Goal: Task Accomplishment & Management: Contribute content

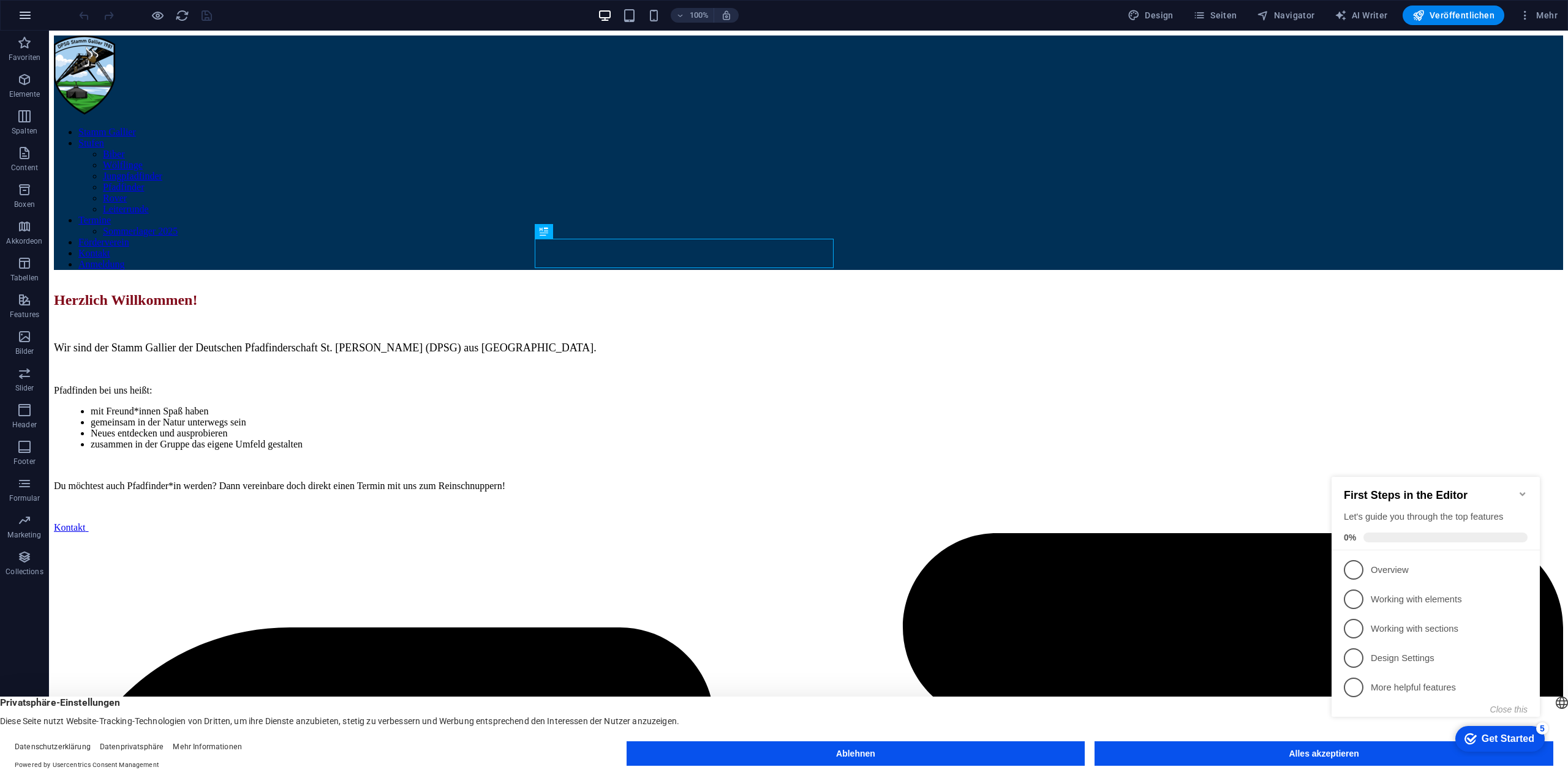
click at [30, 7] on button "button" at bounding box center [25, 15] width 30 height 30
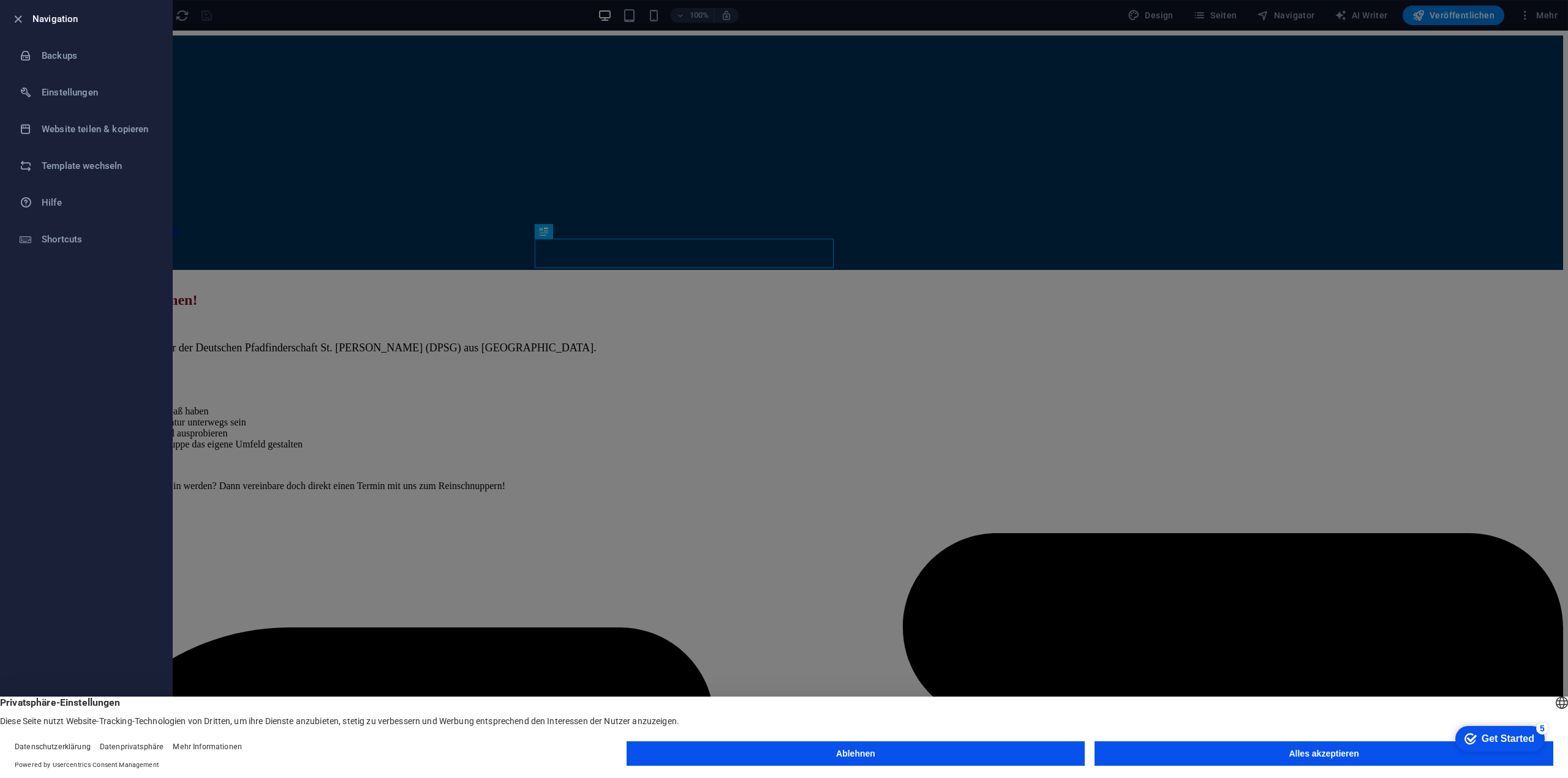
click at [334, 91] on div at bounding box center [784, 389] width 1568 height 778
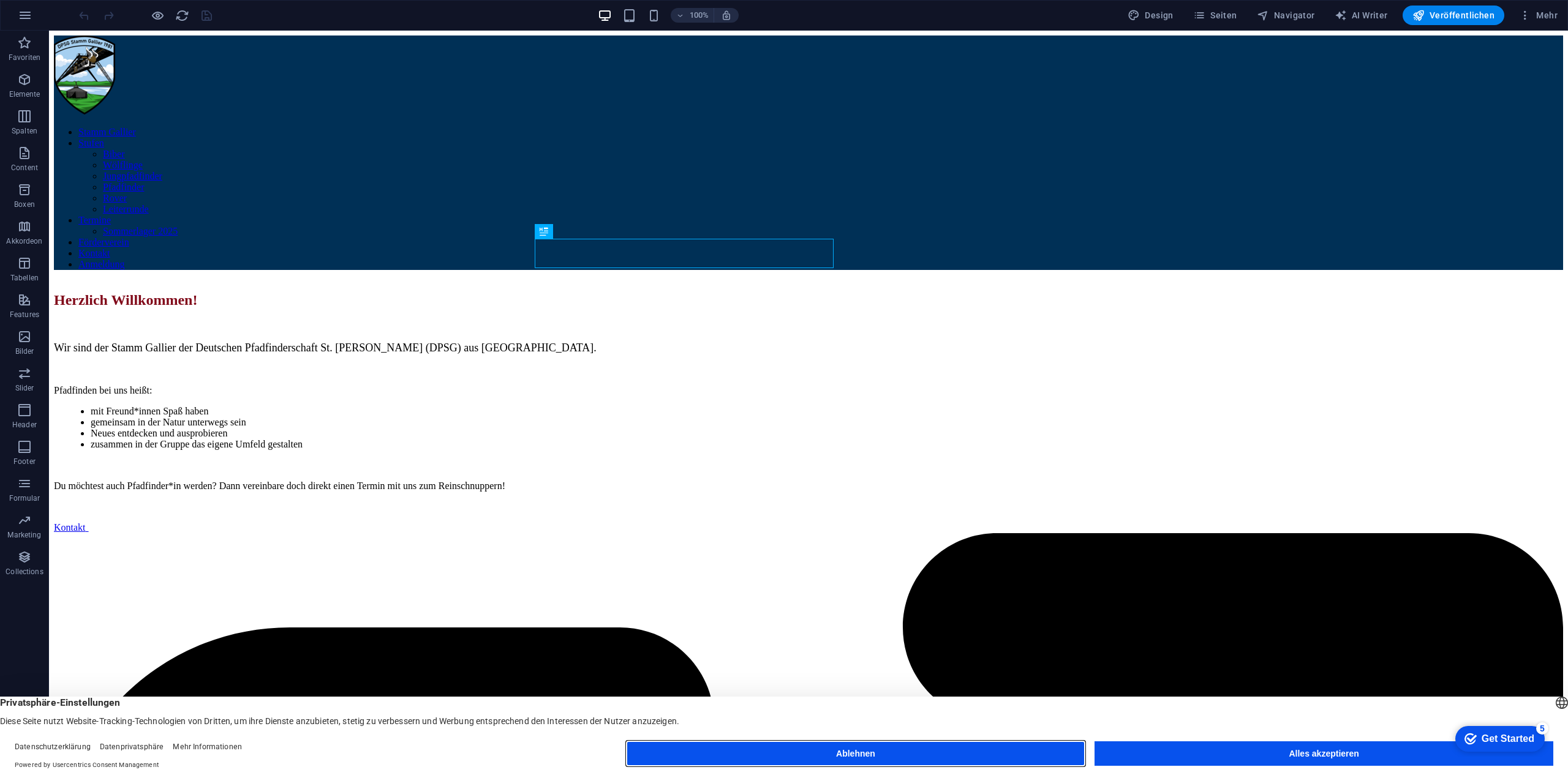
drag, startPoint x: 866, startPoint y: 755, endPoint x: 816, endPoint y: 724, distance: 58.8
click at [866, 755] on button "Ablehnen" at bounding box center [856, 753] width 459 height 25
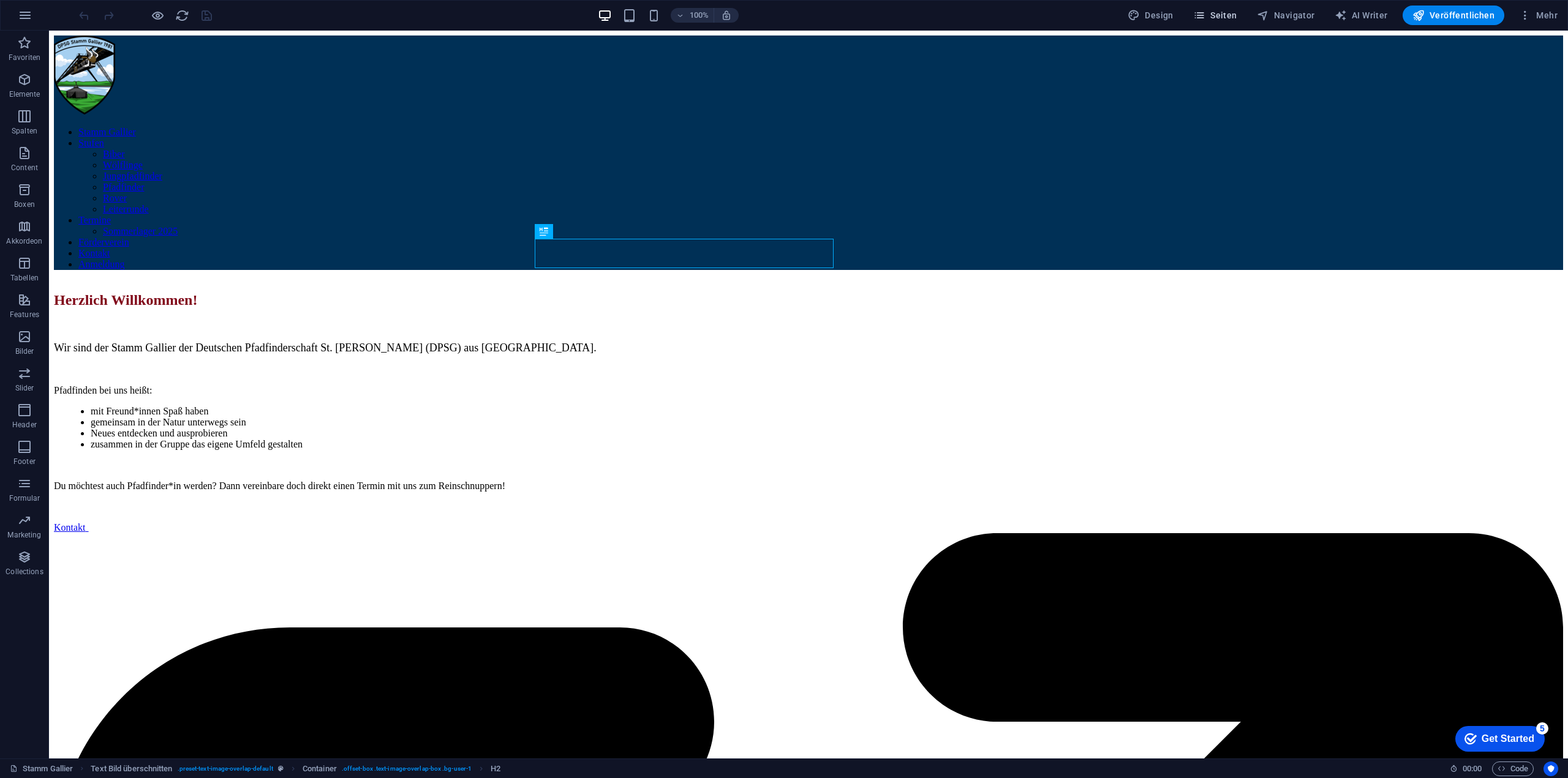
click at [1214, 18] on span "Seiten" at bounding box center [1215, 15] width 44 height 12
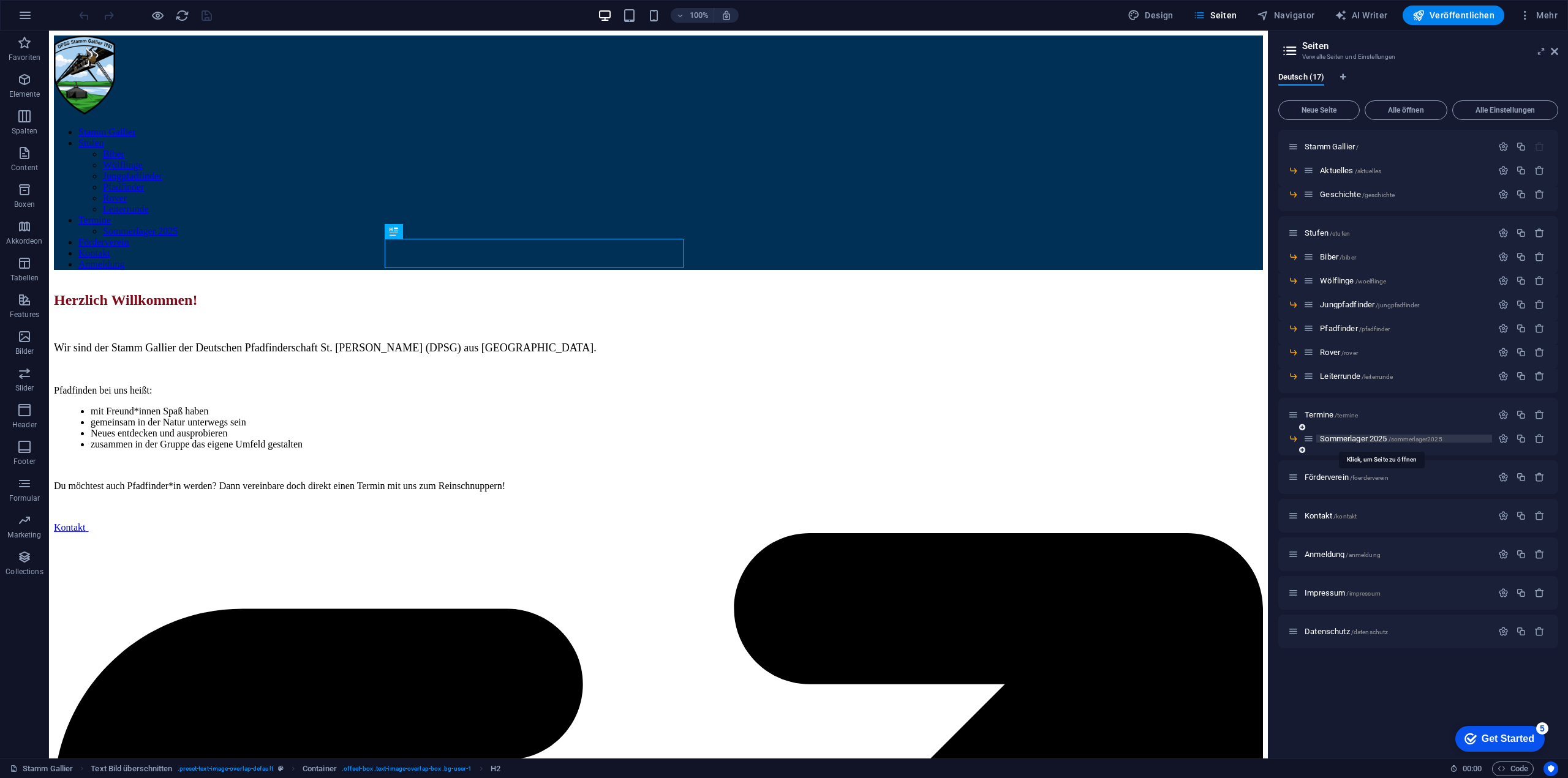
click at [1352, 436] on span "Sommerlager 2025 /sommerlager2025" at bounding box center [1380, 438] width 122 height 9
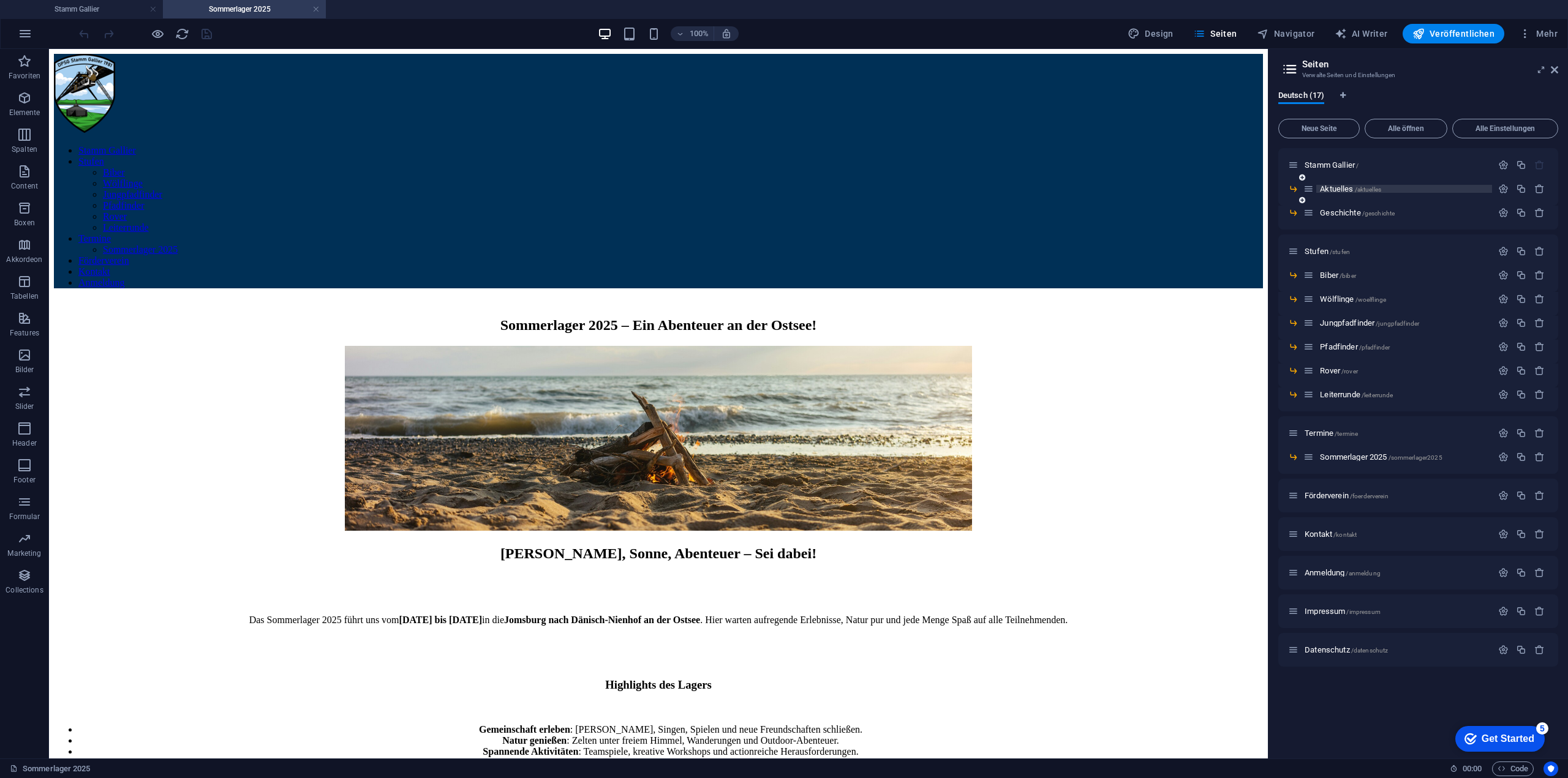
click at [1331, 186] on span "Aktuelles /aktuelles" at bounding box center [1350, 189] width 61 height 9
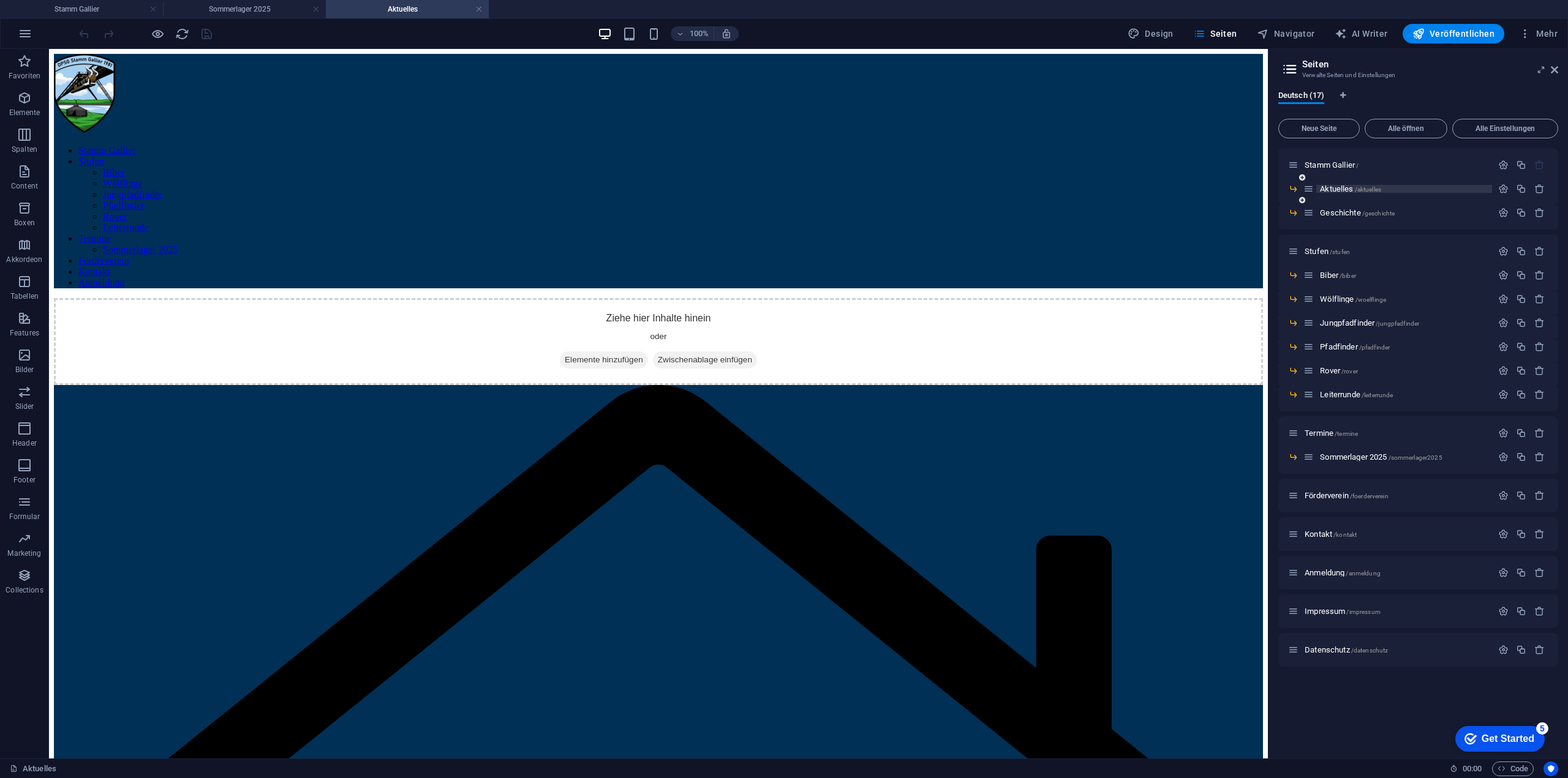
click at [1353, 189] on span "Aktuelles /aktuelles" at bounding box center [1350, 189] width 61 height 9
click at [1342, 217] on div "Geschichte /geschichte" at bounding box center [1398, 212] width 189 height 14
click at [1343, 210] on span "Geschichte /geschichte" at bounding box center [1357, 212] width 75 height 9
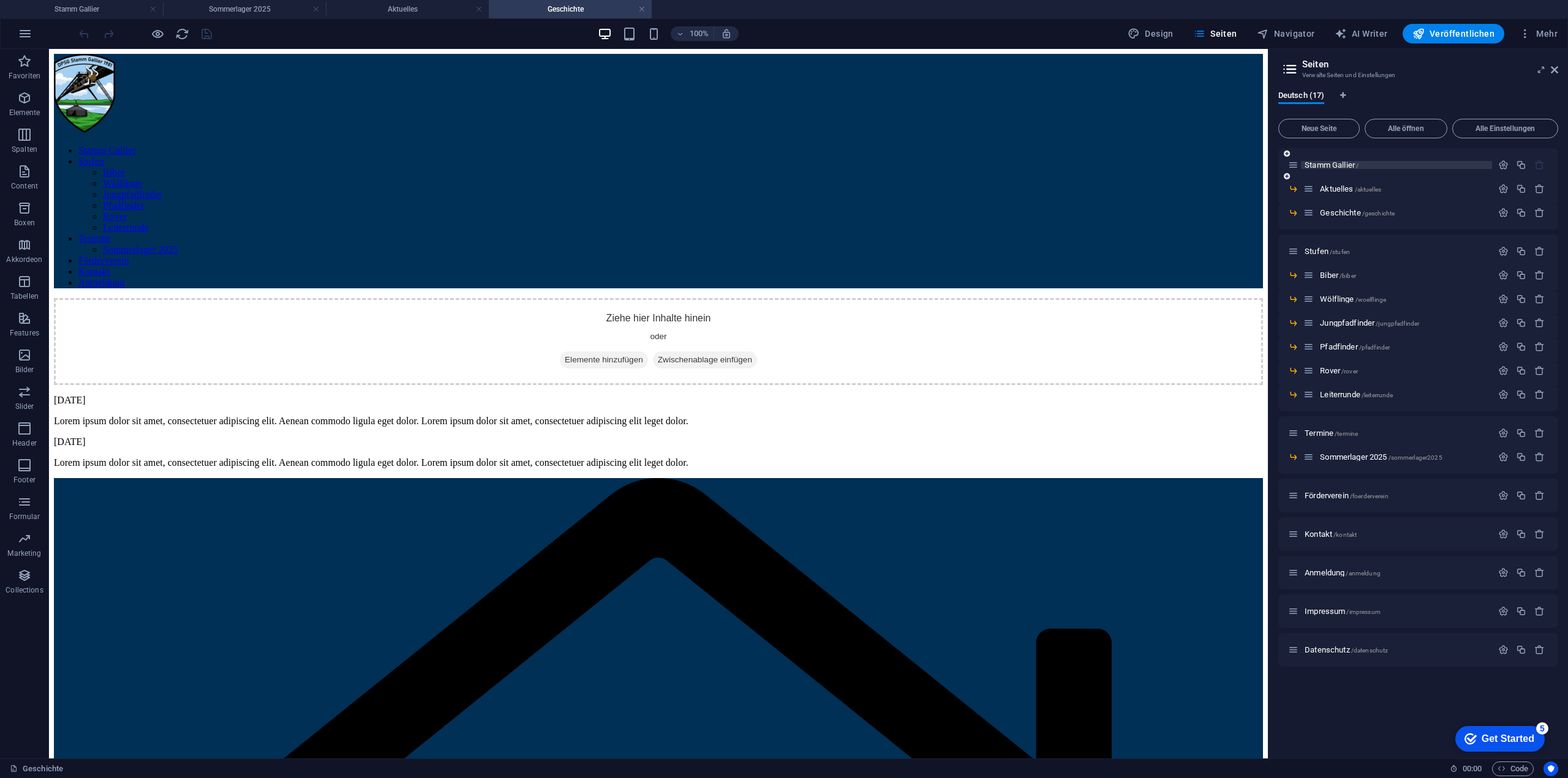
click at [1342, 165] on span "Stamm Gallier /" at bounding box center [1332, 165] width 54 height 9
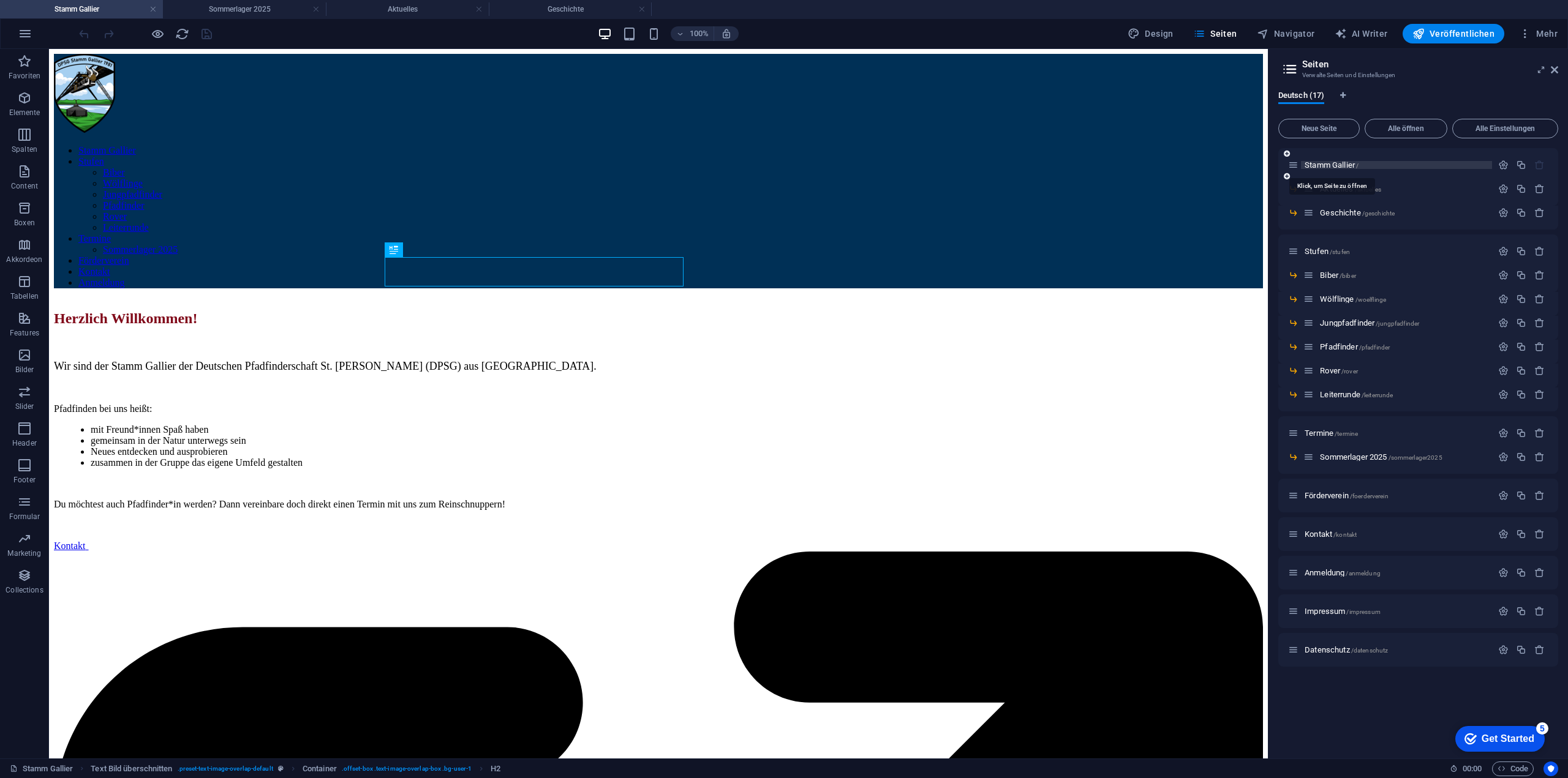
click at [1341, 165] on span "Stamm Gallier /" at bounding box center [1332, 165] width 54 height 9
click at [1339, 189] on span "Aktuelles /aktuelles" at bounding box center [1350, 189] width 61 height 9
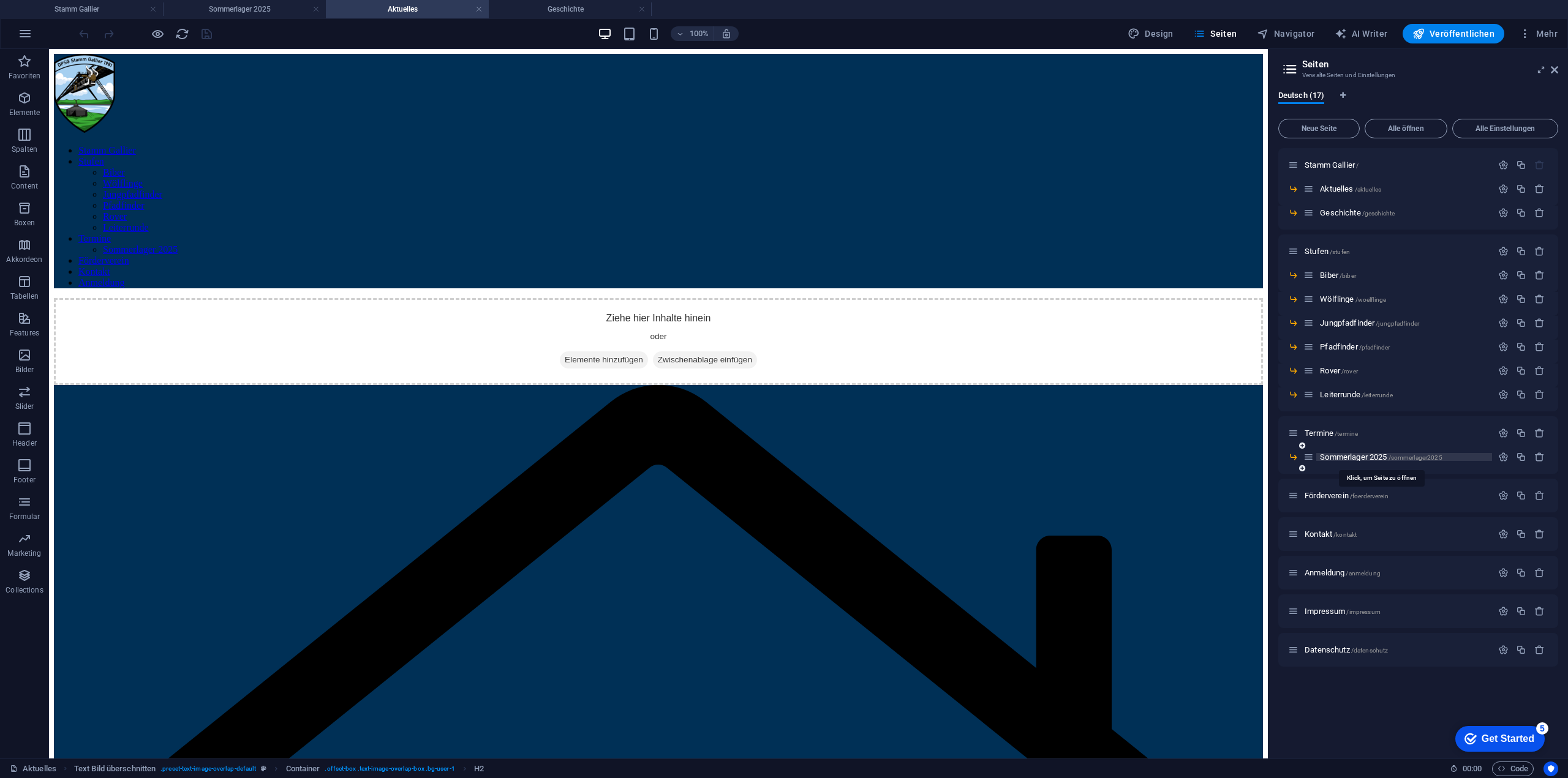
click at [1388, 456] on span "Sommerlager 2025 /sommerlager2025" at bounding box center [1380, 457] width 122 height 9
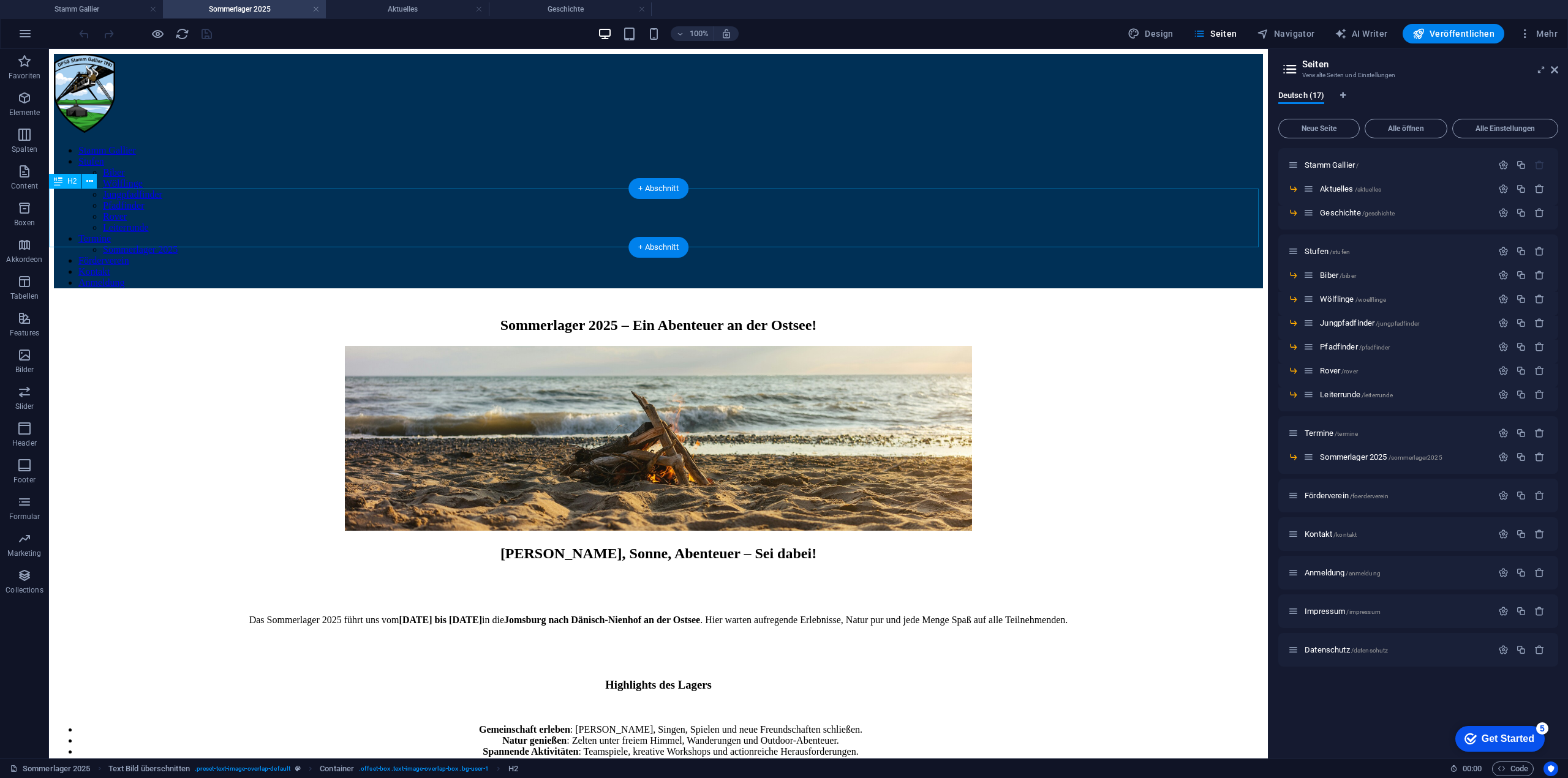
click at [577, 300] on div "‌Sommerlager 2025 – Ein Abenteuer an der Ostsee!" at bounding box center [659, 317] width 1209 height 33
click at [569, 300] on div "‌Sommerlager 2025 – Ein Abenteuer an der Ostsee!" at bounding box center [659, 317] width 1209 height 33
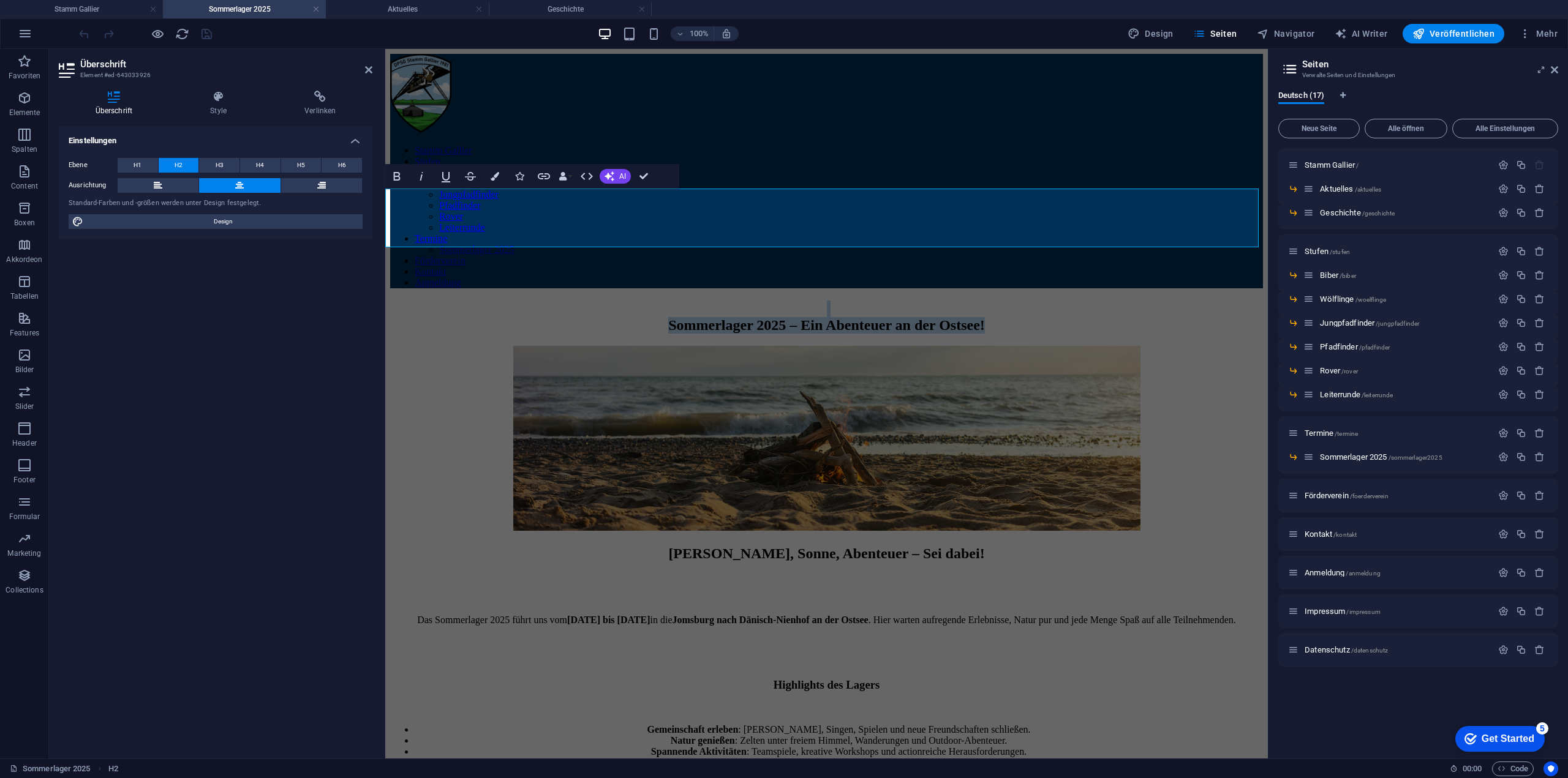
click at [755, 300] on h2 "‌Sommerlager 2025 – Ein Abenteuer an der Ostsee!" at bounding box center [826, 317] width 873 height 33
click at [734, 300] on h2 "‌Sommerlager 2025 – Ein Abenteuer an der Ostsee!" at bounding box center [826, 317] width 873 height 33
click at [761, 300] on h2 "‌Sommerlager 2025 – Ein Abenteuer an der Ostsee!" at bounding box center [826, 317] width 873 height 33
drag, startPoint x: 1062, startPoint y: 233, endPoint x: 769, endPoint y: 243, distance: 293.2
click at [769, 300] on h2 "‌Sommerlager 2026 – Ein Abenteuer an der Ostsee!" at bounding box center [826, 317] width 873 height 33
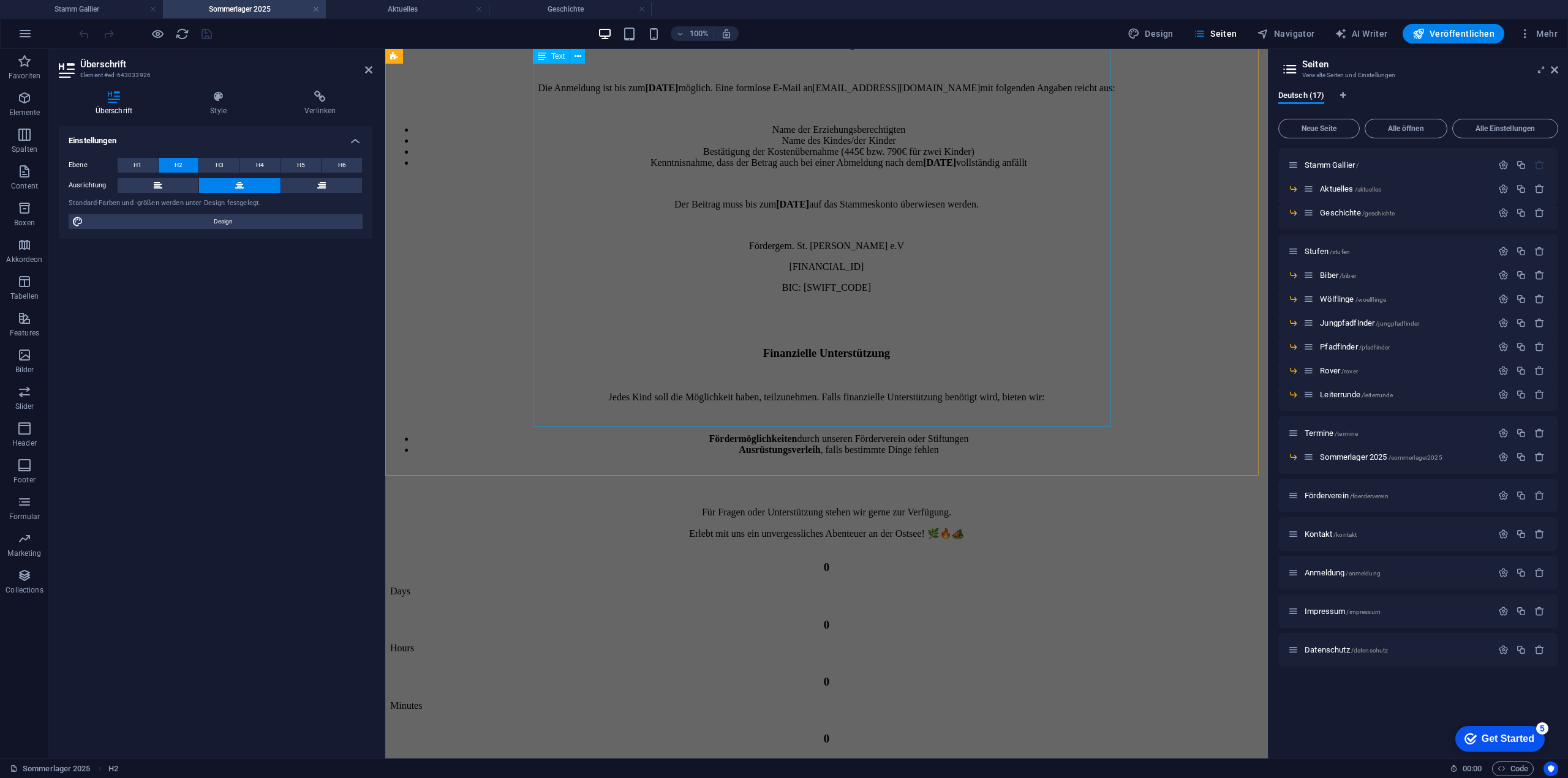
click at [935, 342] on div "Das Sommerlager 2025 führt uns vom 13. bis 25. Juli in die Jomsburg nach Dänisc…" at bounding box center [826, 108] width 873 height 865
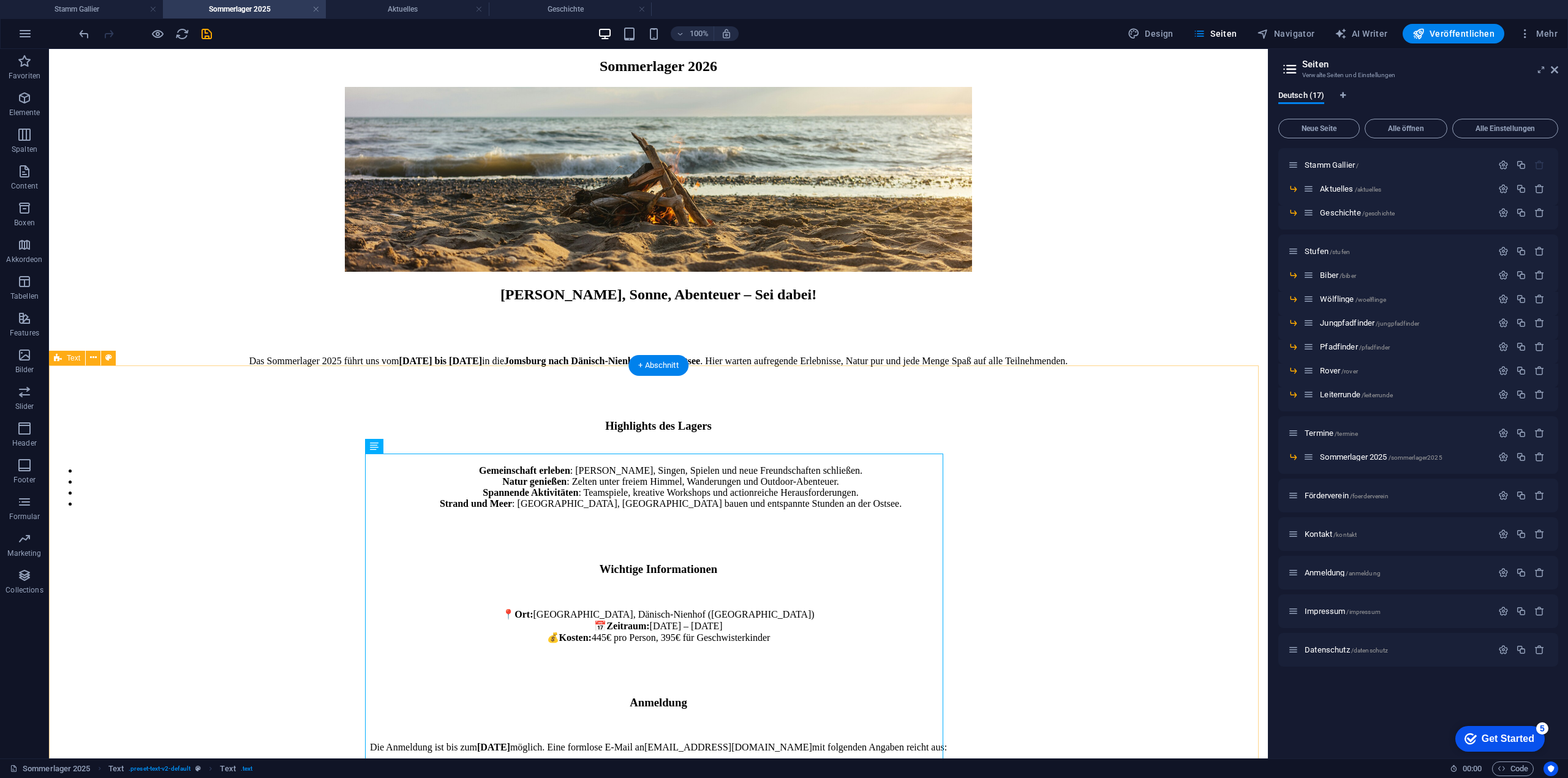
scroll to position [367, 0]
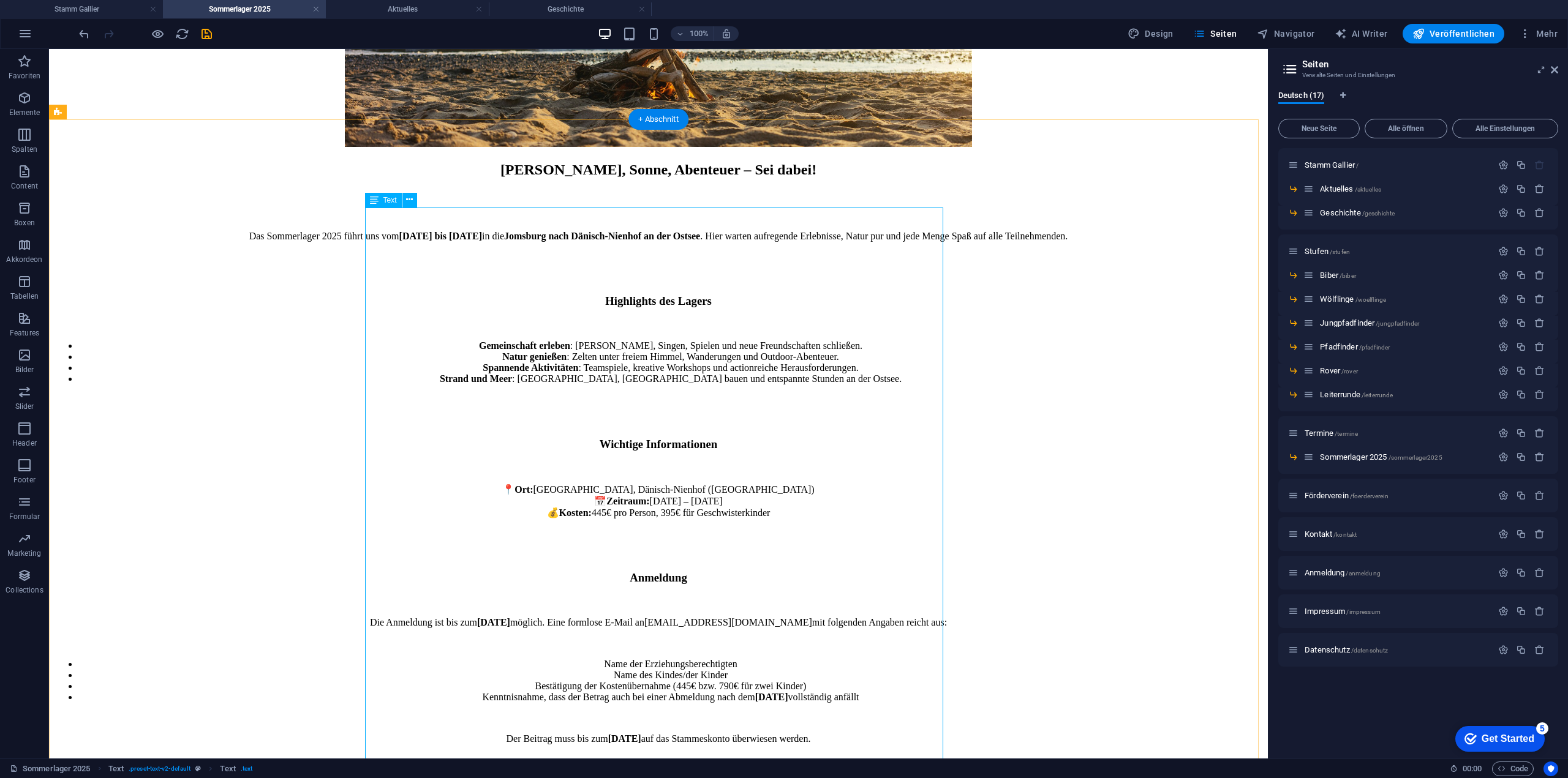
click at [817, 464] on div "Das Sommerlager 2025 führt uns vom 13. bis 25. Juli in die Jomsburg nach Dänisc…" at bounding box center [659, 642] width 1209 height 865
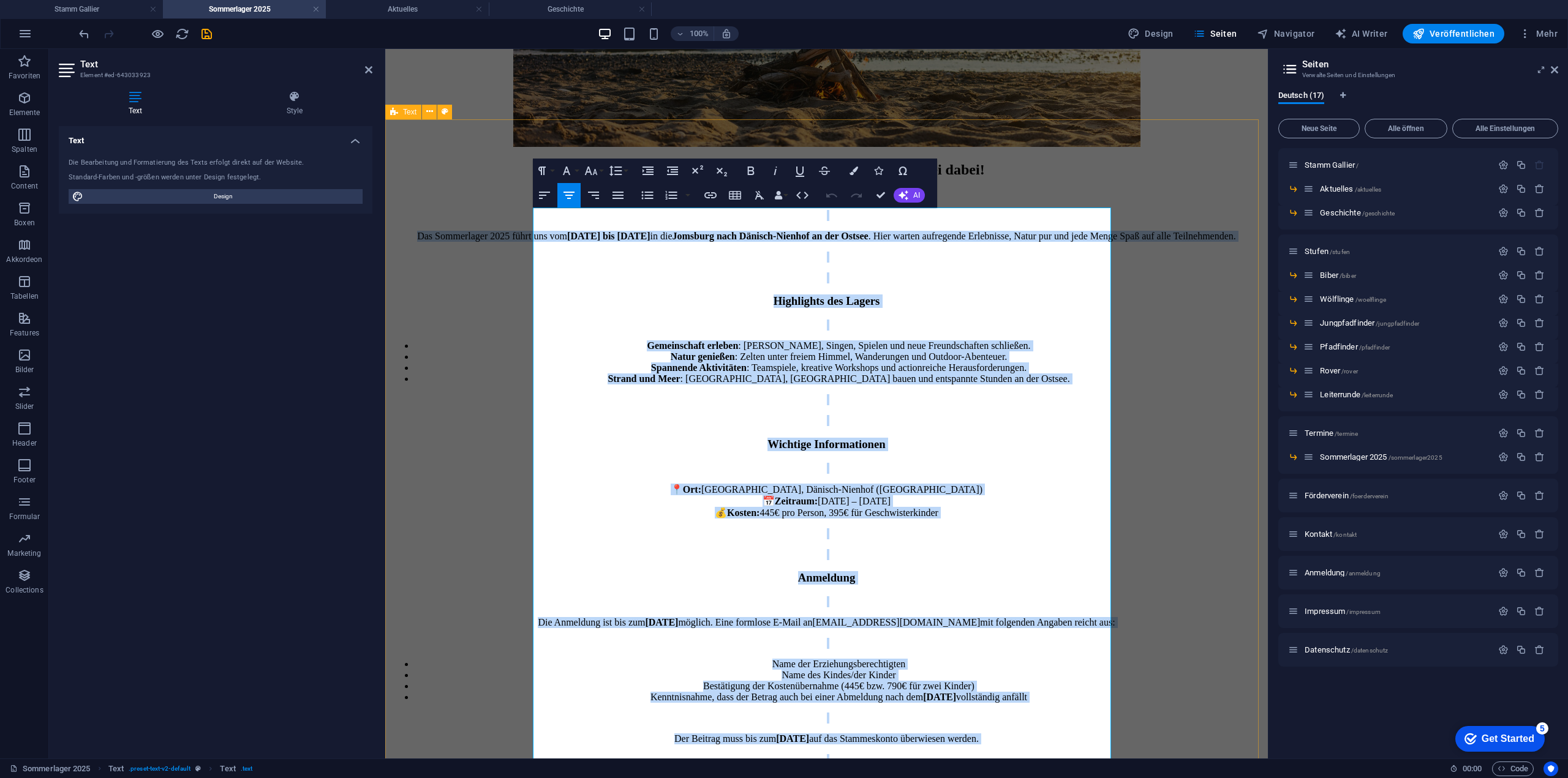
click at [1193, 269] on div "Sommer, Sonne, Abenteuer – Sei dabei! Das Sommerlager 2025 führt uns vom 13. bi…" at bounding box center [826, 618] width 873 height 913
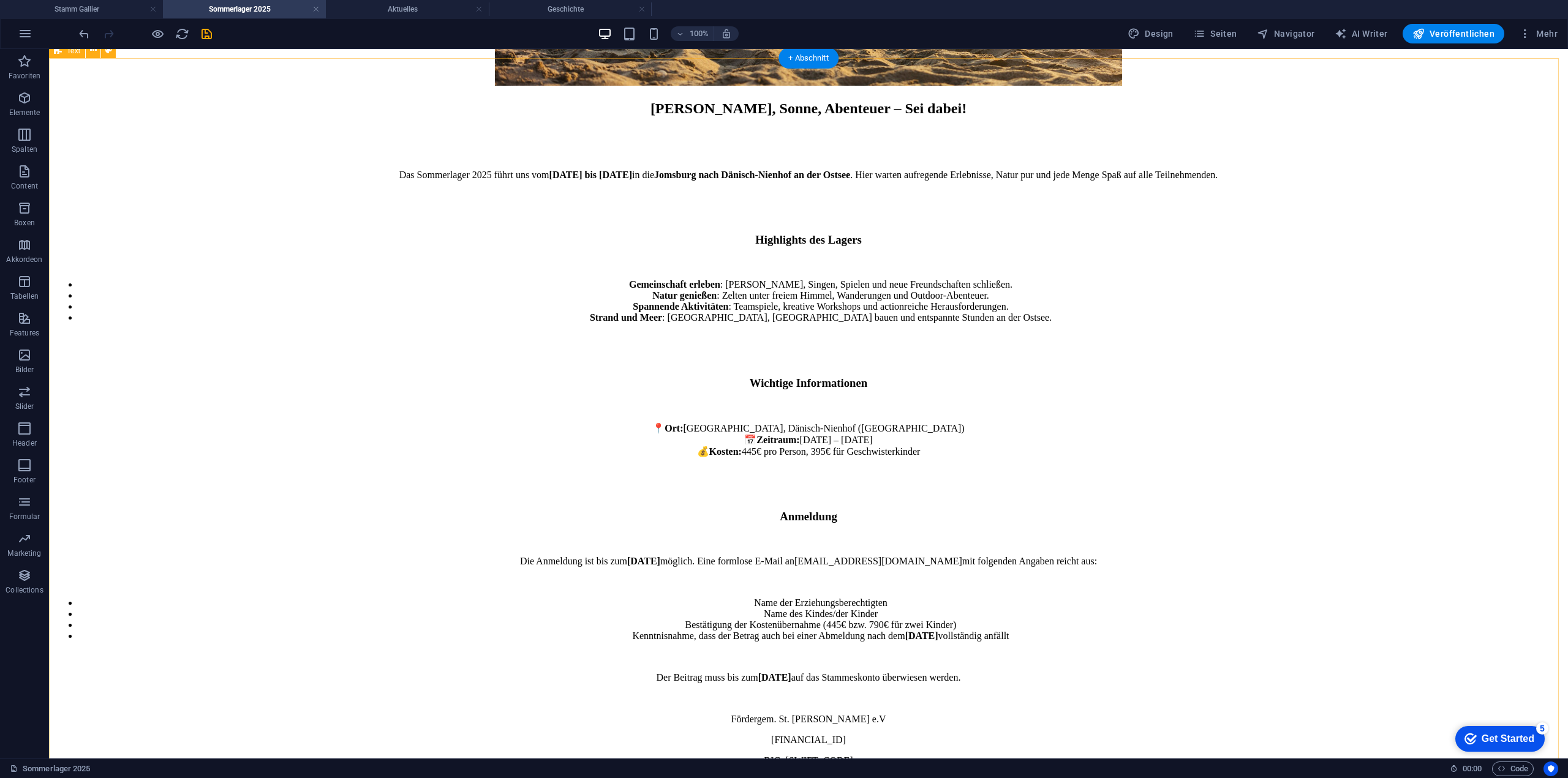
scroll to position [0, 0]
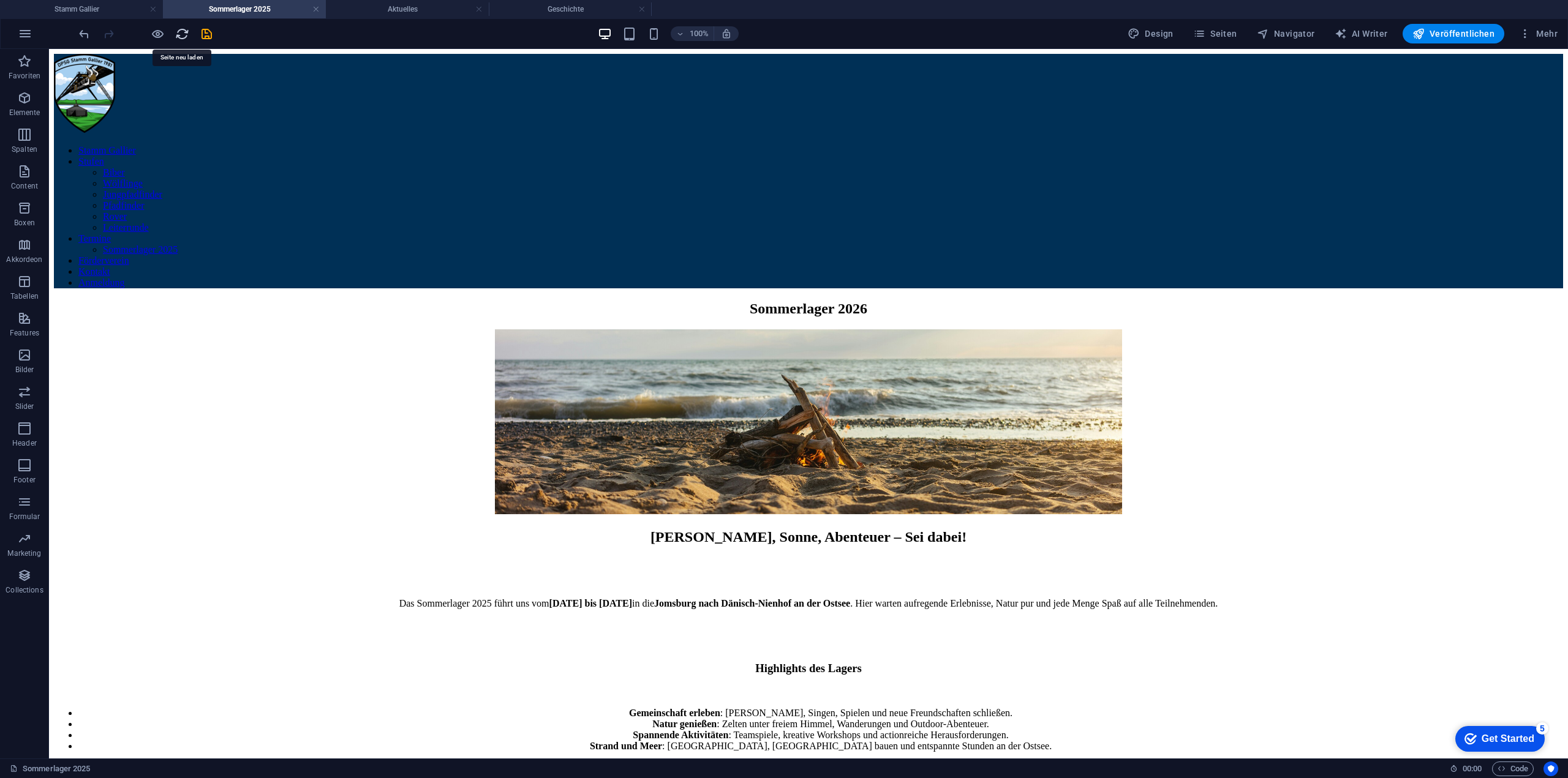
click at [183, 34] on icon "reload" at bounding box center [182, 34] width 14 height 14
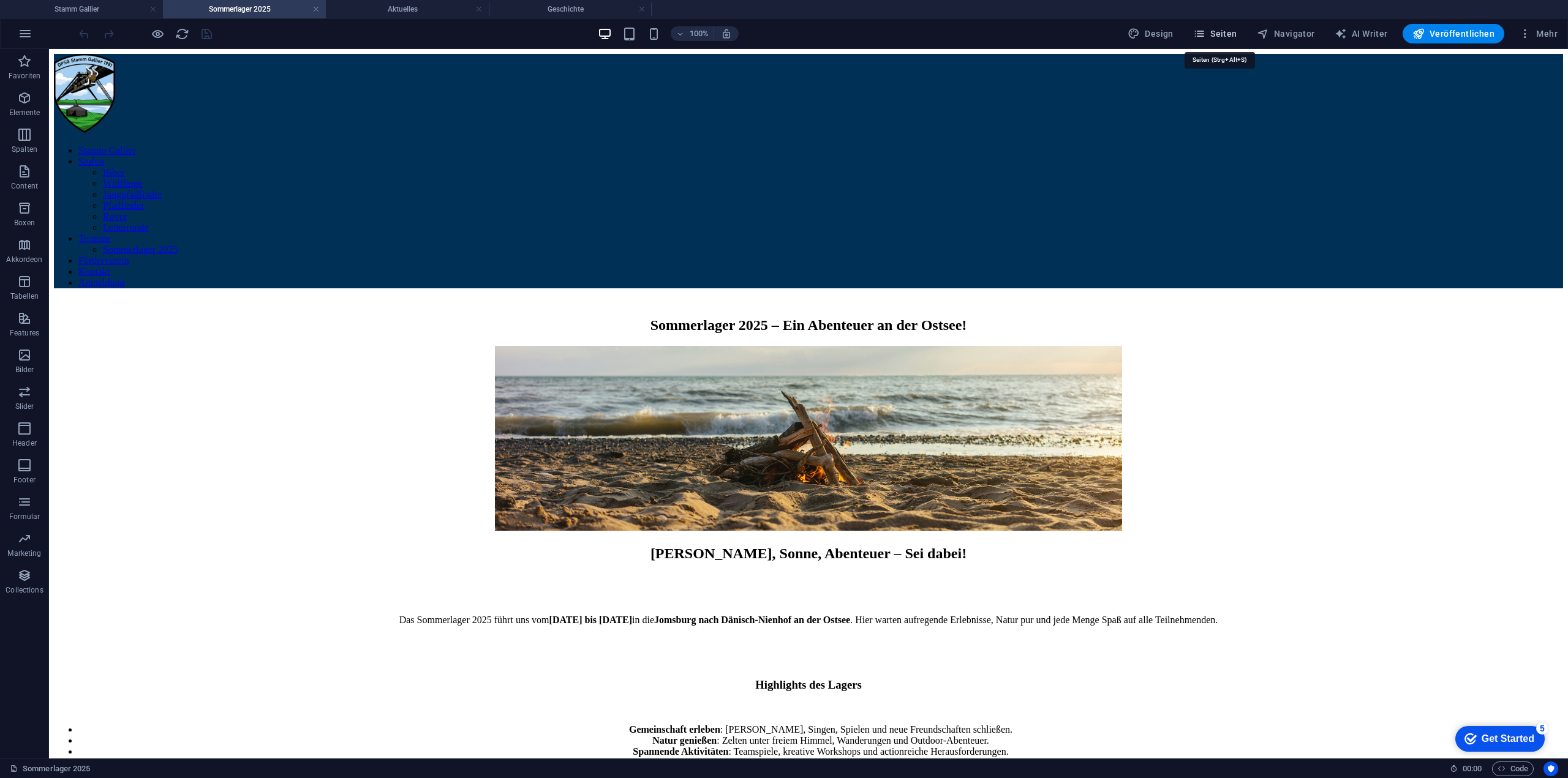
click at [1219, 27] on span "Seiten" at bounding box center [1215, 33] width 44 height 12
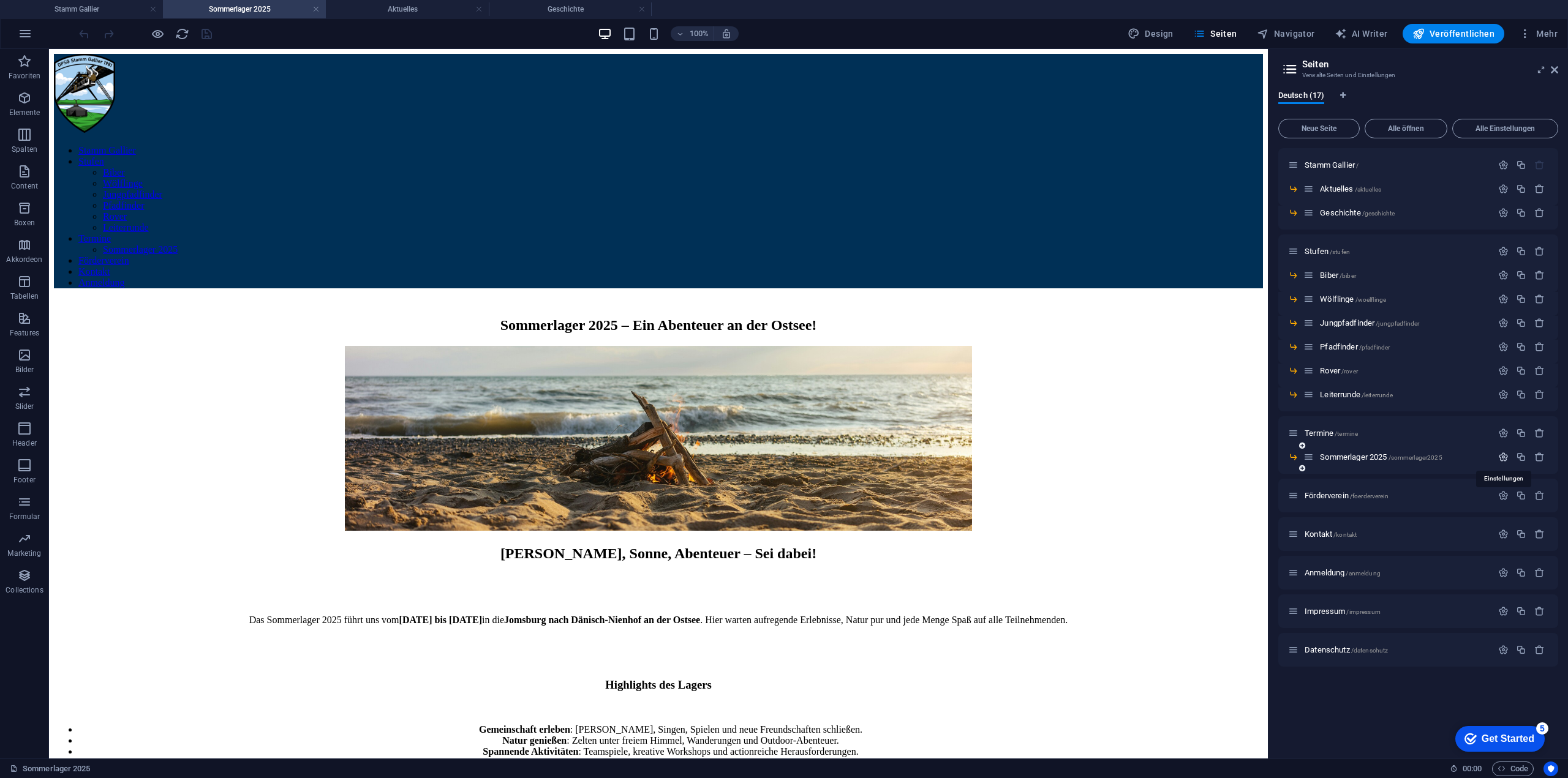
click at [1505, 455] on icon "button" at bounding box center [1503, 457] width 11 height 11
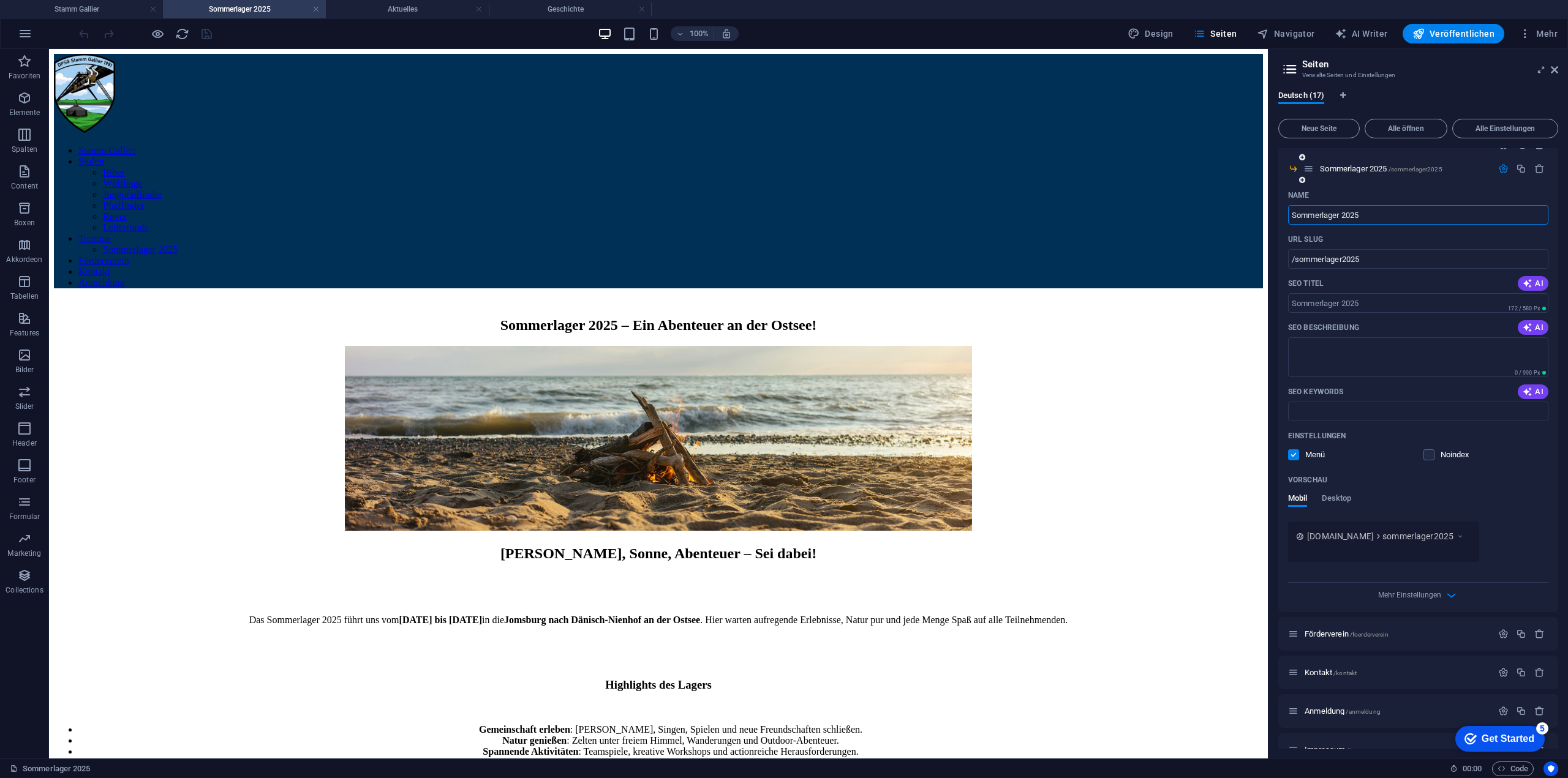
scroll to position [306, 0]
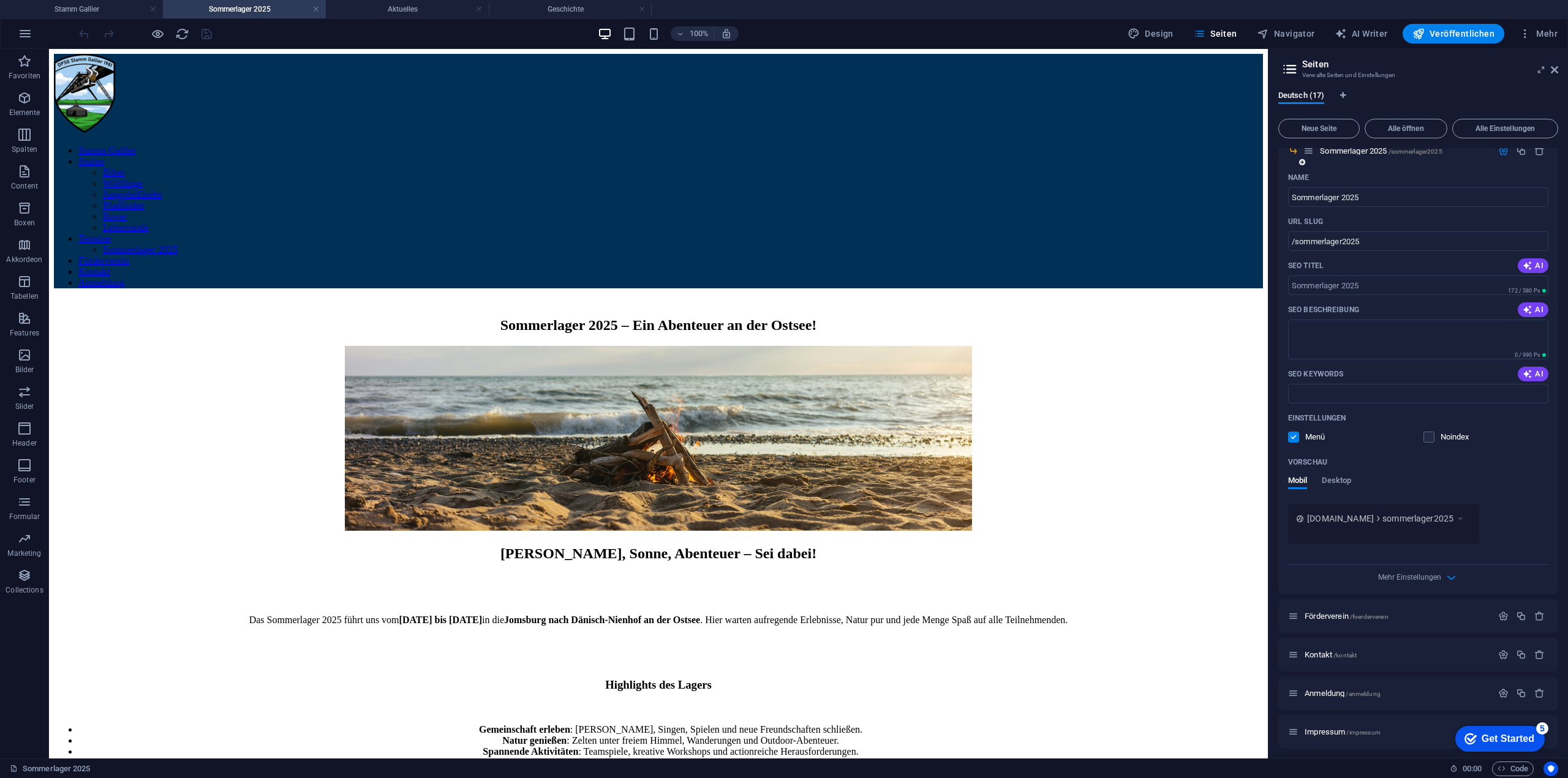
click at [1297, 437] on label at bounding box center [1294, 438] width 11 height 11
click at [0, 0] on input "checkbox" at bounding box center [0, 0] width 0 height 0
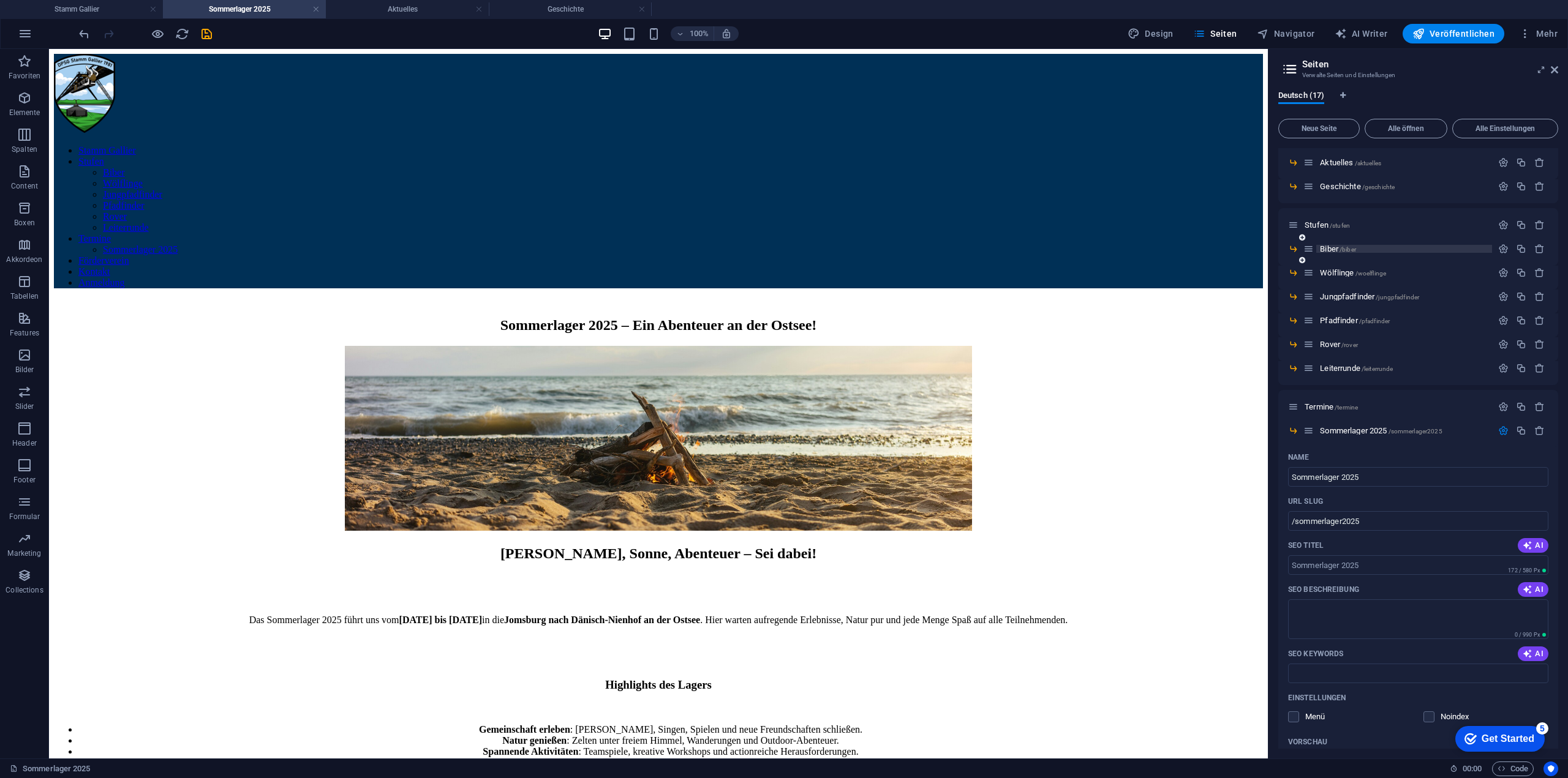
scroll to position [0, 0]
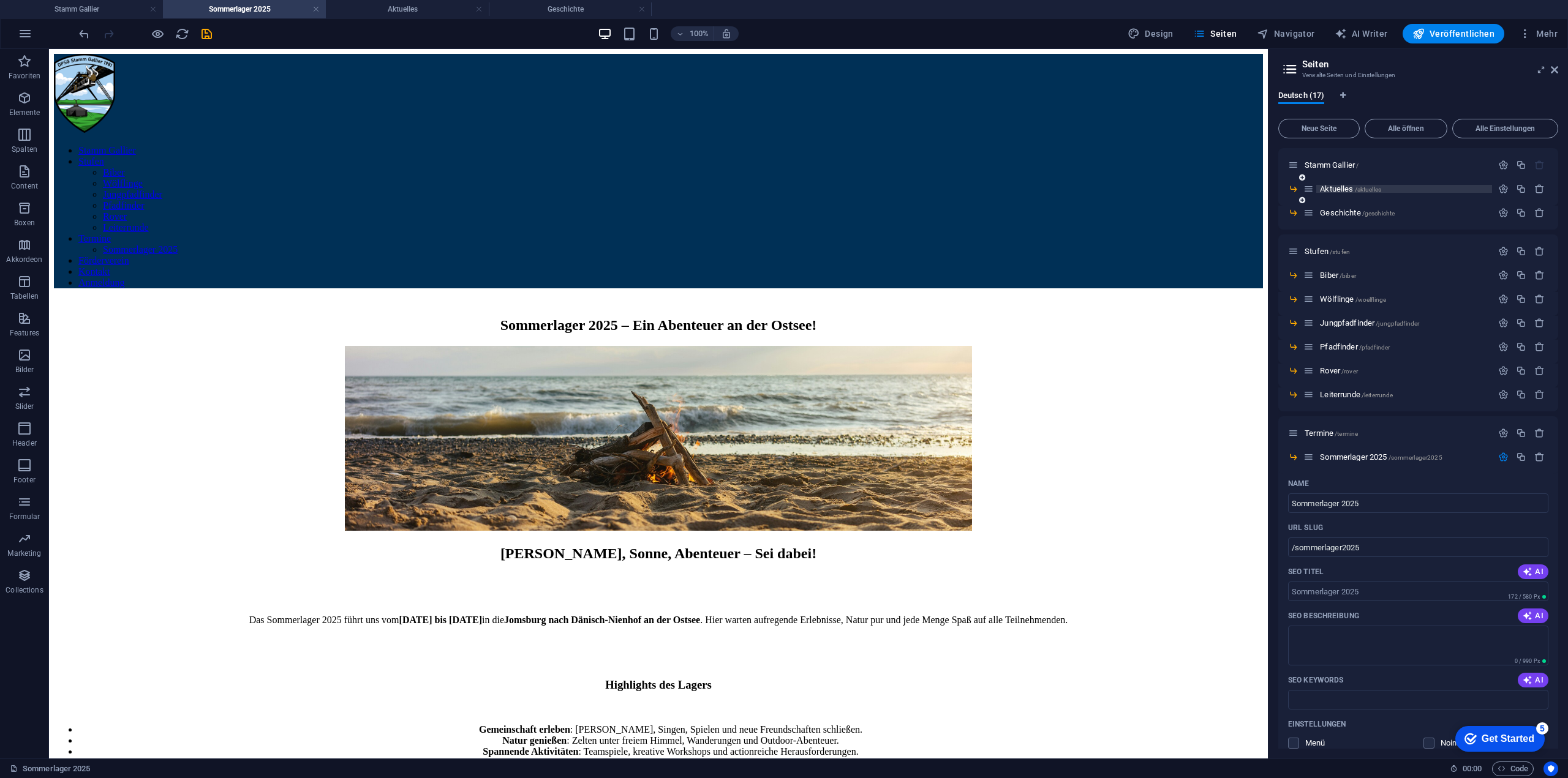
click at [1358, 189] on span "/aktuelles" at bounding box center [1367, 190] width 26 height 7
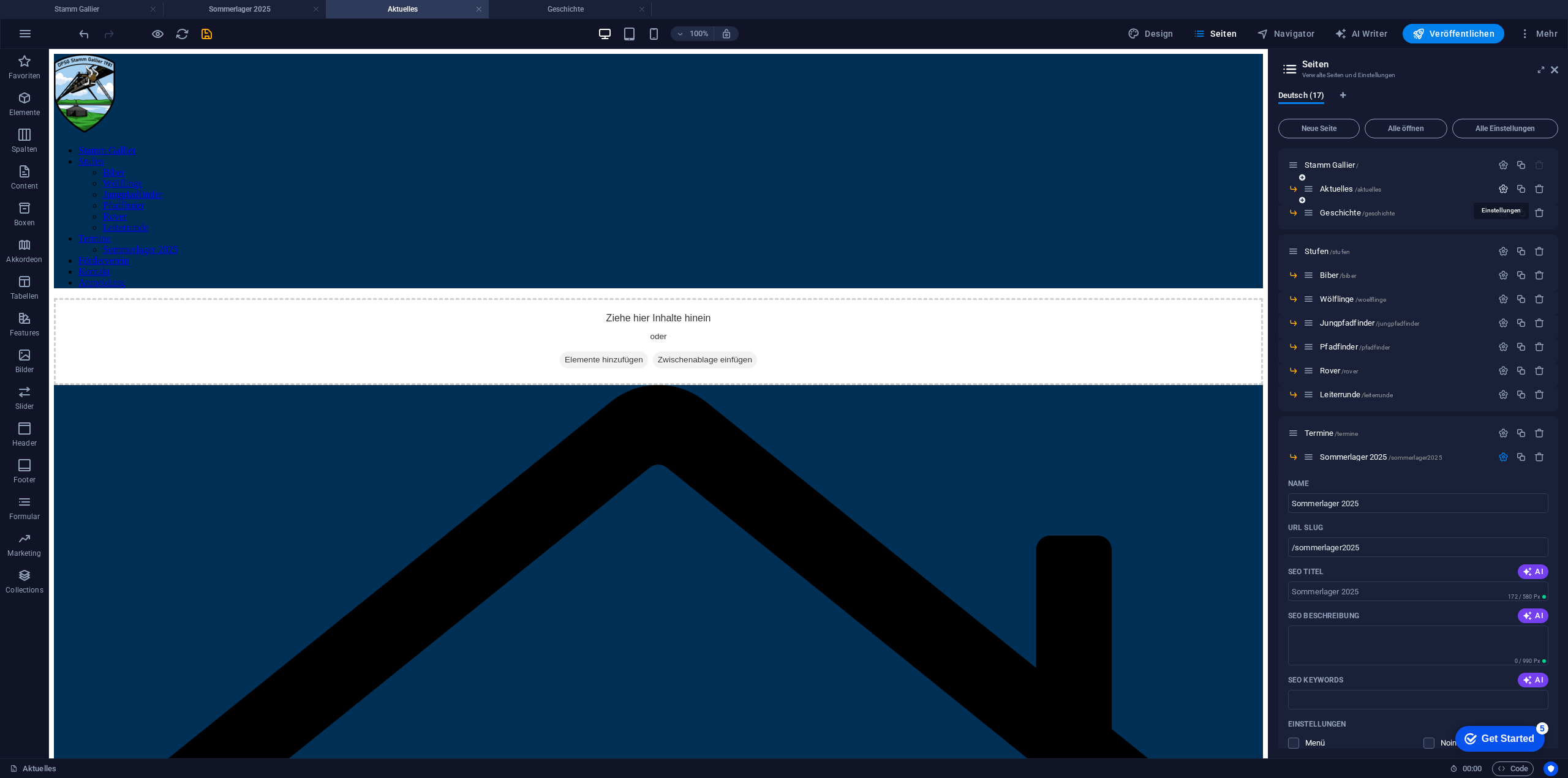
click at [1503, 186] on icon "button" at bounding box center [1503, 189] width 11 height 11
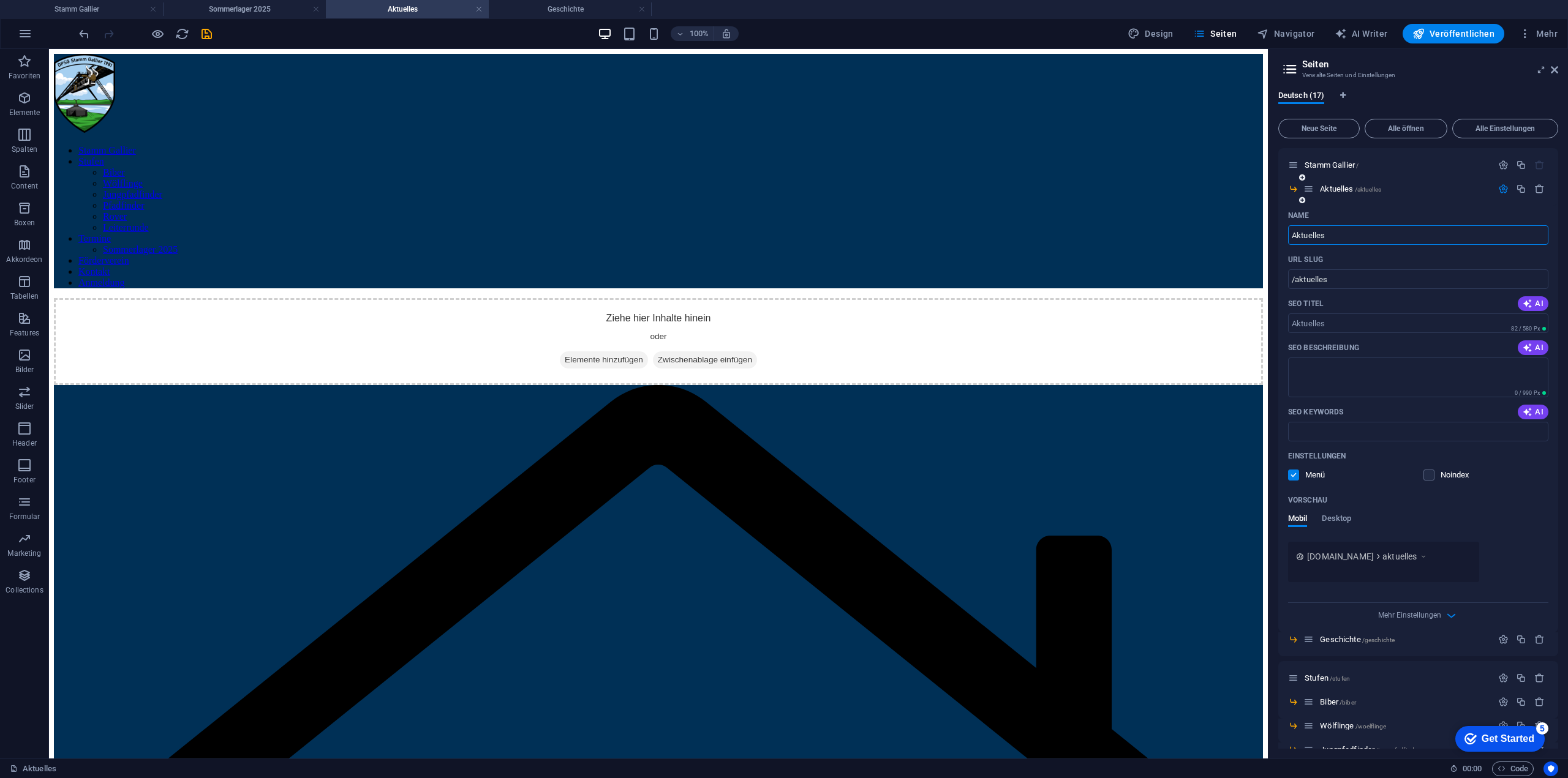
click at [1296, 477] on label at bounding box center [1294, 475] width 11 height 11
click at [0, 0] on input "checkbox" at bounding box center [0, 0] width 0 height 0
click at [1504, 646] on div "Geschichte /geschichte" at bounding box center [1418, 644] width 280 height 24
click at [1503, 642] on icon "button" at bounding box center [1503, 639] width 11 height 11
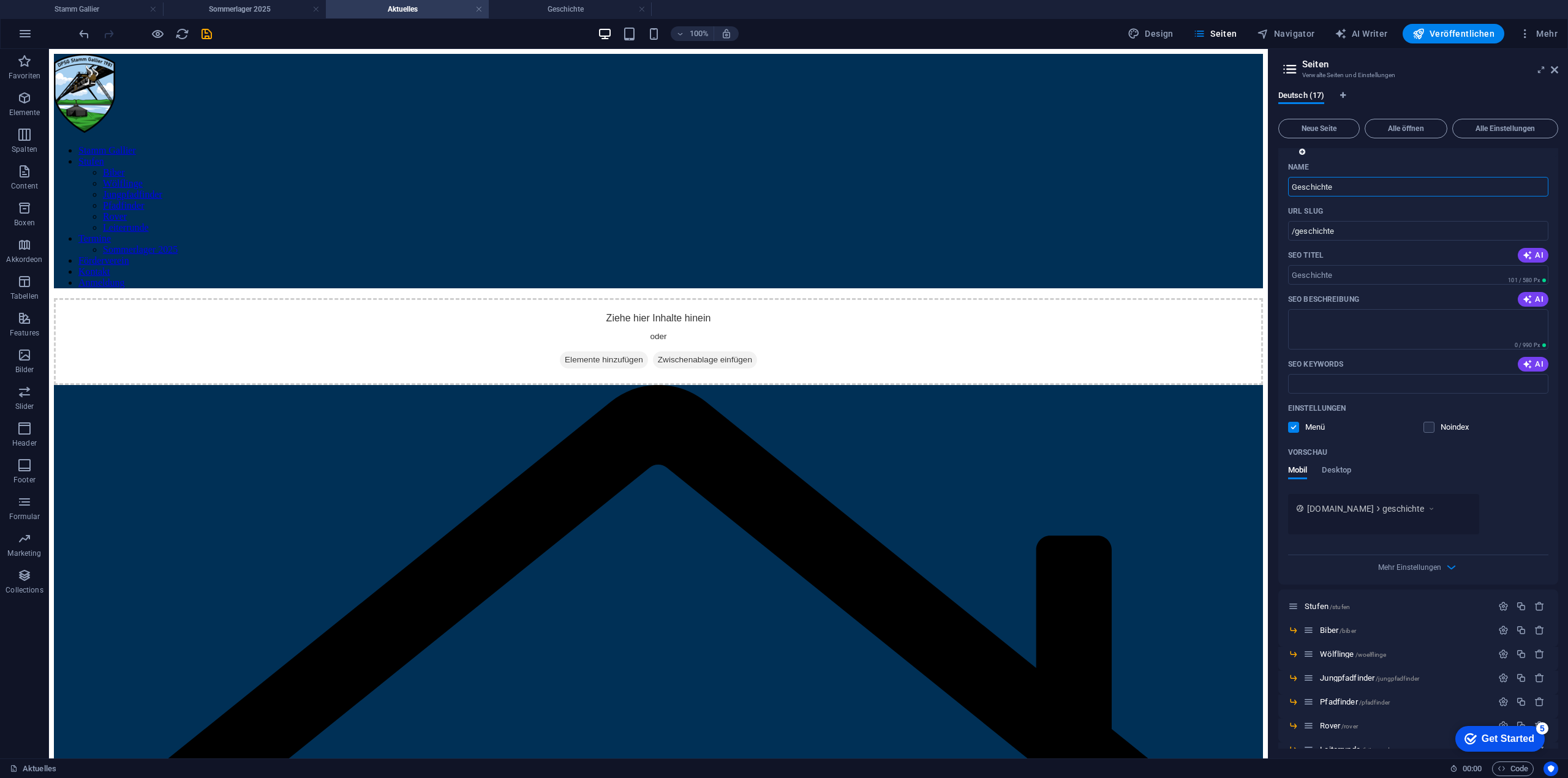
scroll to position [612, 0]
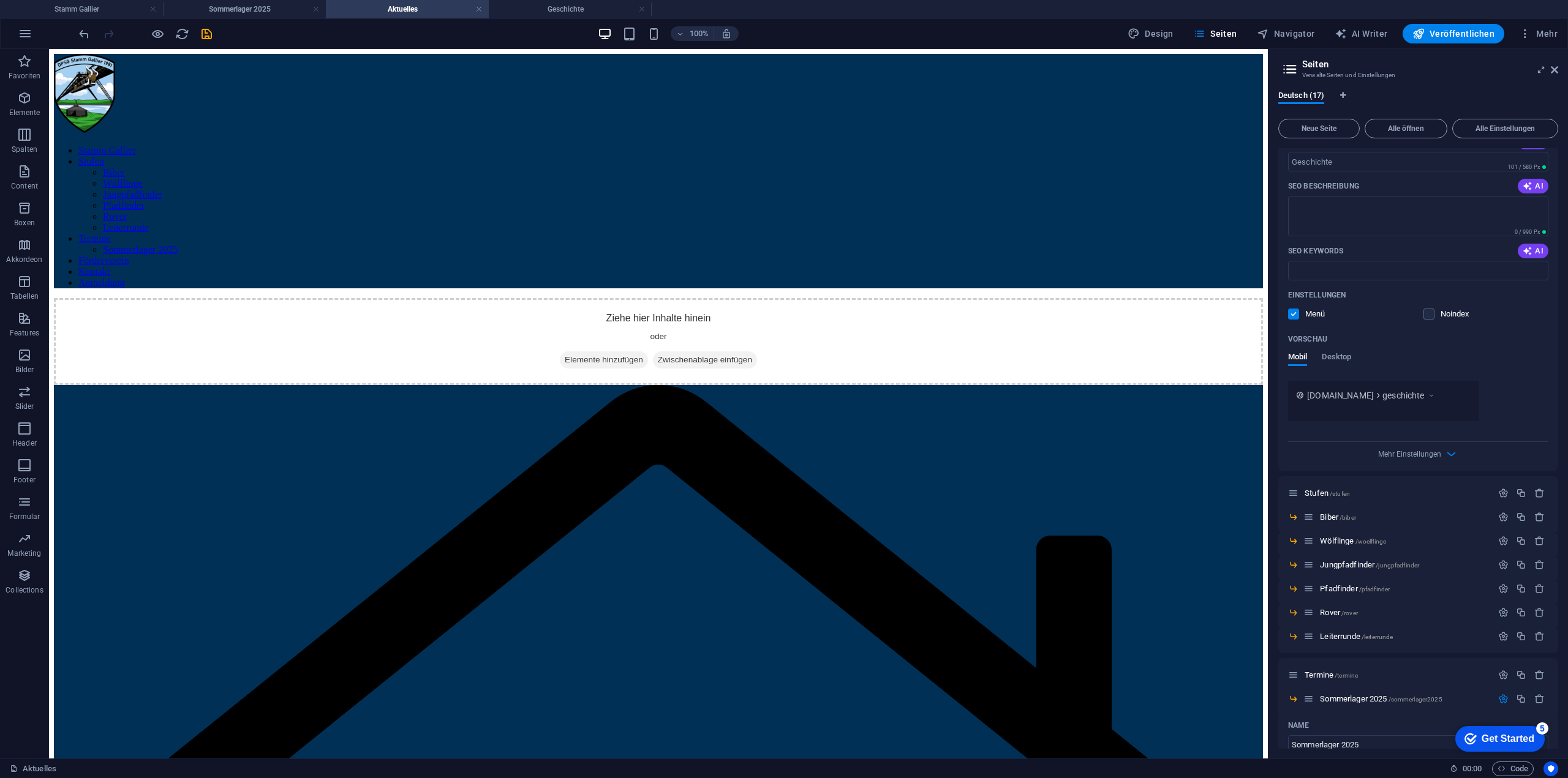
click at [1293, 312] on label at bounding box center [1294, 314] width 11 height 11
click at [0, 0] on input "checkbox" at bounding box center [0, 0] width 0 height 0
click at [1464, 37] on span "Veröffentlichen" at bounding box center [1453, 33] width 82 height 12
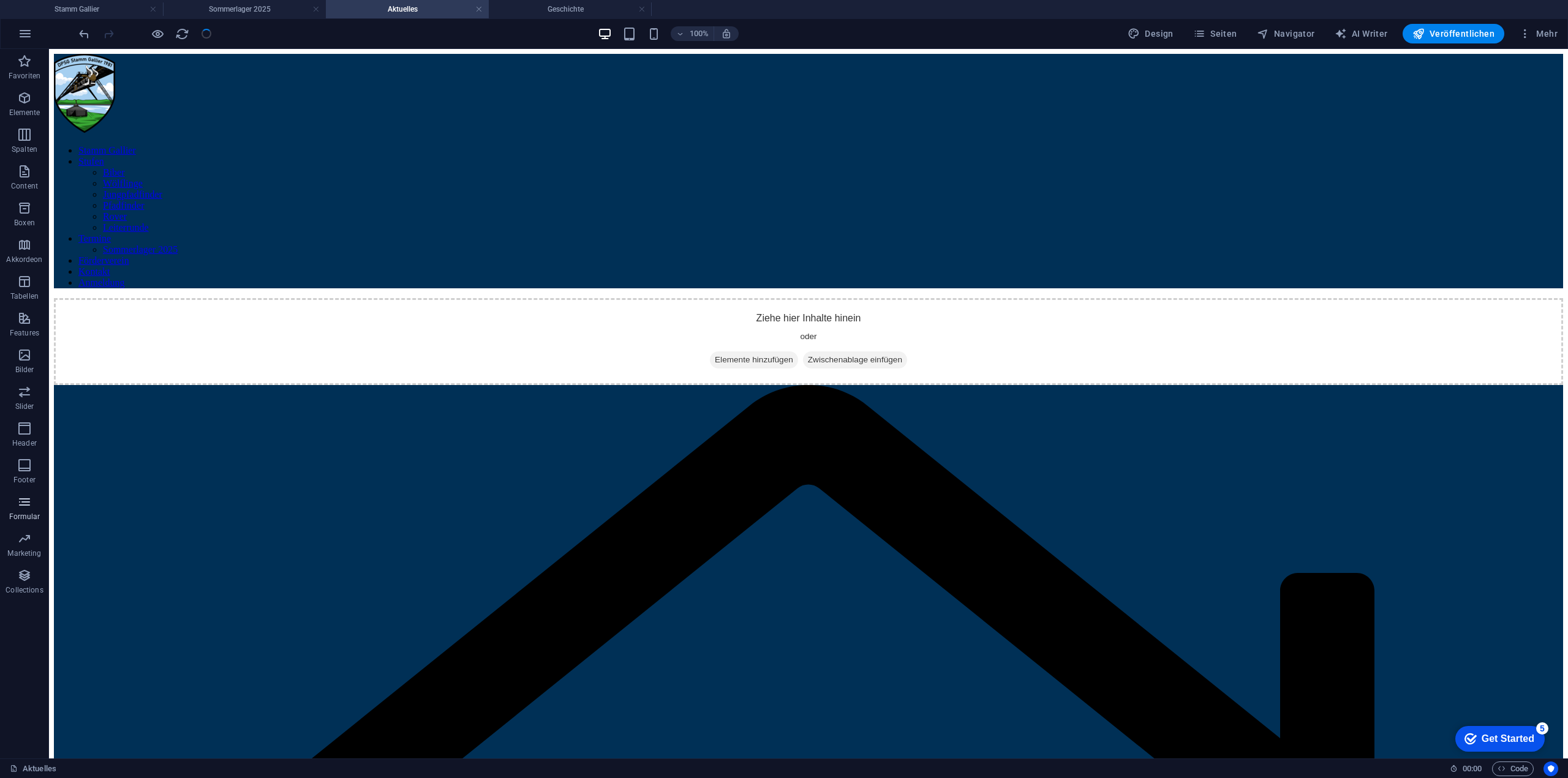
click at [27, 505] on icon "button" at bounding box center [24, 502] width 15 height 15
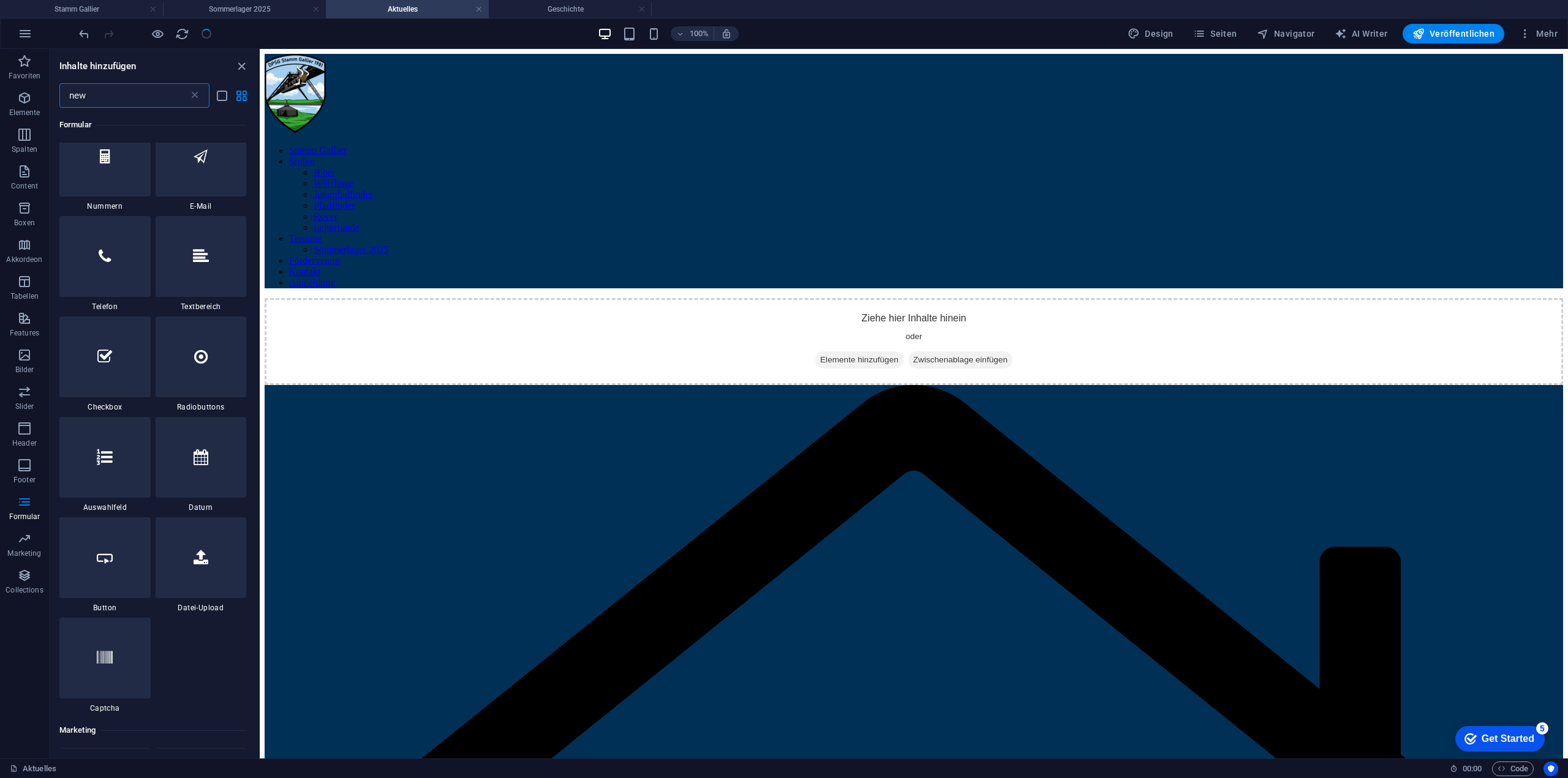
scroll to position [0, 0]
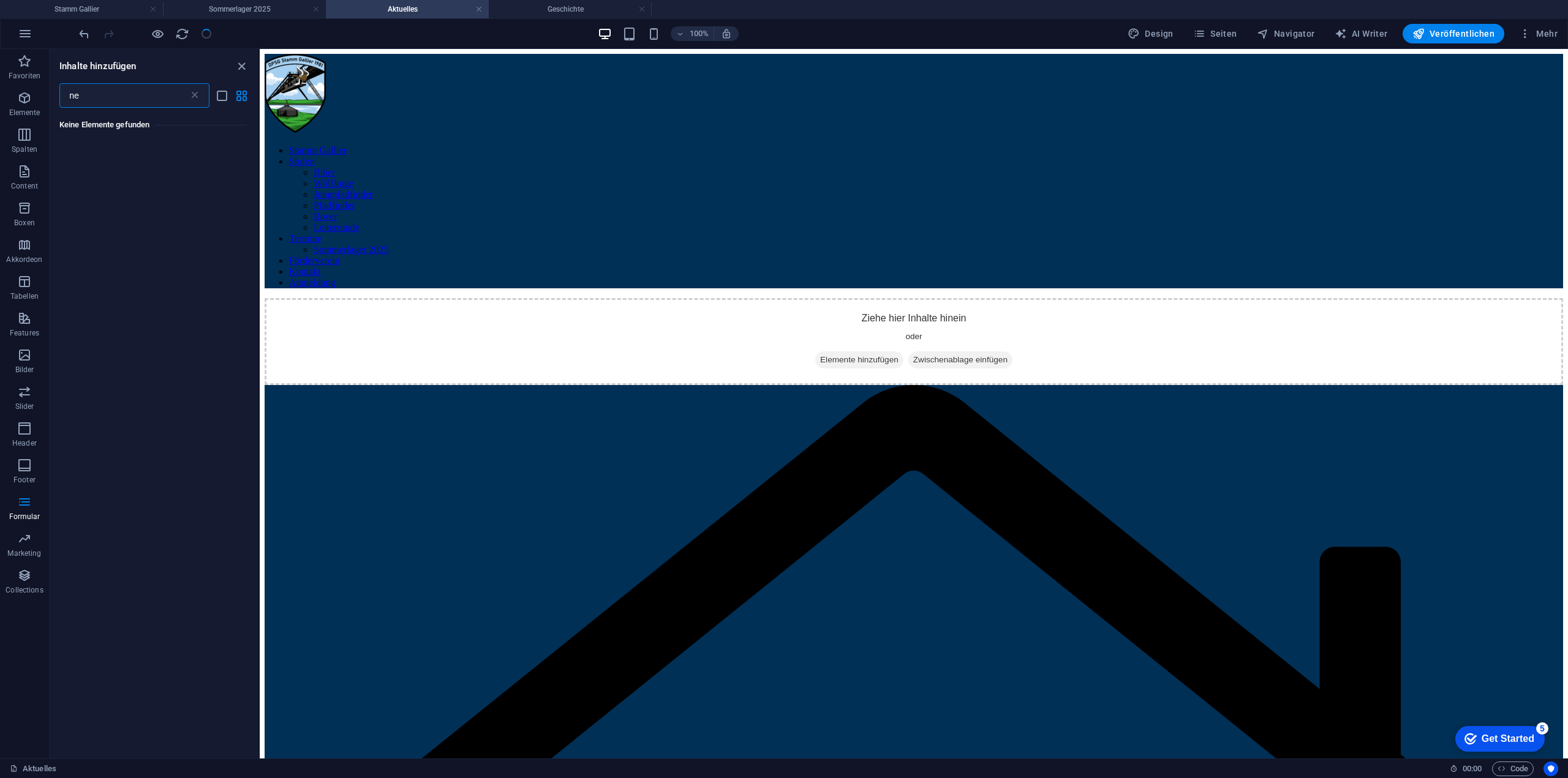
type input "n"
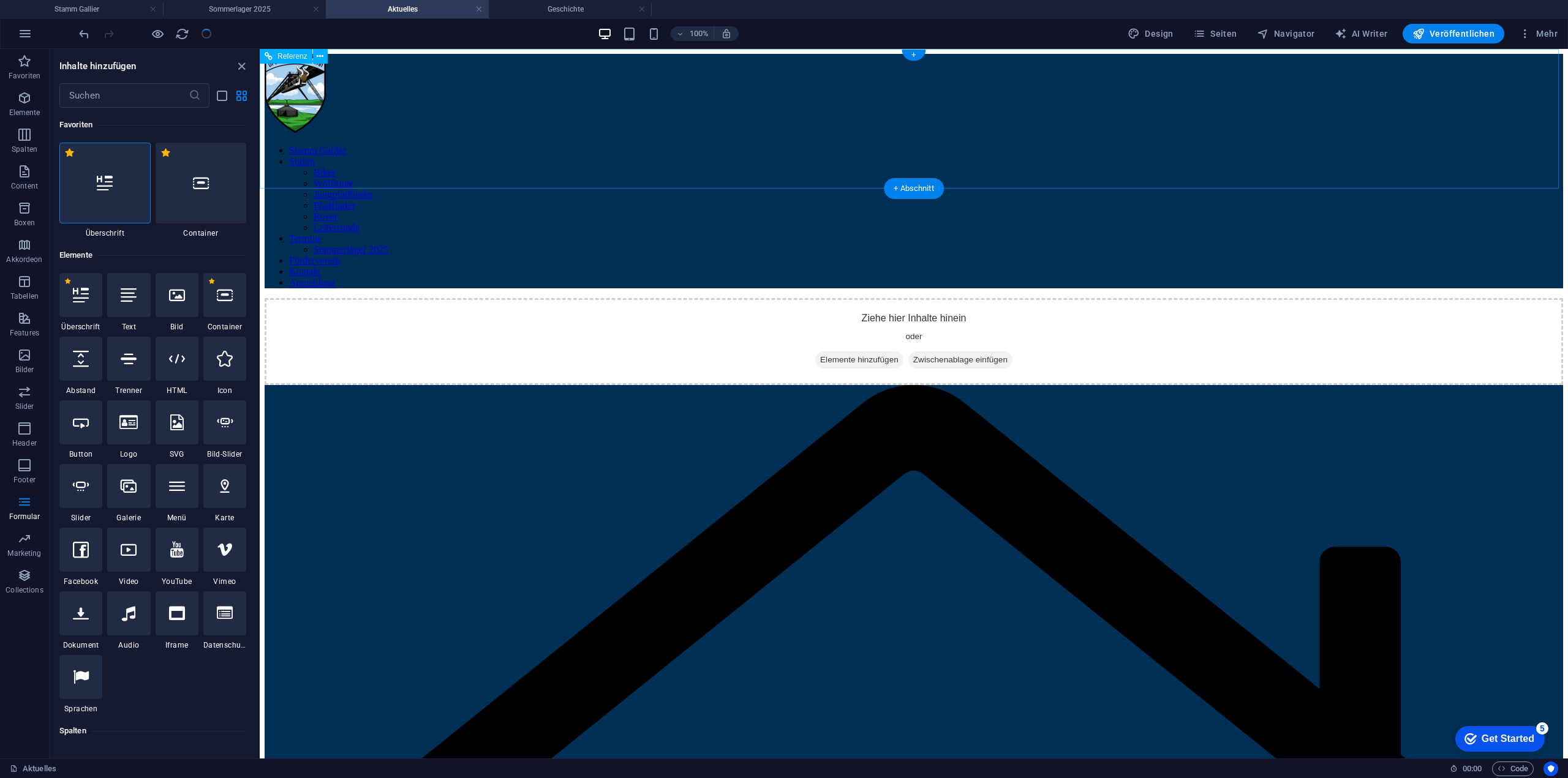
click at [590, 139] on div "Stamm Gallier Stufen Biber Wölflinge Jungpfadfinder Pfadfinder Rover Leiterrund…" at bounding box center [913, 171] width 1298 height 234
drag, startPoint x: 1218, startPoint y: 30, endPoint x: 999, endPoint y: 24, distance: 219.1
click at [1218, 30] on span "Seiten" at bounding box center [1215, 33] width 44 height 12
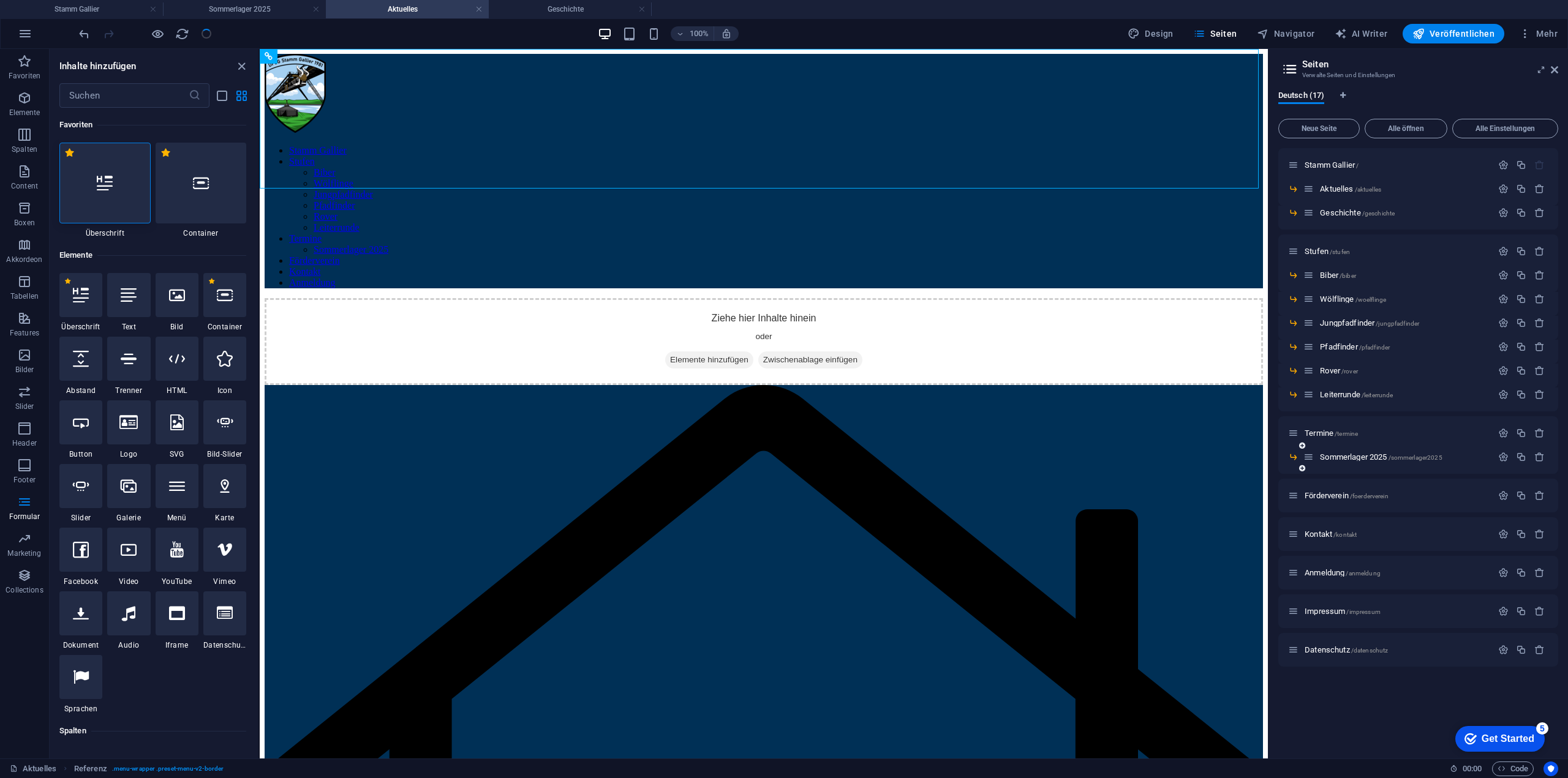
click at [1303, 467] on icon at bounding box center [1302, 468] width 6 height 7
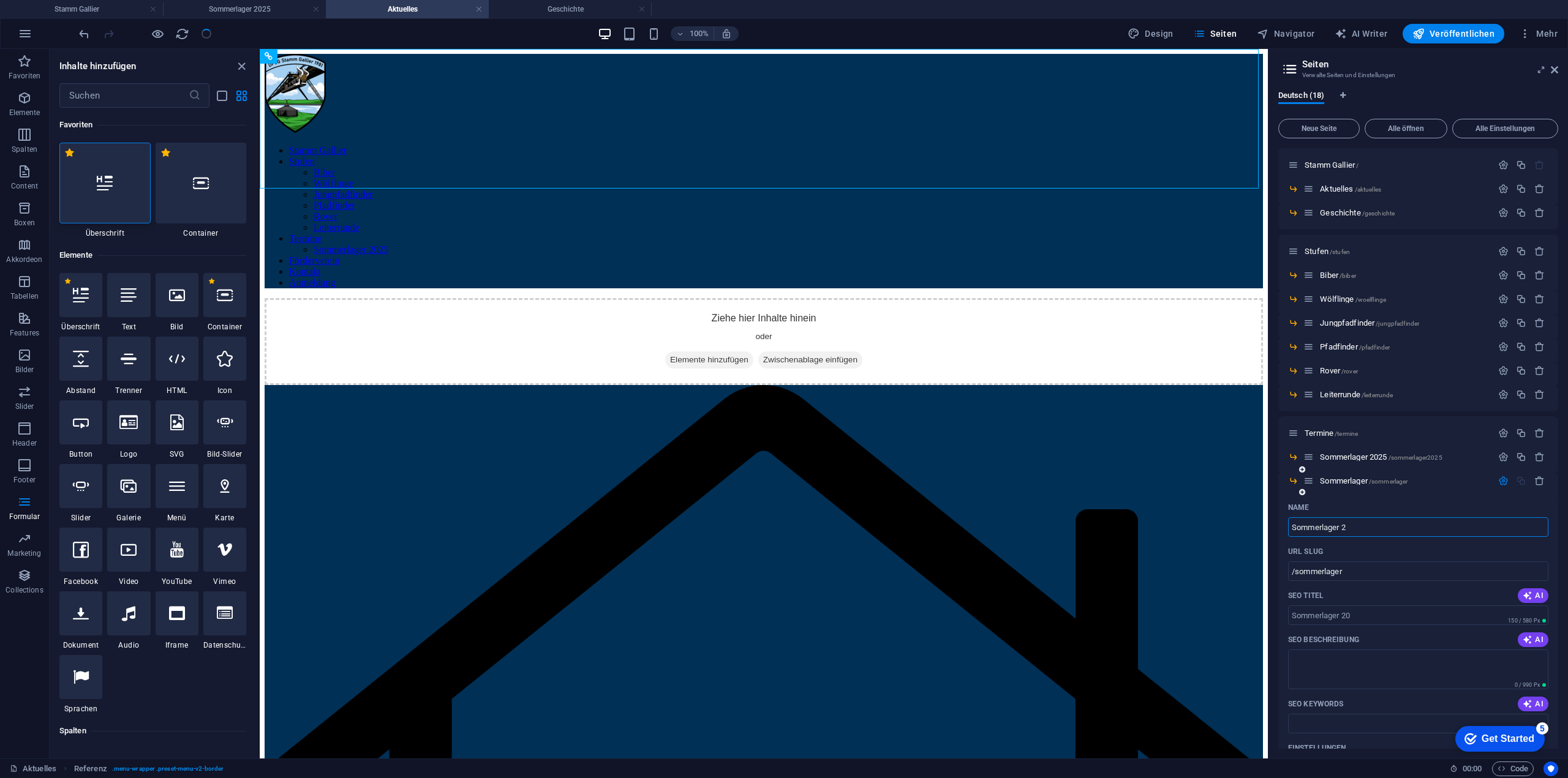
type input "Sommerlager 20"
type input "/sommerlager"
type input "Sommerlager 2026"
type input "/sommerlager-2026"
type input "Sommerlager 2026"
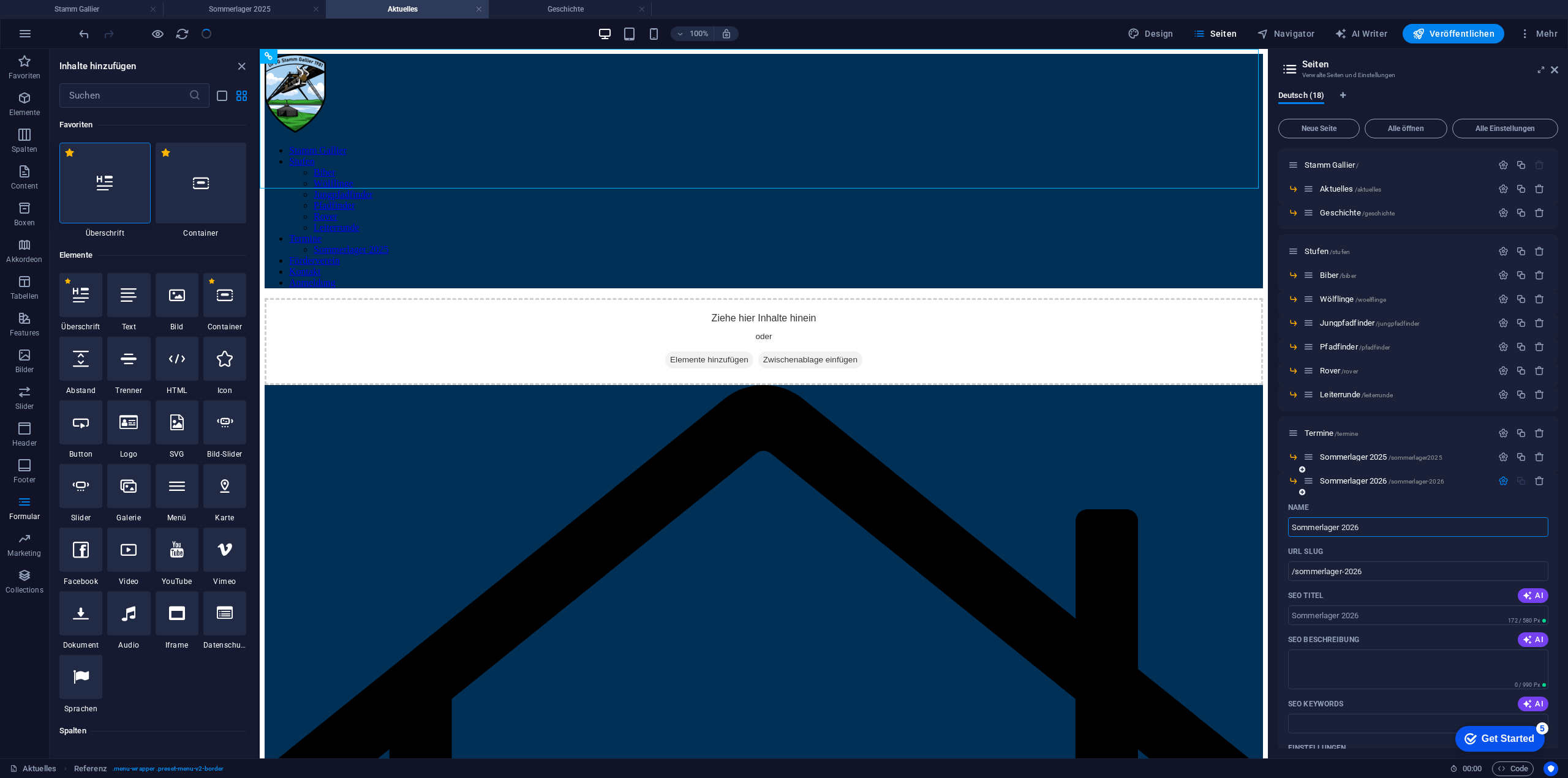
click at [1406, 498] on div "Name" at bounding box center [1418, 508] width 260 height 20
click at [1358, 479] on span "Sommerlager 2026 /sommerlager-2026" at bounding box center [1382, 480] width 125 height 9
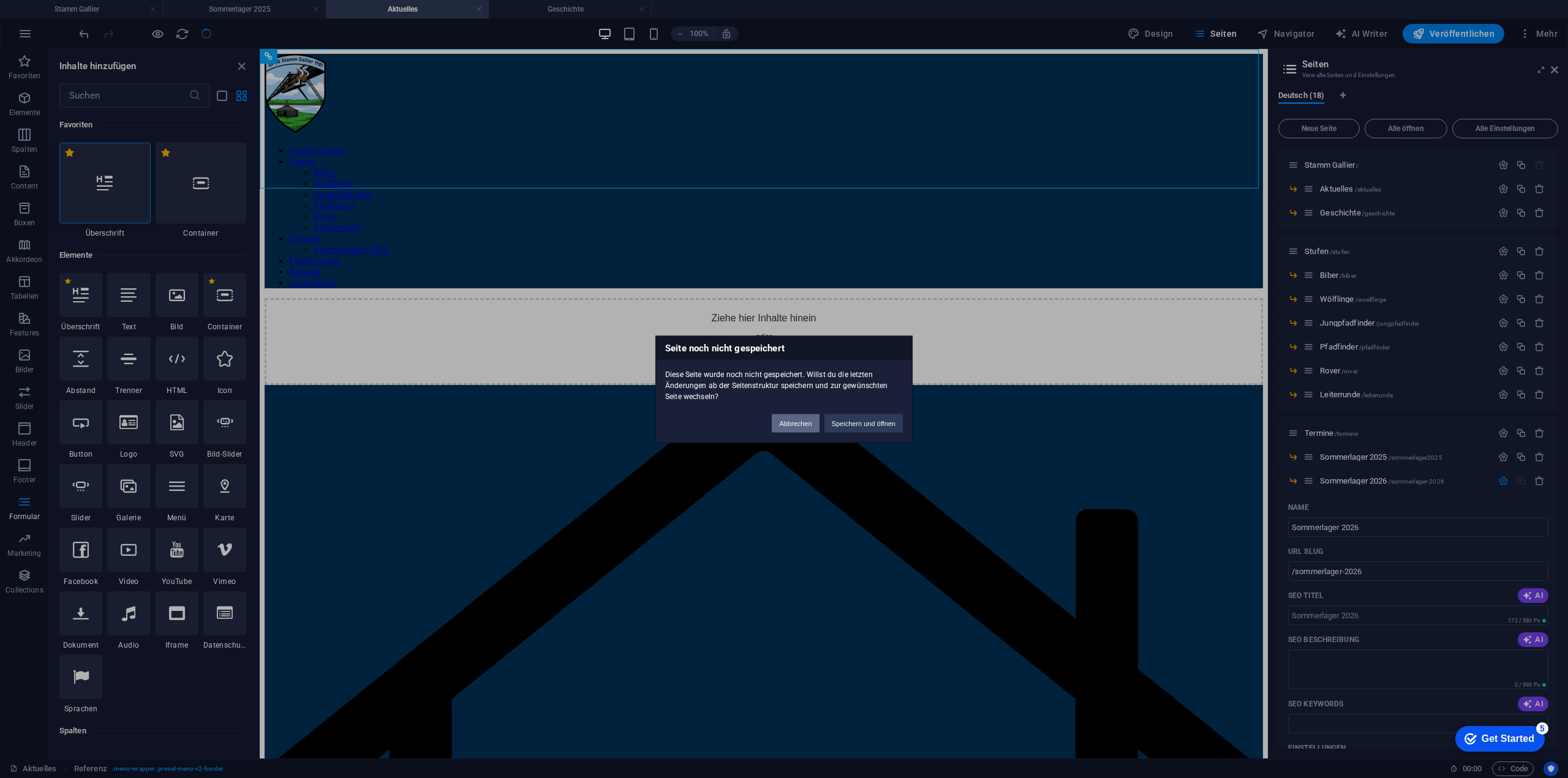
click at [796, 422] on button "Abbrechen" at bounding box center [795, 423] width 47 height 18
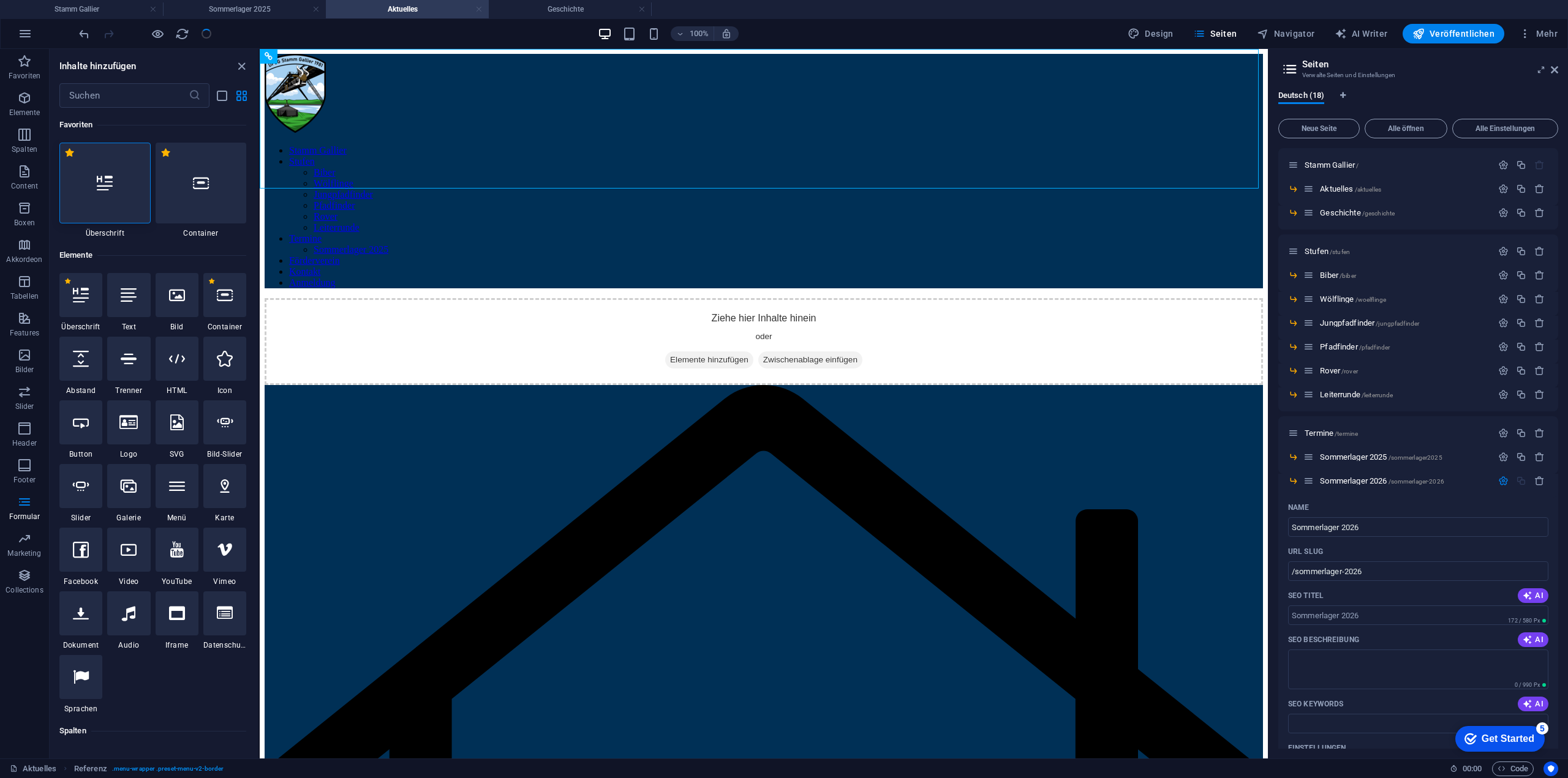
click at [476, 8] on link at bounding box center [479, 9] width 7 height 12
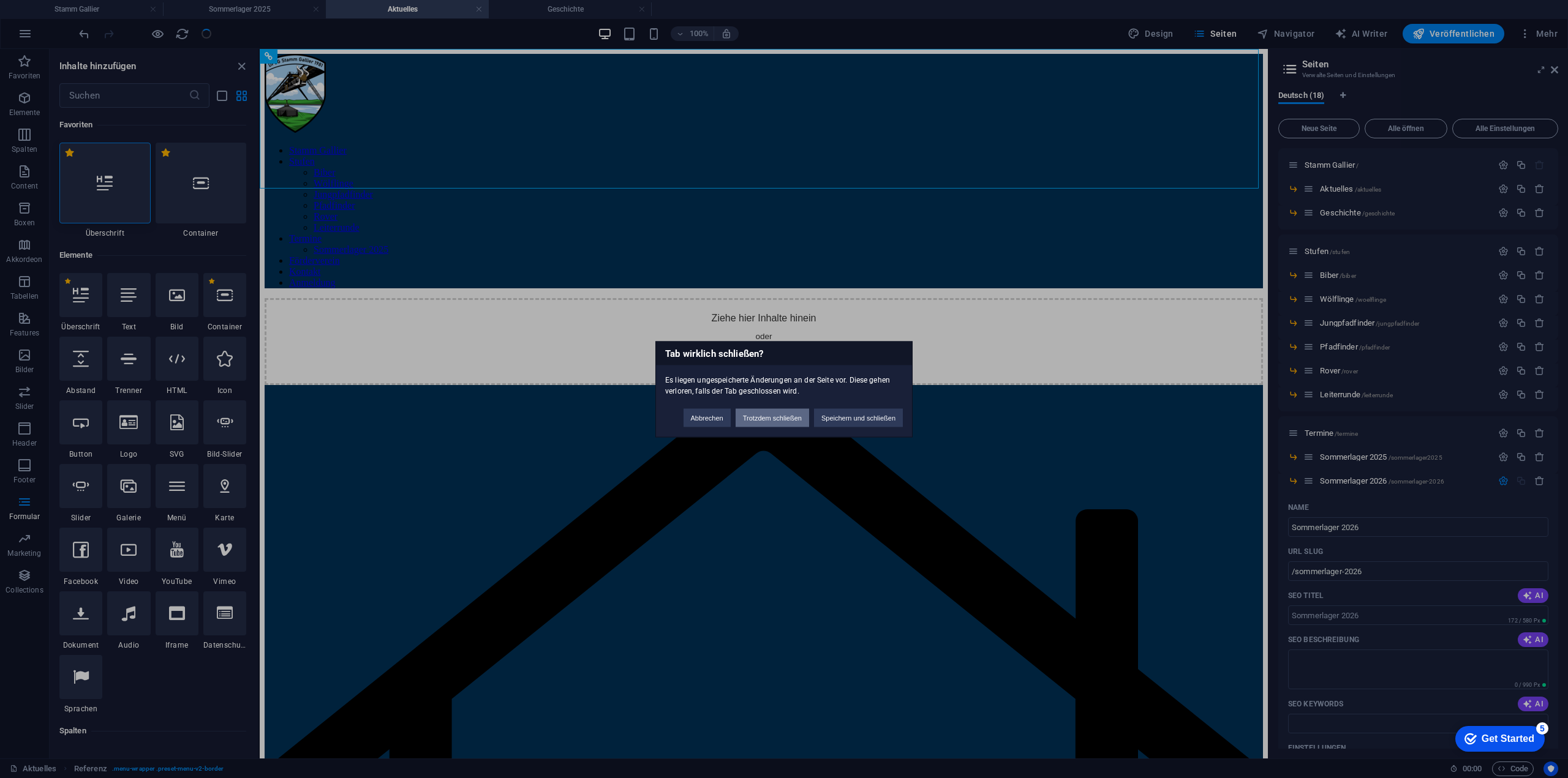
click at [784, 419] on button "Trotzdem schließen" at bounding box center [772, 417] width 73 height 18
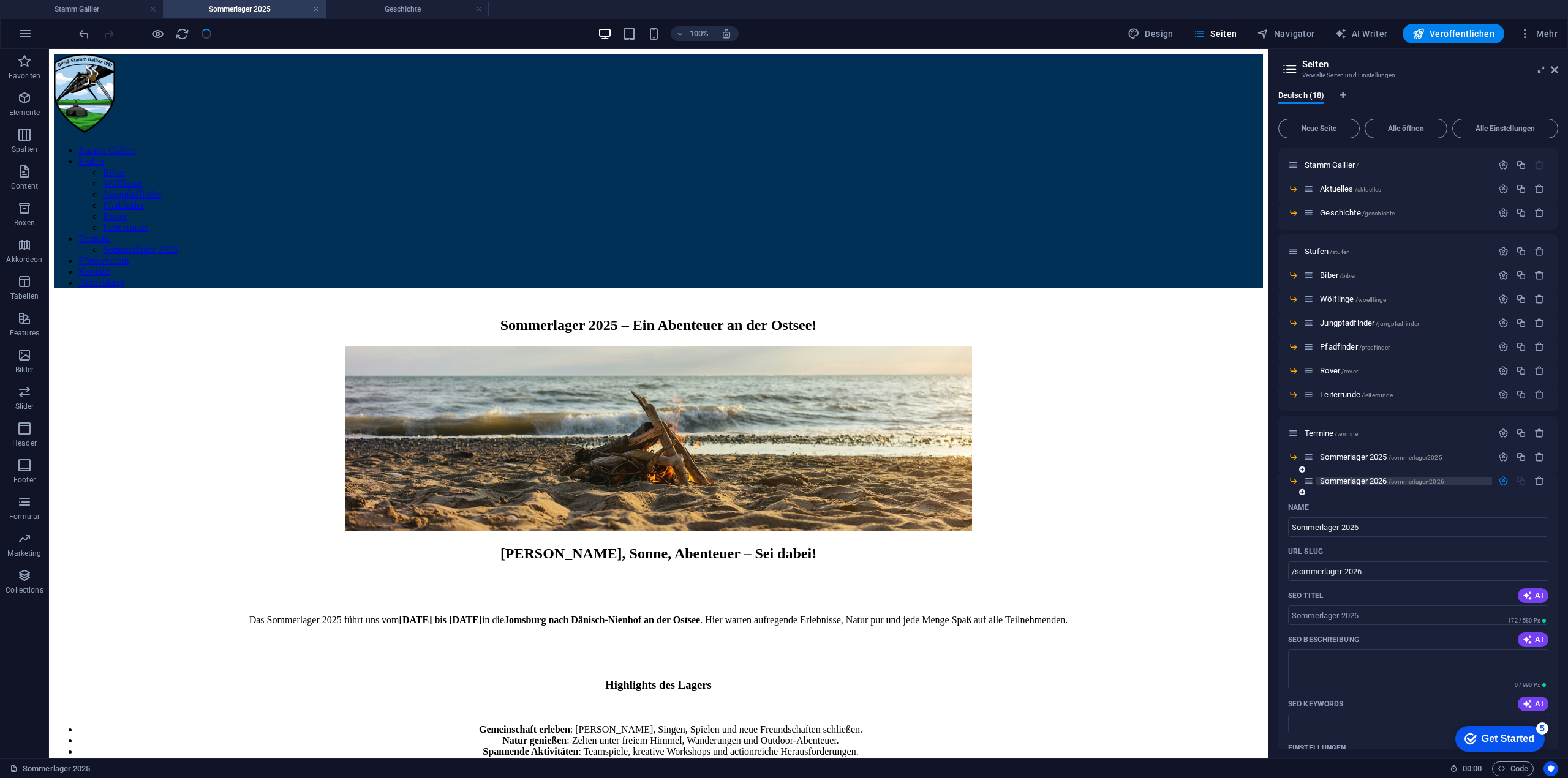
click at [1362, 483] on span "Sommerlager 2026 /sommerlager-2026" at bounding box center [1382, 480] width 125 height 9
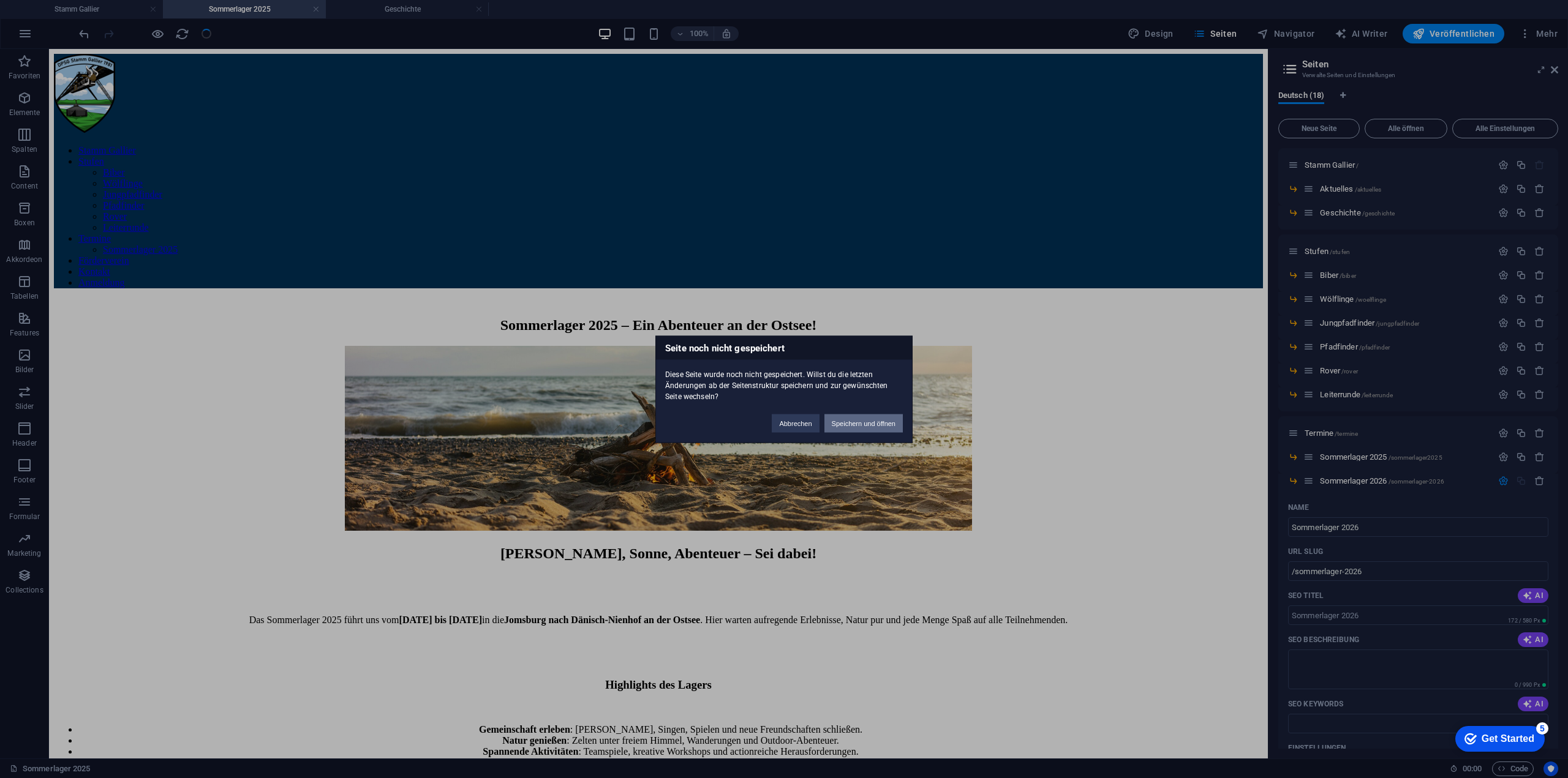
click at [894, 427] on button "Speichern und öffnen" at bounding box center [863, 423] width 78 height 18
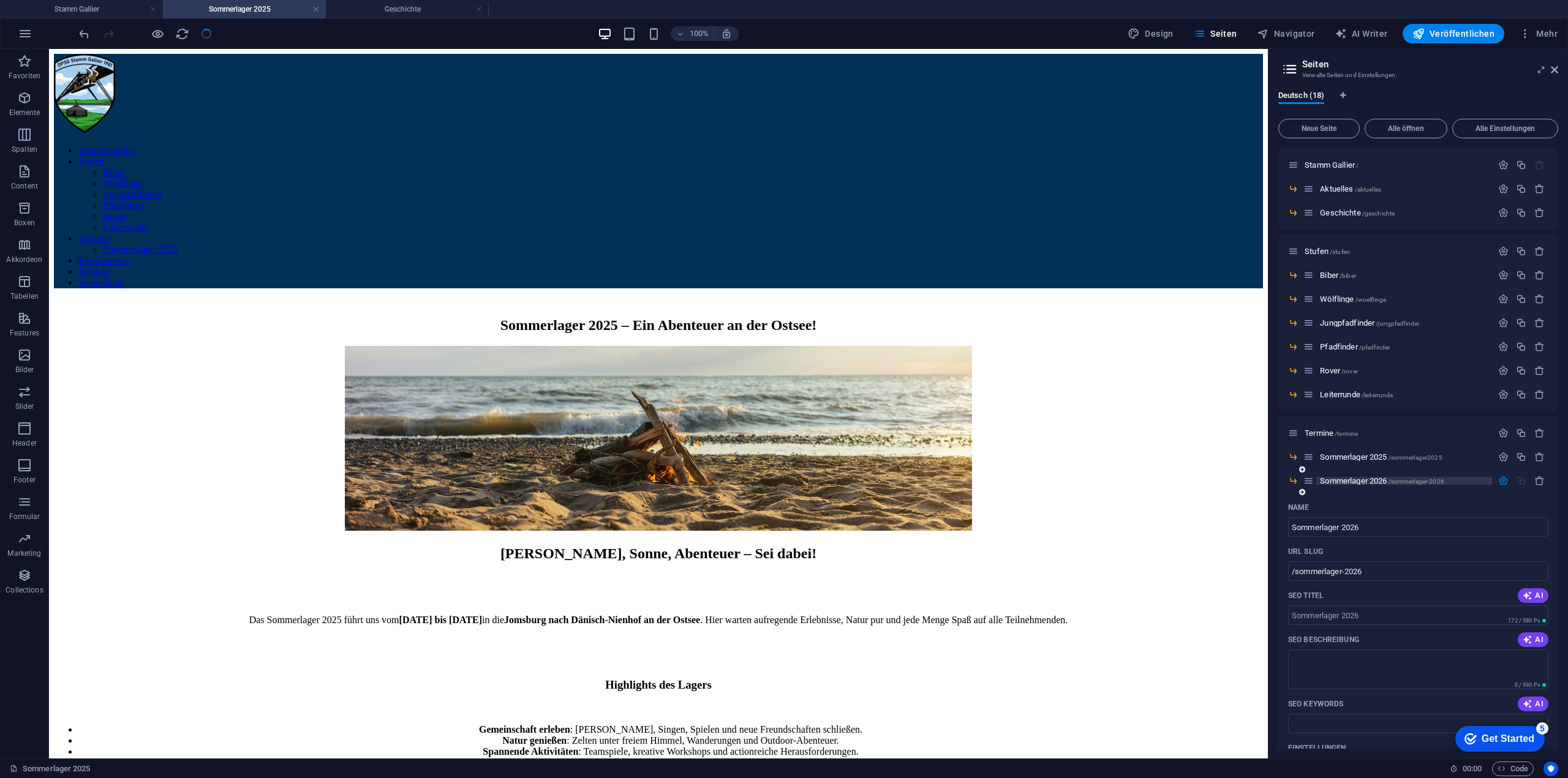
click at [1343, 480] on span "Sommerlager 2026 /sommerlager-2026" at bounding box center [1382, 480] width 125 height 9
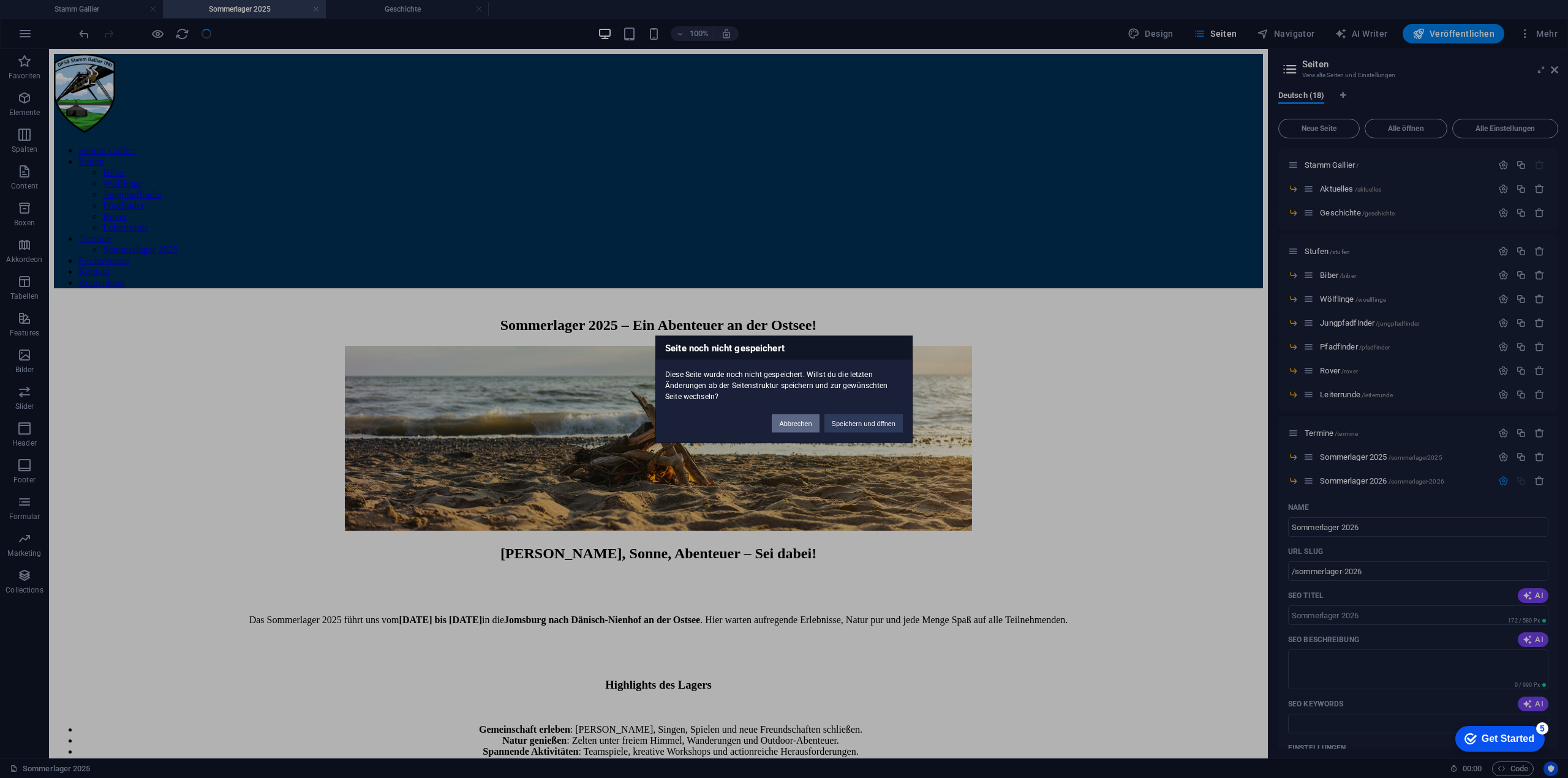
click at [796, 419] on button "Abbrechen" at bounding box center [795, 423] width 47 height 18
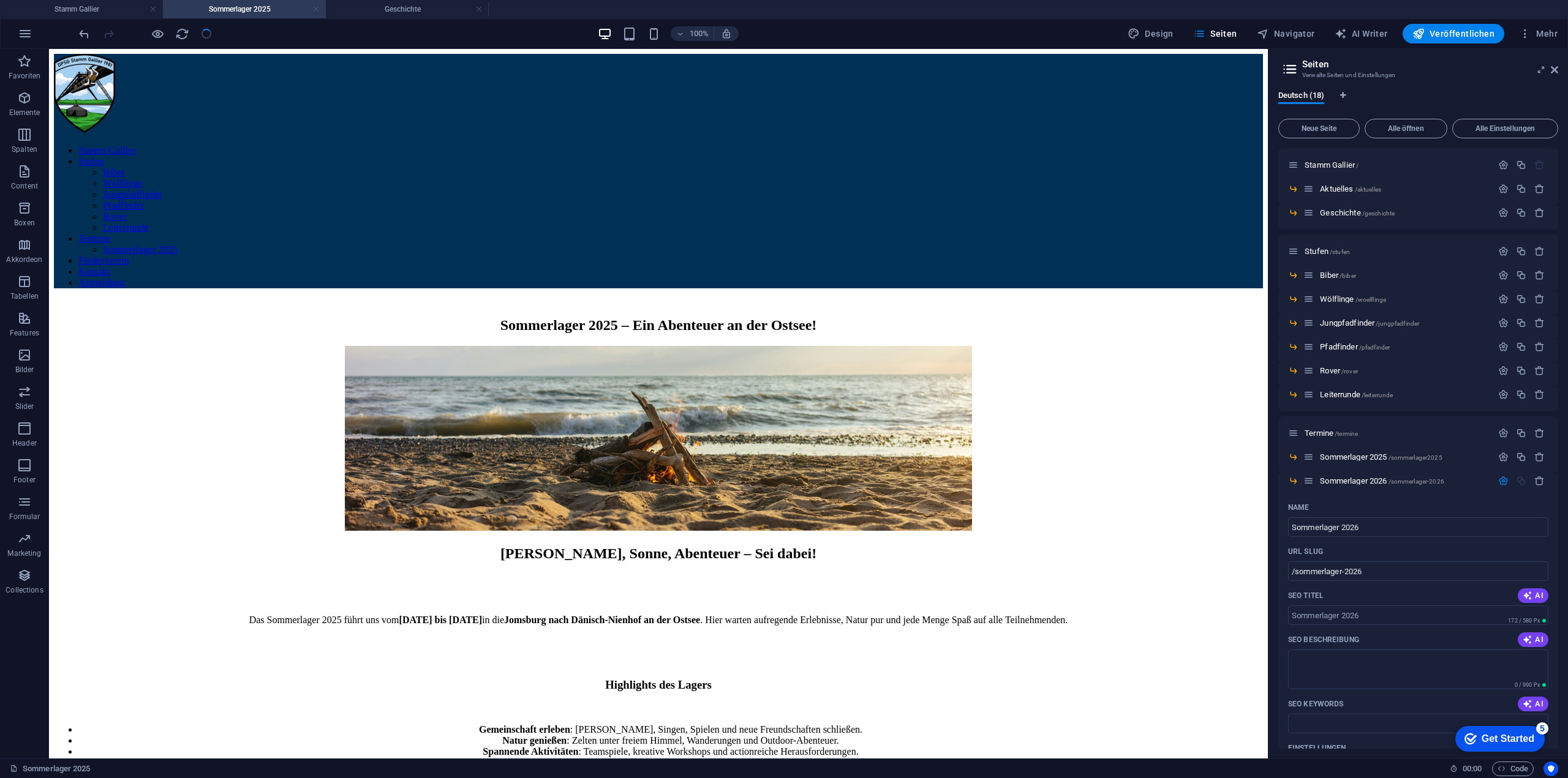
drag, startPoint x: 315, startPoint y: 10, endPoint x: 557, endPoint y: 115, distance: 263.8
click at [315, 10] on link at bounding box center [316, 9] width 7 height 12
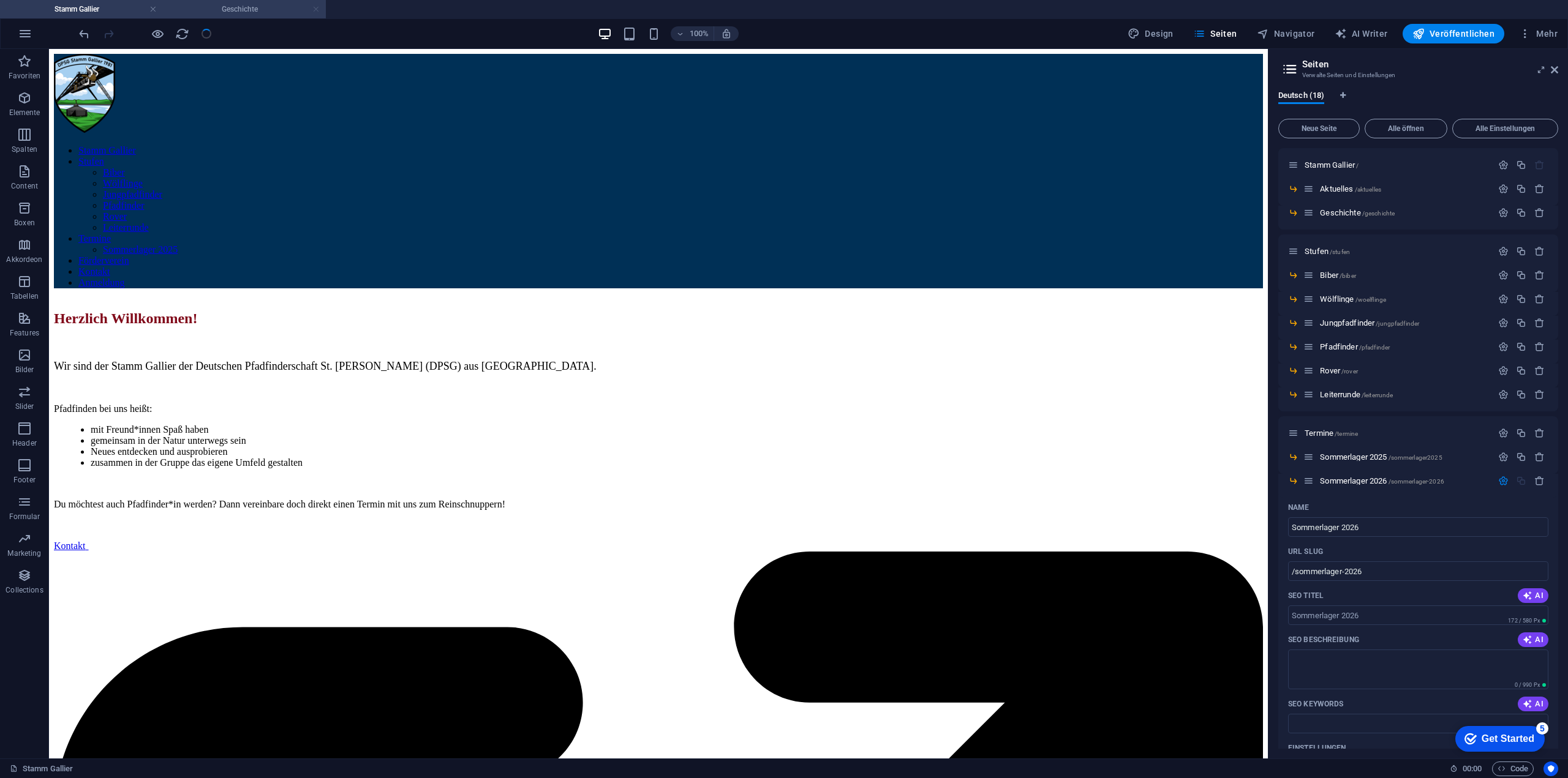
click at [317, 7] on link at bounding box center [316, 9] width 7 height 12
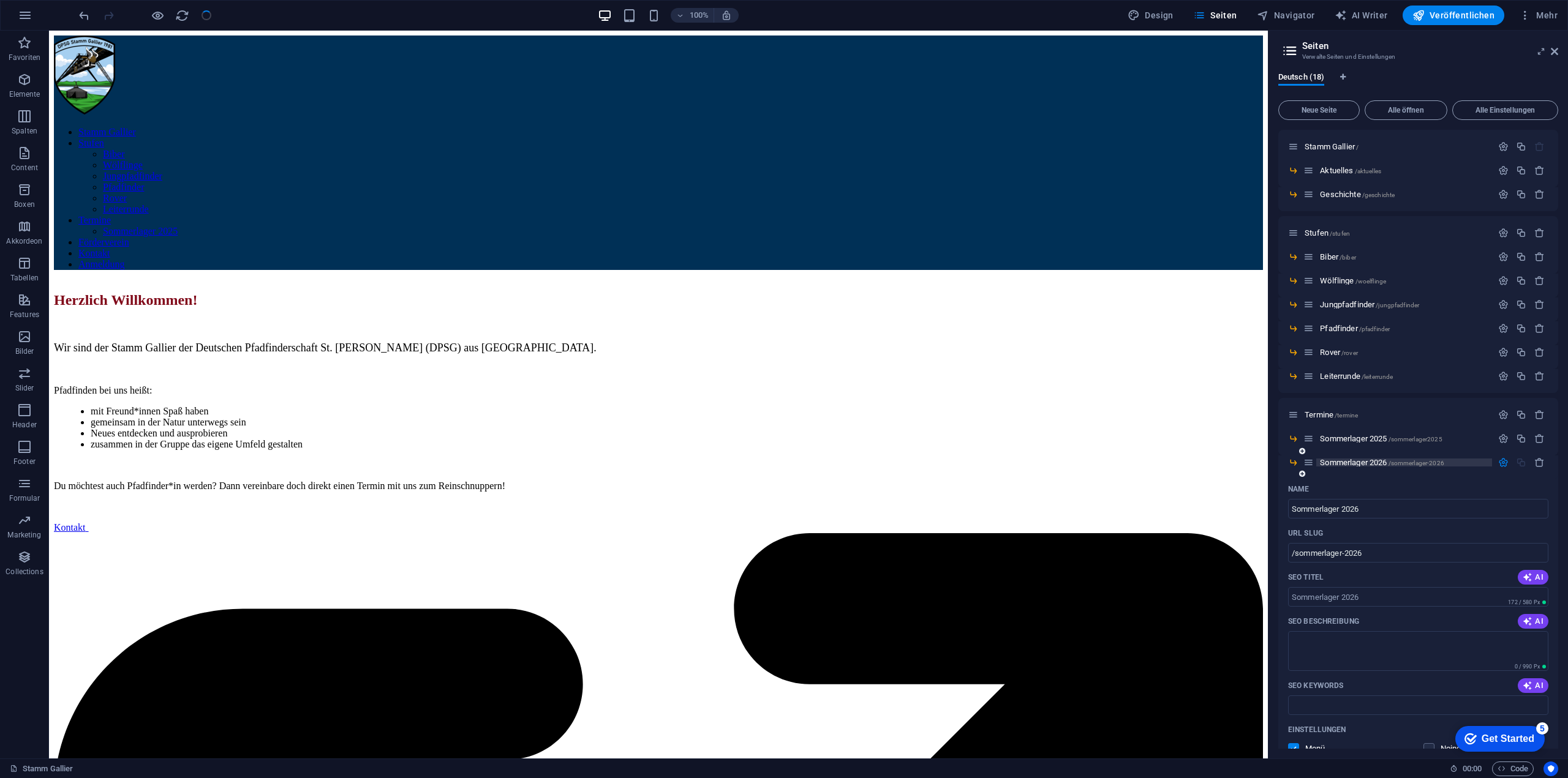
click at [1367, 465] on span "Sommerlager 2026 /sommerlager-2026" at bounding box center [1382, 462] width 125 height 9
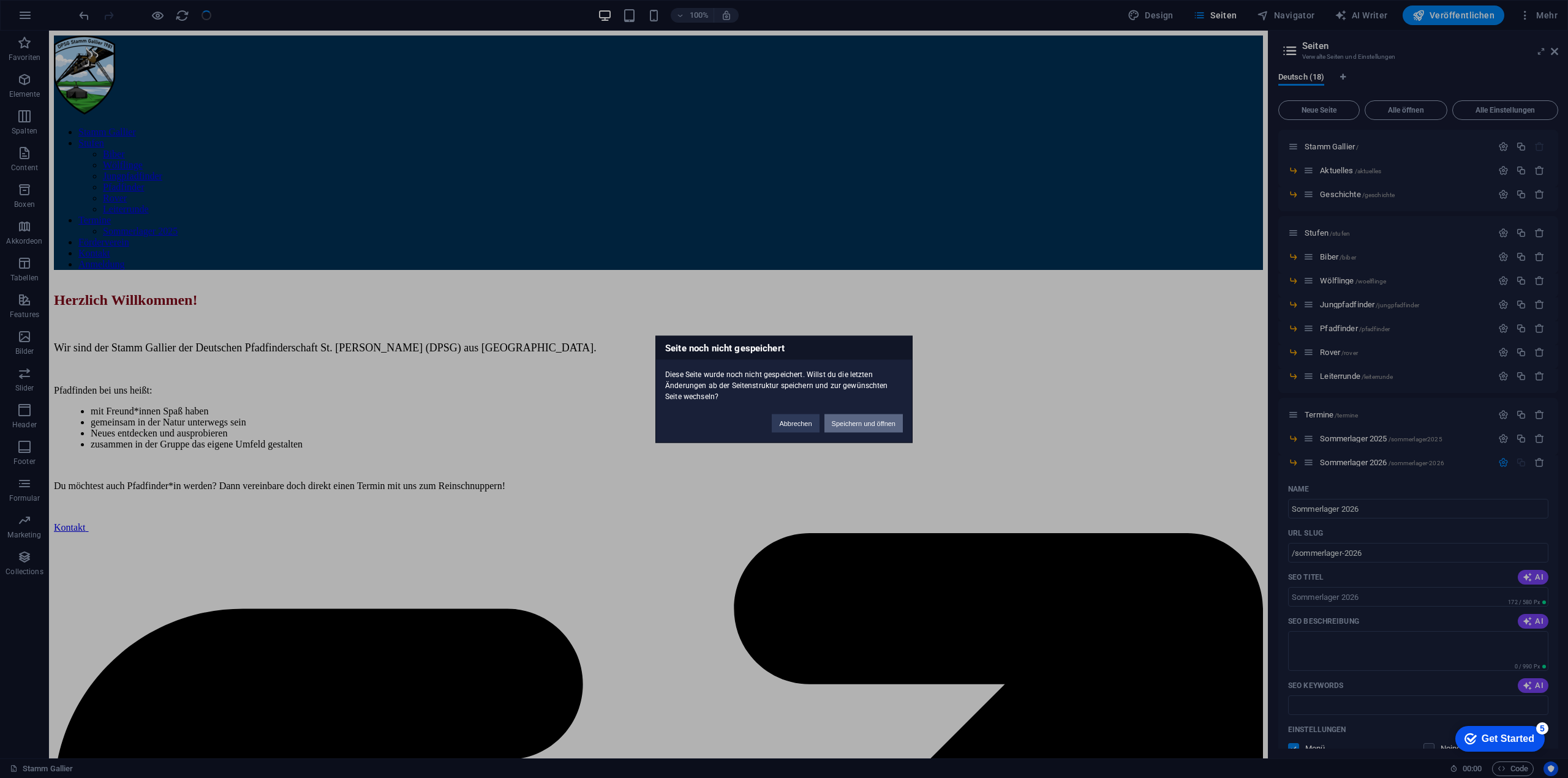
click at [888, 426] on button "Speichern und öffnen" at bounding box center [863, 423] width 78 height 18
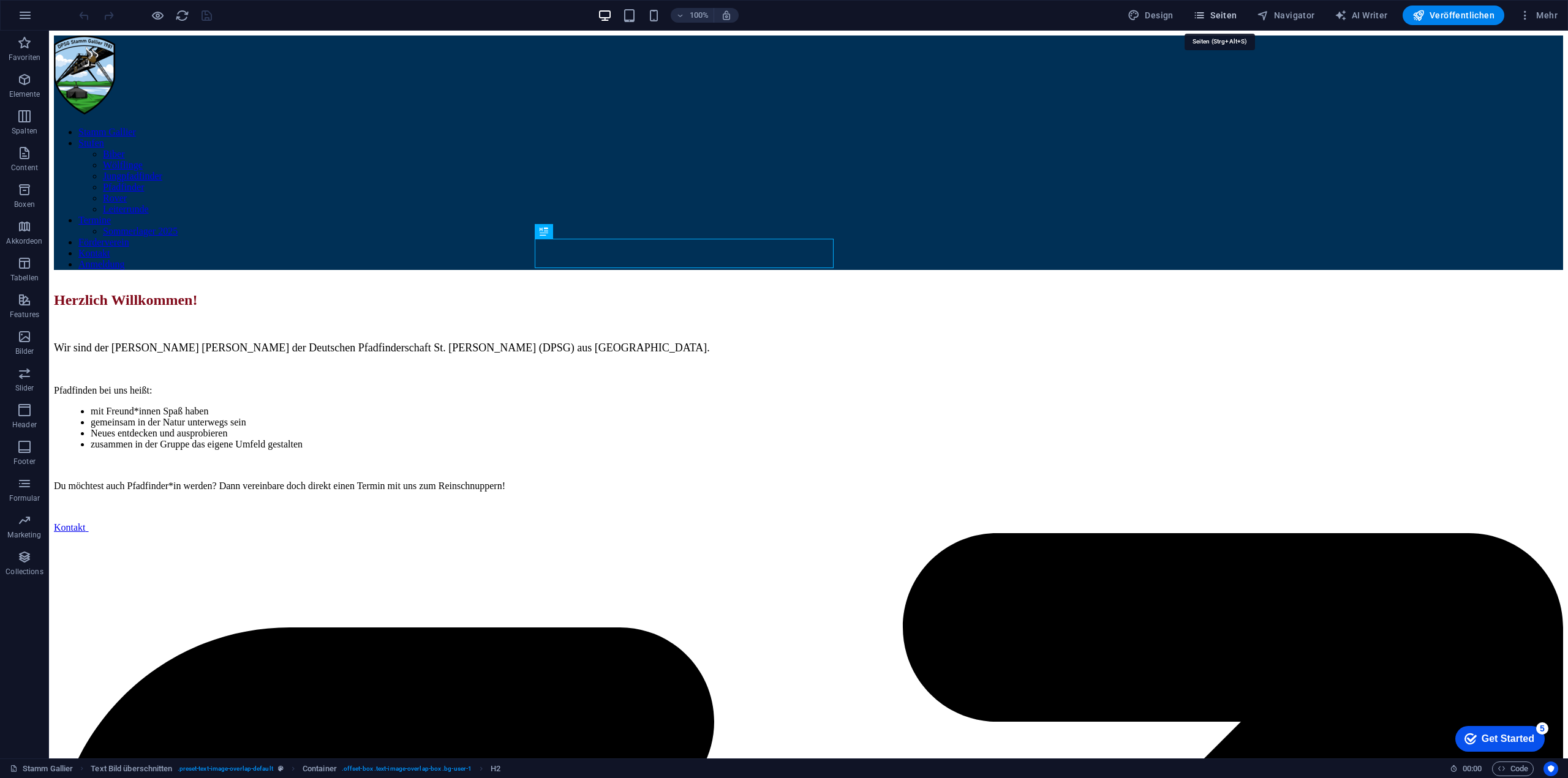
drag, startPoint x: 1215, startPoint y: 15, endPoint x: 1182, endPoint y: 6, distance: 34.2
click at [1215, 15] on span "Seiten" at bounding box center [1215, 15] width 44 height 12
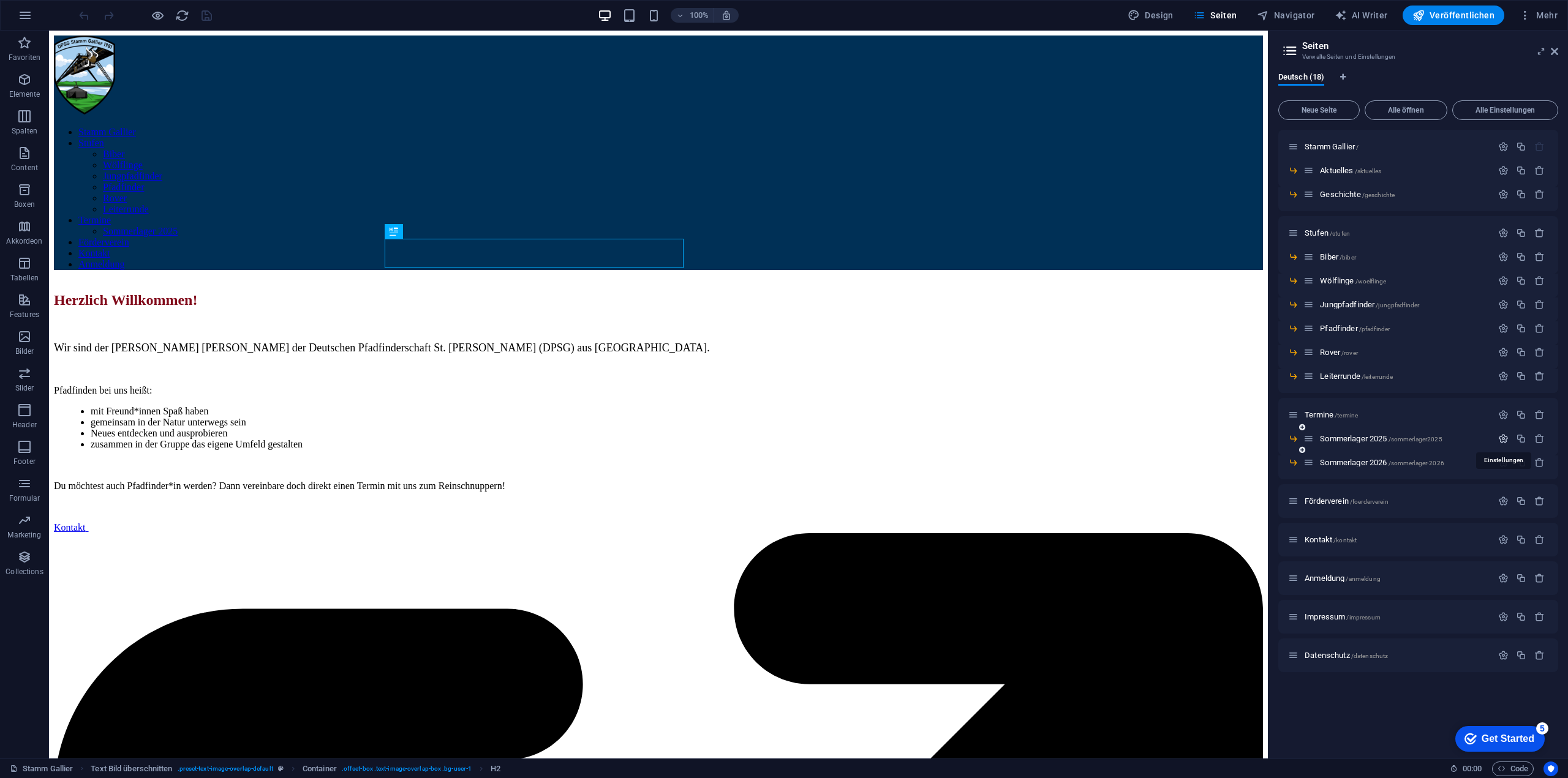
click at [1506, 439] on icon "button" at bounding box center [1503, 438] width 11 height 11
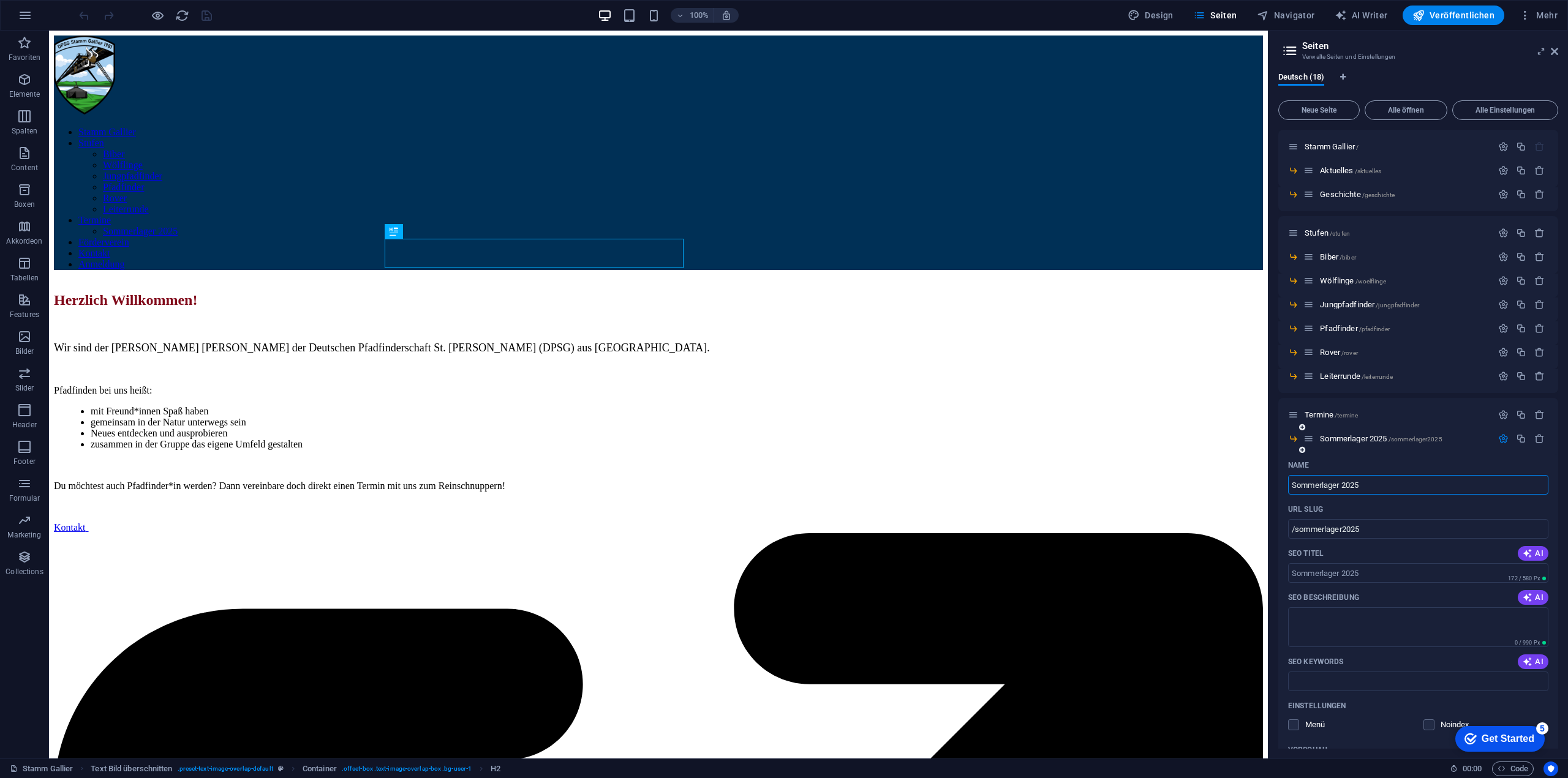
click at [1503, 438] on icon "button" at bounding box center [1503, 438] width 11 height 11
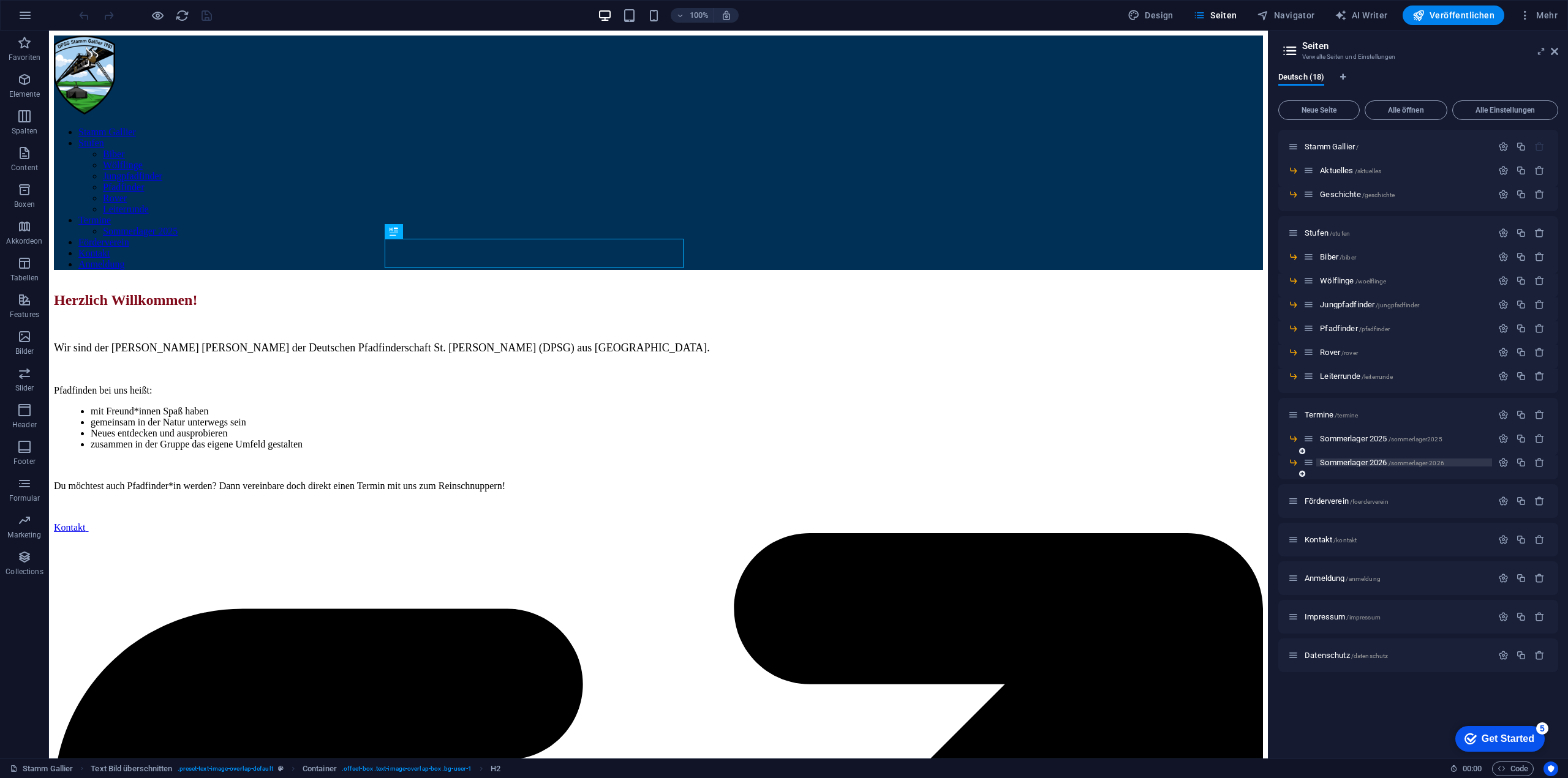
click at [1367, 463] on span "Sommerlager 2026 /sommerlager-2026" at bounding box center [1382, 462] width 125 height 9
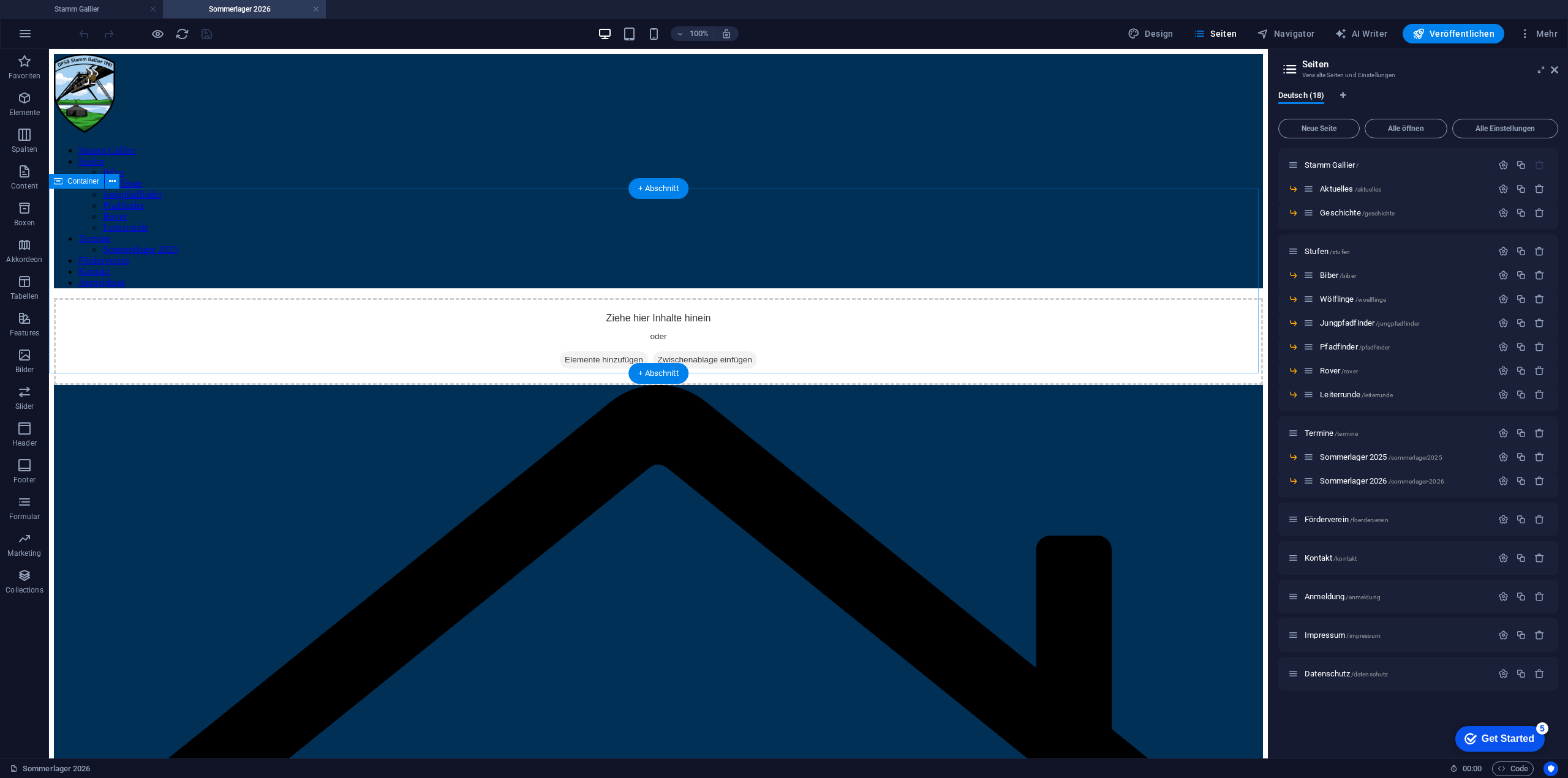
click at [631, 298] on div "Ziehe hier Inhalte hinein oder Elemente hinzufügen Zwischenablage einfügen" at bounding box center [659, 342] width 1209 height 87
click at [595, 352] on span "Elemente hinzufügen" at bounding box center [603, 360] width 88 height 17
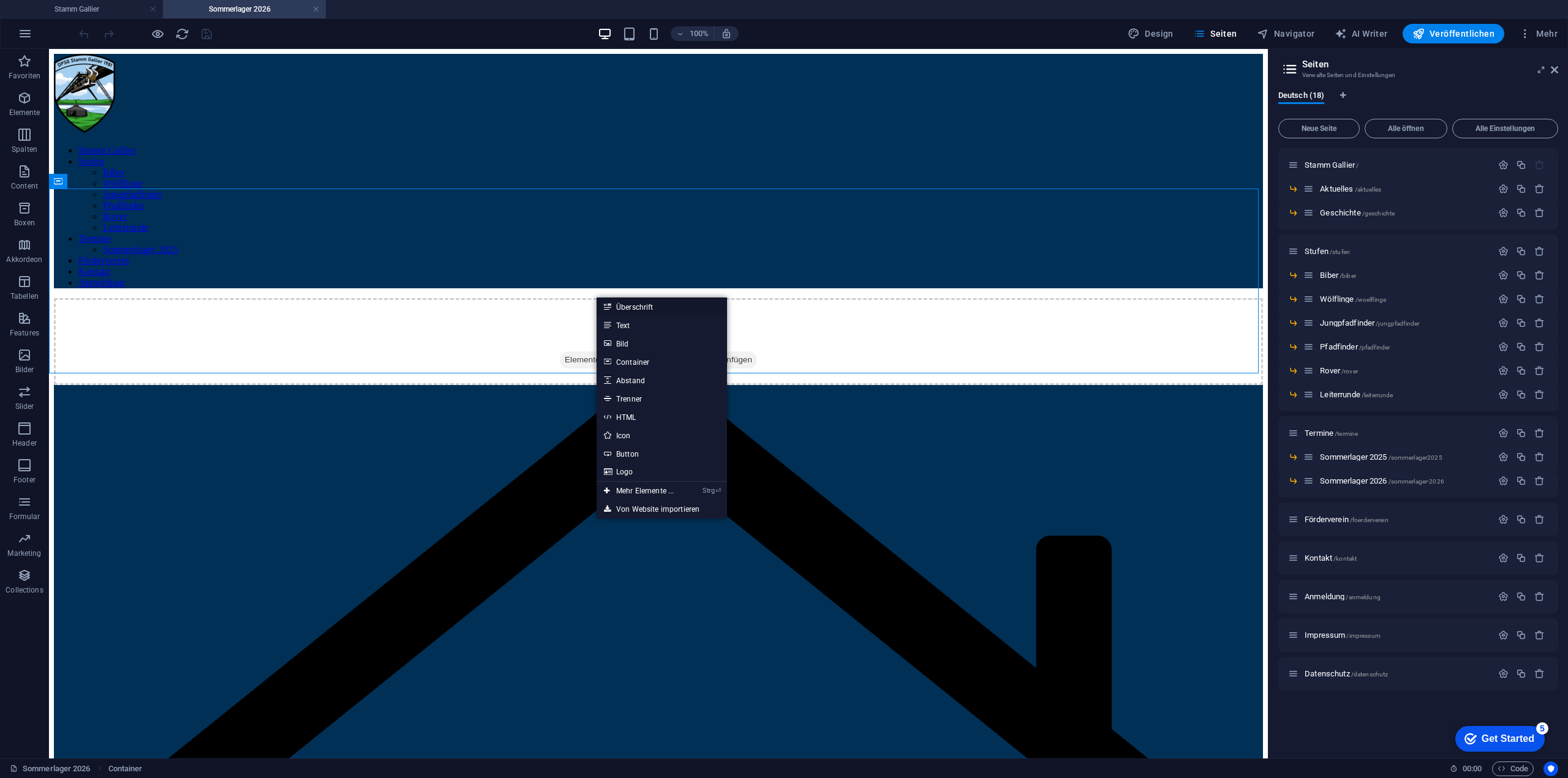
drag, startPoint x: 636, startPoint y: 305, endPoint x: 282, endPoint y: 236, distance: 360.7
click at [636, 305] on link "Überschrift" at bounding box center [662, 307] width 130 height 18
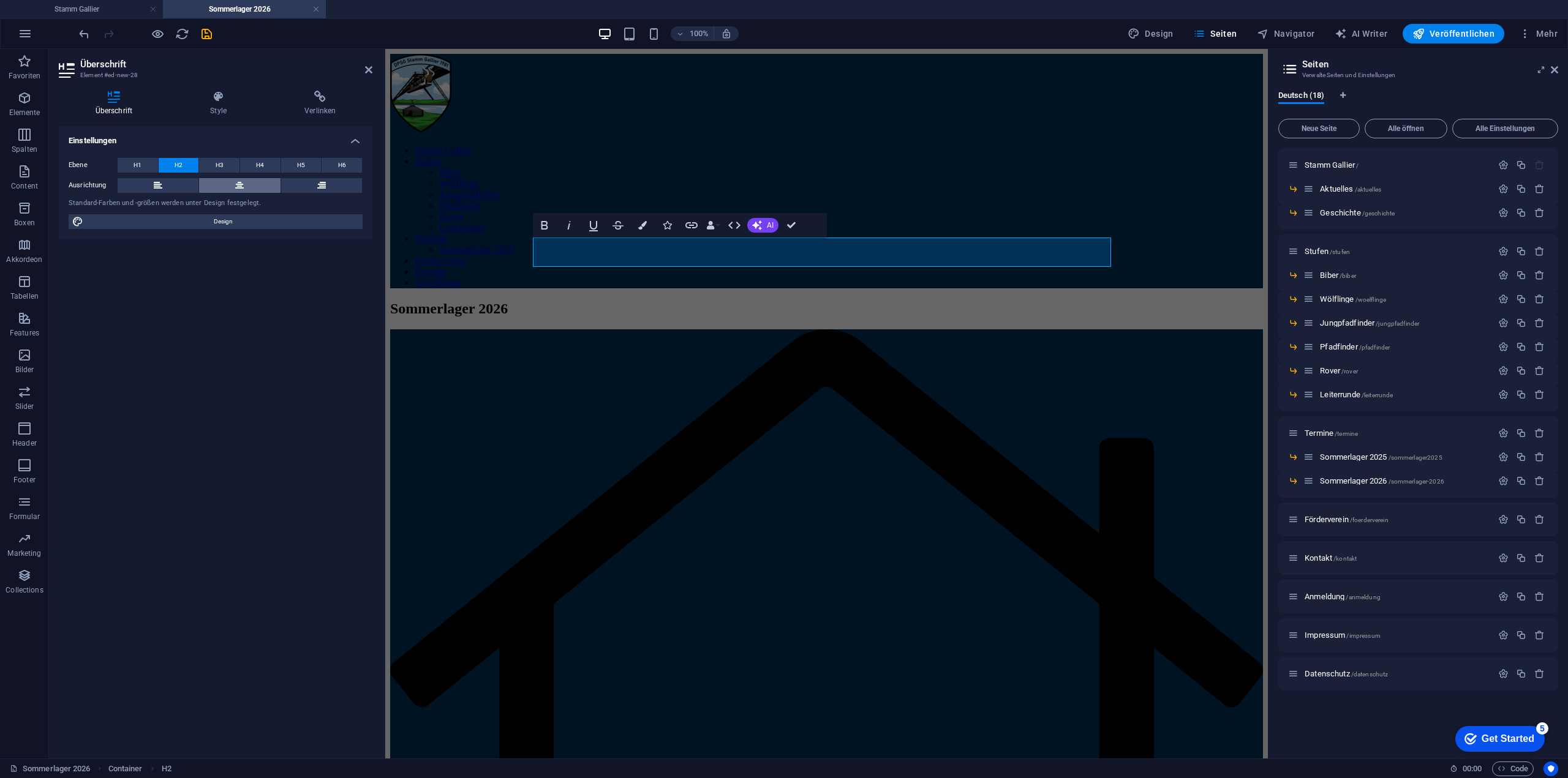
click at [239, 185] on icon at bounding box center [239, 185] width 8 height 15
click at [709, 300] on div "Sommerlager 2026" at bounding box center [826, 308] width 873 height 16
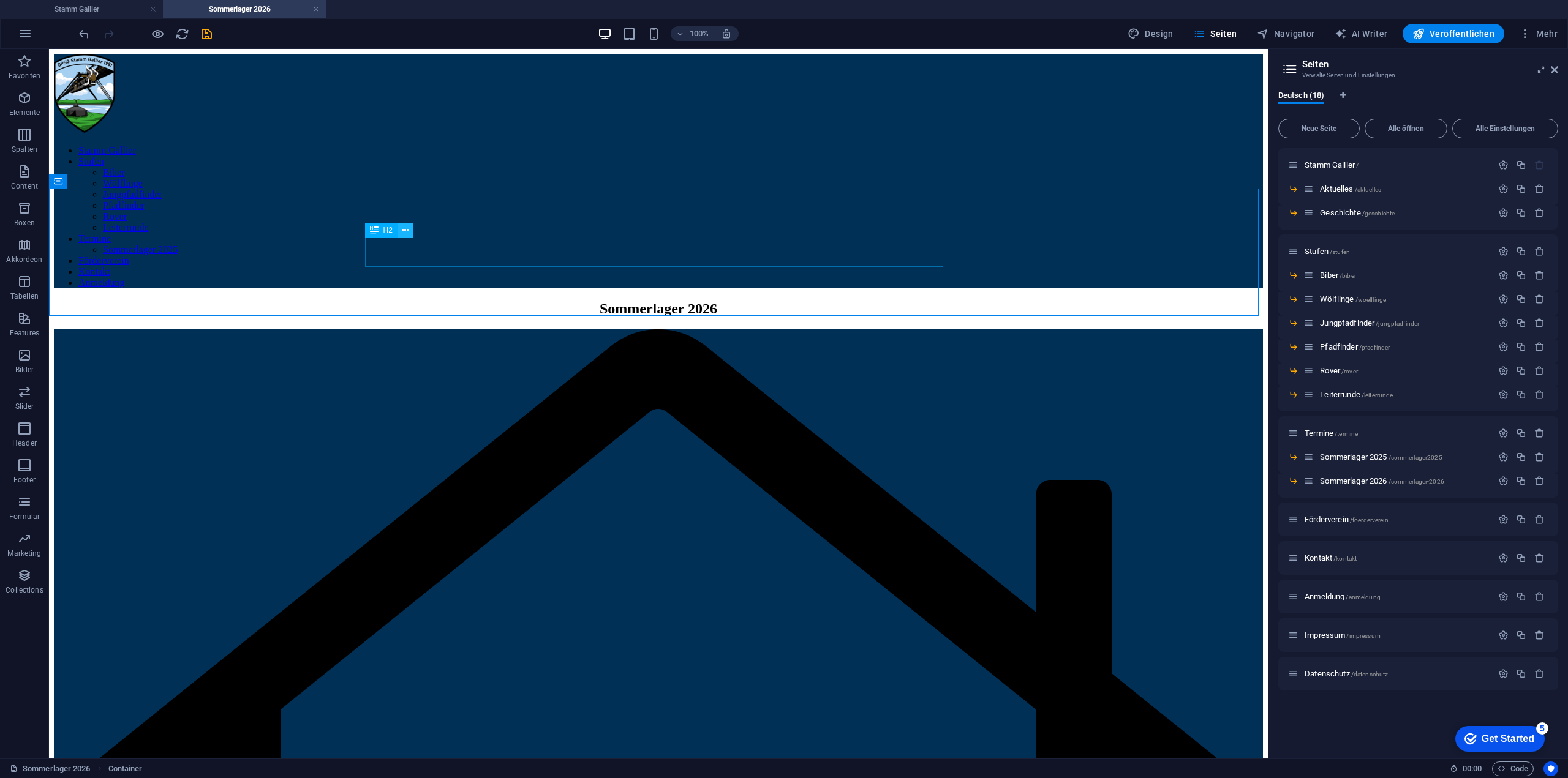
click at [405, 232] on icon at bounding box center [405, 231] width 7 height 13
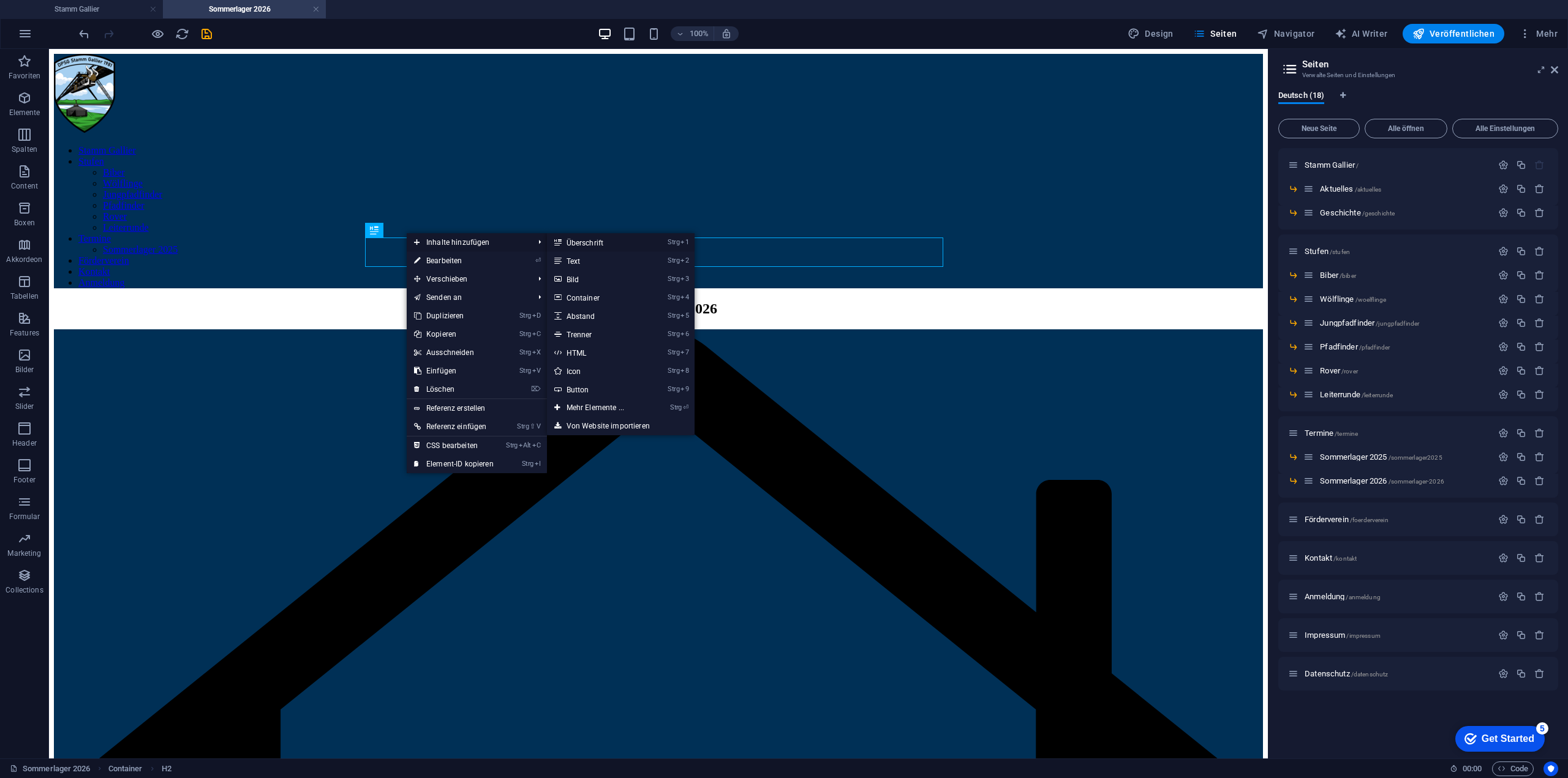
click at [590, 242] on link "Strg 1 Überschrift" at bounding box center [598, 243] width 101 height 18
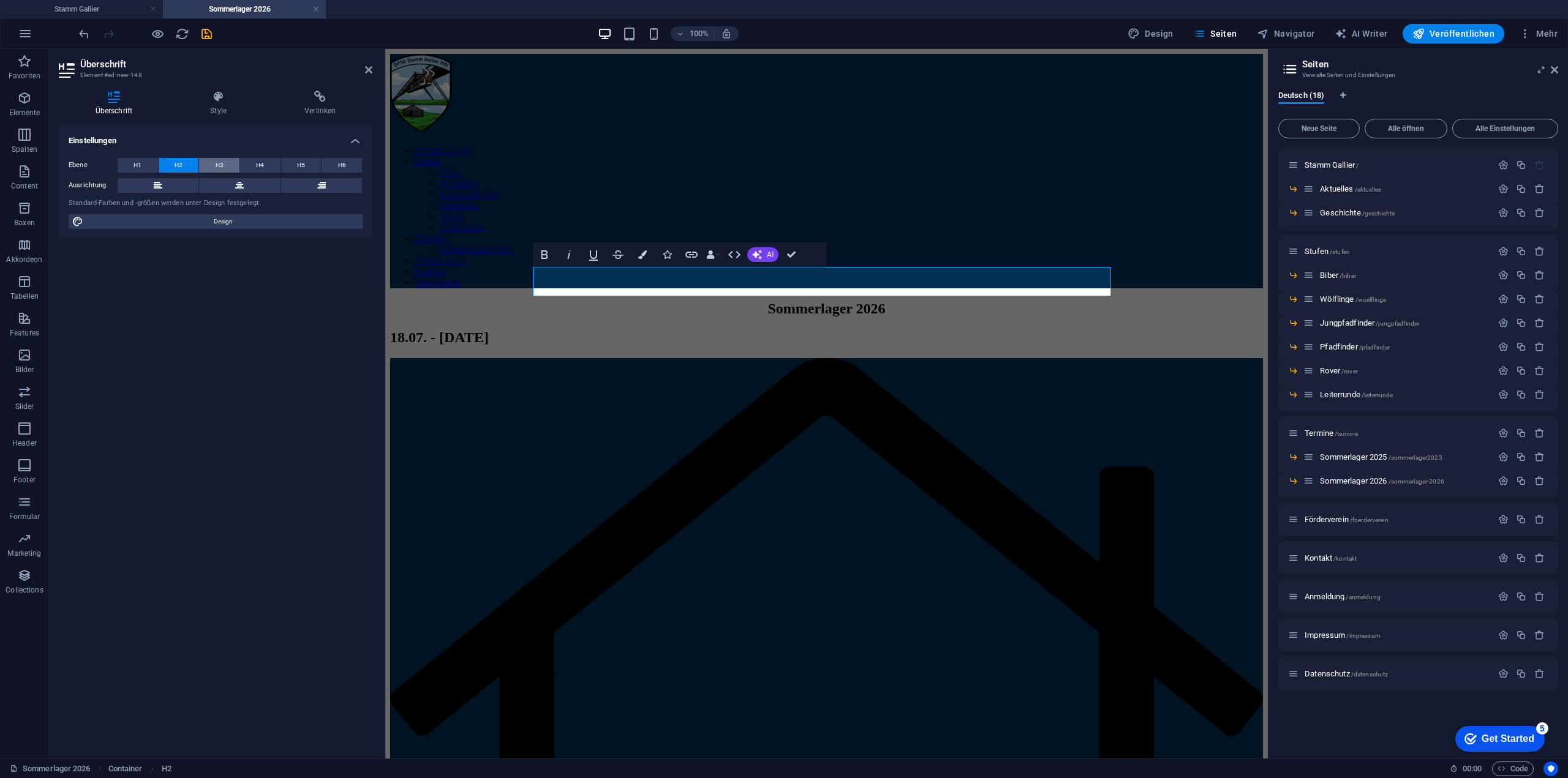
click at [225, 159] on button "H3" at bounding box center [219, 165] width 40 height 15
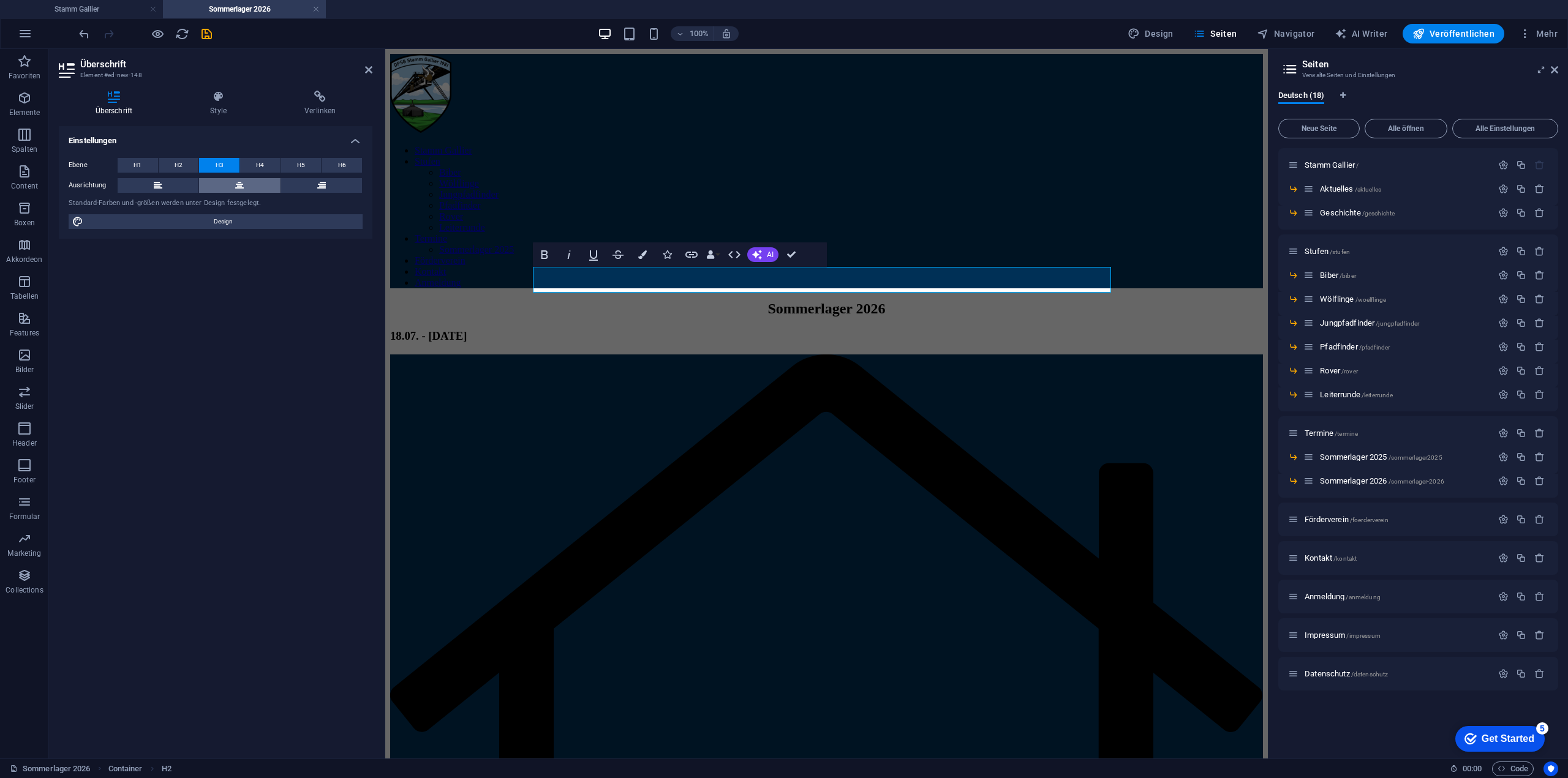
click at [243, 184] on icon at bounding box center [239, 185] width 8 height 15
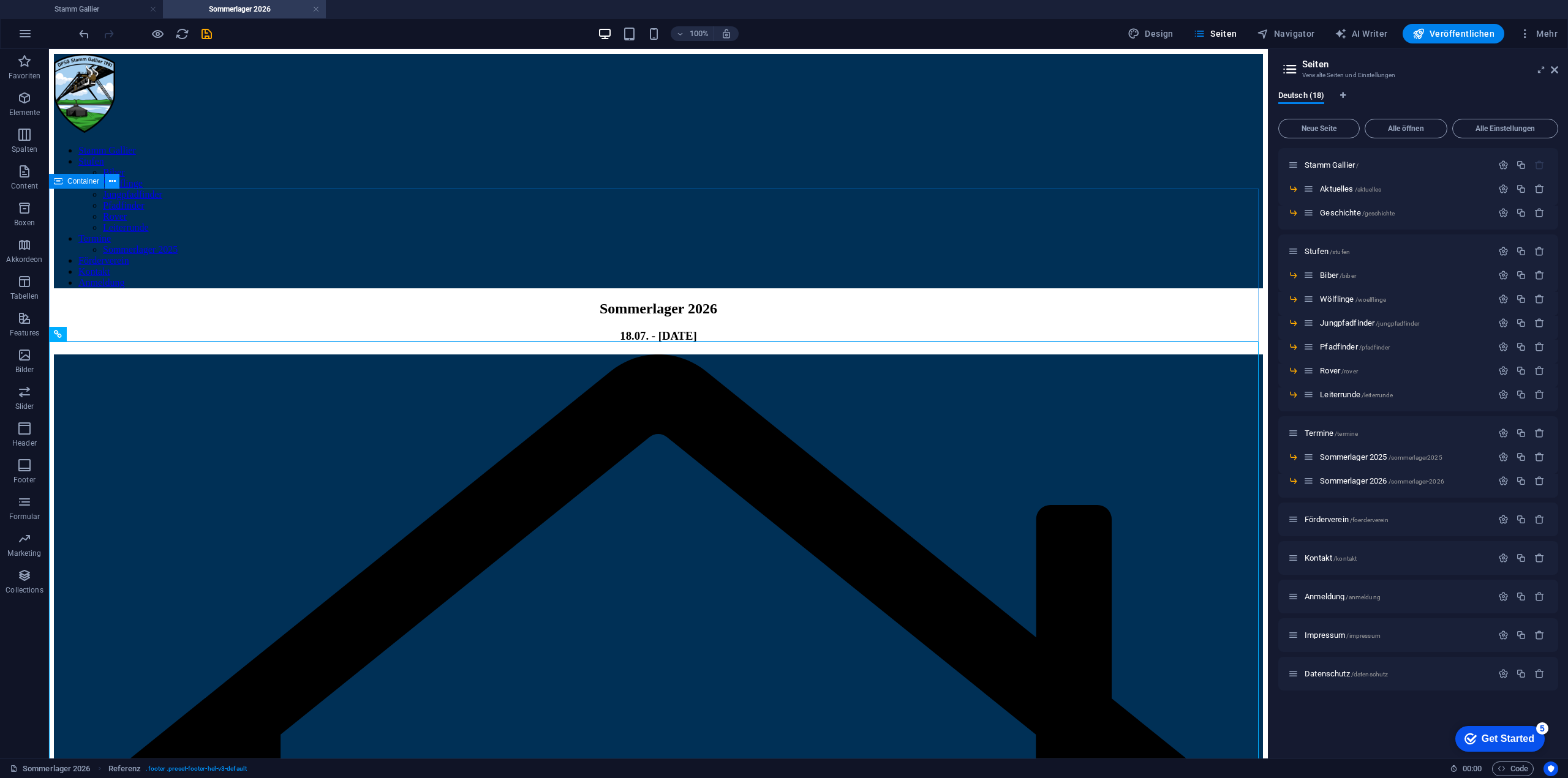
click at [107, 181] on button at bounding box center [112, 181] width 15 height 15
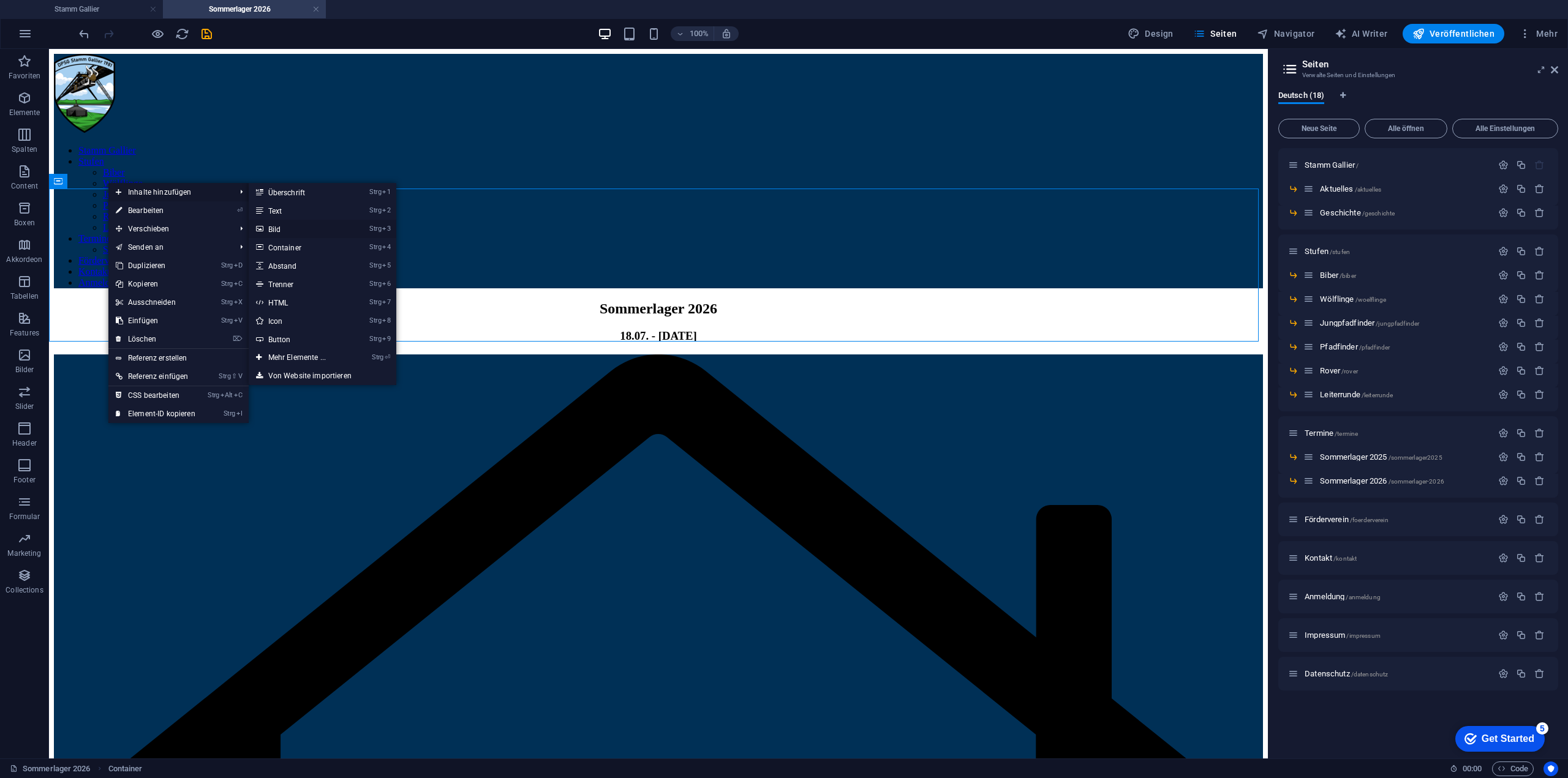
click at [310, 227] on link "Strg 3 Bild" at bounding box center [299, 229] width 101 height 18
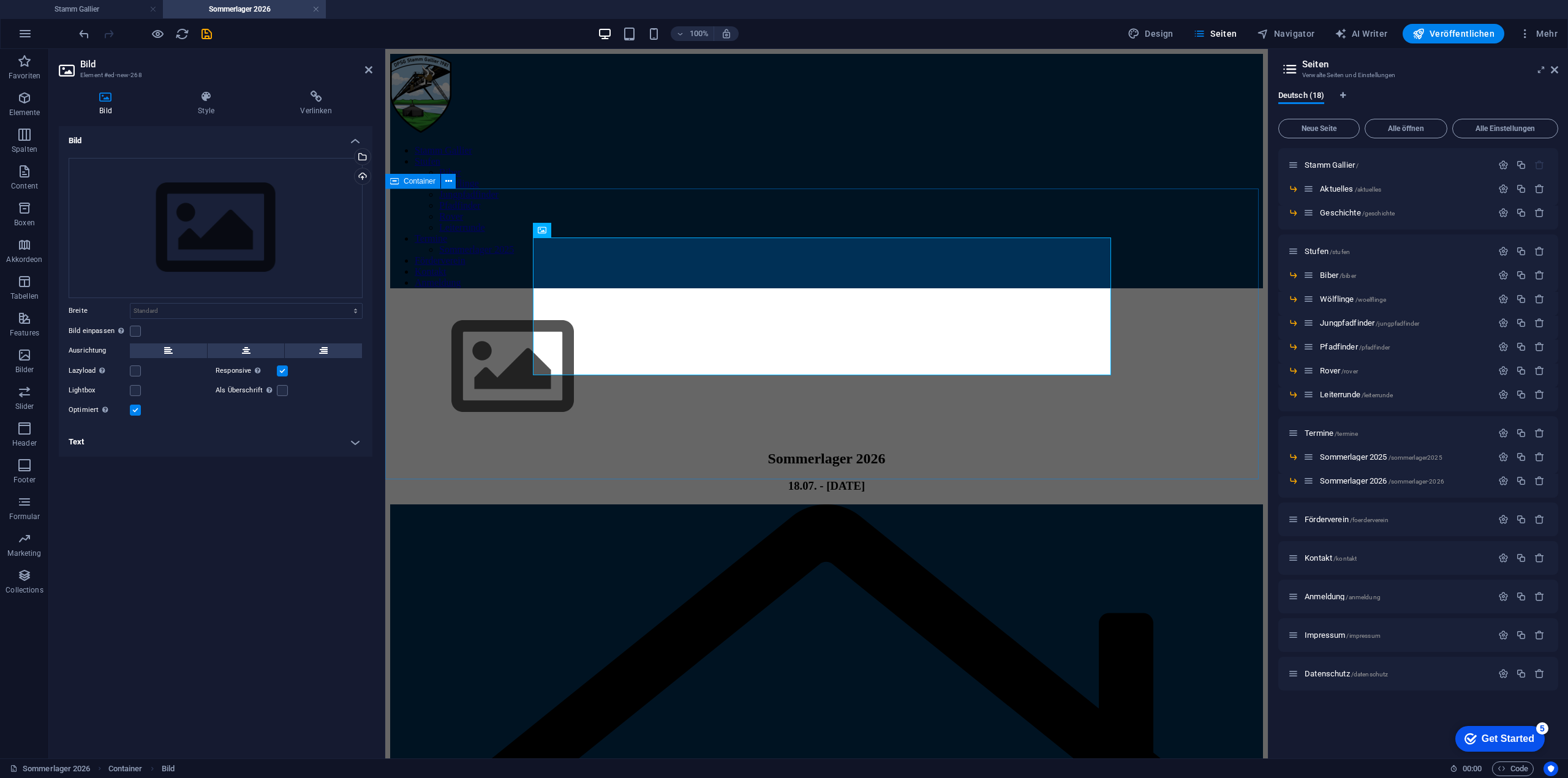
drag, startPoint x: 961, startPoint y: 276, endPoint x: 729, endPoint y: 454, distance: 292.4
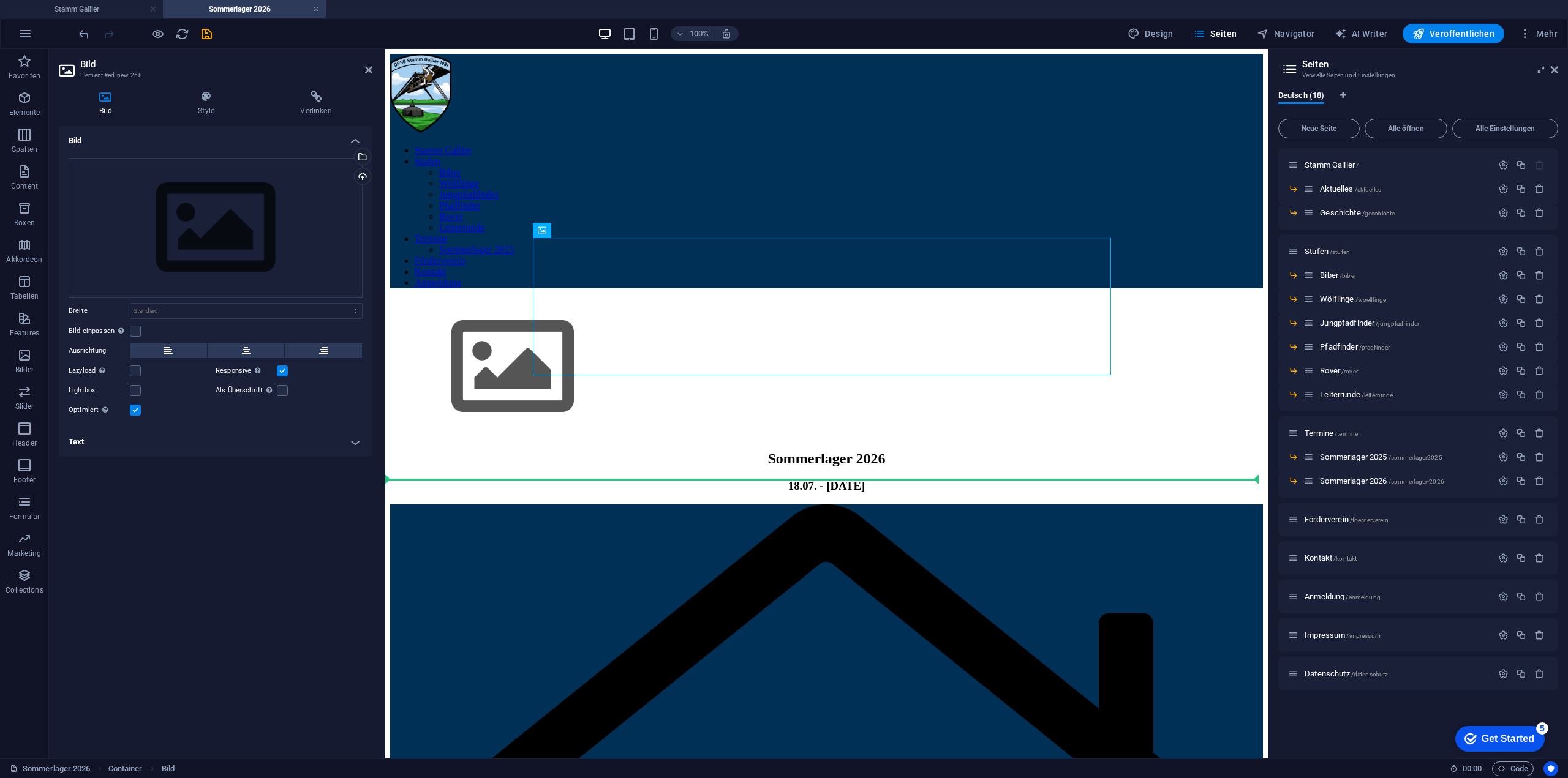
drag, startPoint x: 926, startPoint y: 281, endPoint x: 784, endPoint y: 436, distance: 210.2
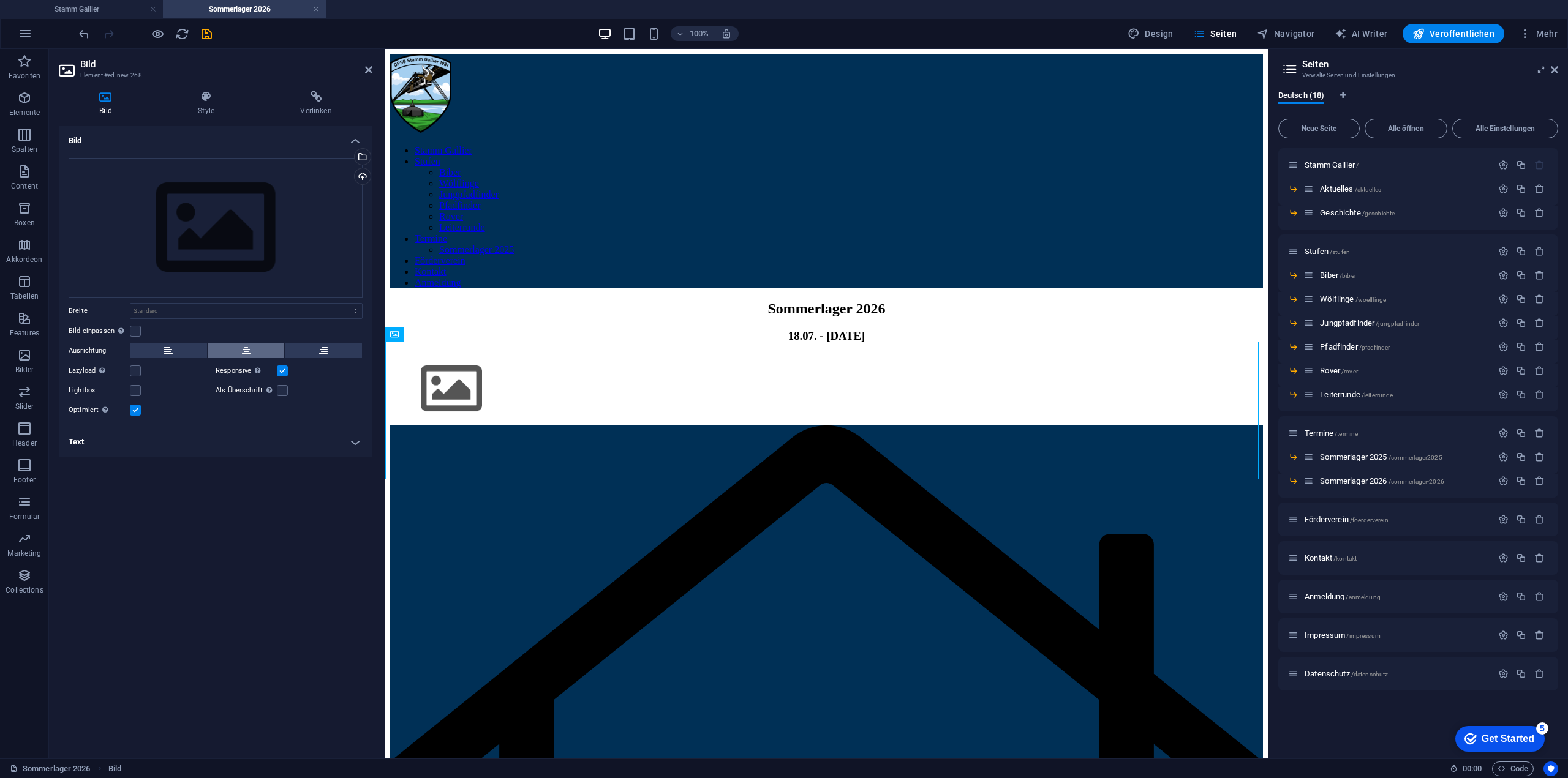
click at [254, 347] on button at bounding box center [246, 350] width 77 height 15
click at [427, 333] on icon at bounding box center [429, 334] width 7 height 13
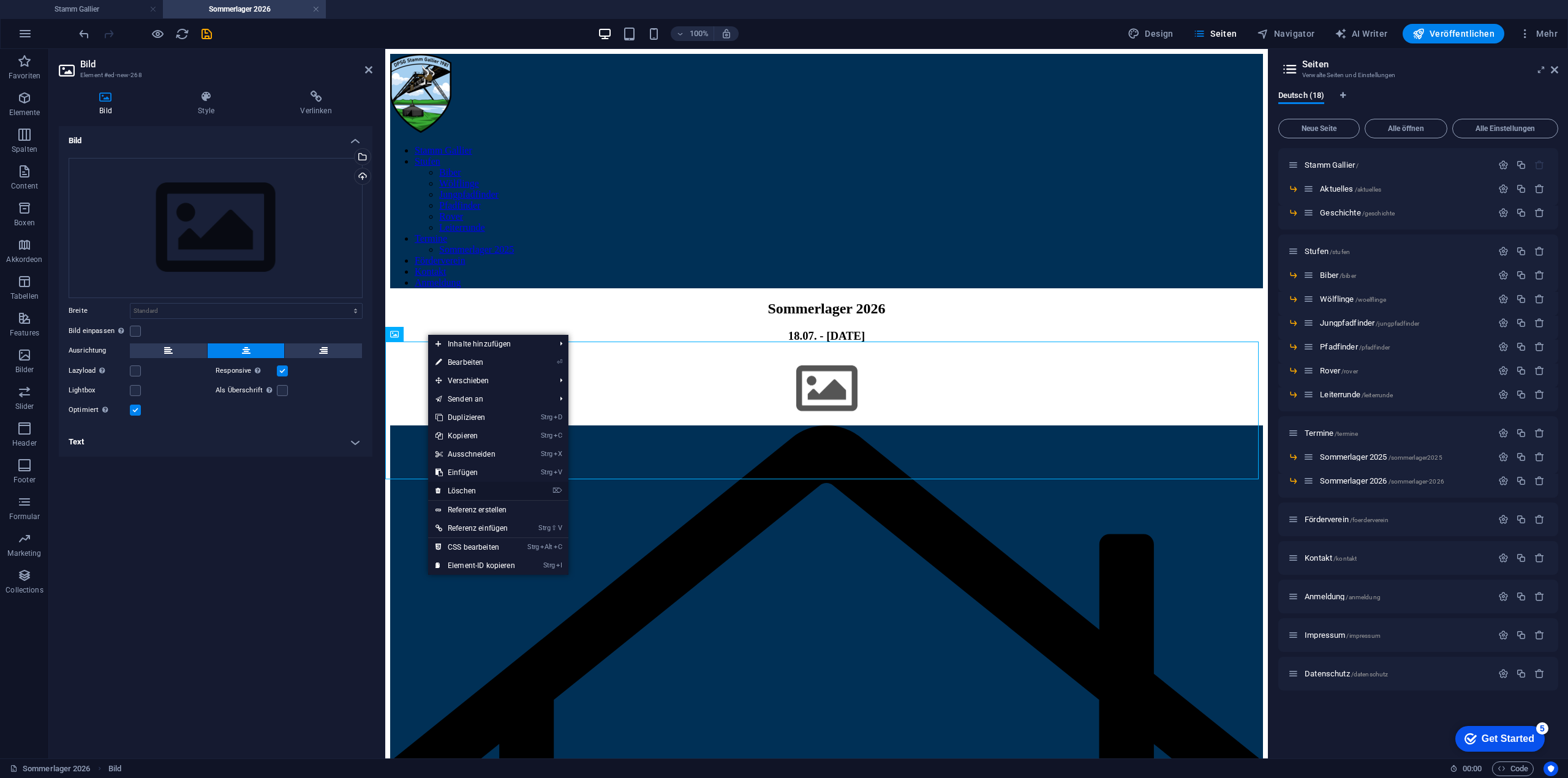
click at [474, 490] on link "⌦ Löschen" at bounding box center [475, 491] width 94 height 18
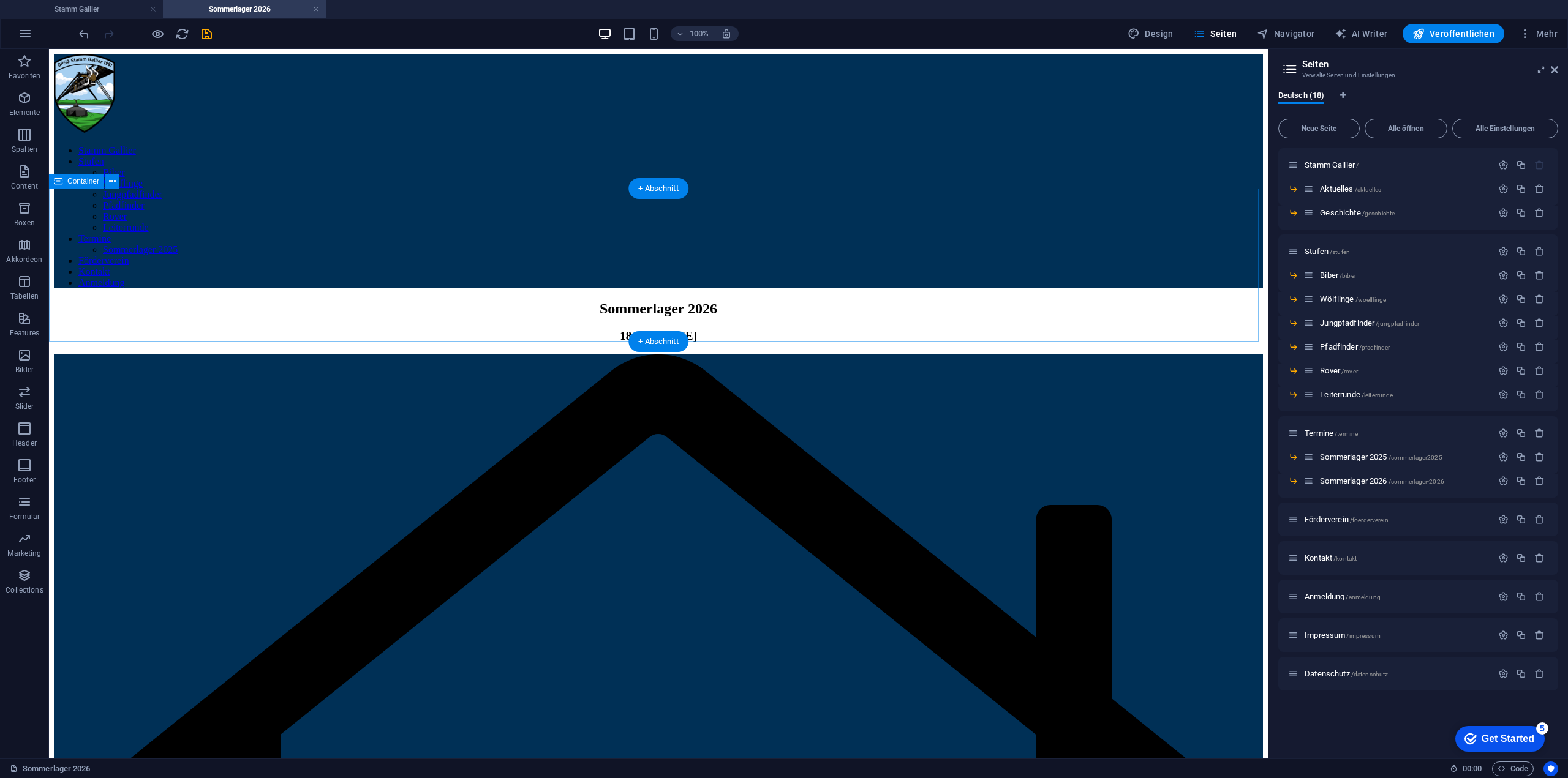
click at [426, 306] on div "Sommerlager 2026 18.07. - [DATE]" at bounding box center [659, 321] width 1209 height 42
click at [405, 261] on icon at bounding box center [405, 260] width 7 height 13
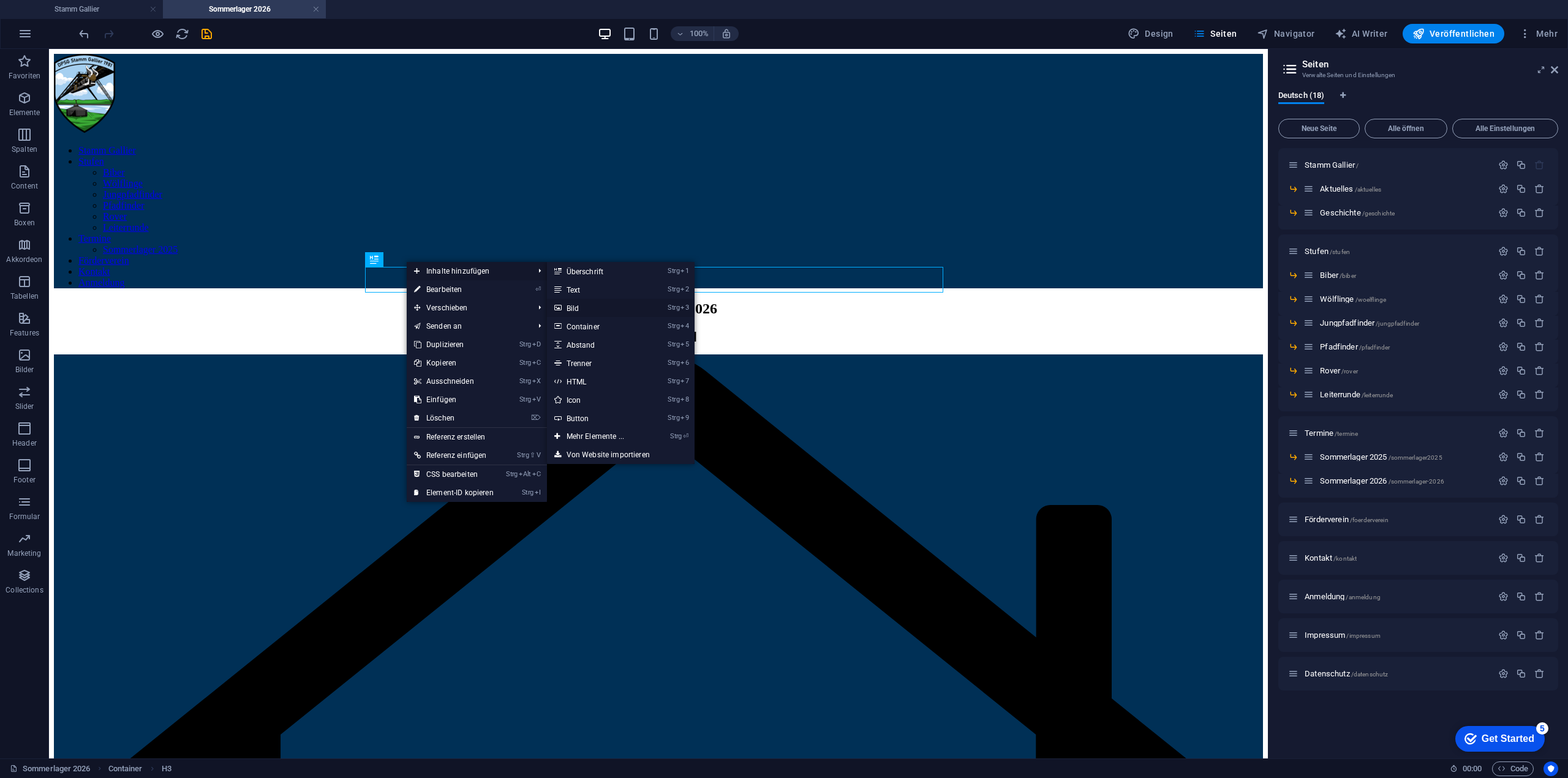
click at [583, 305] on link "Strg 3 Bild" at bounding box center [598, 308] width 101 height 18
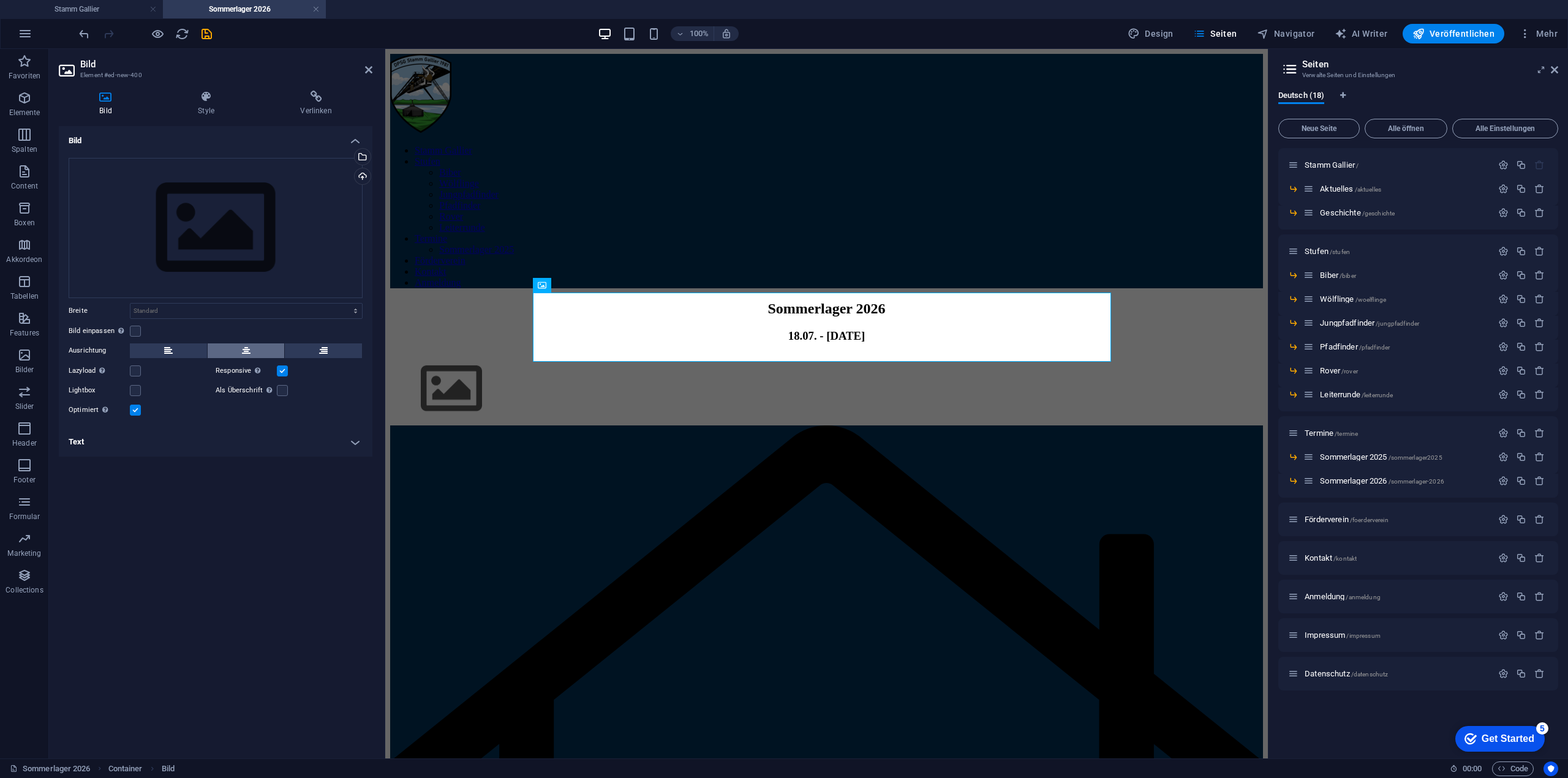
click at [244, 347] on icon at bounding box center [246, 350] width 8 height 15
click at [185, 178] on div "Ziehe Dateien zum Hochladen hierher oder klicke hier, um aus Dateien oder koste…" at bounding box center [215, 228] width 294 height 140
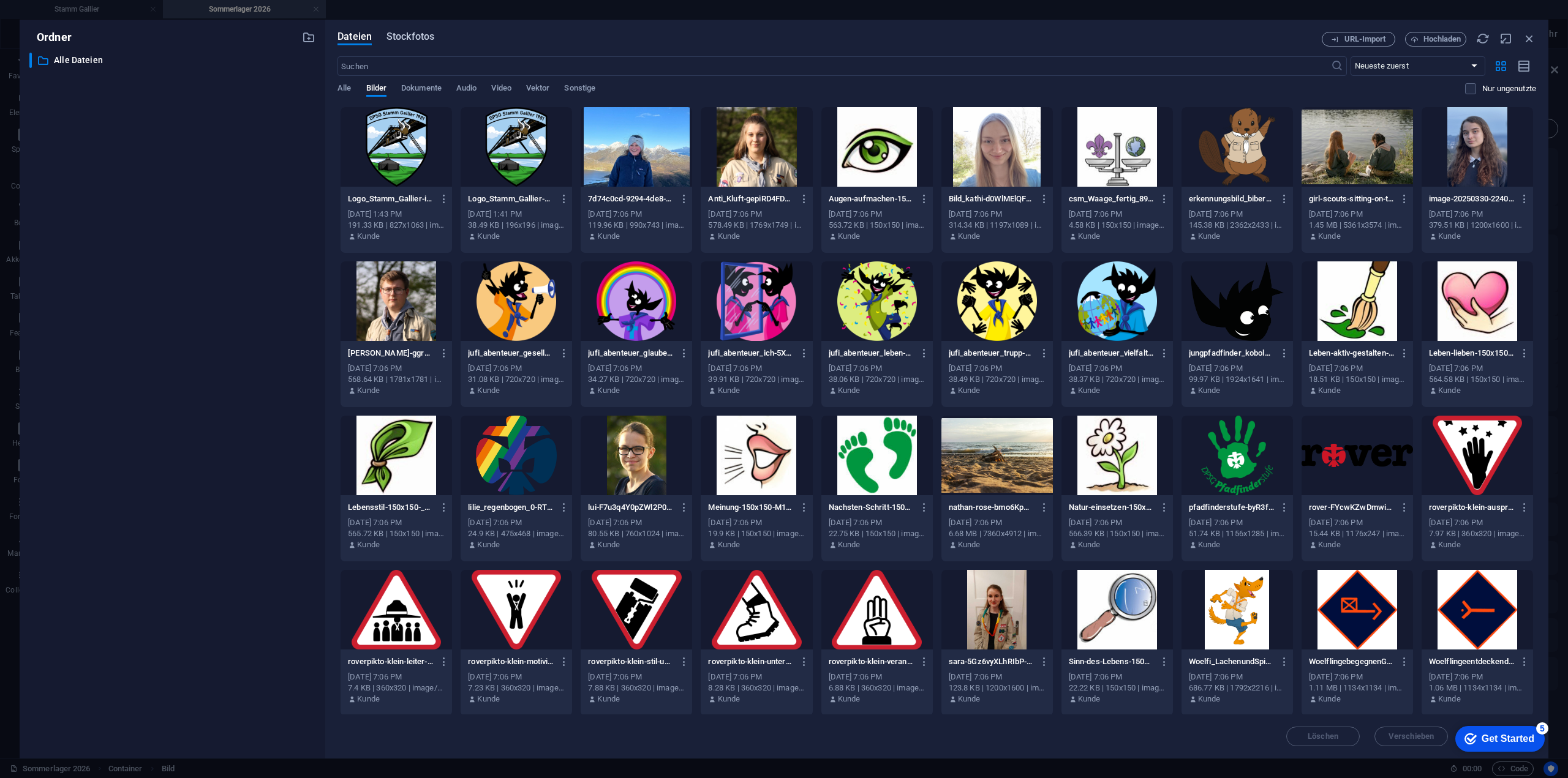
click at [409, 35] on span "Stockfotos" at bounding box center [410, 37] width 48 height 15
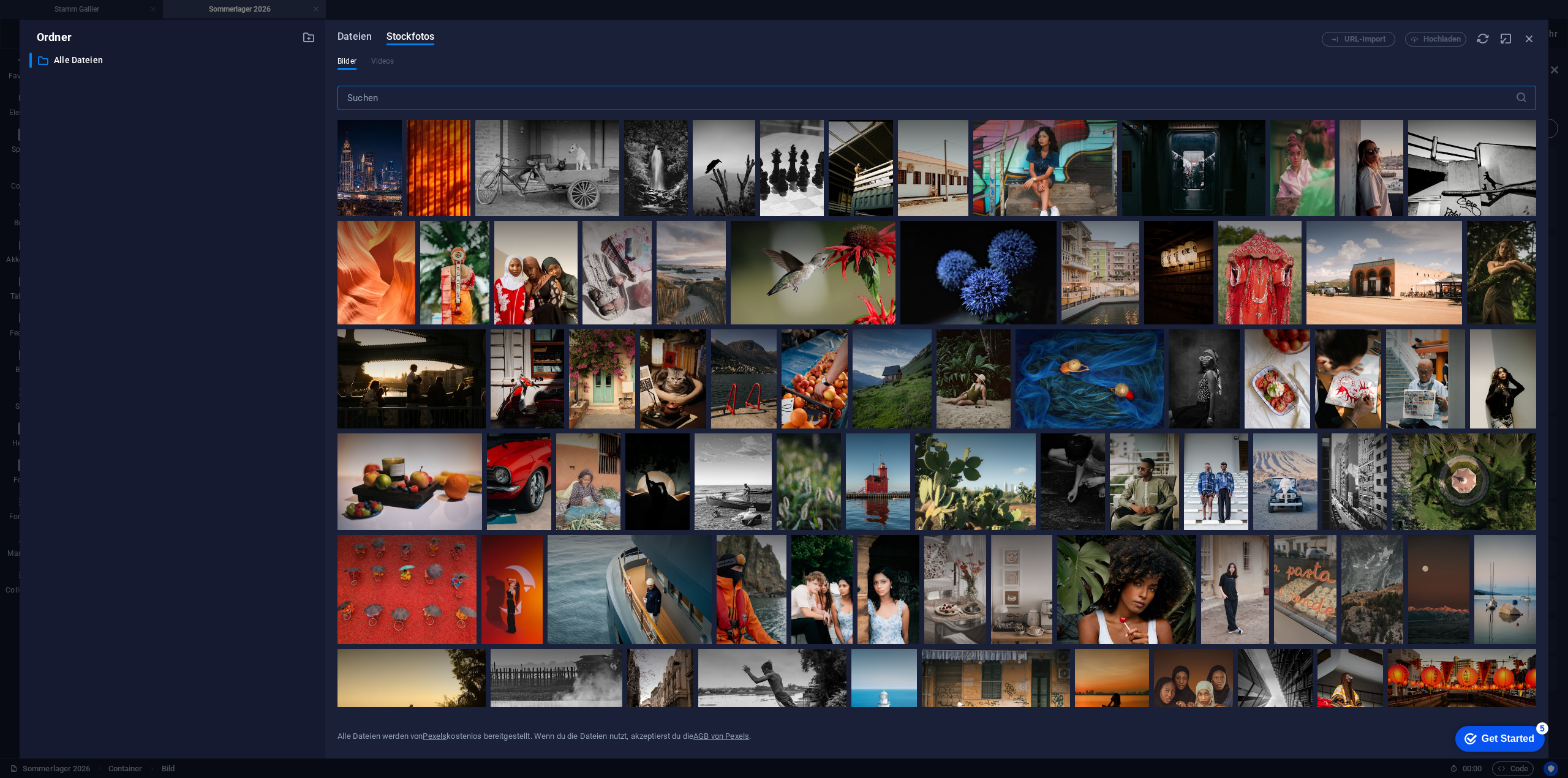
click at [347, 37] on span "Dateien" at bounding box center [355, 37] width 34 height 15
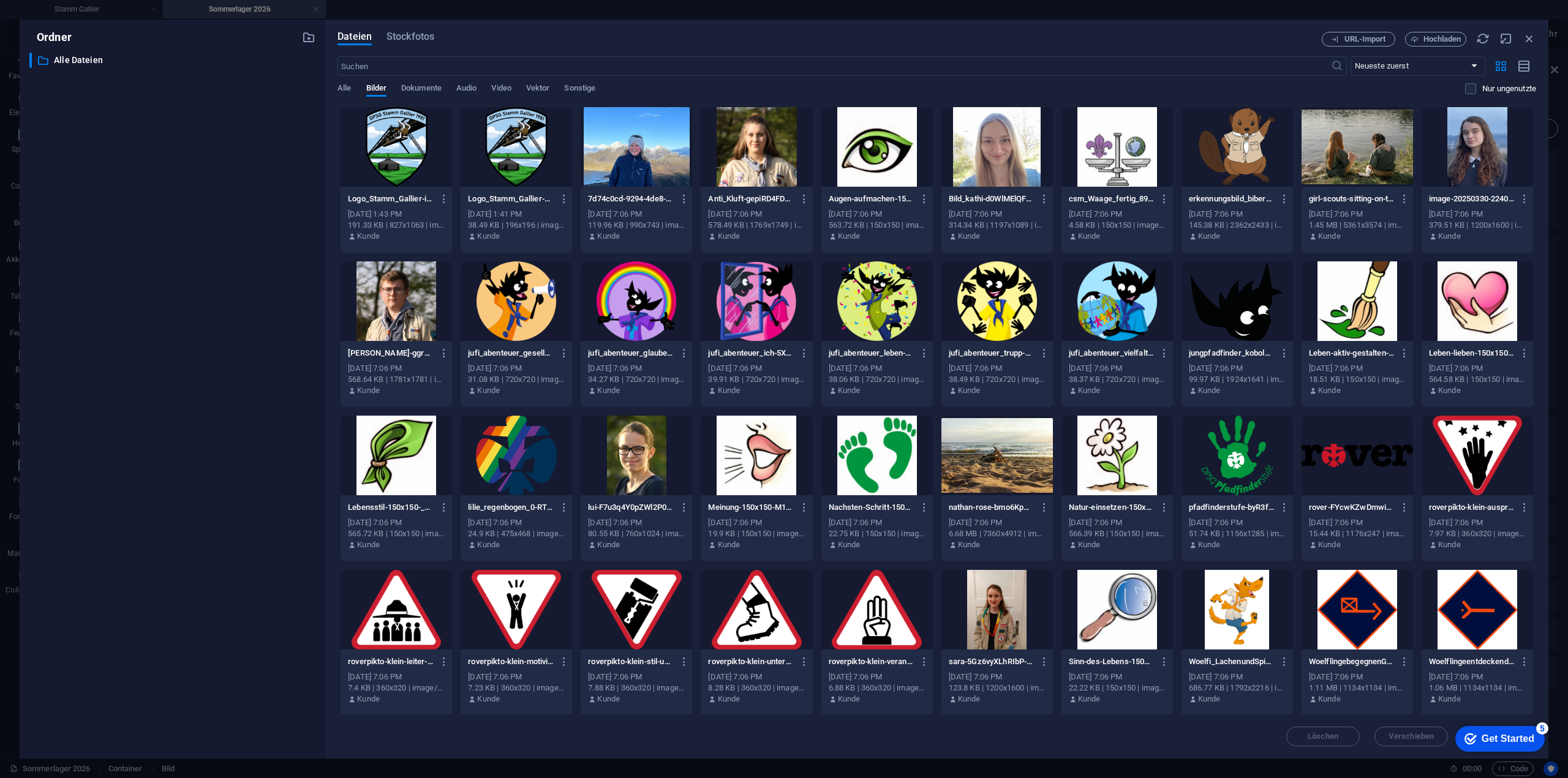
click at [411, 45] on div "Dateien Stockfotos" at bounding box center [830, 39] width 985 height 15
click at [411, 41] on span "Stockfotos" at bounding box center [410, 37] width 48 height 15
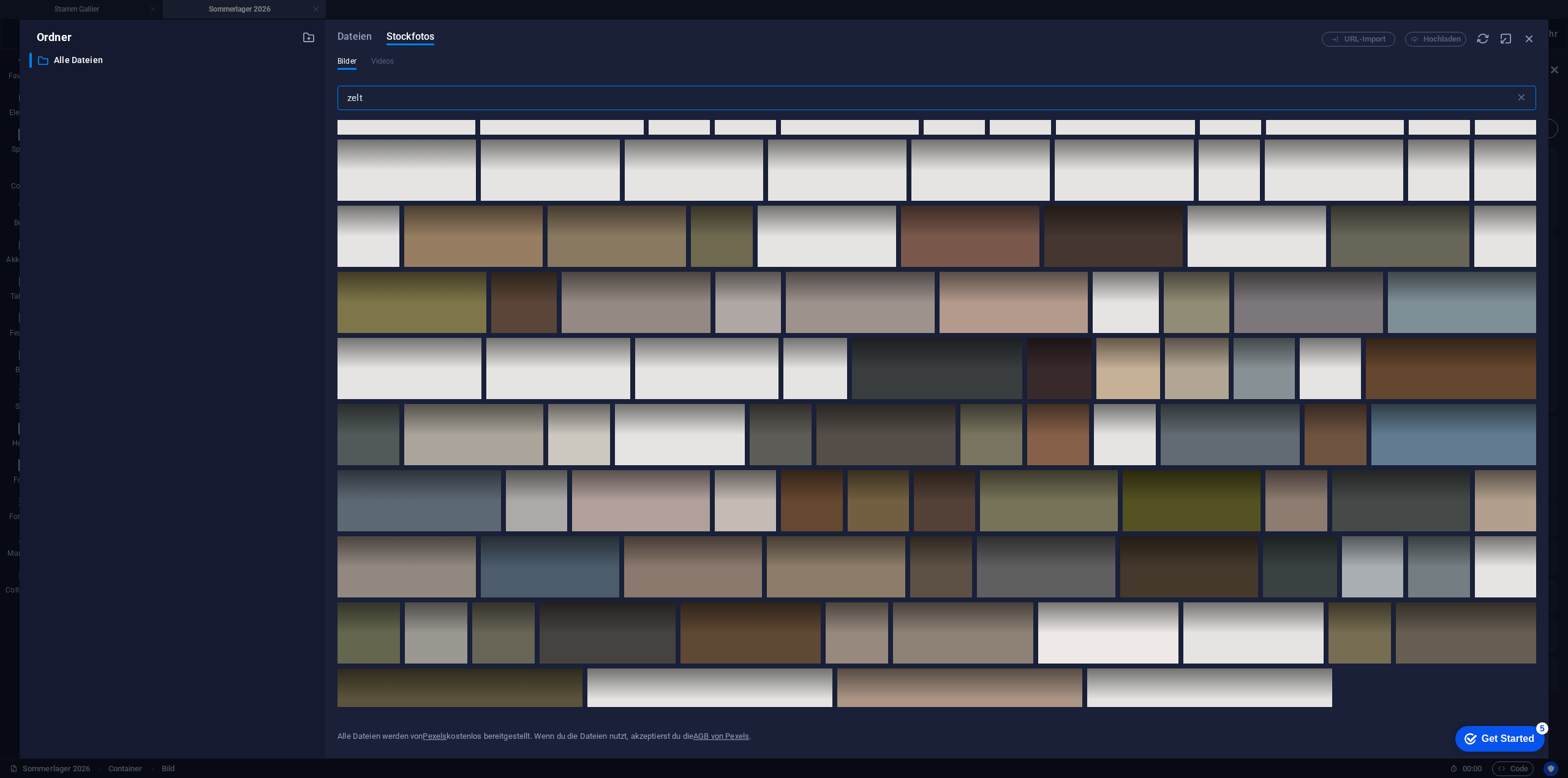
scroll to position [1837, 0]
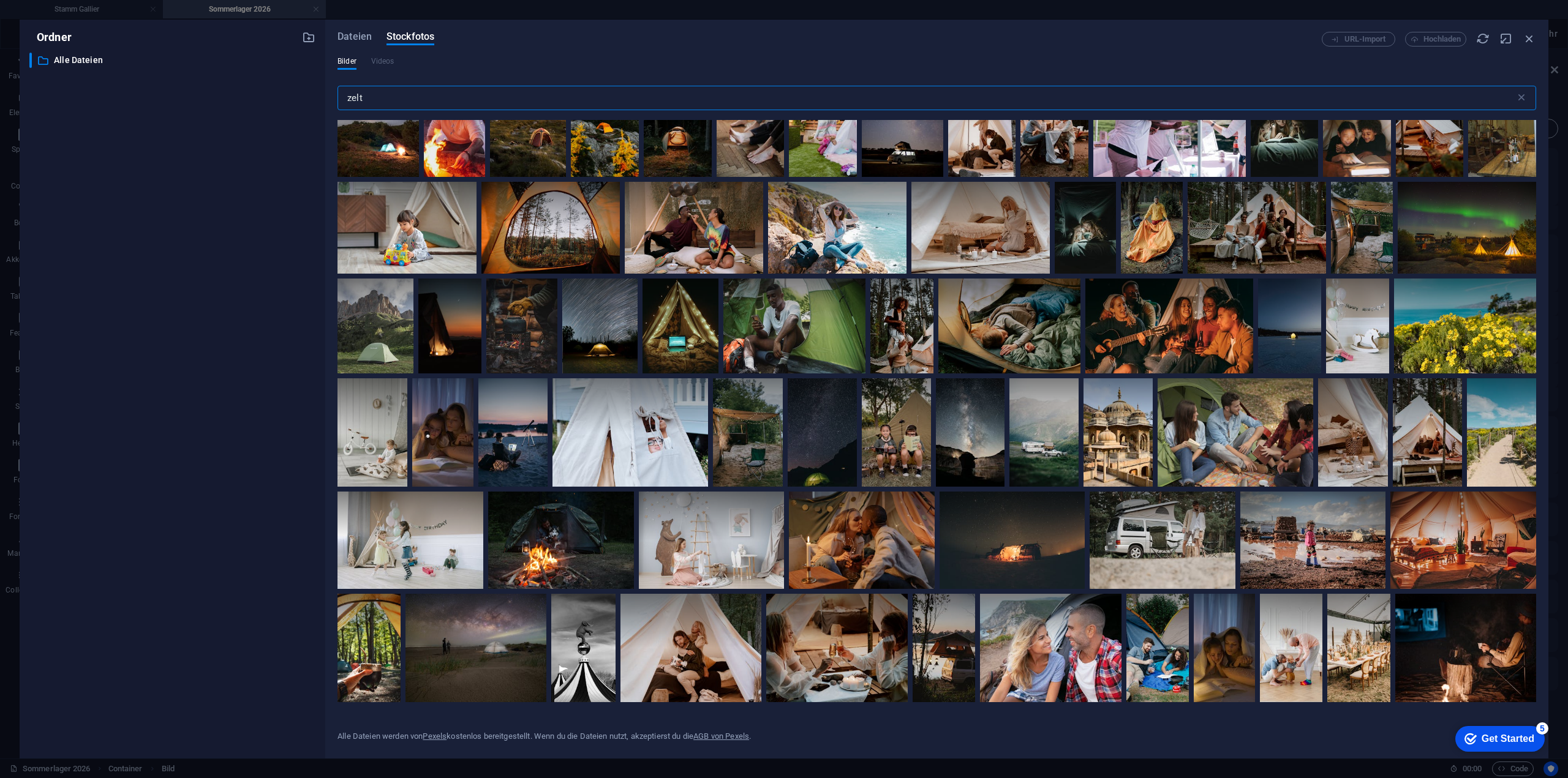
click at [581, 101] on input "zelt" at bounding box center [927, 98] width 1178 height 25
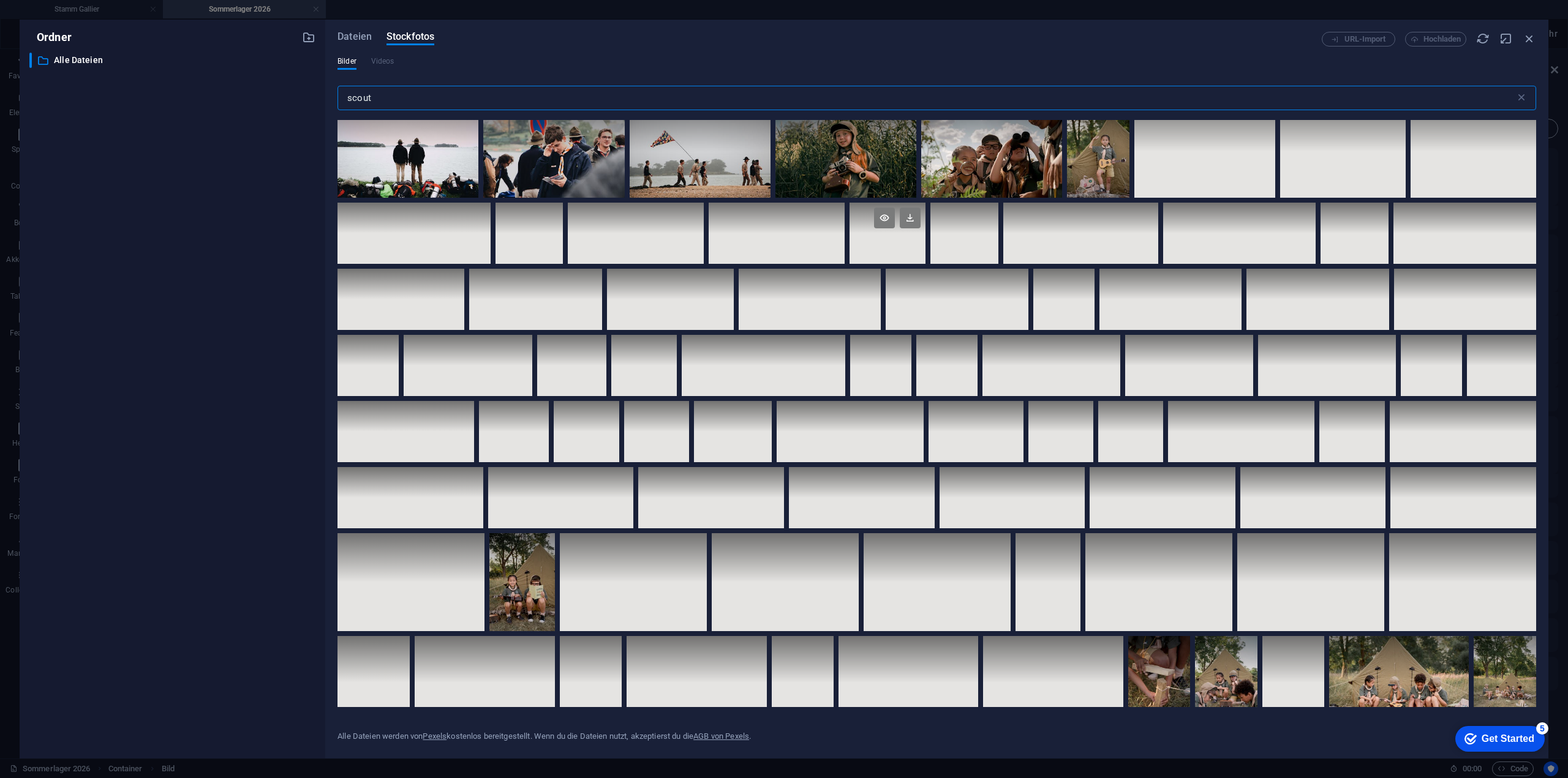
scroll to position [0, 0]
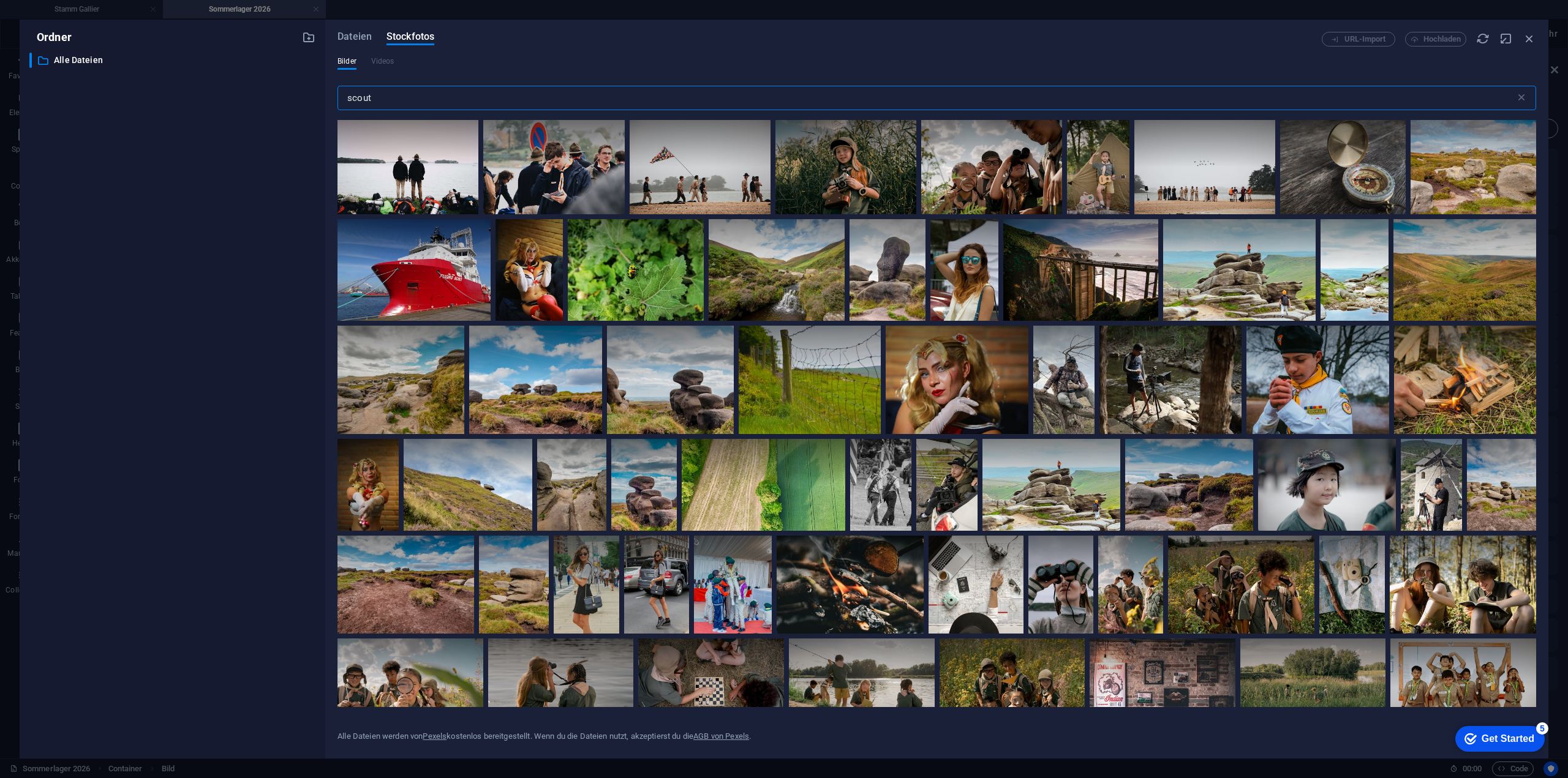
click at [762, 95] on input "scout" at bounding box center [927, 98] width 1178 height 25
click at [761, 96] on input "scout" at bounding box center [927, 98] width 1178 height 25
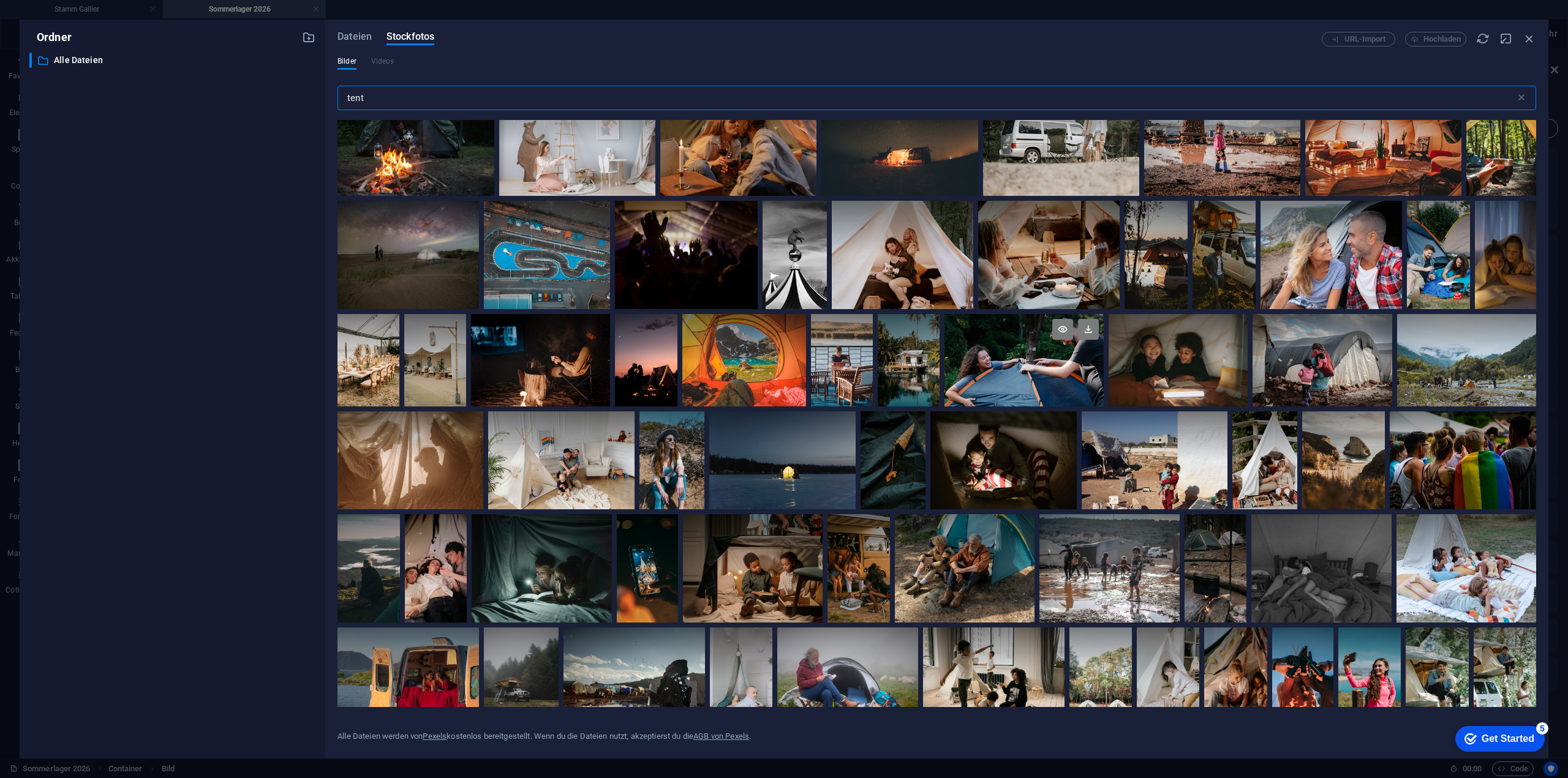
scroll to position [3122, 0]
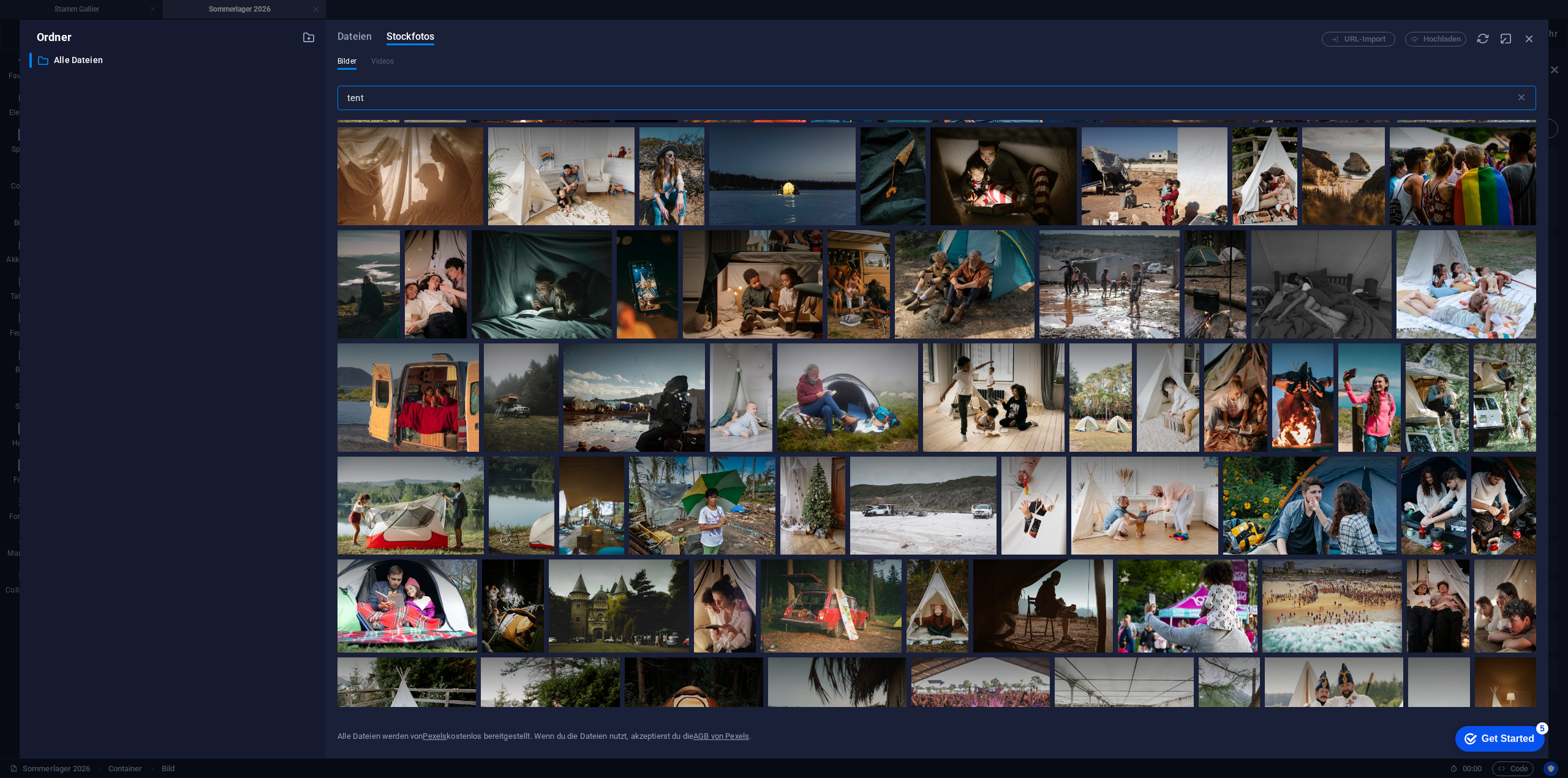
click at [903, 96] on input "tent" at bounding box center [927, 98] width 1178 height 25
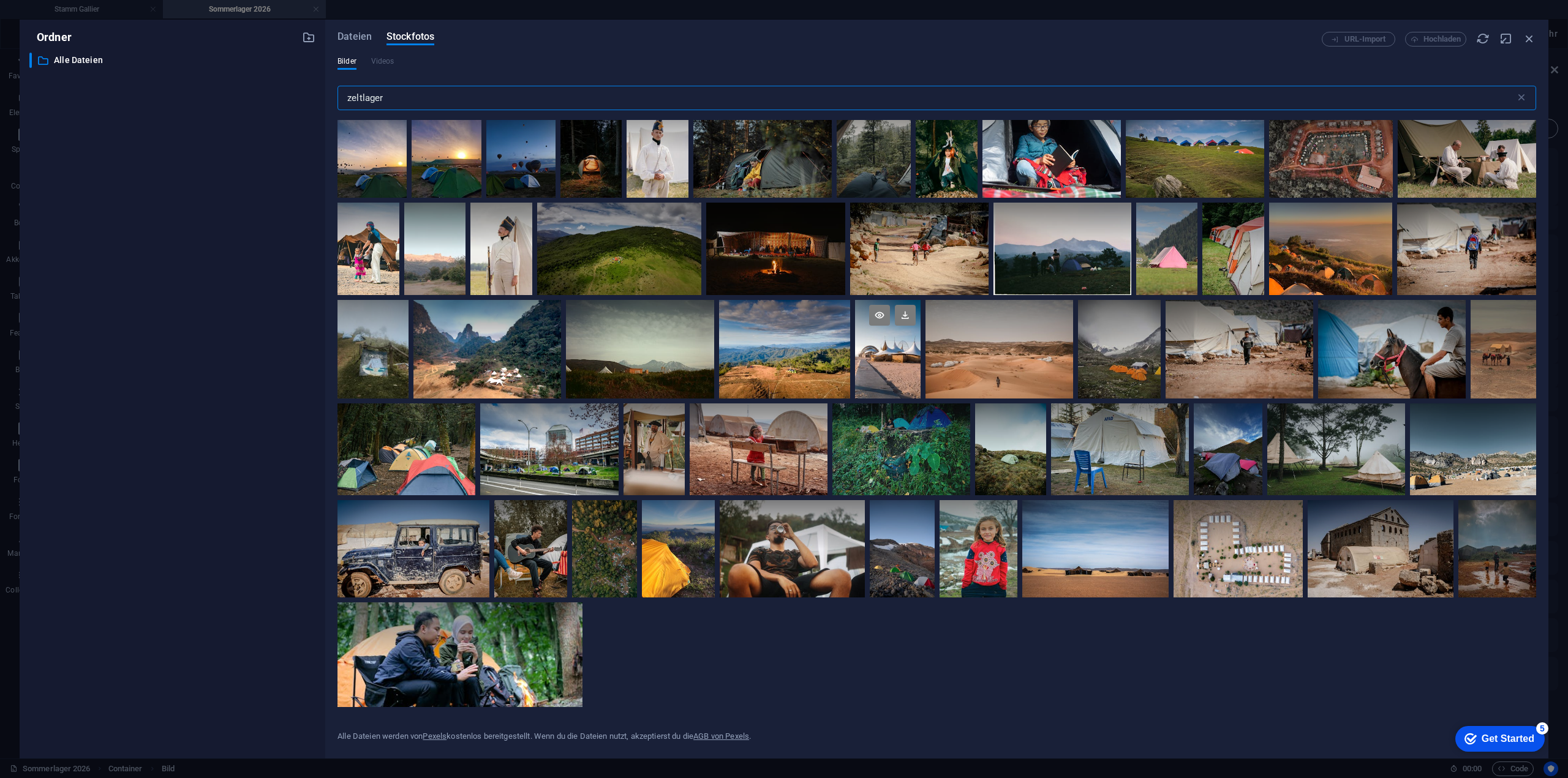
scroll to position [0, 0]
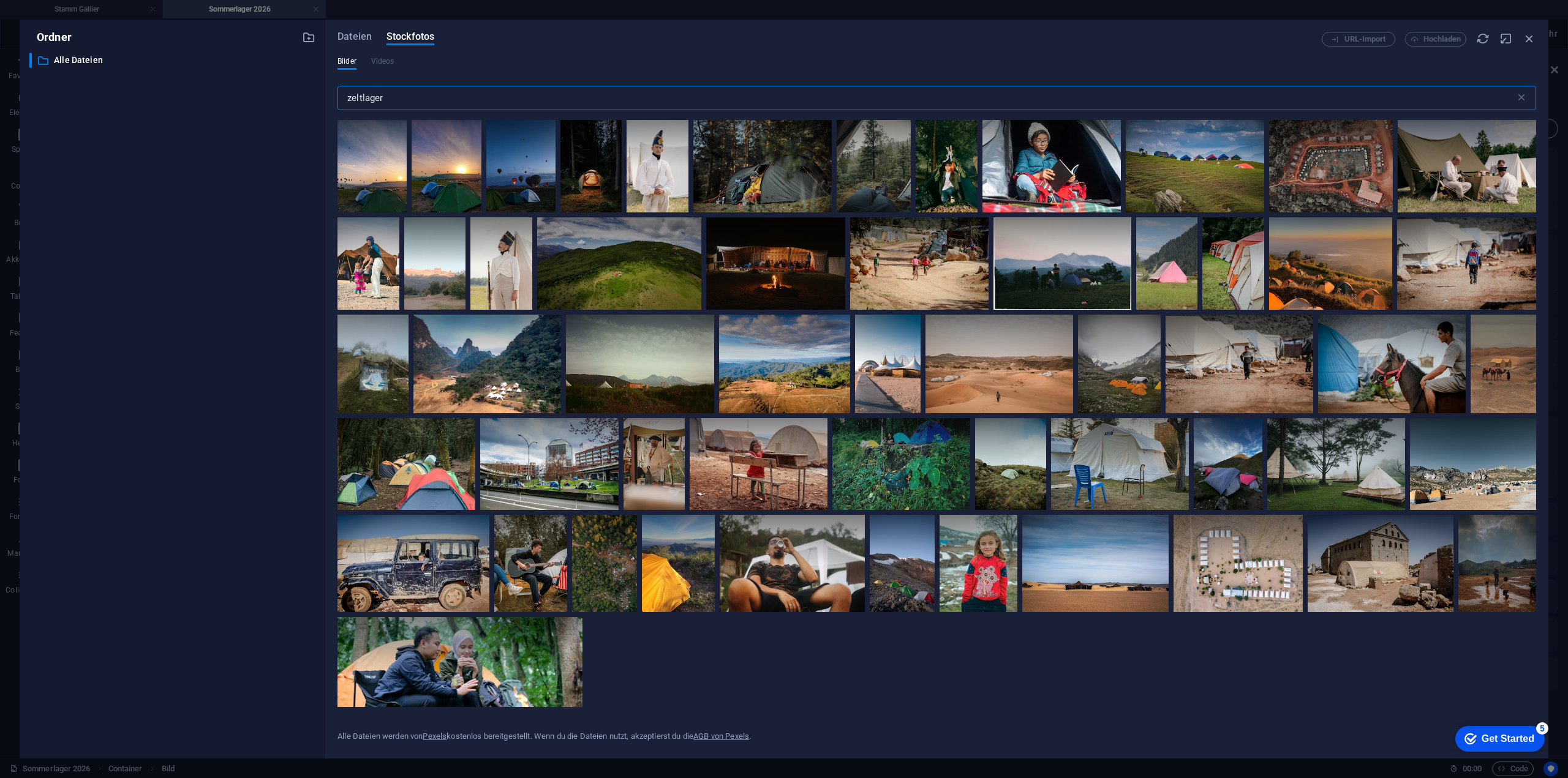
click at [834, 103] on input "zeltlager" at bounding box center [927, 98] width 1178 height 25
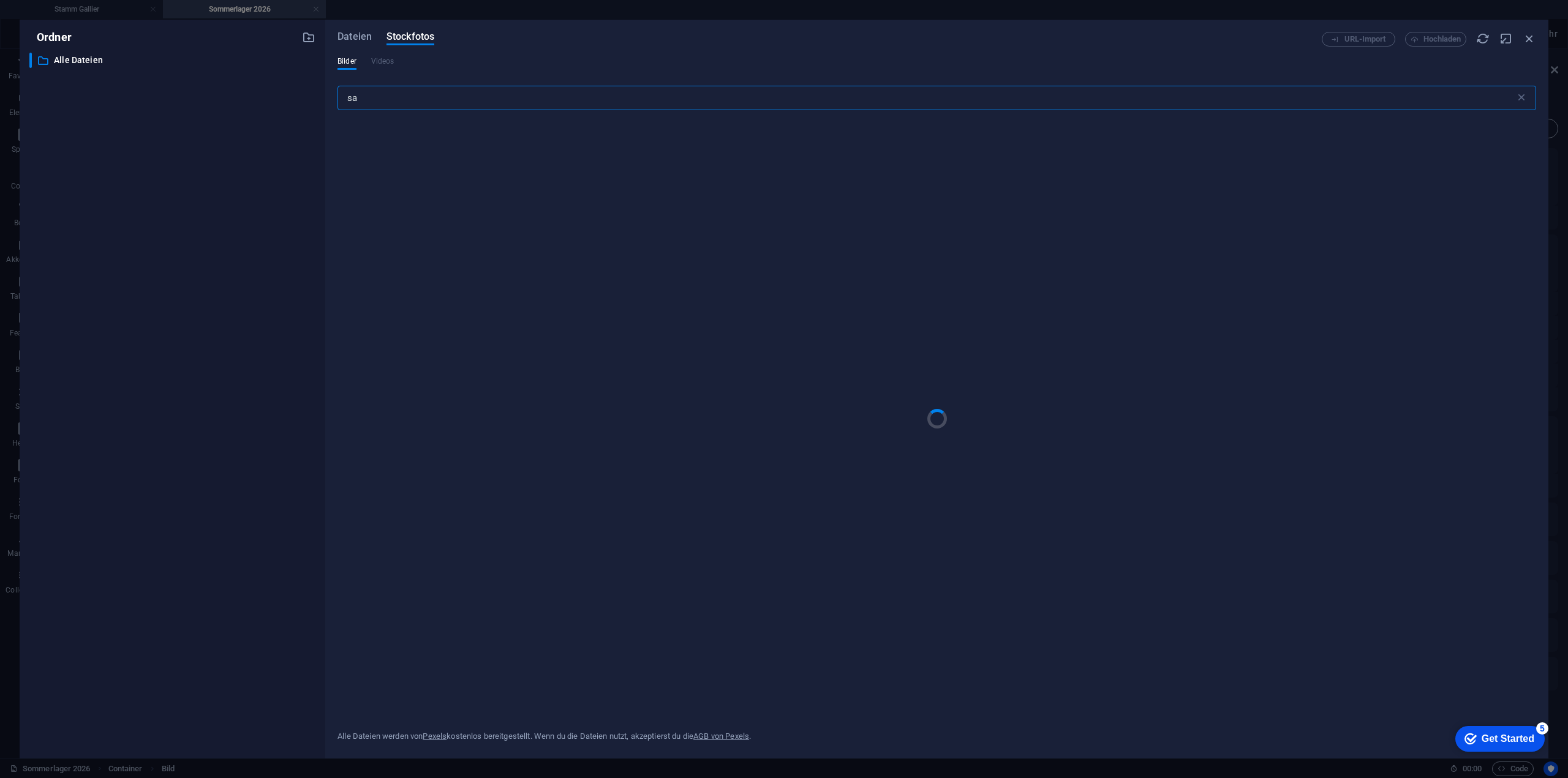
type input "s"
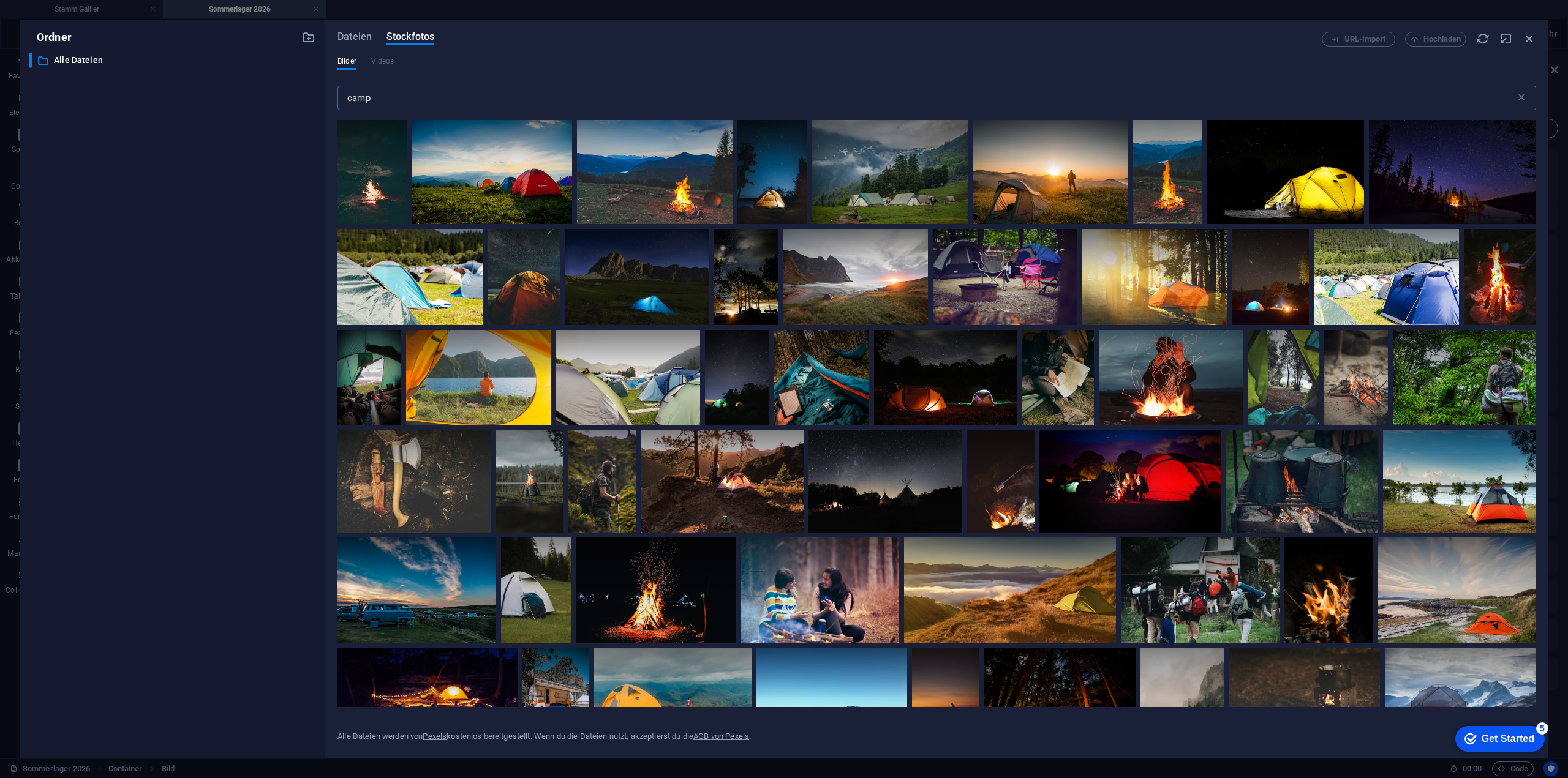
click at [989, 98] on input "camp" at bounding box center [927, 98] width 1178 height 25
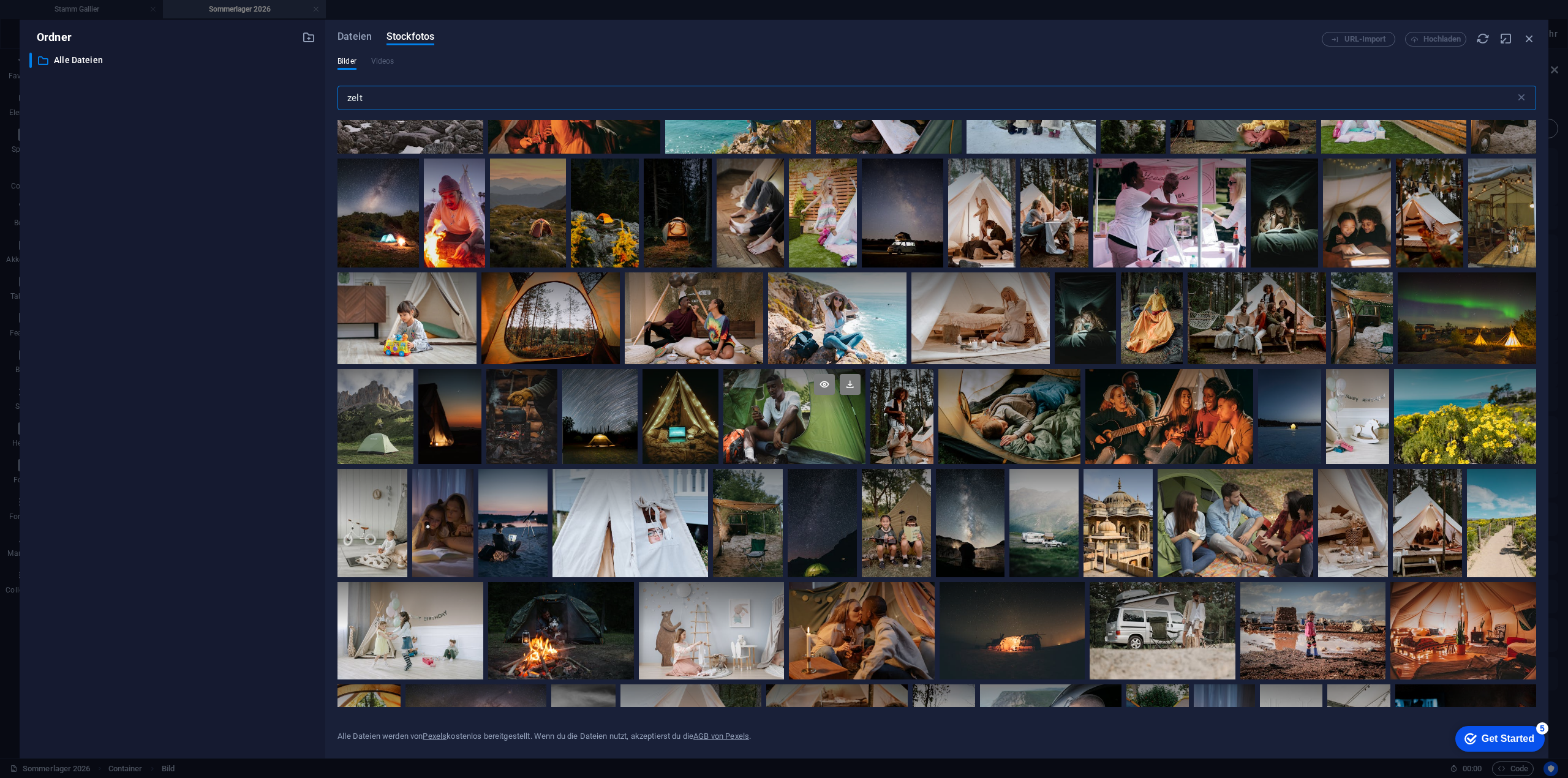
scroll to position [1775, 0]
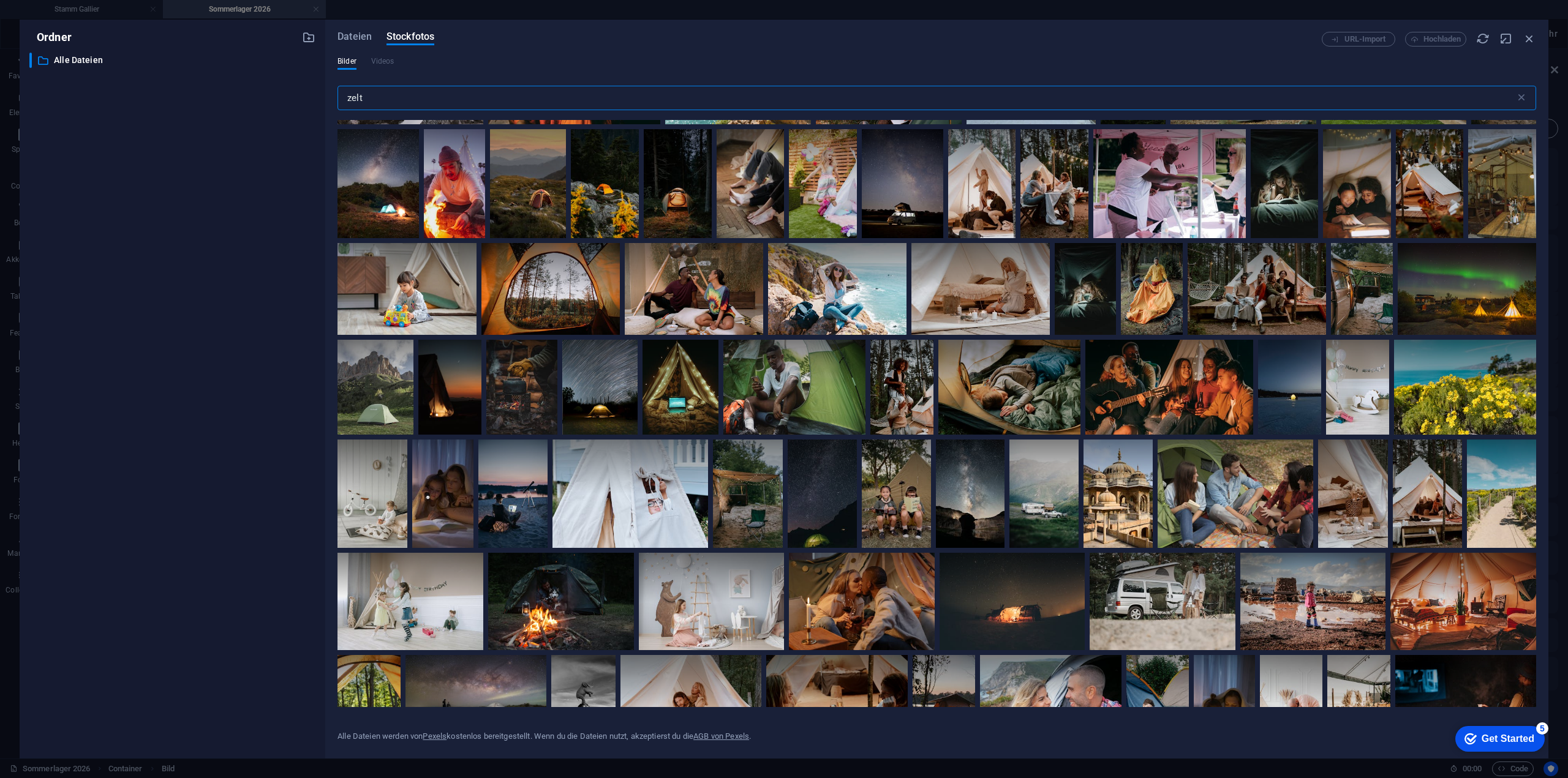
click at [753, 105] on input "zelt" at bounding box center [927, 98] width 1178 height 25
click at [753, 103] on input "zelt" at bounding box center [927, 98] width 1178 height 25
click at [753, 102] on input "zelt" at bounding box center [927, 98] width 1178 height 25
click at [754, 98] on input "zelt" at bounding box center [927, 98] width 1178 height 25
click at [754, 98] on input "zelt" at bounding box center [927, 98] width 1178 height 25
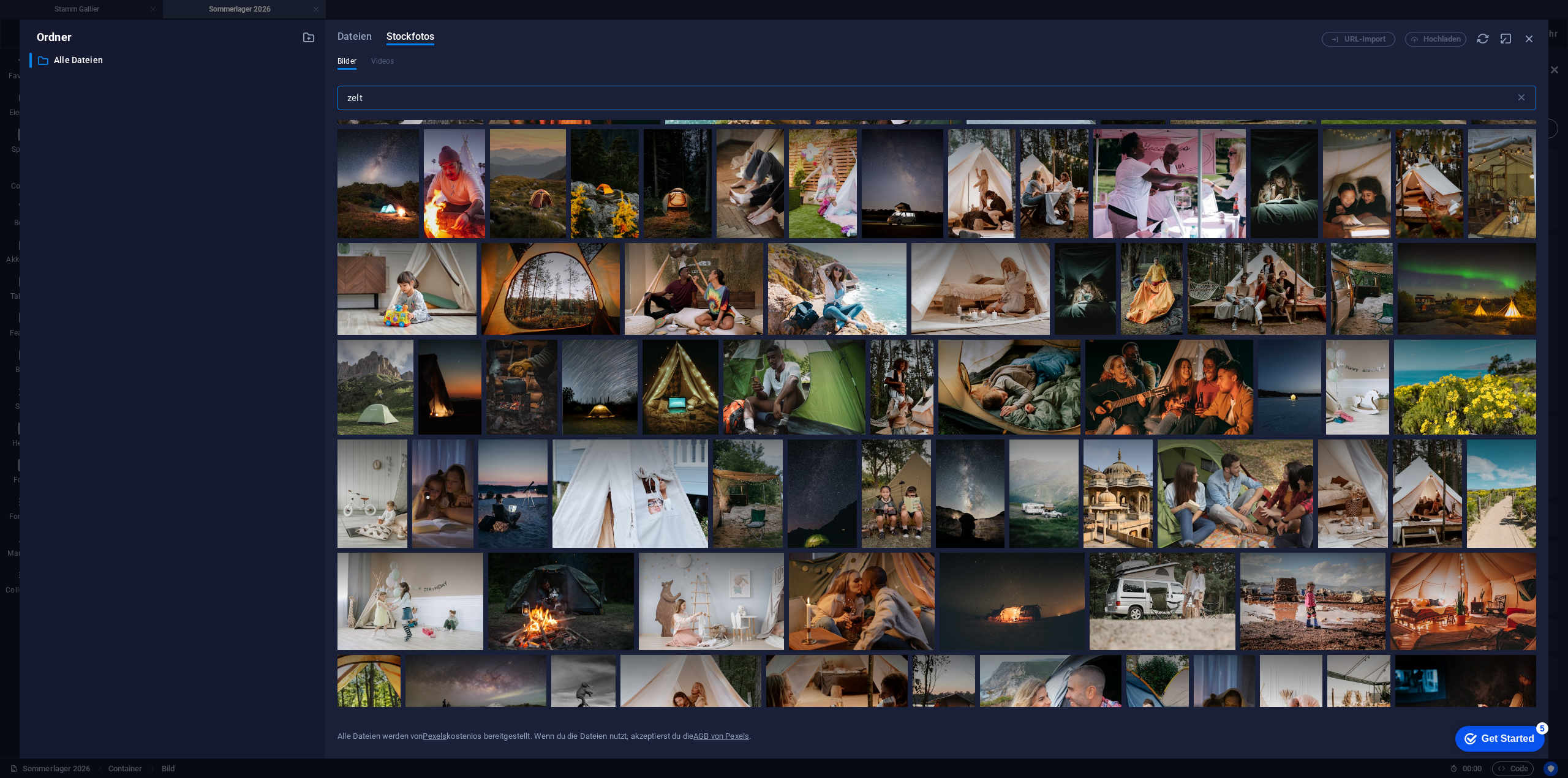
click at [754, 98] on input "zelt" at bounding box center [927, 98] width 1178 height 25
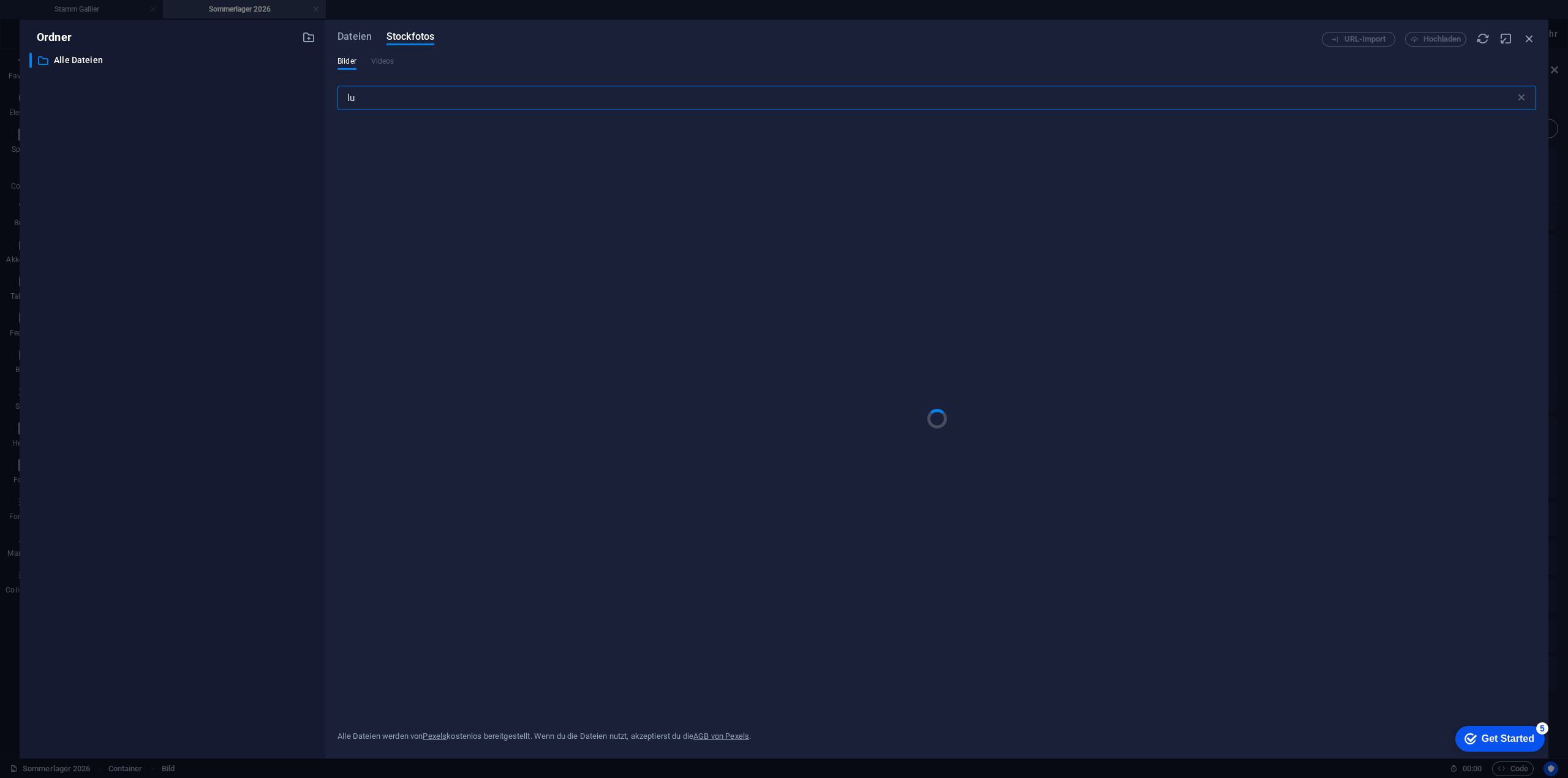
type input "l"
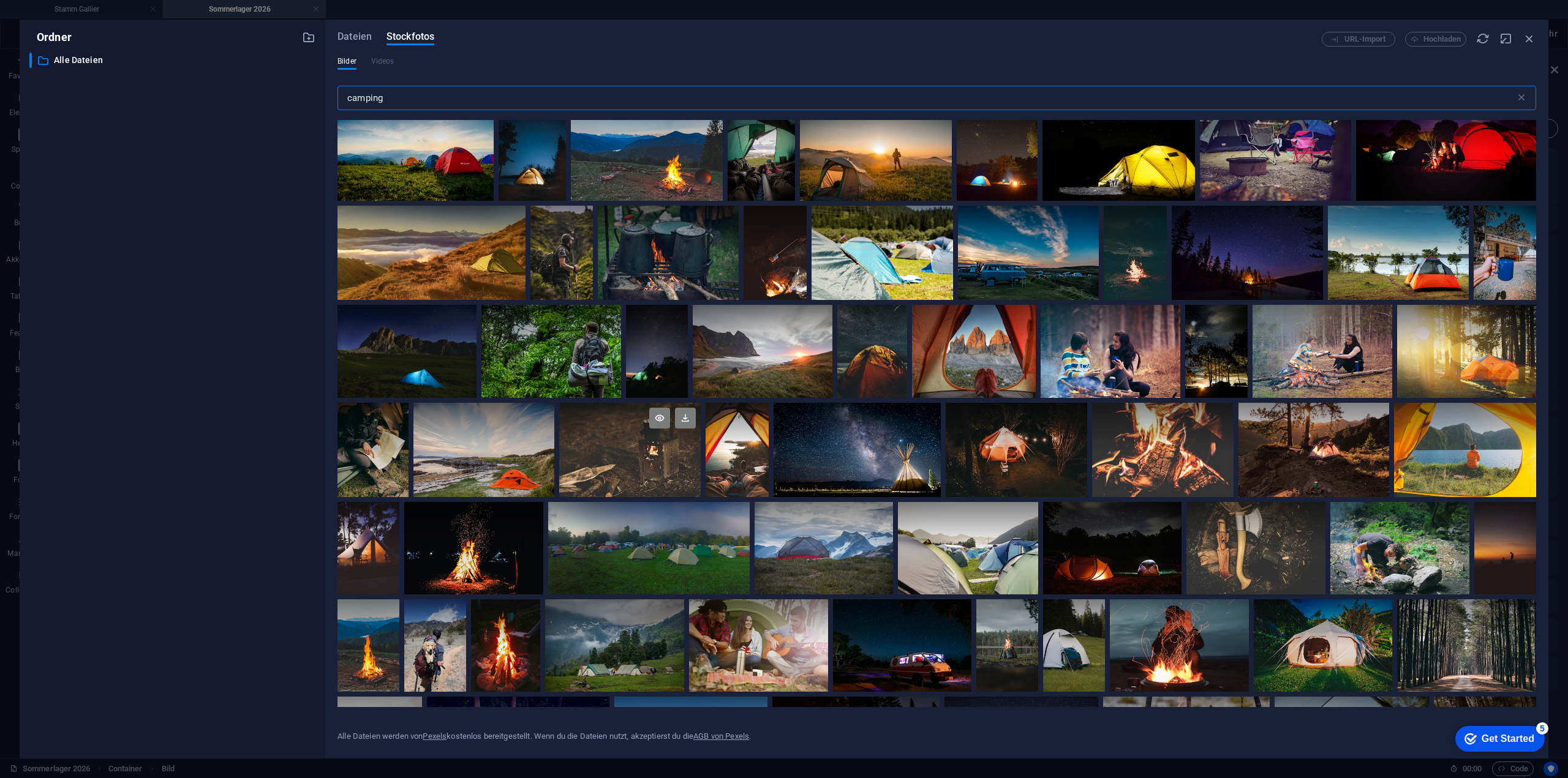
scroll to position [0, 0]
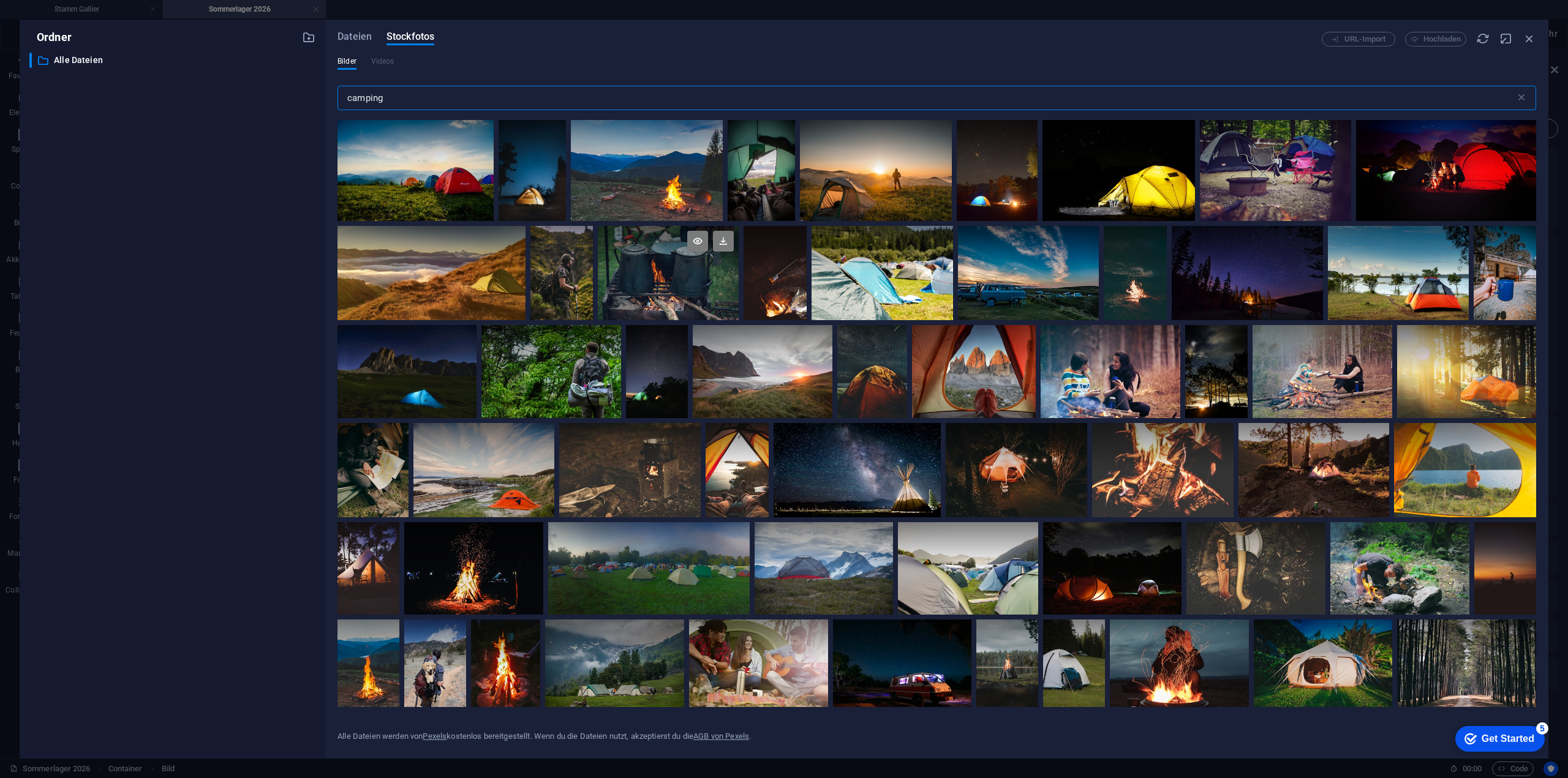
type input "camping"
click at [688, 291] on div at bounding box center [668, 272] width 141 height 94
click at [669, 260] on div at bounding box center [668, 249] width 141 height 47
click at [652, 293] on div at bounding box center [668, 272] width 141 height 94
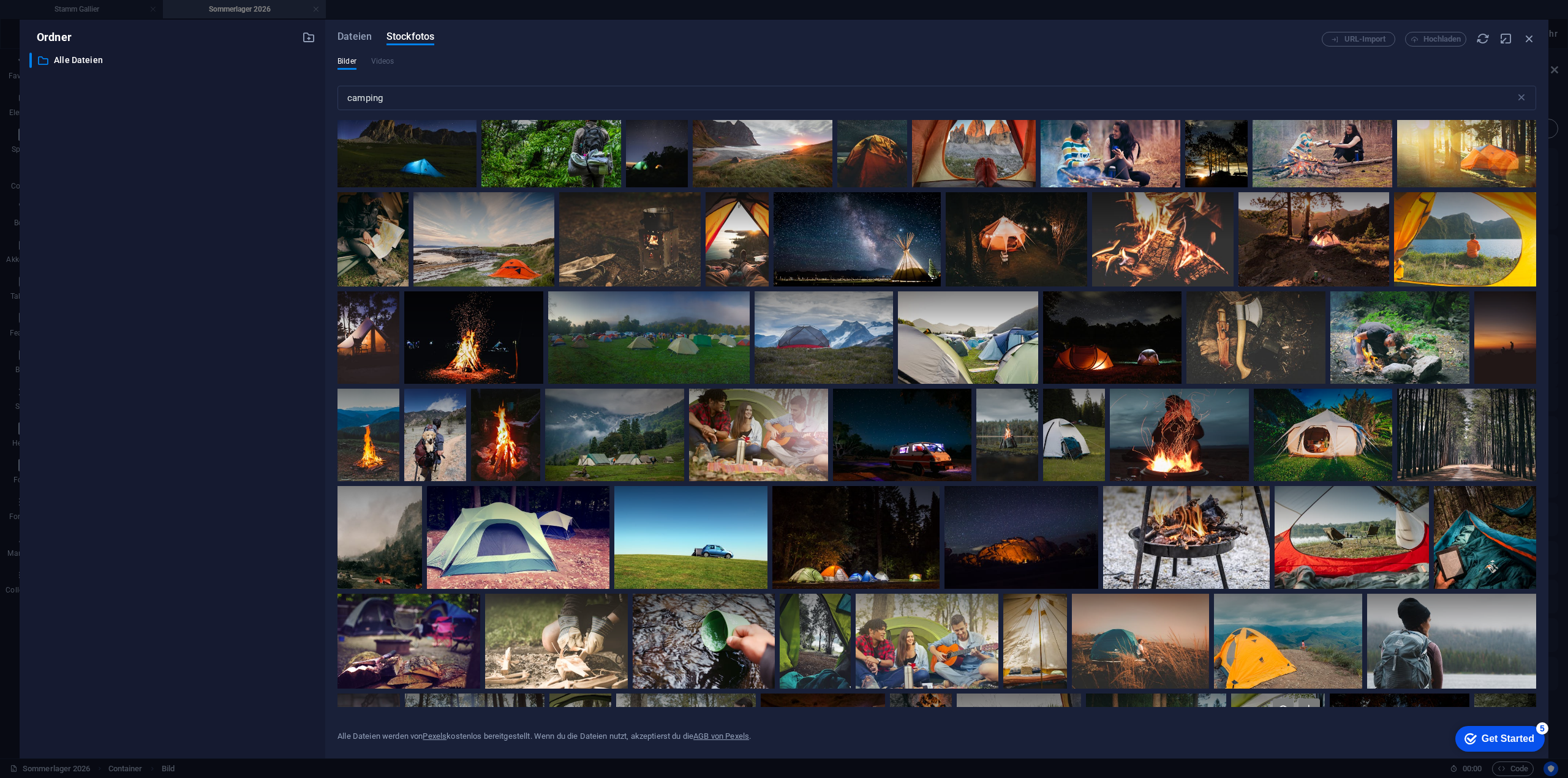
scroll to position [306, 0]
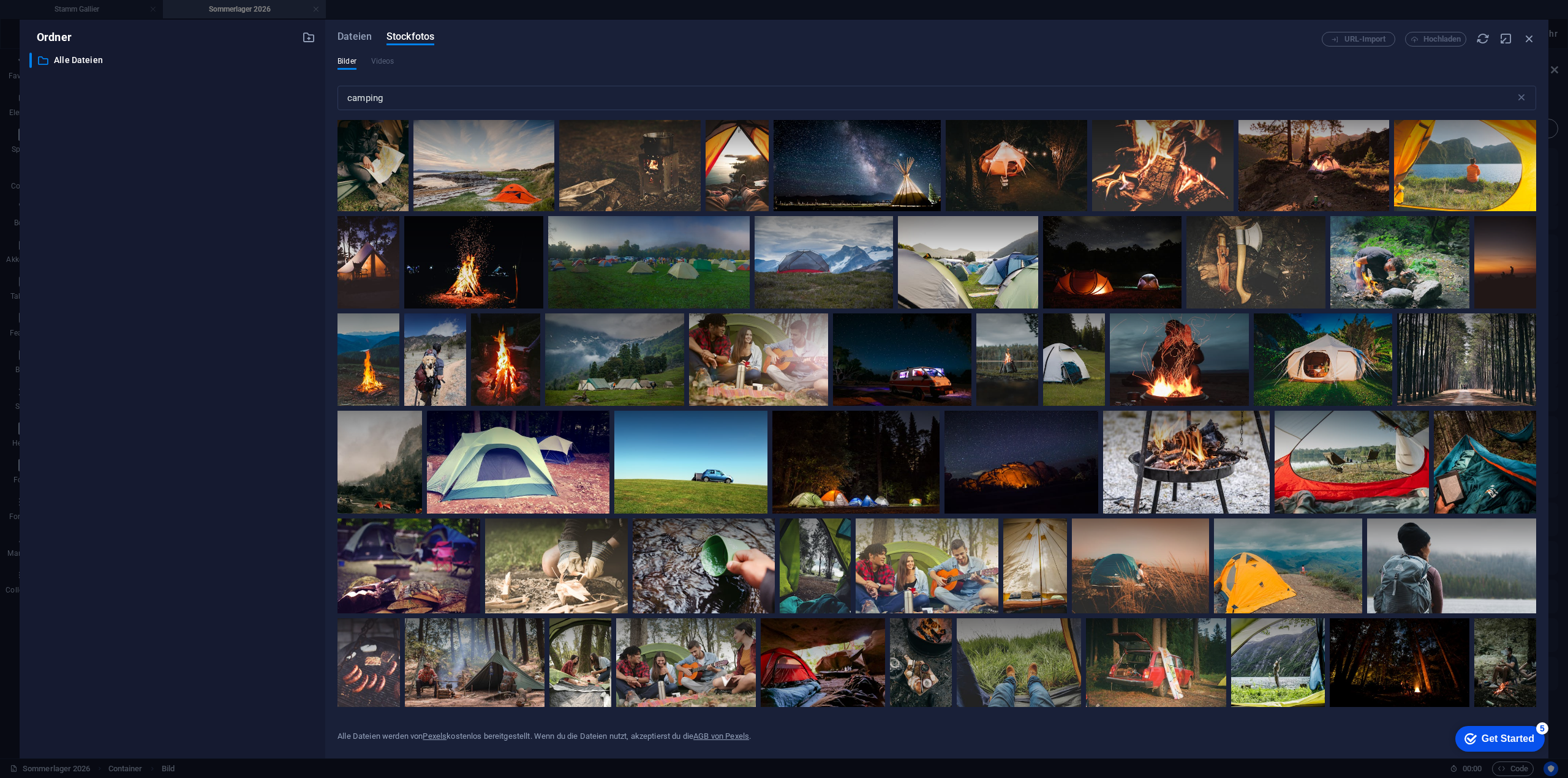
click at [1476, 734] on div "checkmark Get Started 5" at bounding box center [1499, 739] width 70 height 12
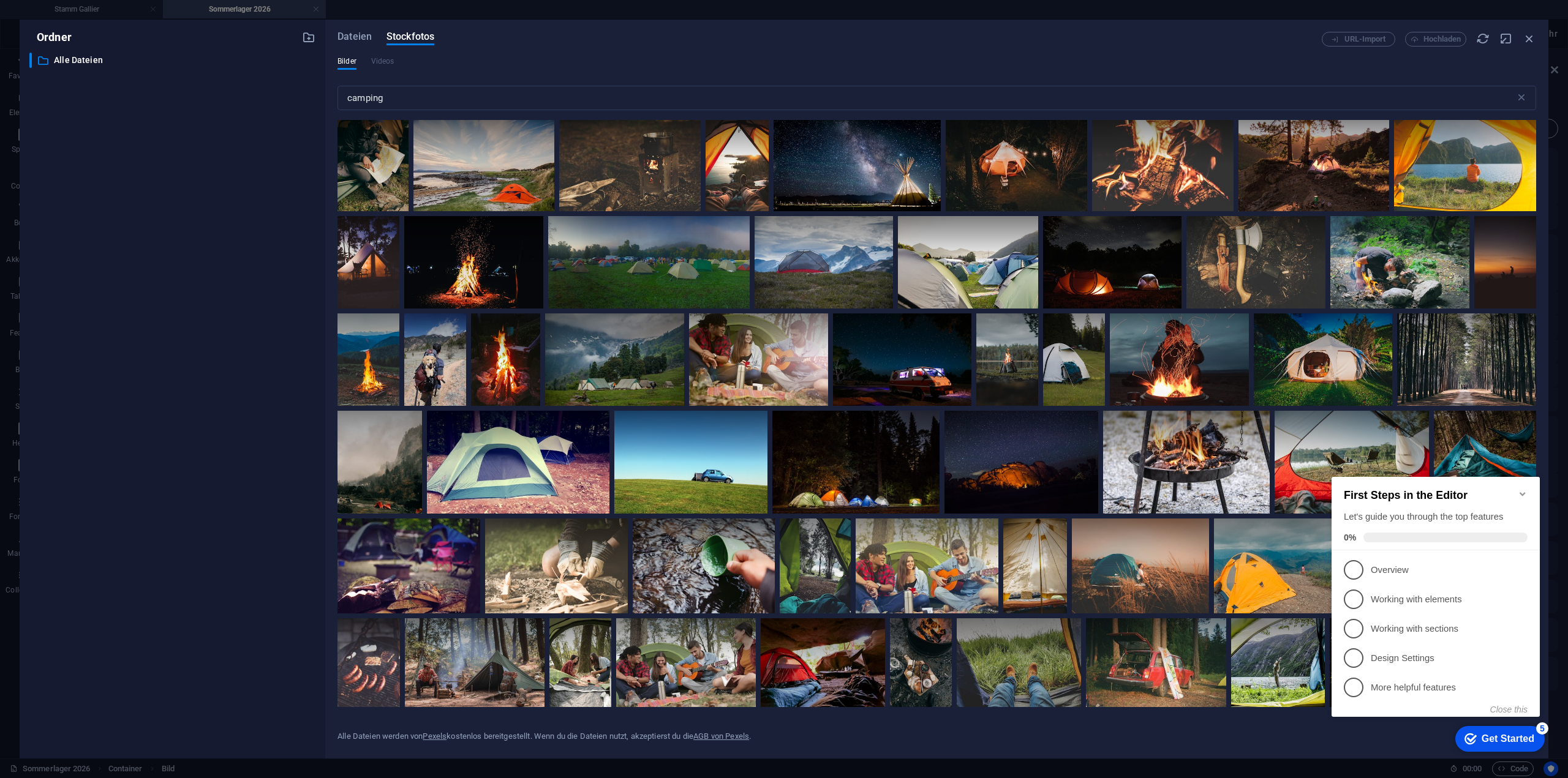
click at [1522, 492] on icon "Minimize checklist" at bounding box center [1522, 494] width 6 height 4
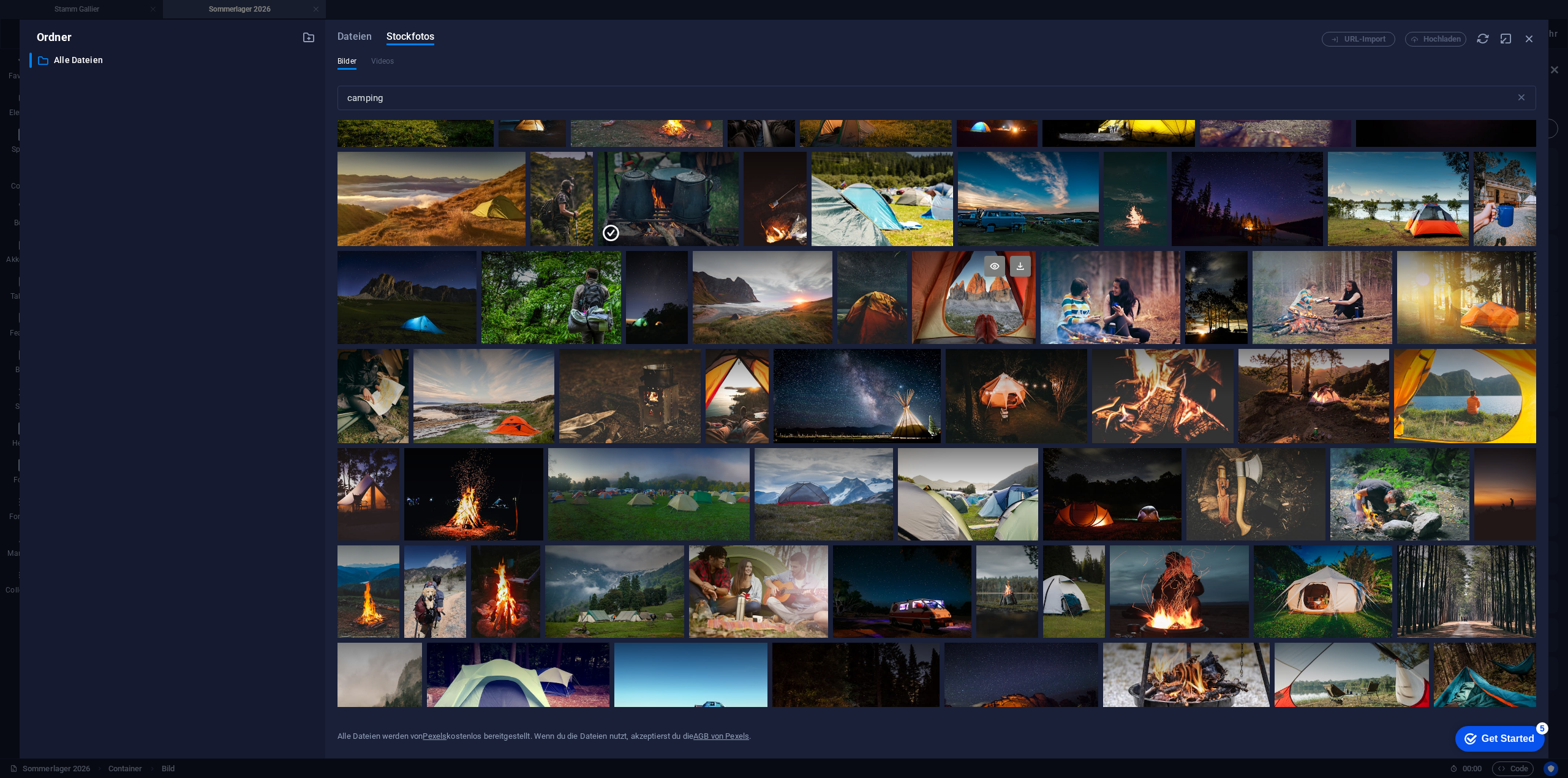
scroll to position [0, 0]
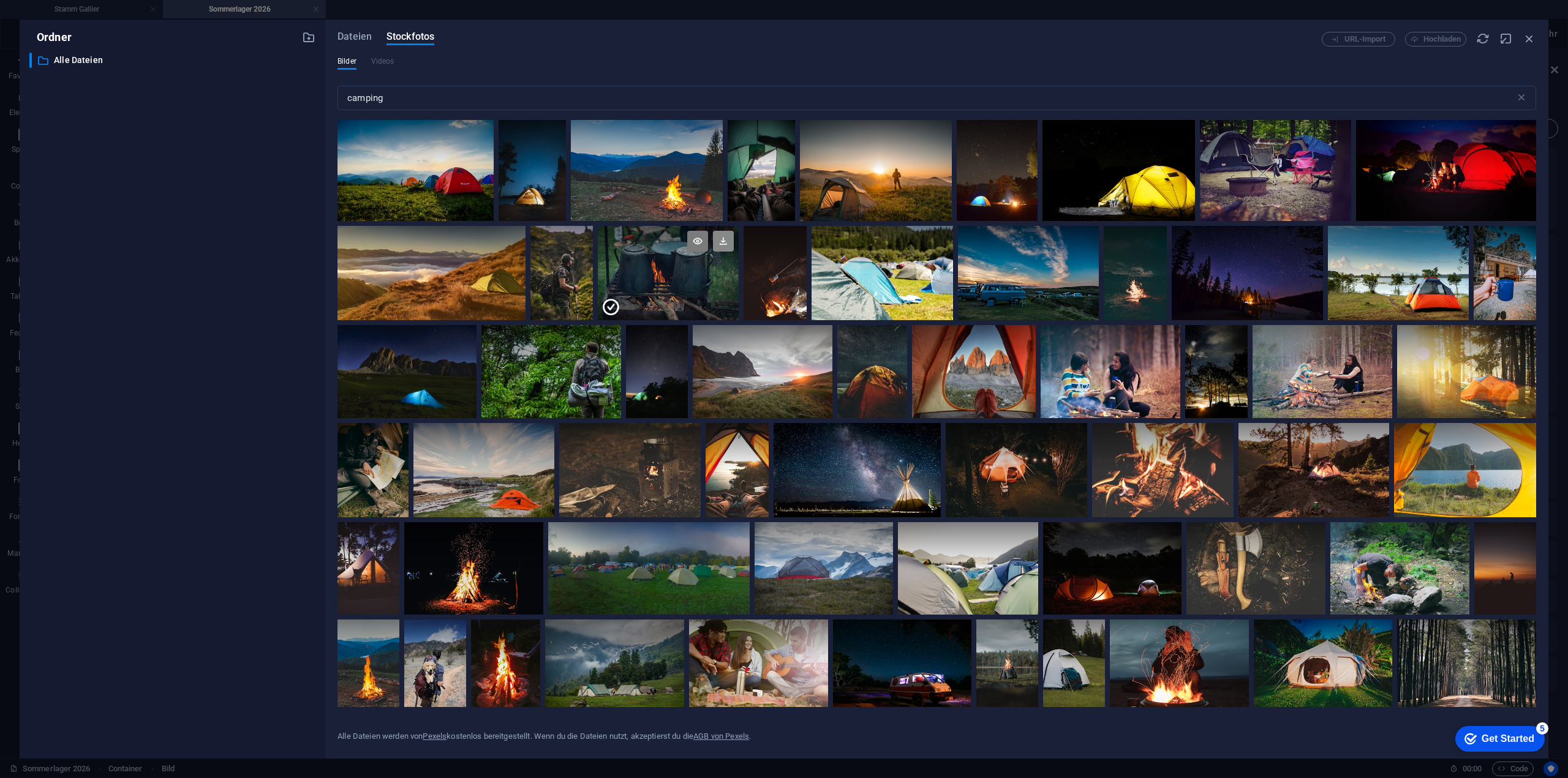
click at [717, 244] on icon at bounding box center [723, 241] width 21 height 21
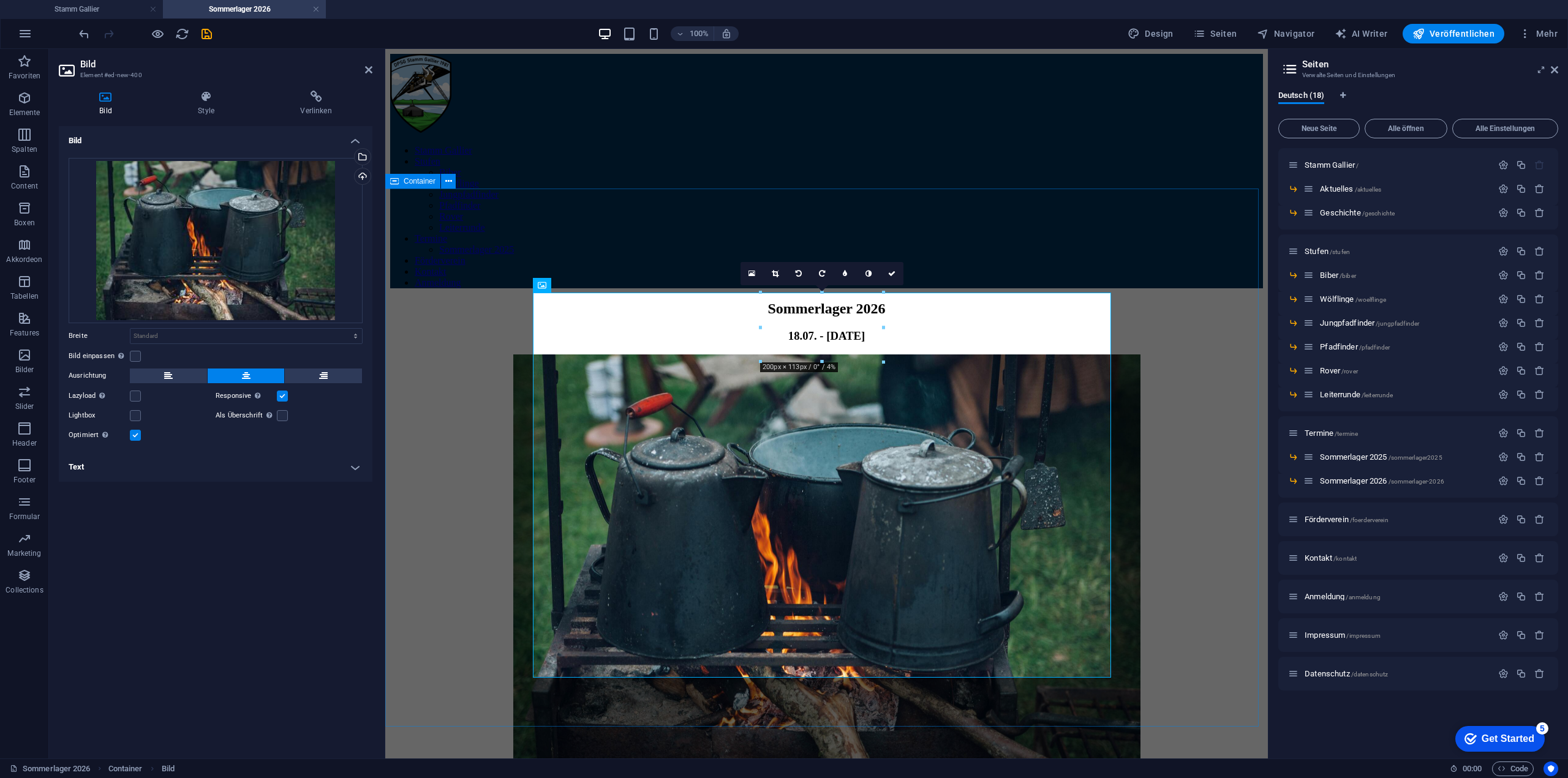
click at [1134, 376] on div "Sommerlager 2026 18.07. - [DATE]" at bounding box center [826, 537] width 873 height 474
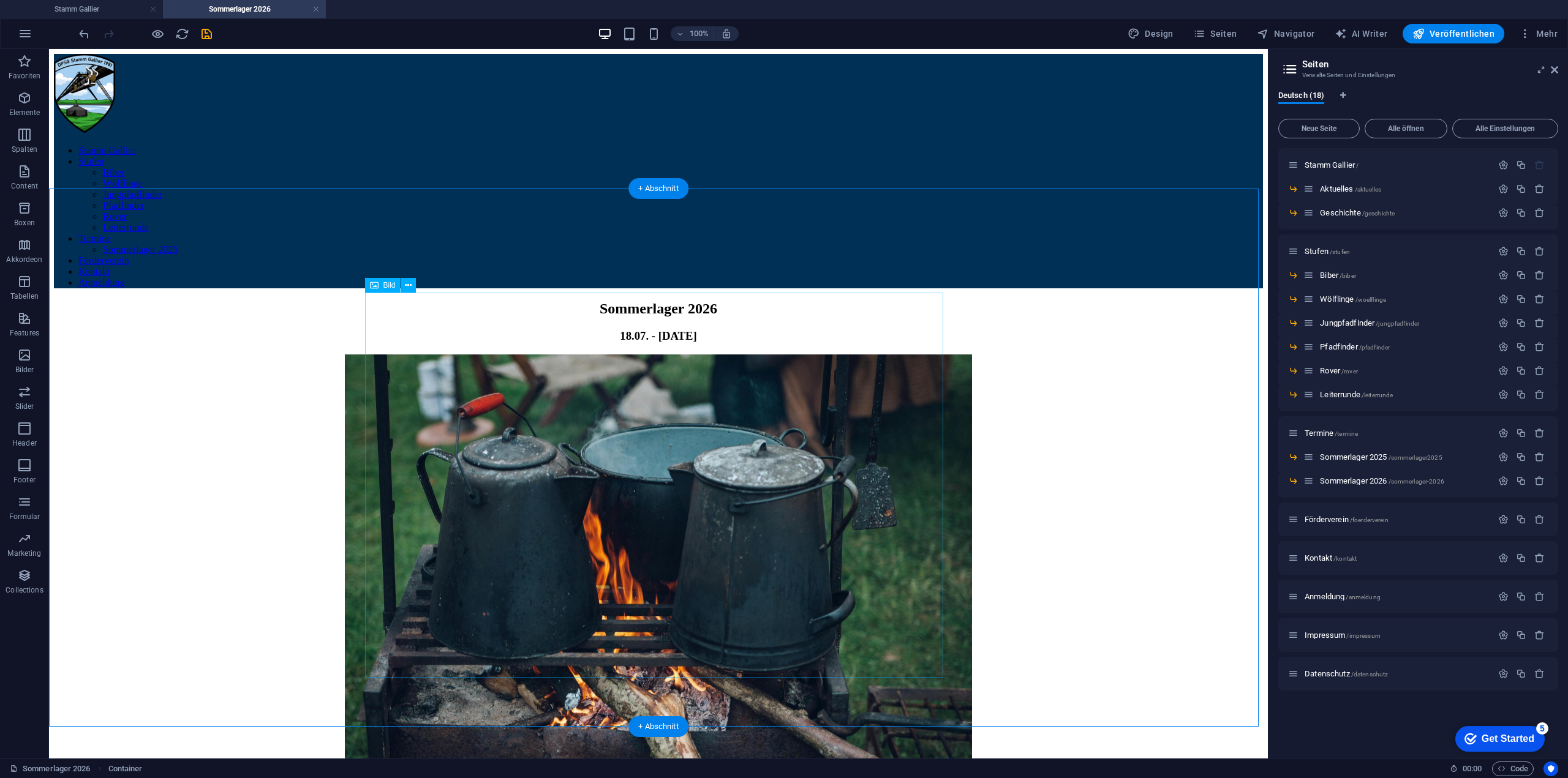
click at [664, 423] on figure at bounding box center [659, 565] width 1209 height 421
click at [408, 355] on figure at bounding box center [659, 565] width 1209 height 421
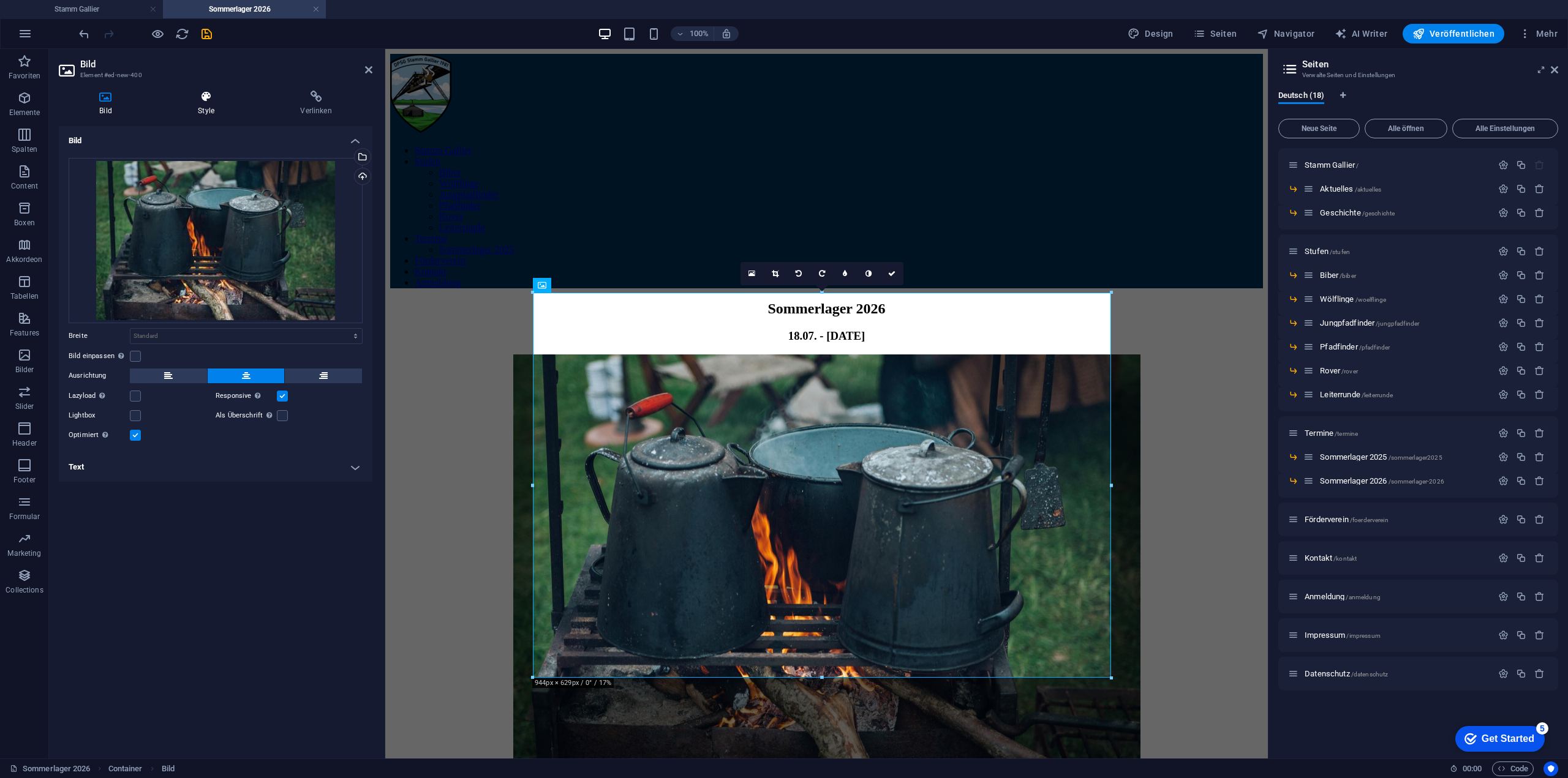
click at [224, 115] on h4 "Style" at bounding box center [208, 103] width 102 height 26
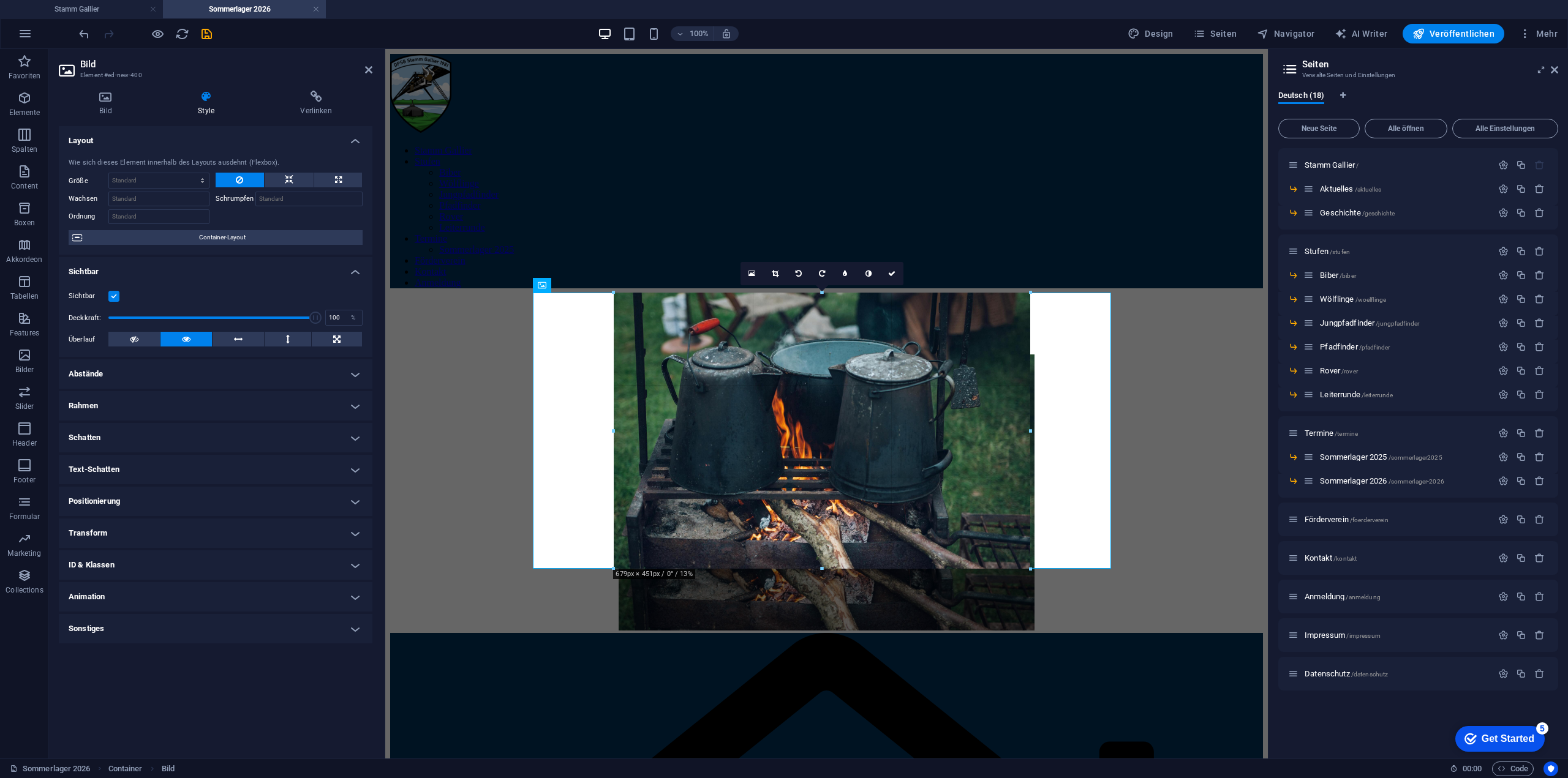
drag, startPoint x: 1112, startPoint y: 294, endPoint x: 559, endPoint y: 357, distance: 556.6
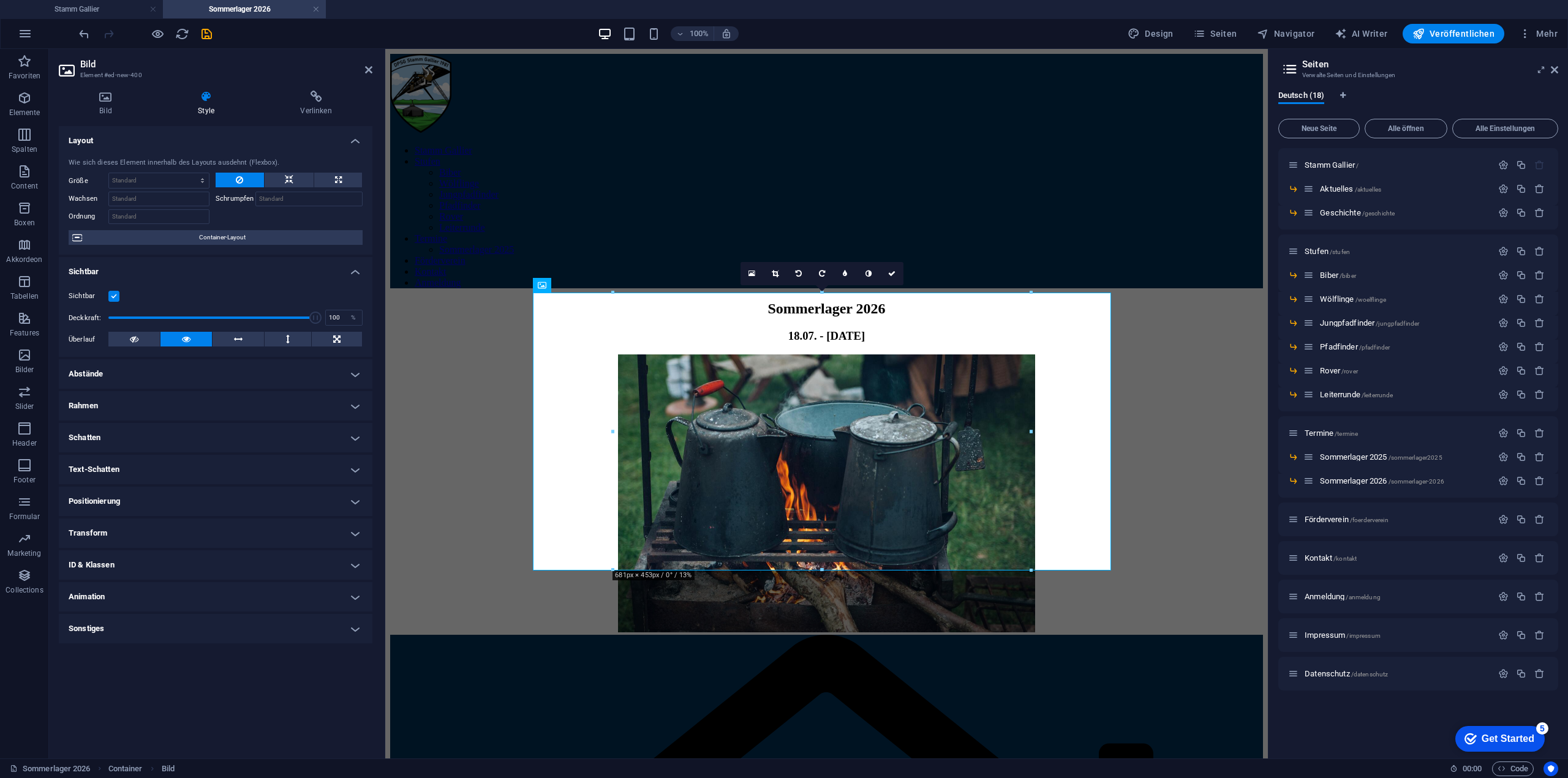
click at [1124, 300] on div "Sommerlager 2026 18.07. - [DATE]" at bounding box center [826, 467] width 873 height 334
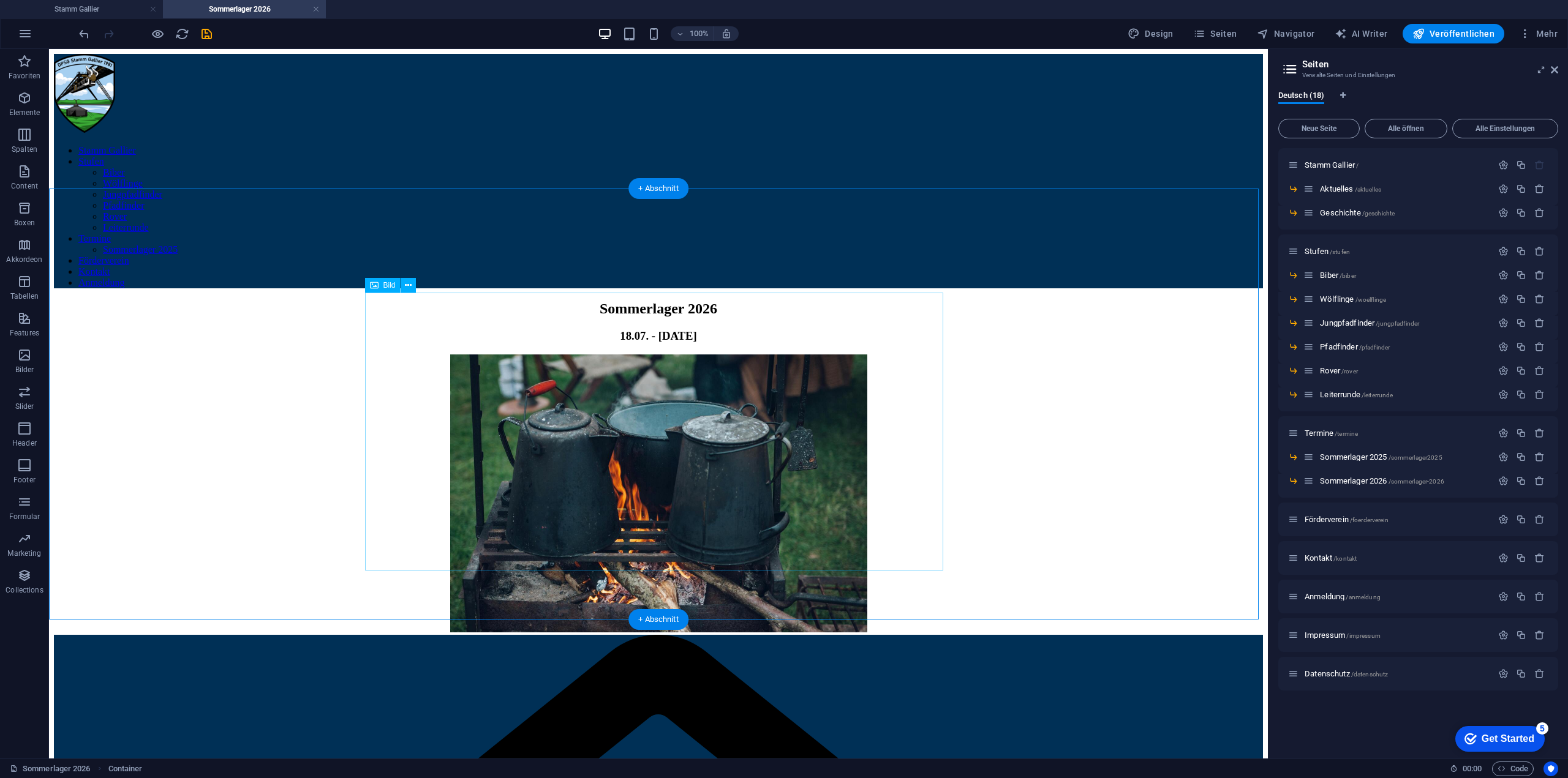
click at [692, 417] on figure at bounding box center [659, 495] width 1209 height 281
click at [452, 355] on figure at bounding box center [659, 495] width 1209 height 281
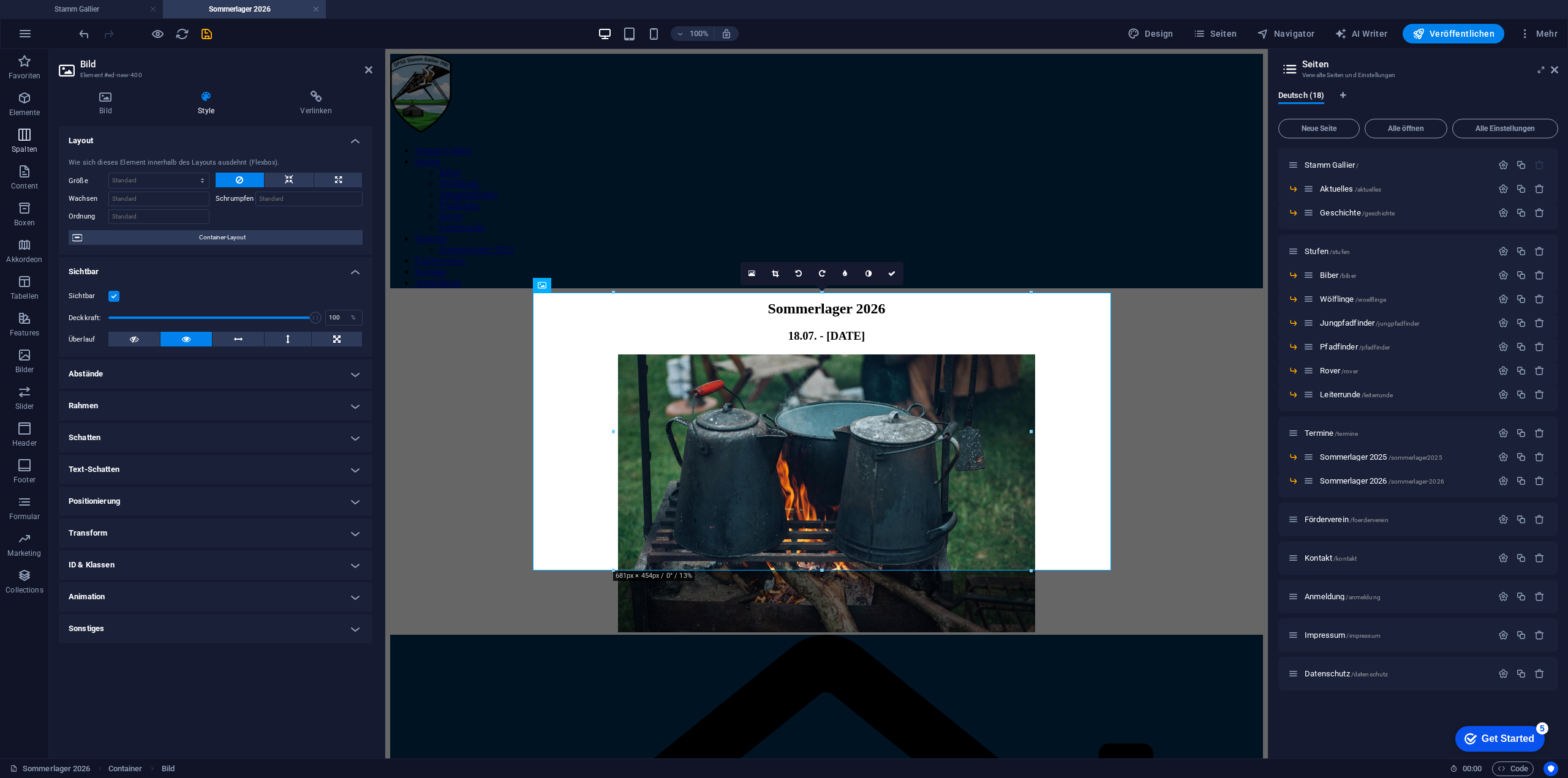
click at [18, 136] on icon "button" at bounding box center [24, 134] width 15 height 15
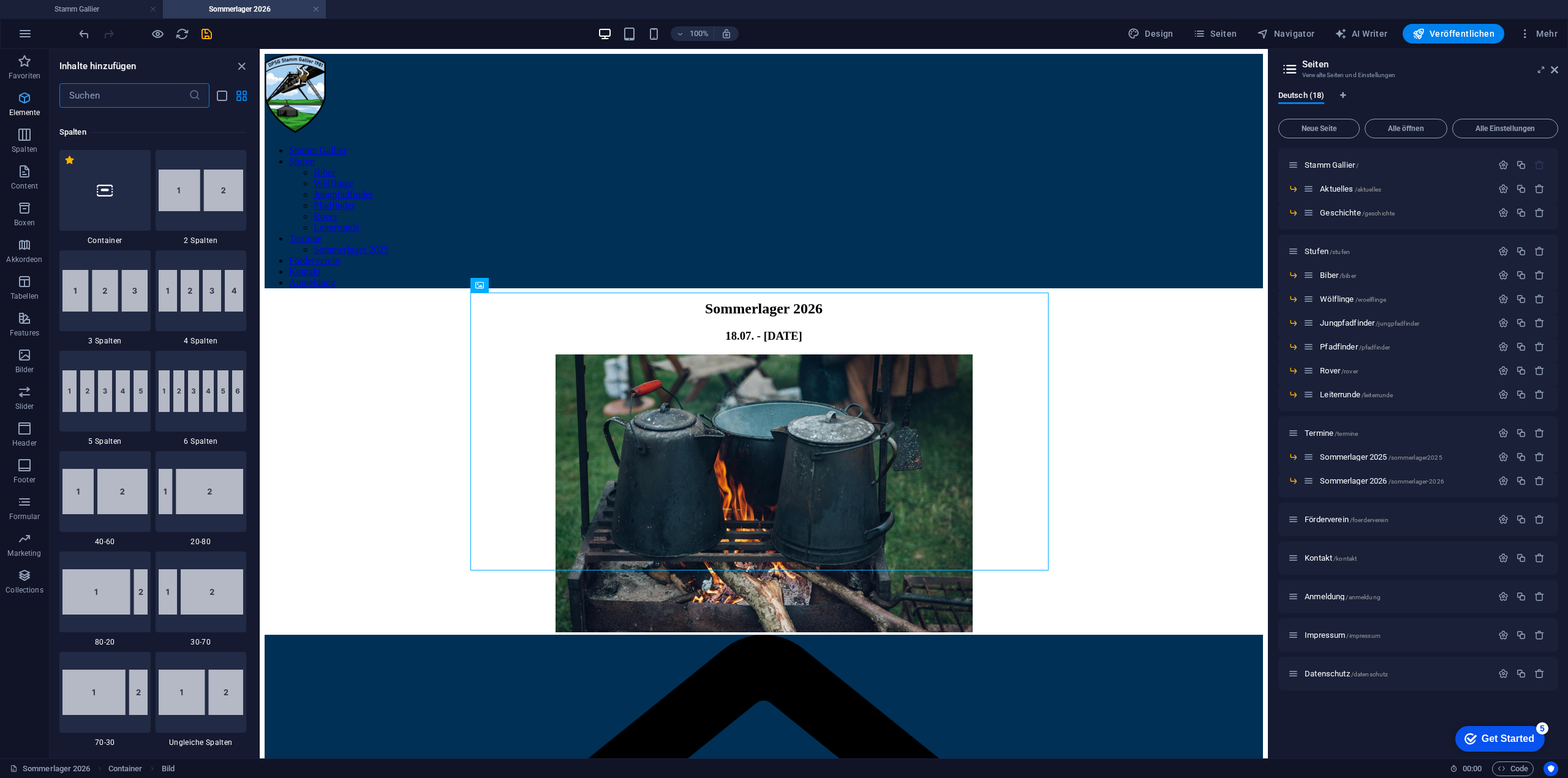
scroll to position [606, 0]
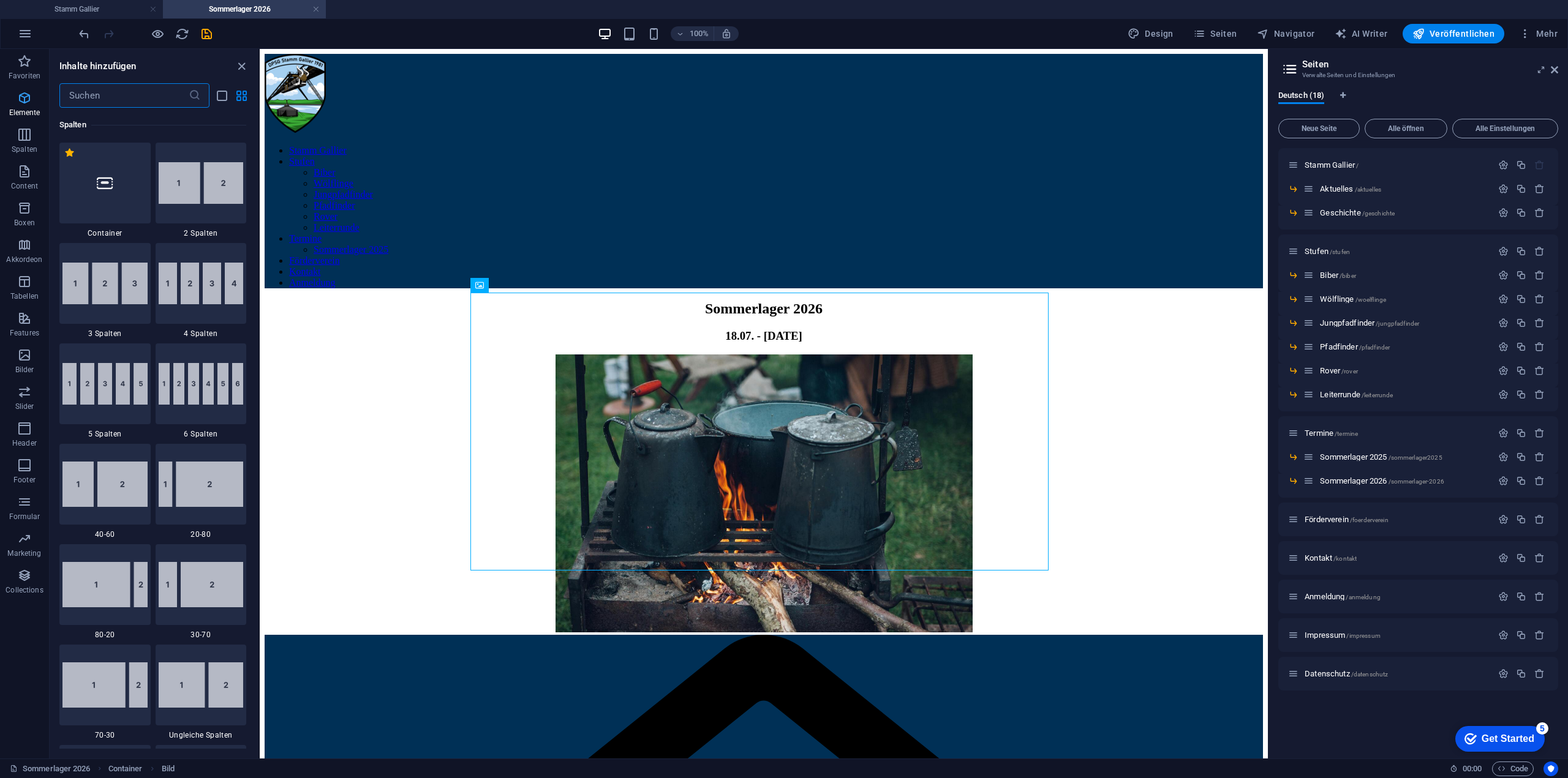
click at [17, 103] on icon "button" at bounding box center [24, 98] width 15 height 15
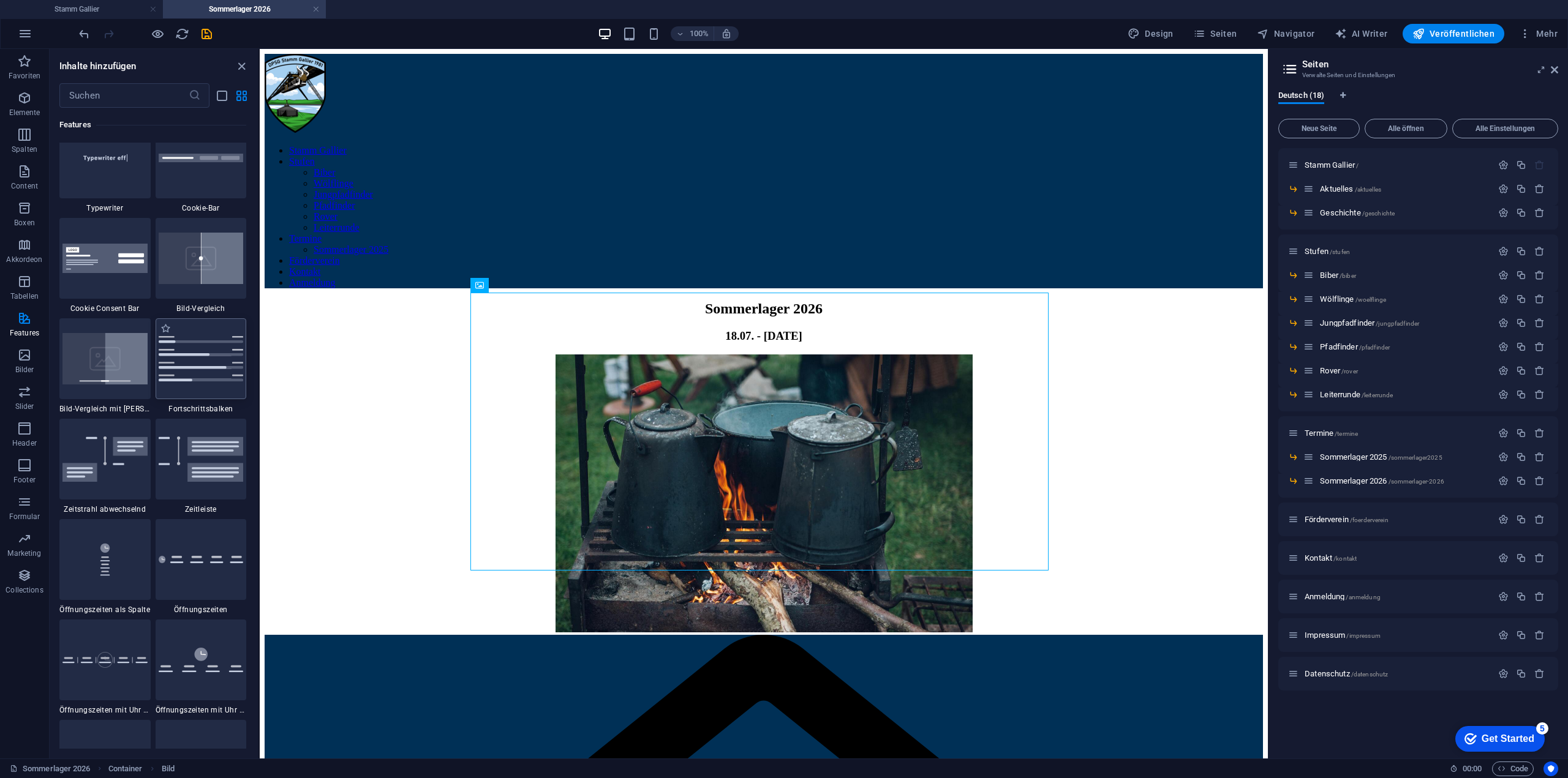
scroll to position [5326, 0]
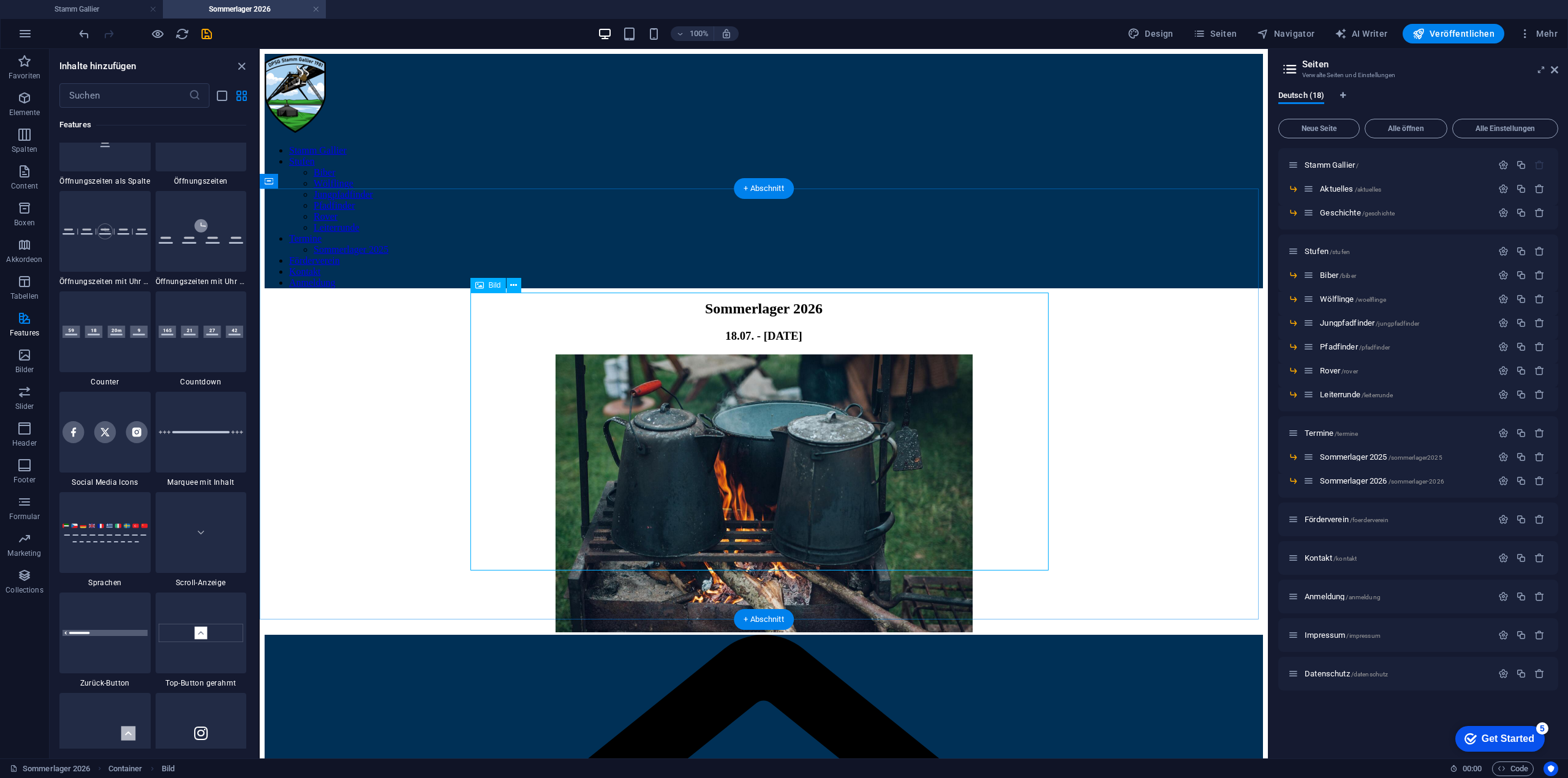
click at [739, 395] on figure at bounding box center [764, 495] width 999 height 281
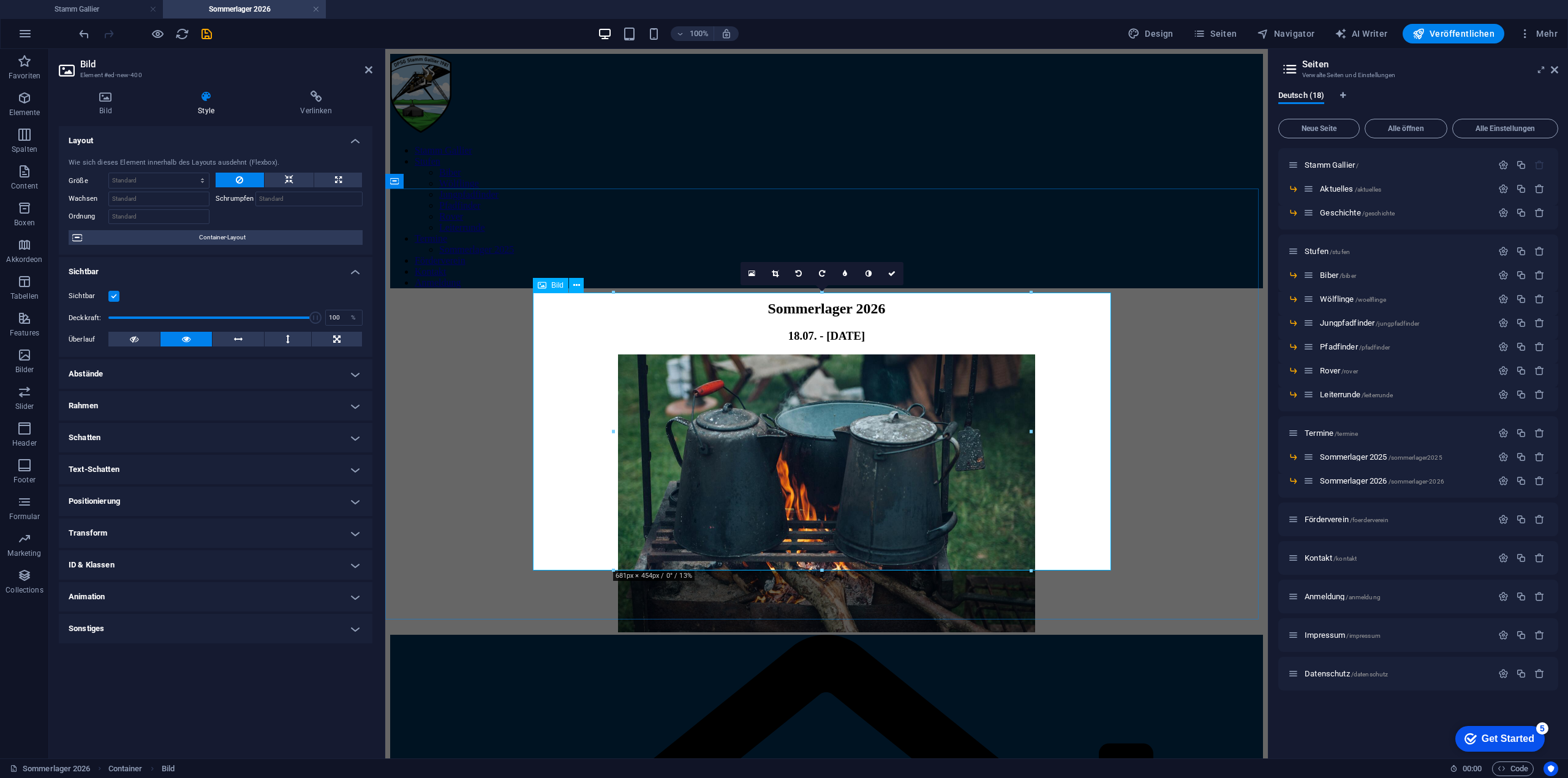
drag, startPoint x: 1208, startPoint y: 619, endPoint x: 832, endPoint y: 535, distance: 385.3
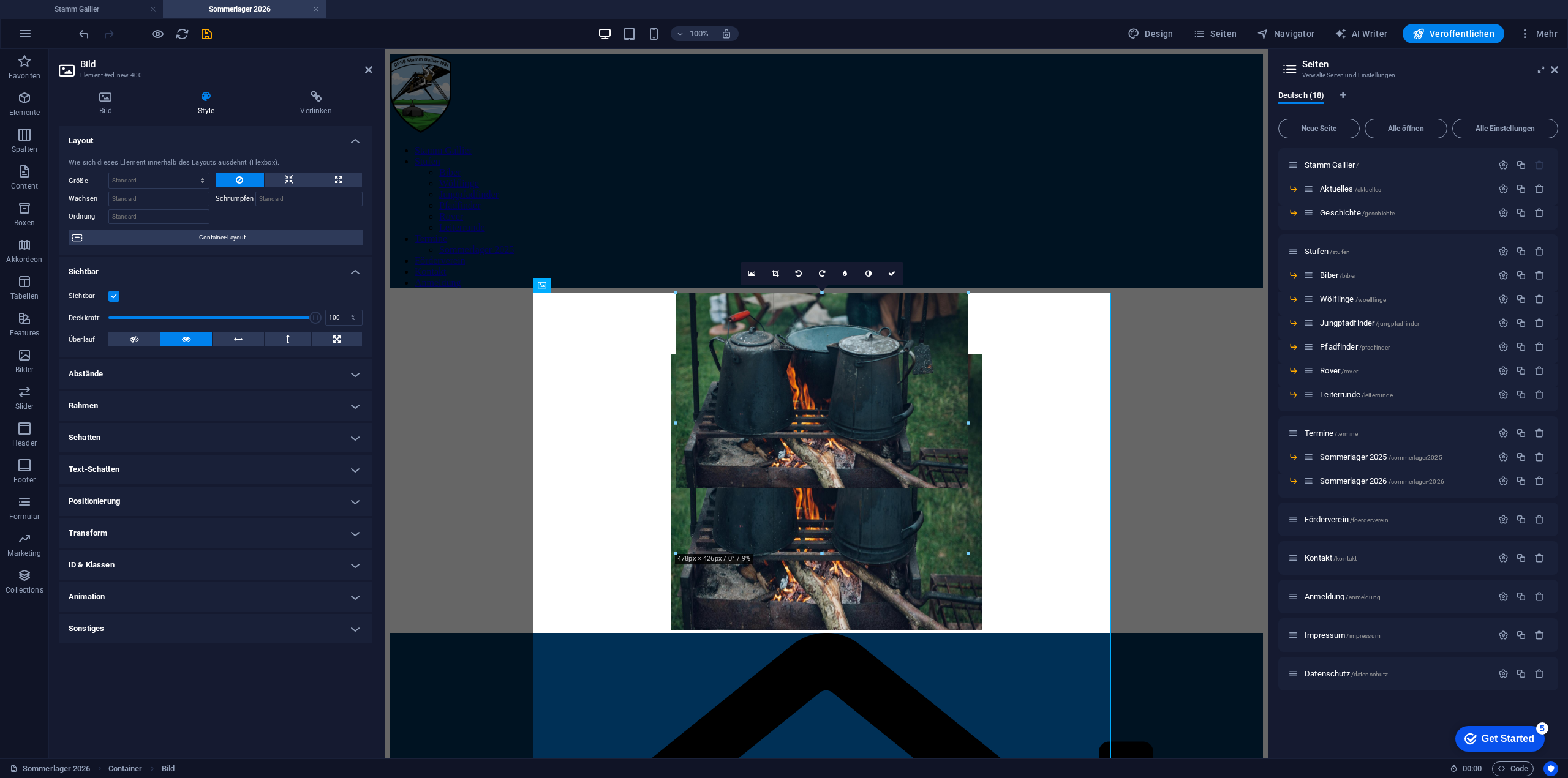
drag, startPoint x: 823, startPoint y: 570, endPoint x: 826, endPoint y: 484, distance: 86.1
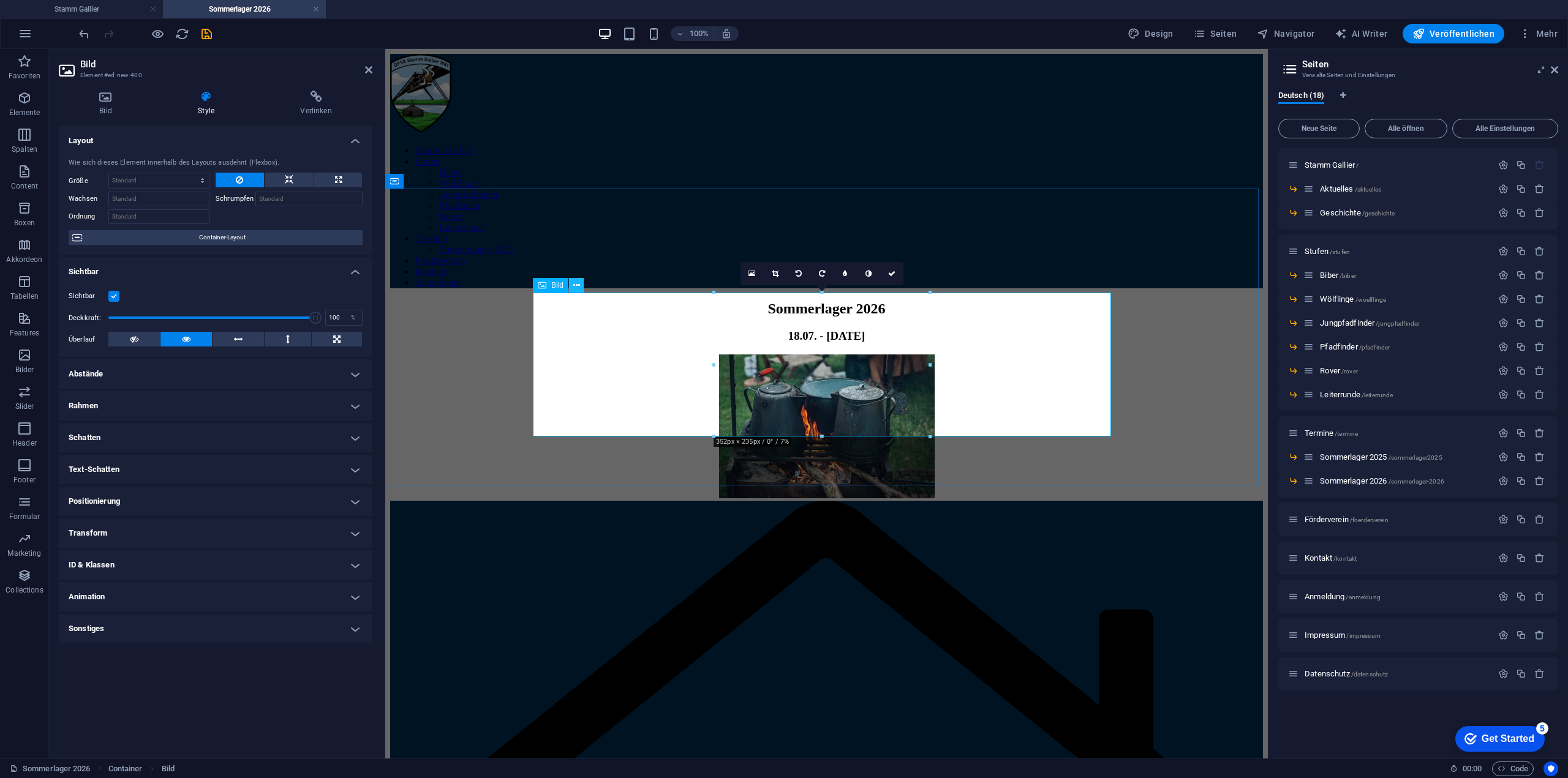
click at [574, 288] on icon at bounding box center [577, 286] width 7 height 13
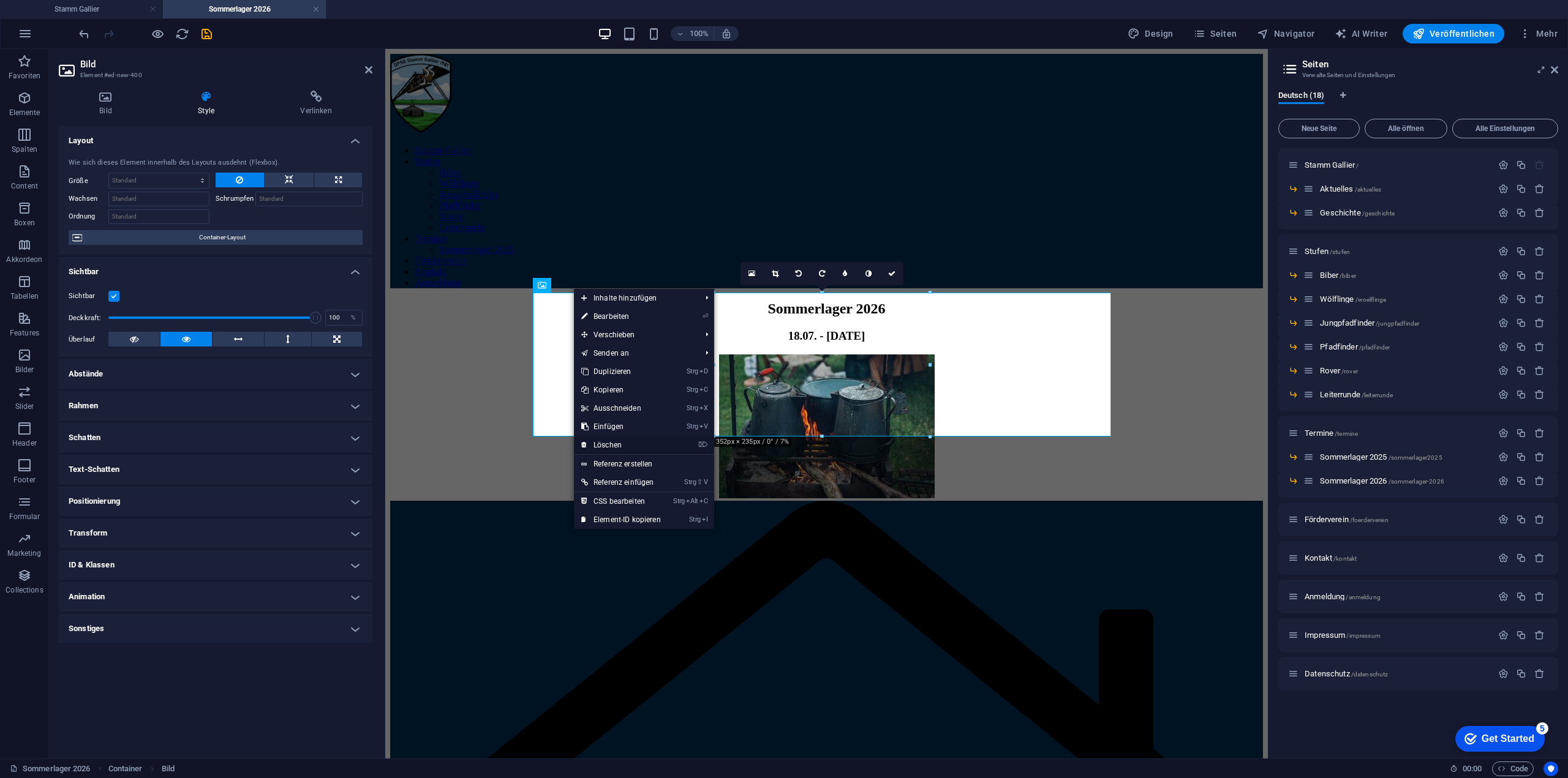
click at [624, 444] on link "⌦ Löschen" at bounding box center [621, 445] width 94 height 18
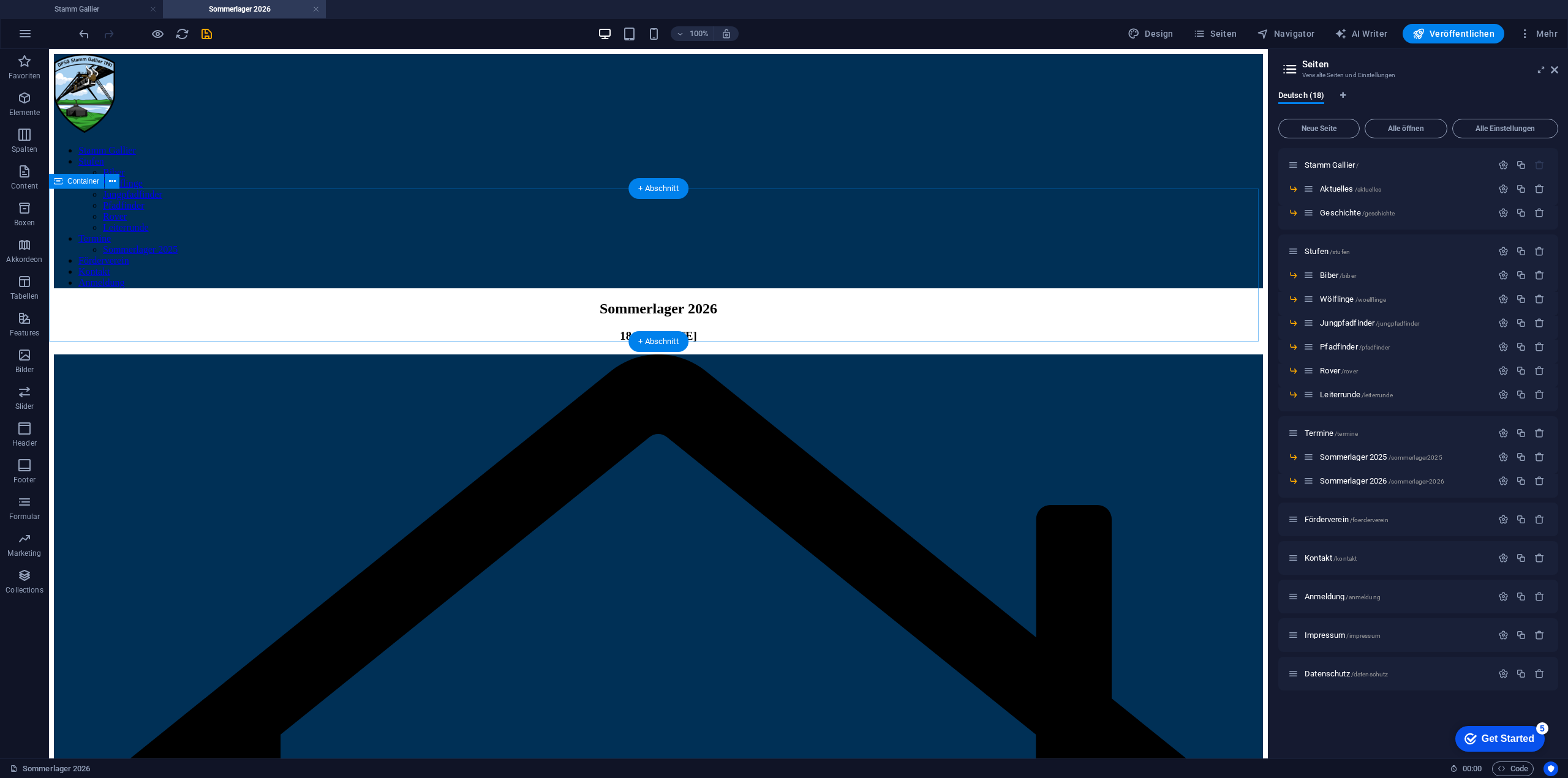
click at [1020, 300] on div "Sommerlager 2026 18.07. - [DATE]" at bounding box center [659, 321] width 1209 height 42
click at [686, 321] on div "Sommerlager 2026 18.07. - [DATE]" at bounding box center [659, 321] width 1209 height 42
click at [24, 155] on span "Spalten" at bounding box center [25, 142] width 49 height 30
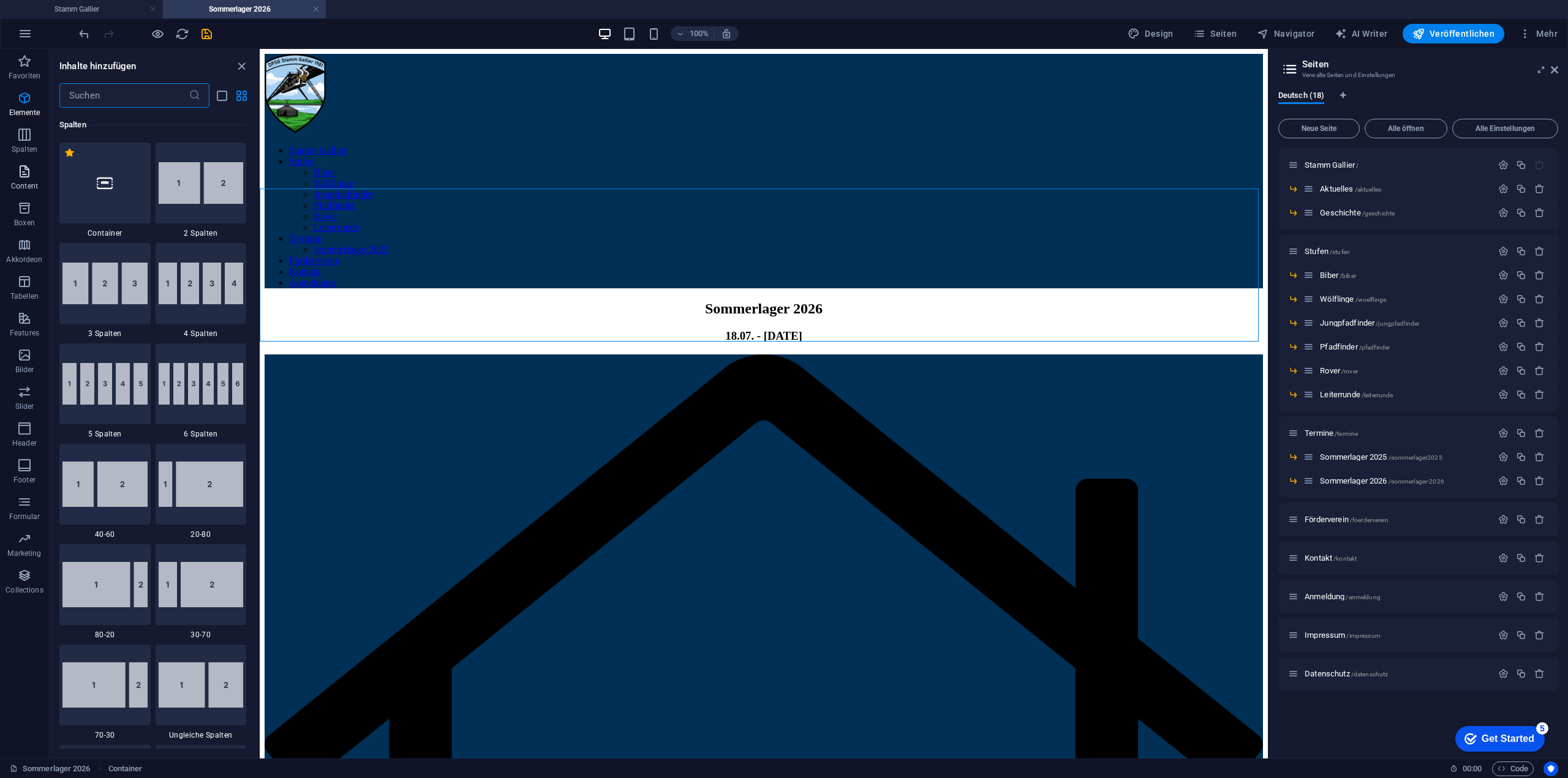
click at [24, 179] on span "Content" at bounding box center [25, 179] width 49 height 30
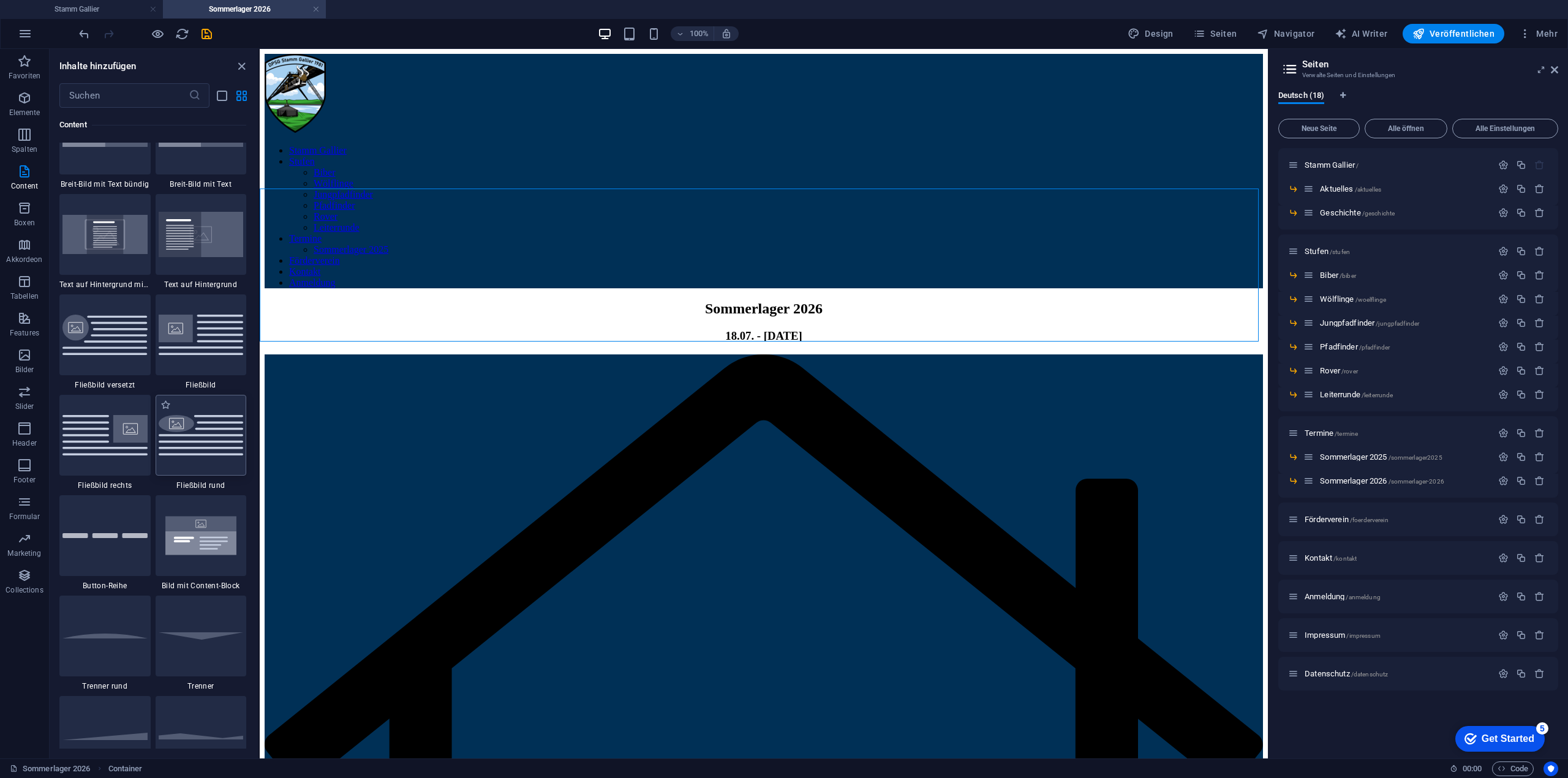
scroll to position [2570, 0]
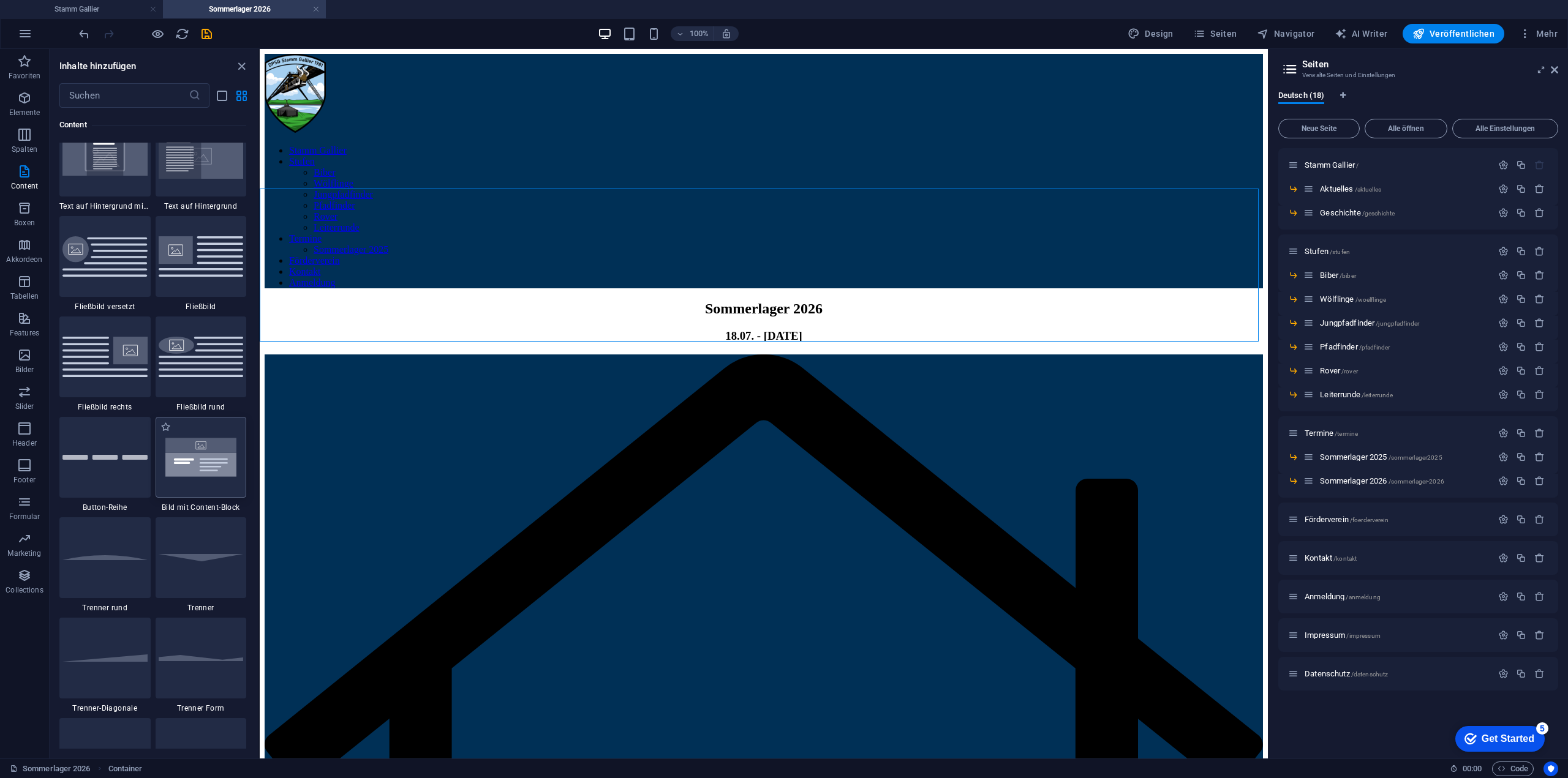
click at [209, 466] on img at bounding box center [201, 457] width 85 height 56
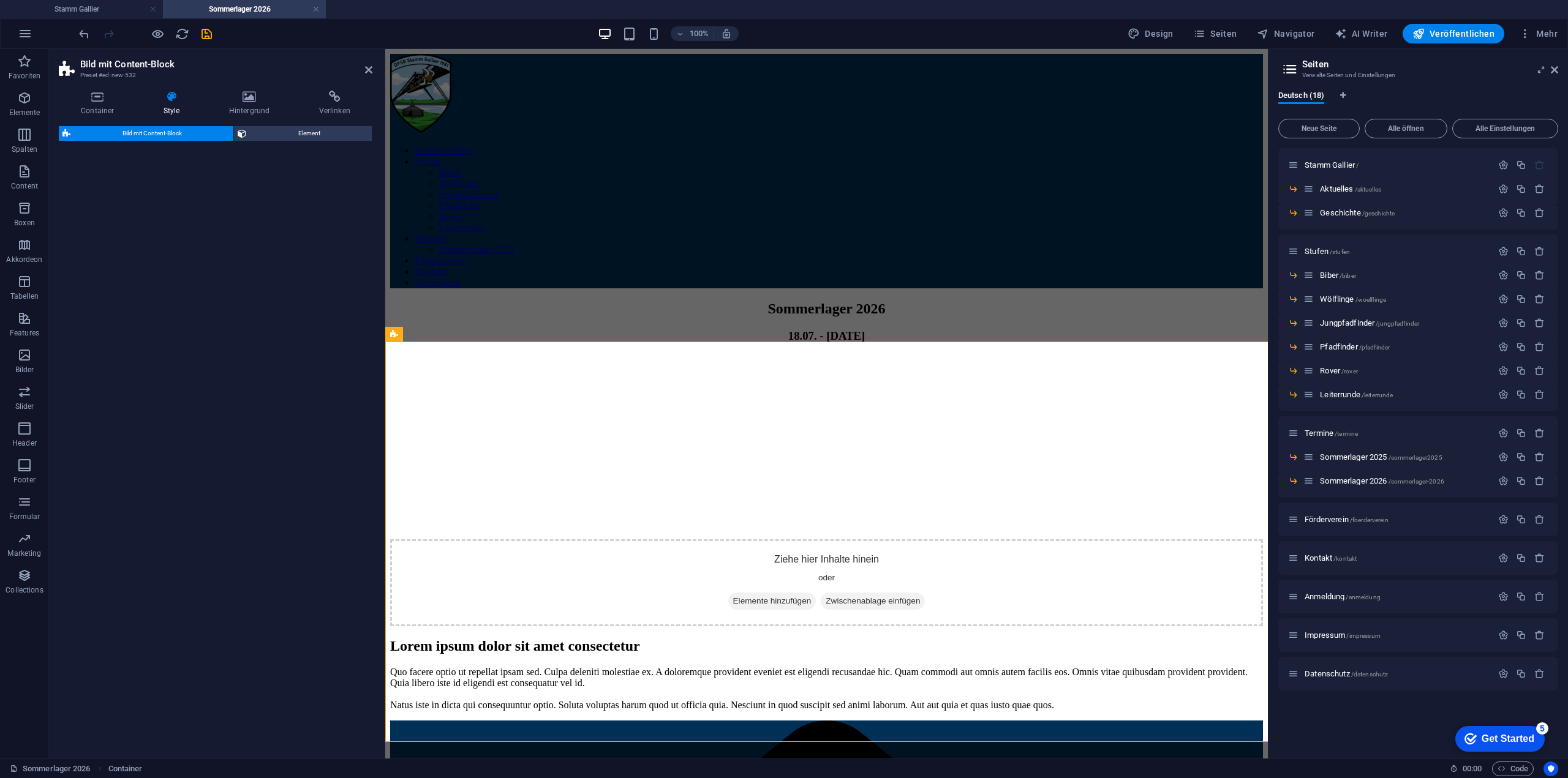
select select "rem"
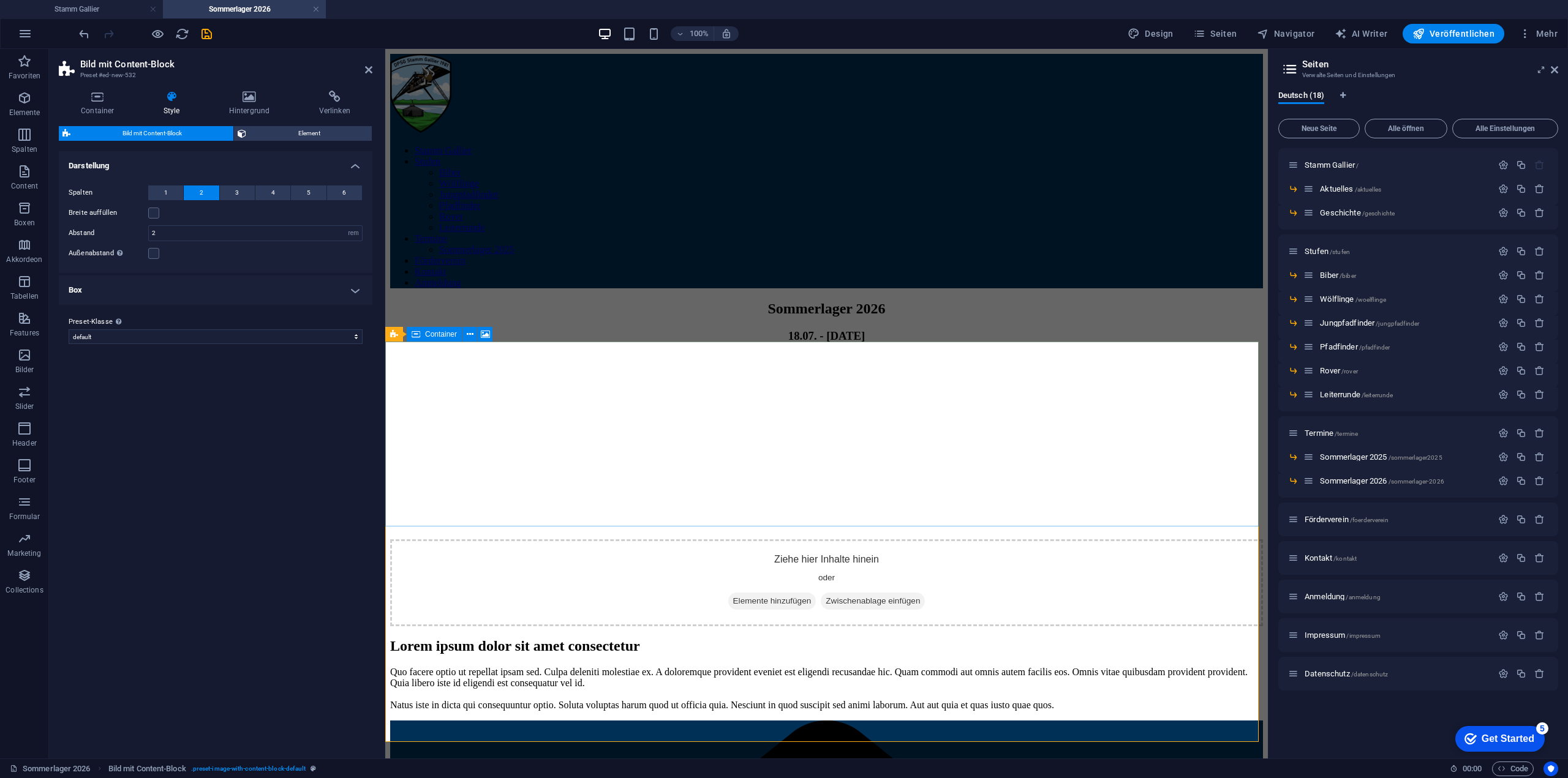
click at [830, 540] on div "Ziehe hier Inhalte hinein oder Elemente hinzufügen Zwischenablage einfügen" at bounding box center [826, 583] width 873 height 87
click at [773, 592] on span "Elemente hinzufügen" at bounding box center [772, 601] width 88 height 17
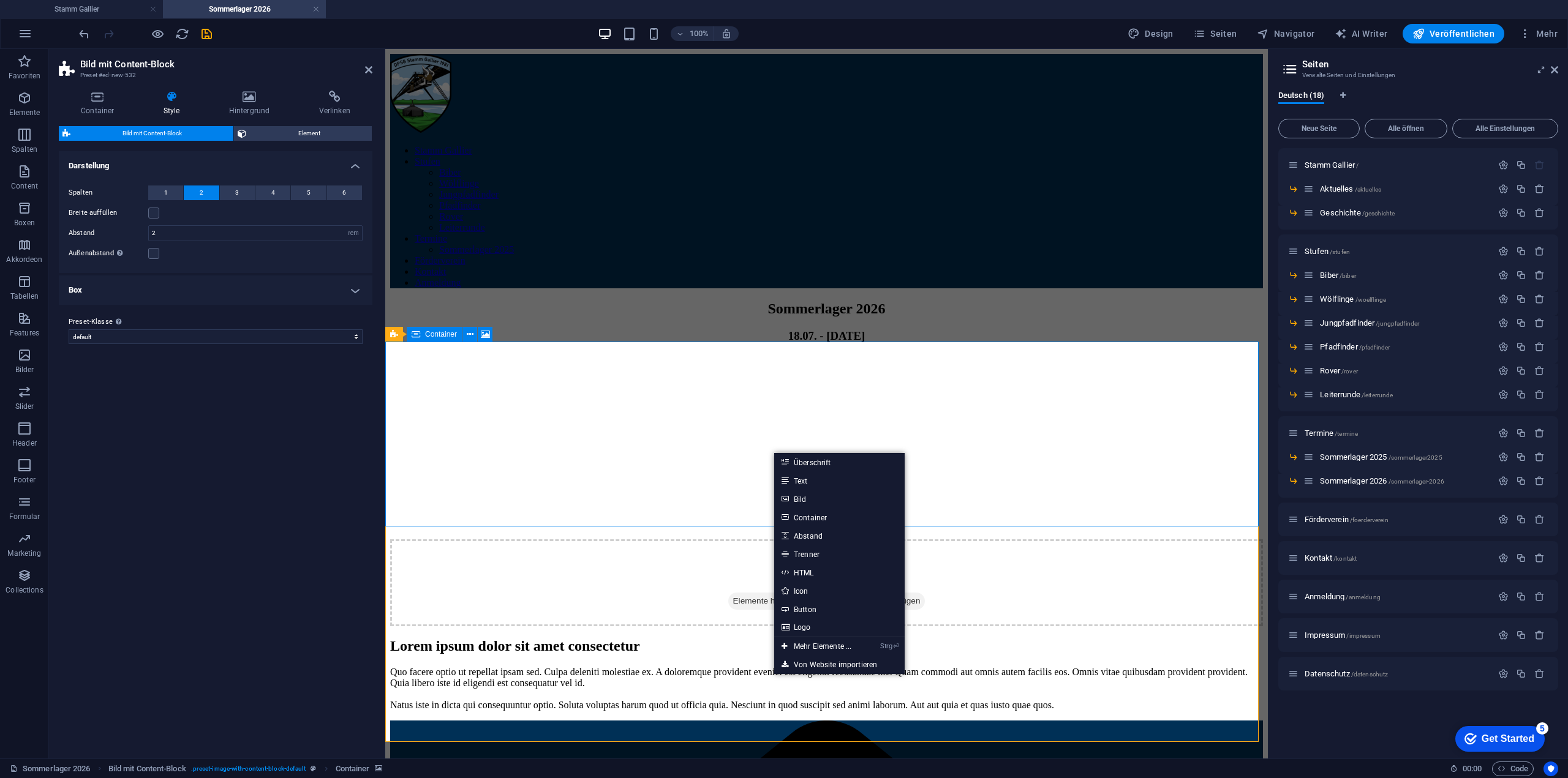
click at [745, 540] on div "Ziehe hier Inhalte hinein oder Elemente hinzufügen Zwischenablage einfügen" at bounding box center [826, 583] width 873 height 87
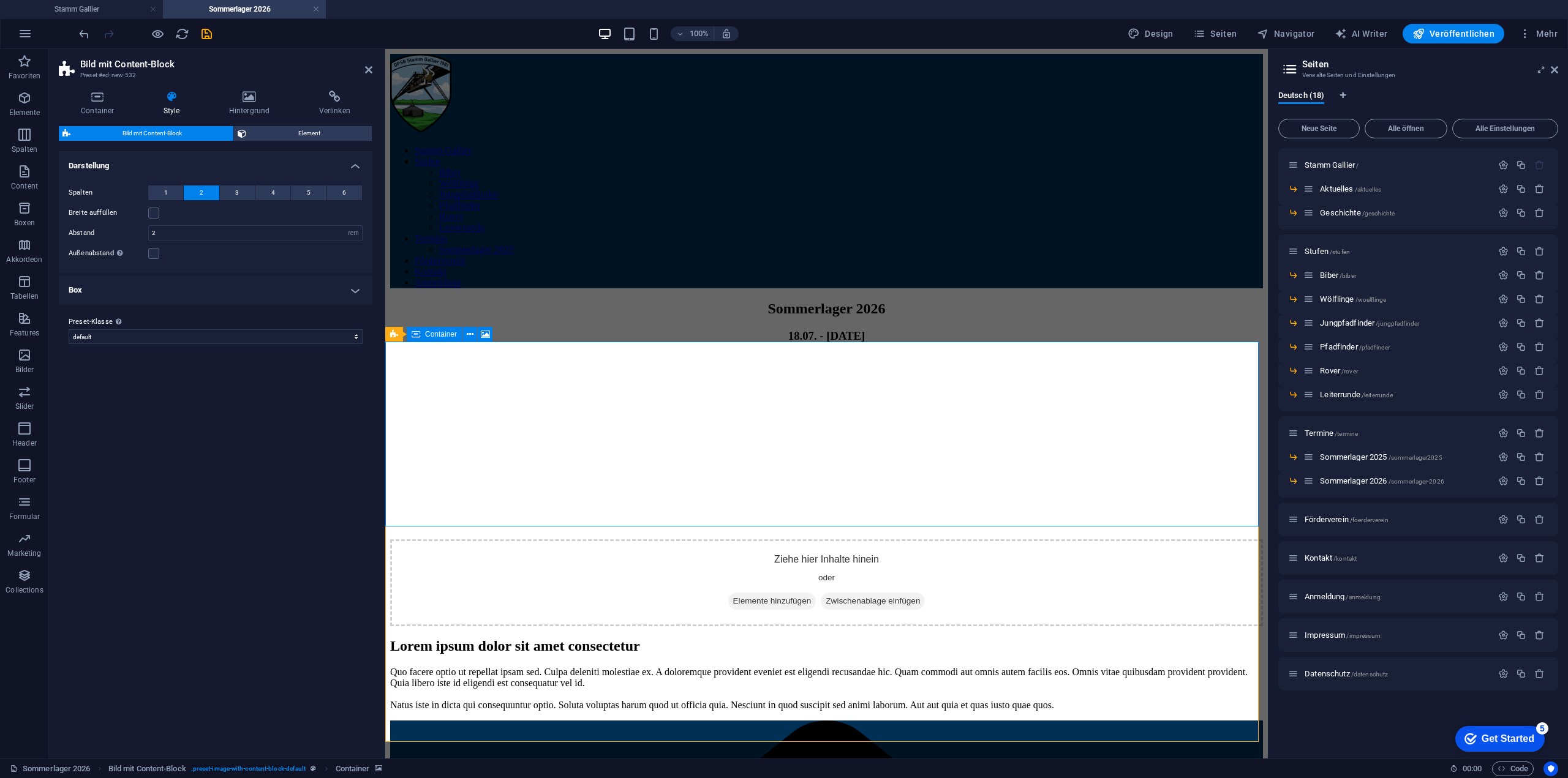
click at [830, 540] on div "Ziehe hier Inhalte hinein oder Elemente hinzufügen Zwischenablage einfügen" at bounding box center [826, 583] width 873 height 87
click at [789, 540] on div "Ziehe hier Inhalte hinein oder Elemente hinzufügen Zwischenablage einfügen" at bounding box center [826, 583] width 873 height 87
select select "px"
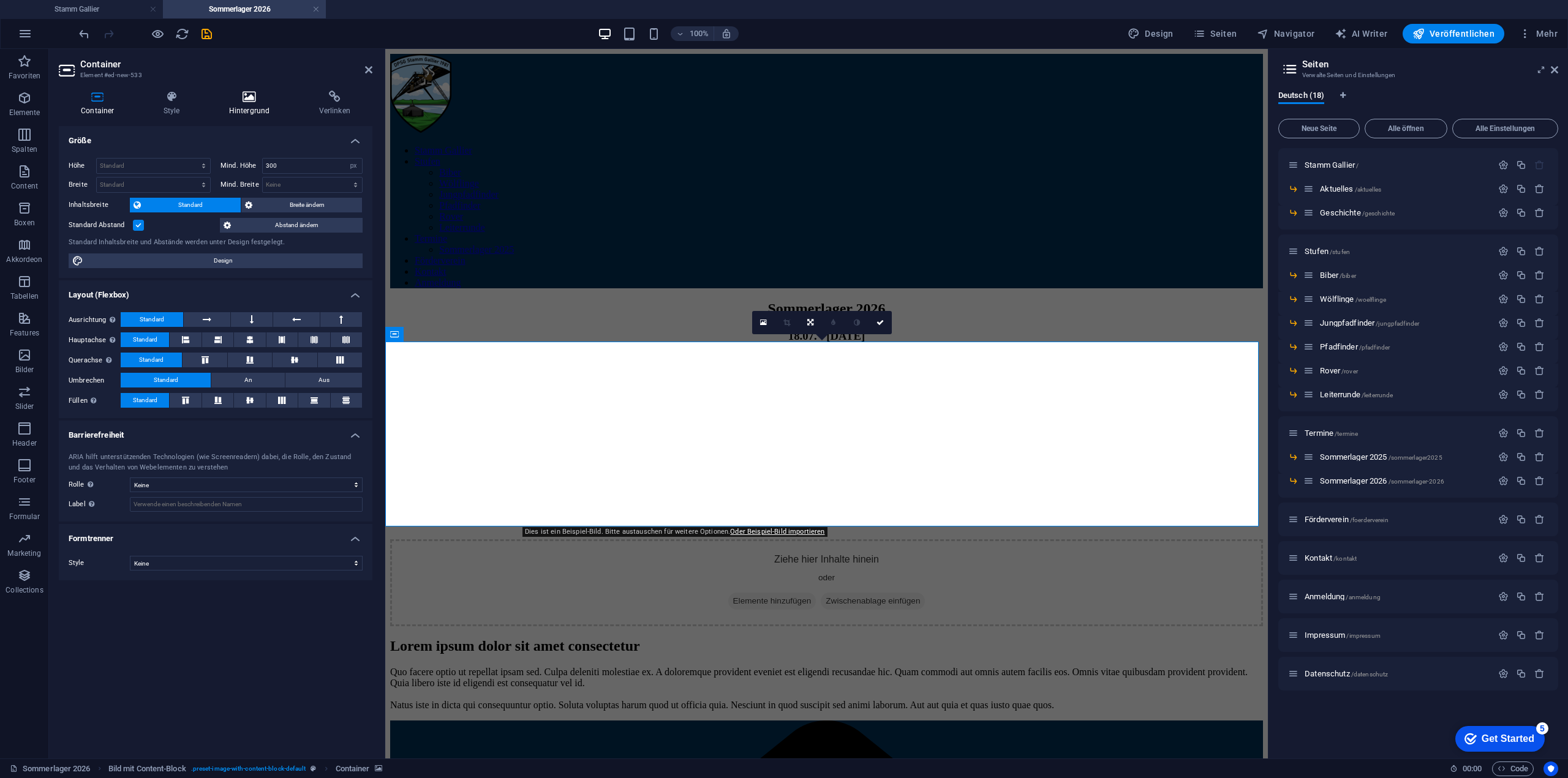
click at [261, 100] on icon at bounding box center [249, 96] width 85 height 12
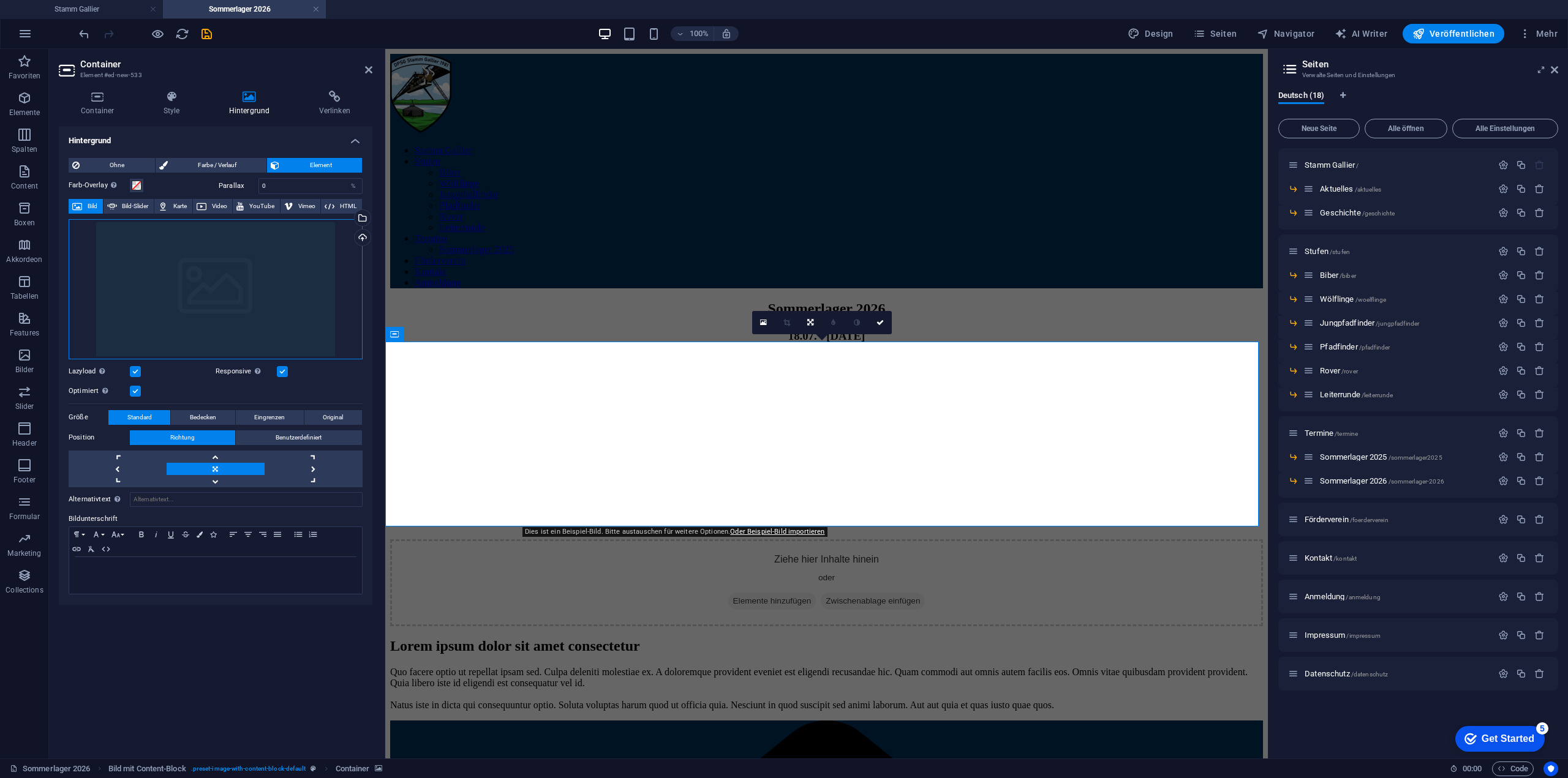
click at [233, 302] on div "Ziehe Dateien zum Hochladen hierher oder klicke hier, um aus Dateien oder koste…" at bounding box center [215, 289] width 294 height 140
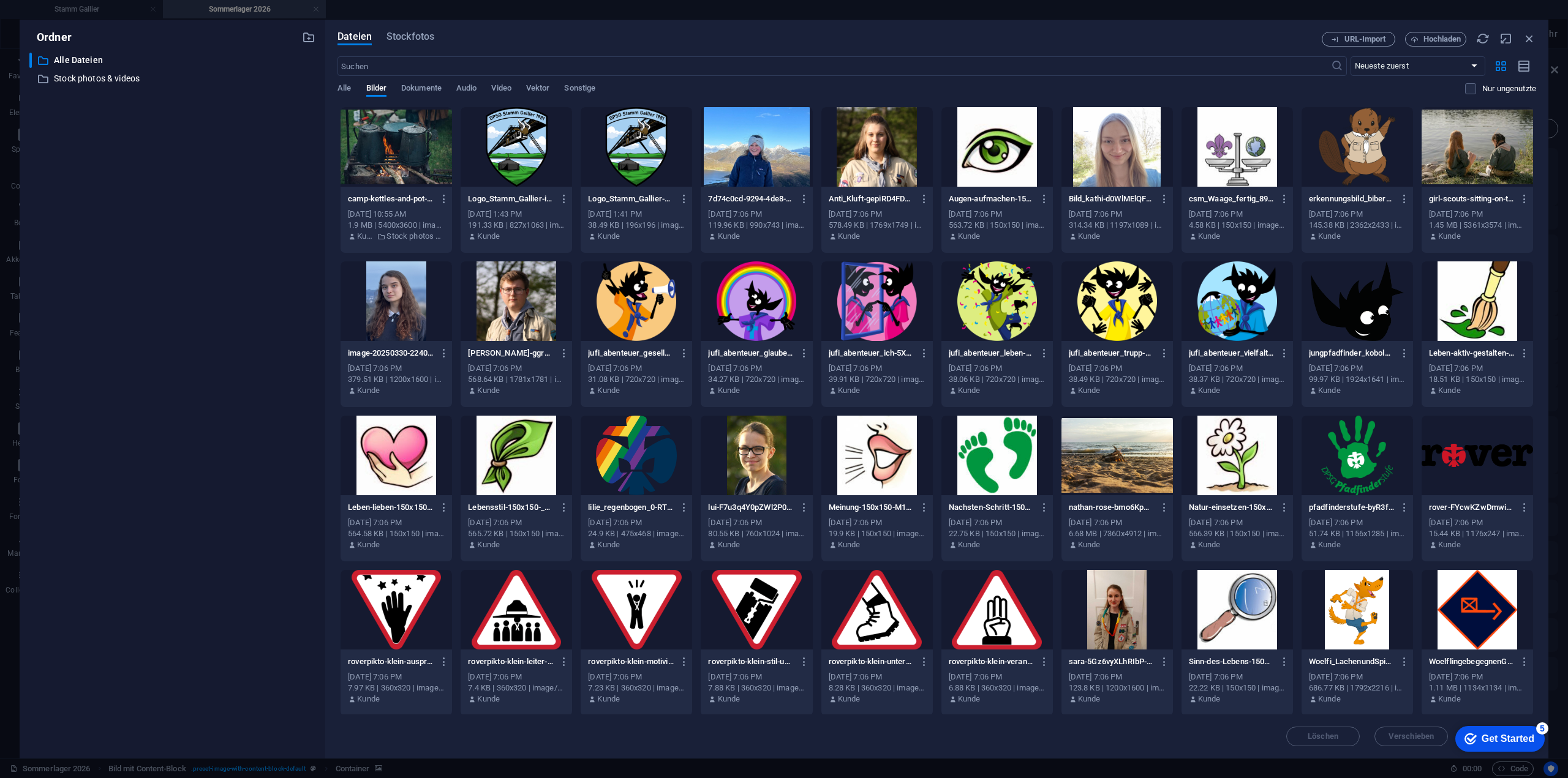
click at [367, 152] on div at bounding box center [396, 146] width 111 height 79
click at [390, 139] on div "1" at bounding box center [396, 146] width 111 height 79
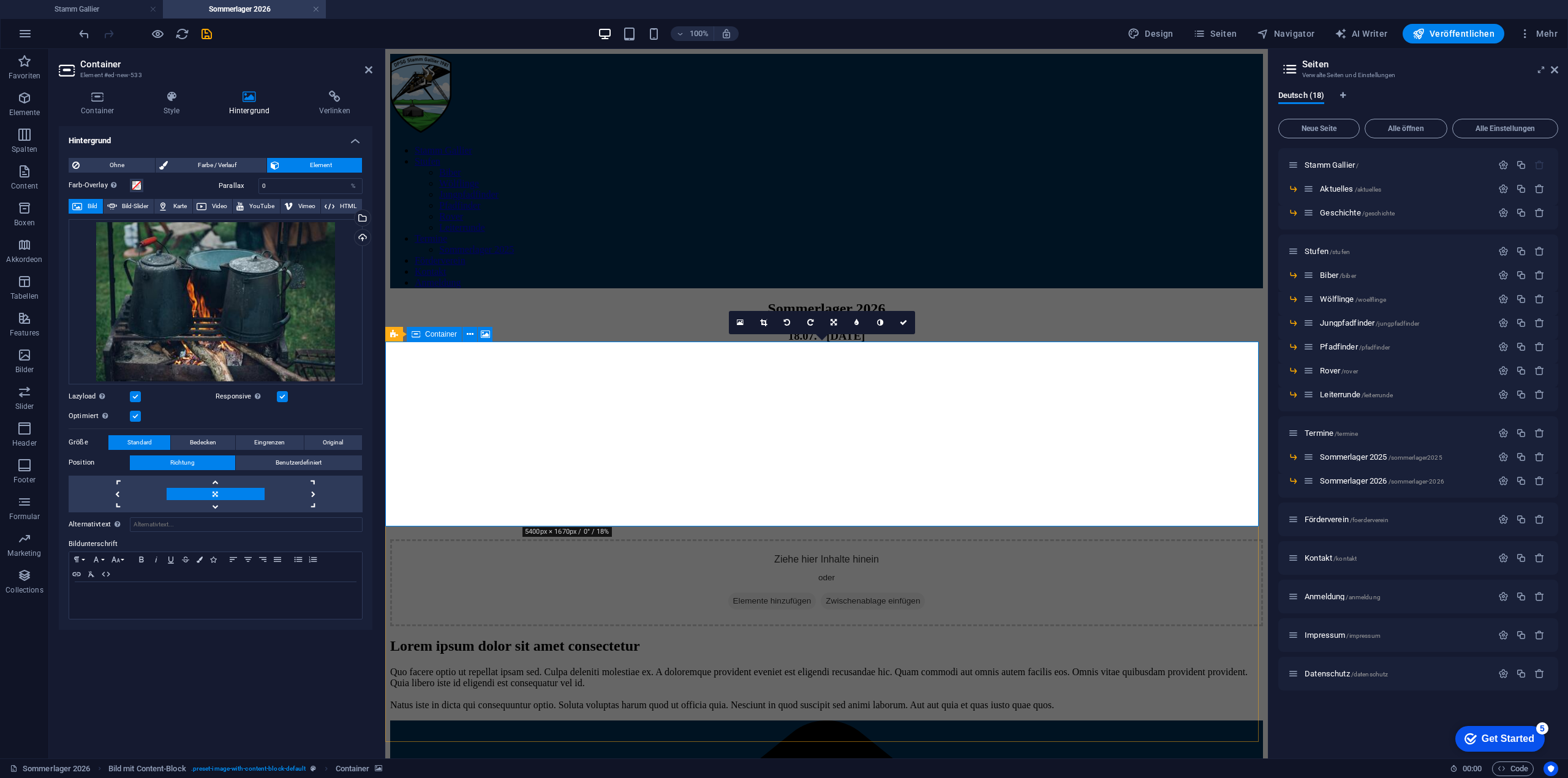
drag, startPoint x: 849, startPoint y: 366, endPoint x: 839, endPoint y: 457, distance: 91.5
click at [839, 457] on div "Ziehe hier Inhalte hinein oder Elemente hinzufügen Zwischenablage einfügen" at bounding box center [826, 490] width 873 height 272
drag, startPoint x: 206, startPoint y: 283, endPoint x: 199, endPoint y: 388, distance: 105.2
click at [199, 388] on div "Ziehe Dateien zum Hochladen hierher oder klicke hier, um aus Dateien oder koste…" at bounding box center [215, 364] width 294 height 298
click at [279, 398] on label at bounding box center [282, 397] width 11 height 11
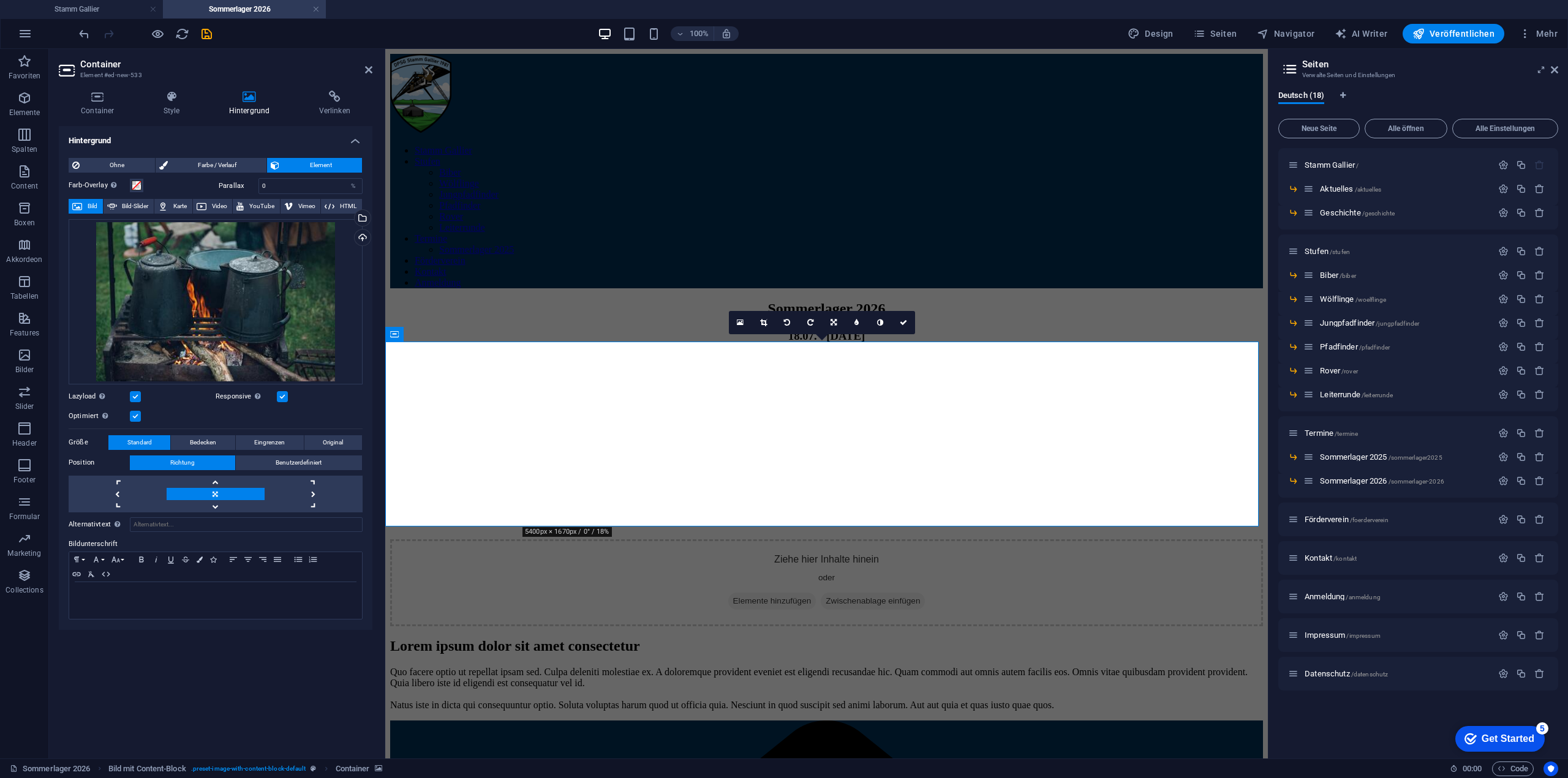
click at [0, 0] on input "Responsive Automatisch Retina-Bilder und kleinere Bilder auf Smartphones laden" at bounding box center [0, 0] width 0 height 0
click at [279, 397] on label at bounding box center [282, 397] width 11 height 11
click at [0, 0] on input "Responsive Automatisch Retina-Bilder und kleinere Bilder auf Smartphones laden" at bounding box center [0, 0] width 0 height 0
click at [226, 480] on link at bounding box center [215, 481] width 98 height 12
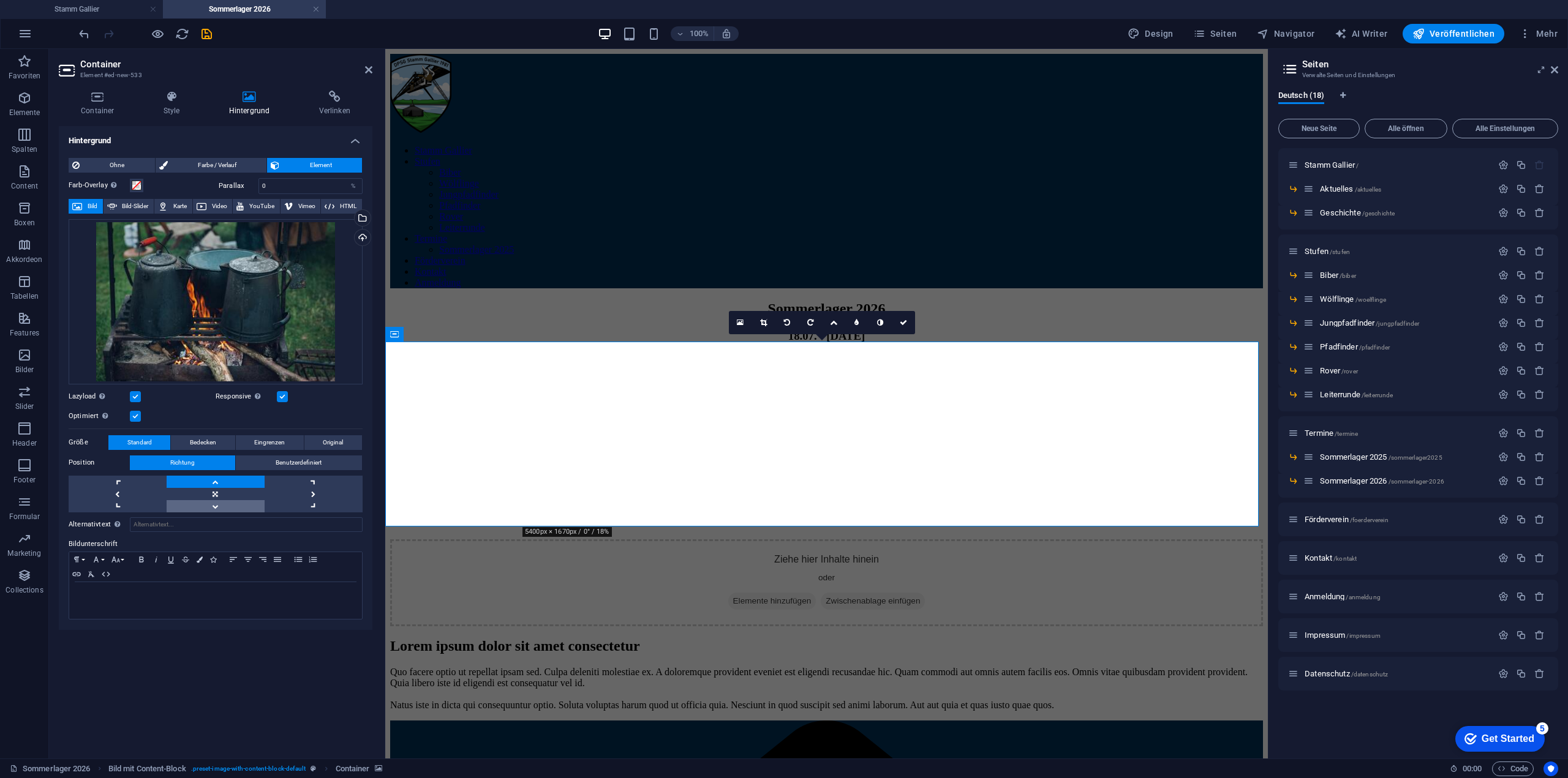
click at [217, 503] on link at bounding box center [215, 506] width 98 height 12
click at [215, 481] on link at bounding box center [215, 481] width 98 height 12
drag, startPoint x: 488, startPoint y: 474, endPoint x: 488, endPoint y: 431, distance: 43.0
click at [488, 355] on figure at bounding box center [826, 355] width 873 height 0
drag, startPoint x: 479, startPoint y: 464, endPoint x: 481, endPoint y: 411, distance: 53.0
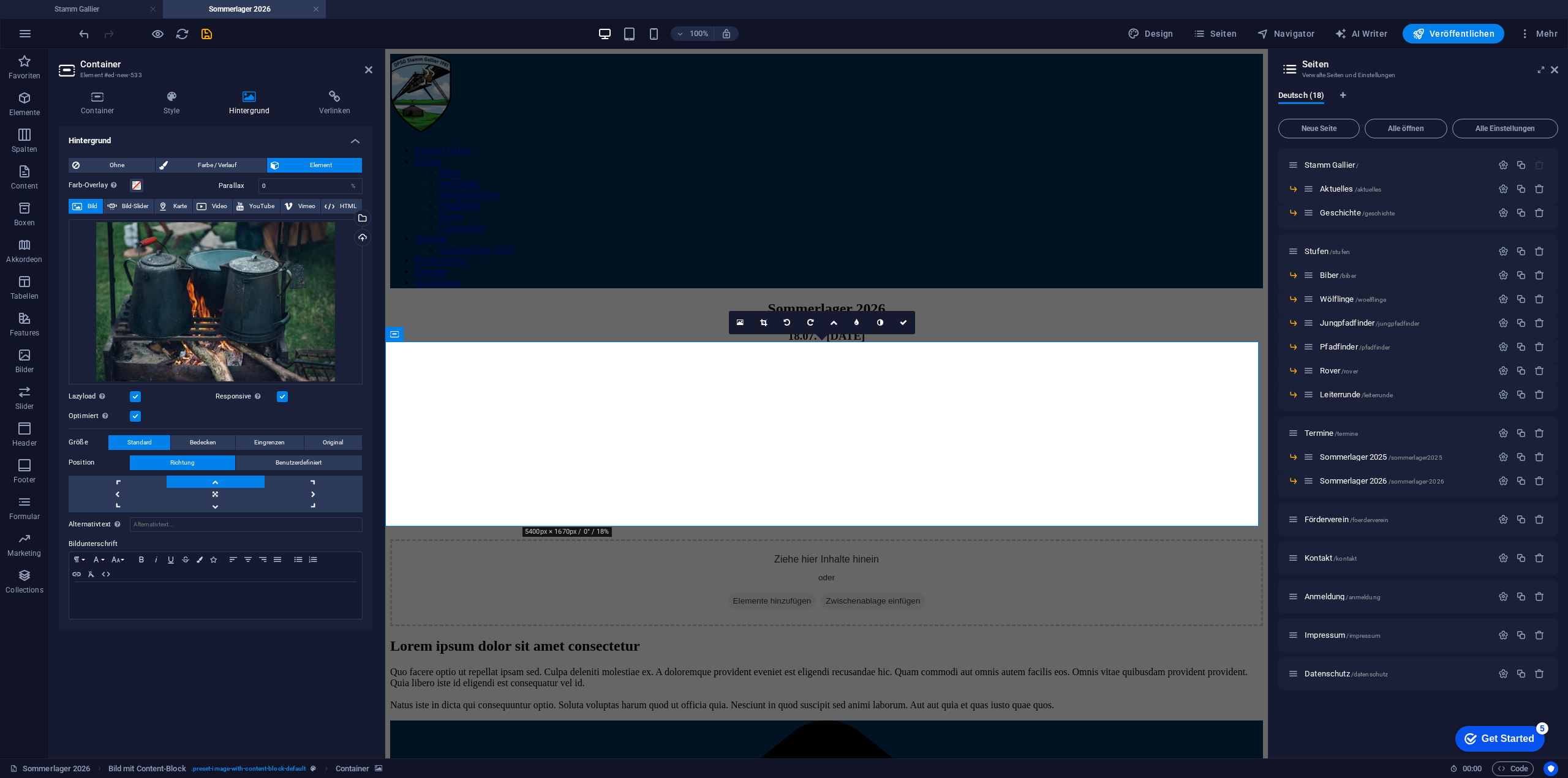
click at [481, 355] on figure at bounding box center [826, 355] width 873 height 0
drag, startPoint x: 206, startPoint y: 308, endPoint x: 212, endPoint y: 268, distance: 40.4
click at [211, 272] on div "Ziehe Dateien zum Hochladen hierher oder klicke hier, um aus Dateien oder koste…" at bounding box center [215, 302] width 294 height 165
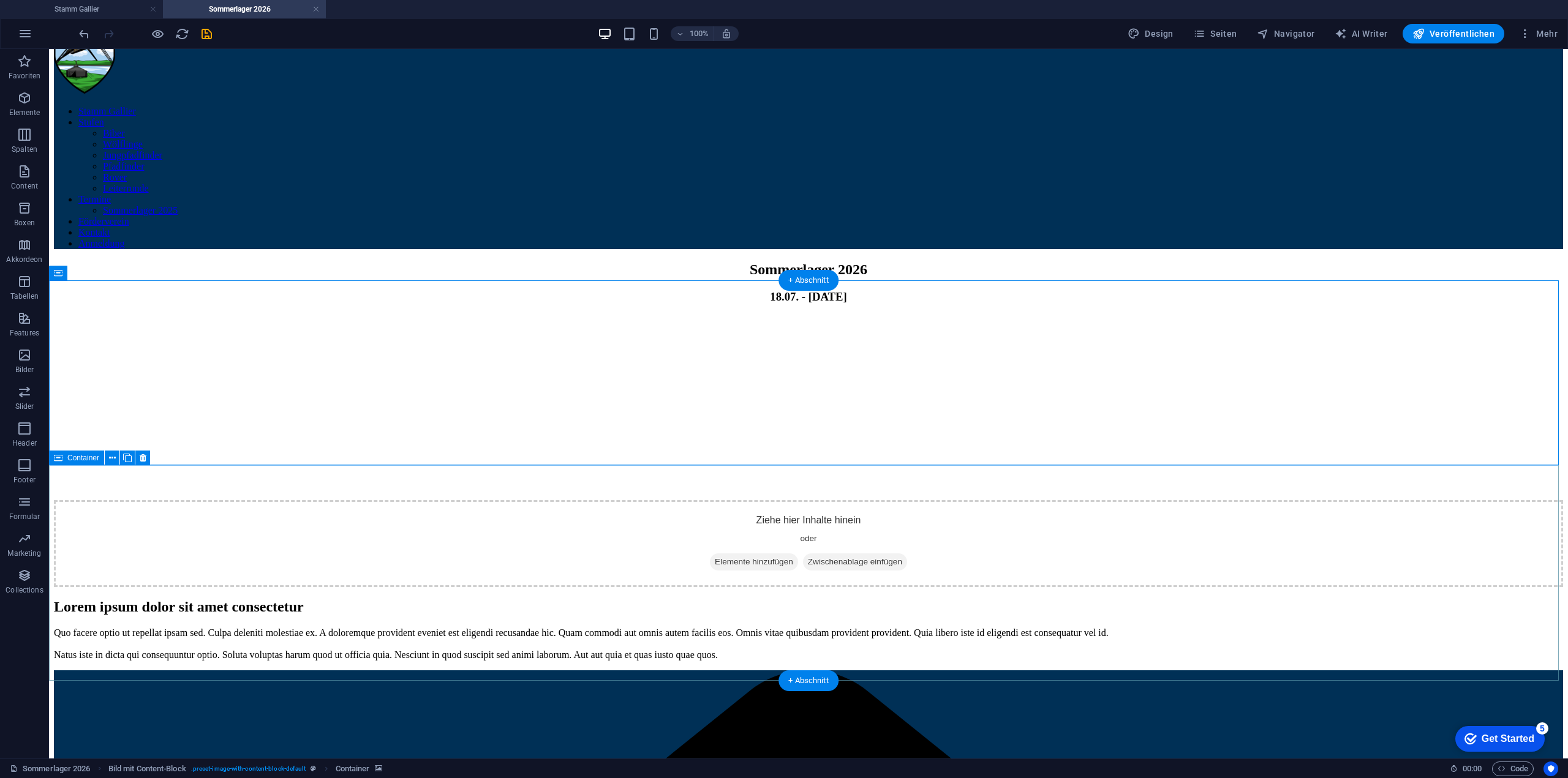
scroll to position [61, 0]
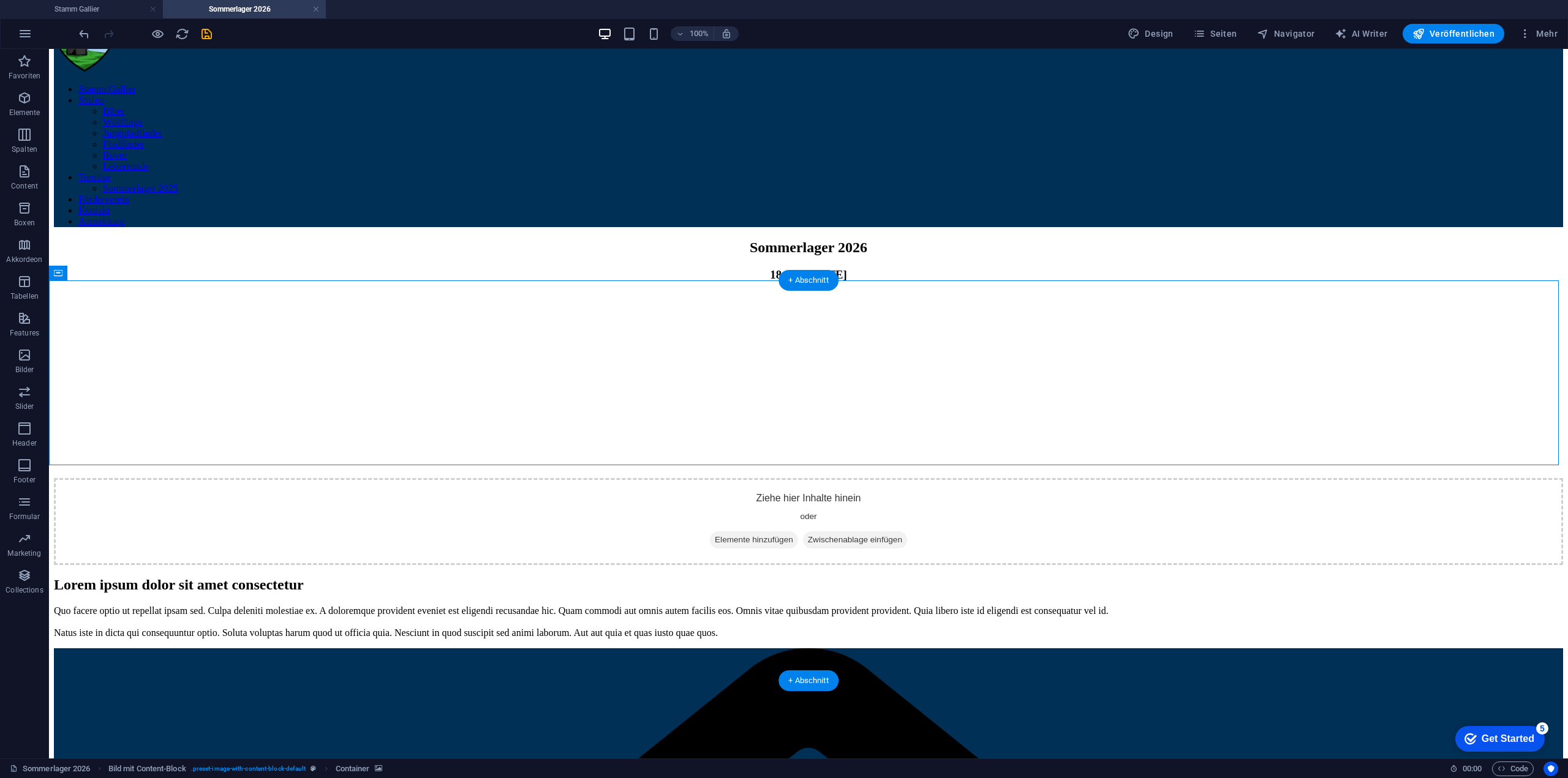
drag, startPoint x: 1202, startPoint y: 395, endPoint x: 1192, endPoint y: 279, distance: 116.4
click at [1194, 293] on figure at bounding box center [809, 293] width 1509 height 0
click at [1157, 293] on figure at bounding box center [809, 293] width 1509 height 0
click at [319, 293] on figure at bounding box center [809, 293] width 1509 height 0
click at [111, 293] on figure at bounding box center [809, 293] width 1509 height 0
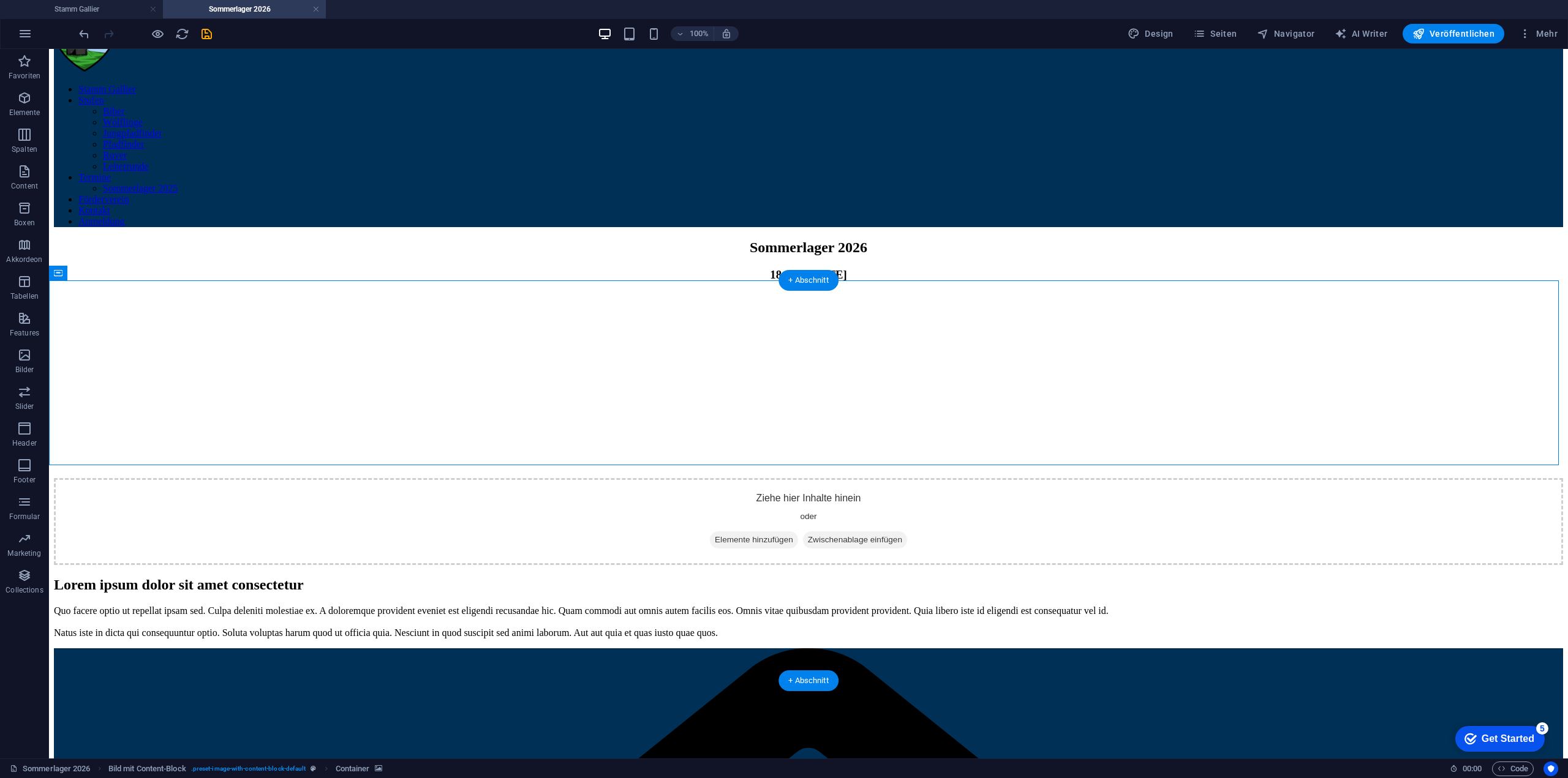
click at [382, 293] on figure at bounding box center [809, 293] width 1509 height 0
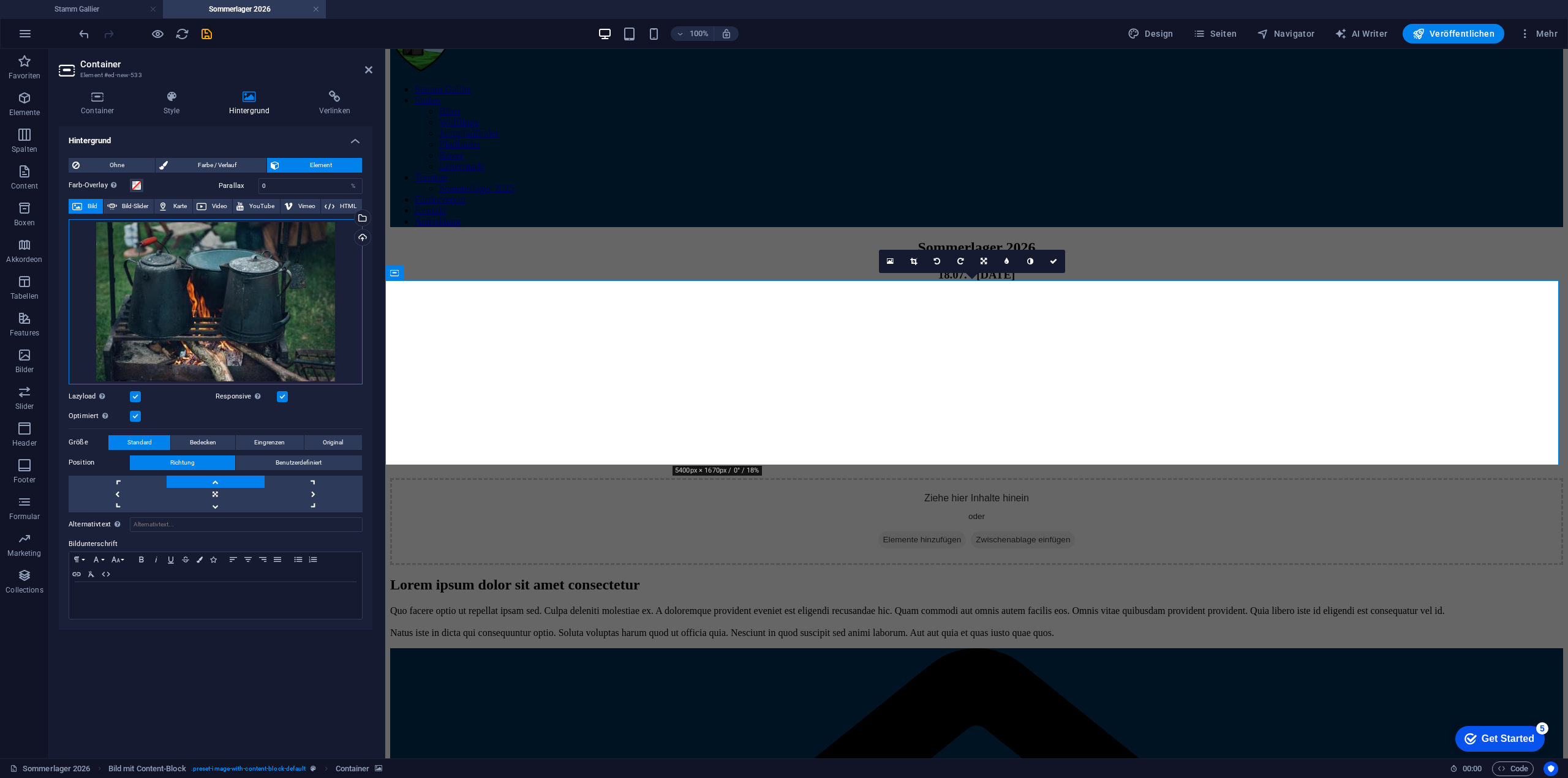
click at [245, 274] on div "Ziehe Dateien zum Hochladen hierher oder klicke hier, um aus Dateien oder koste…" at bounding box center [215, 302] width 294 height 165
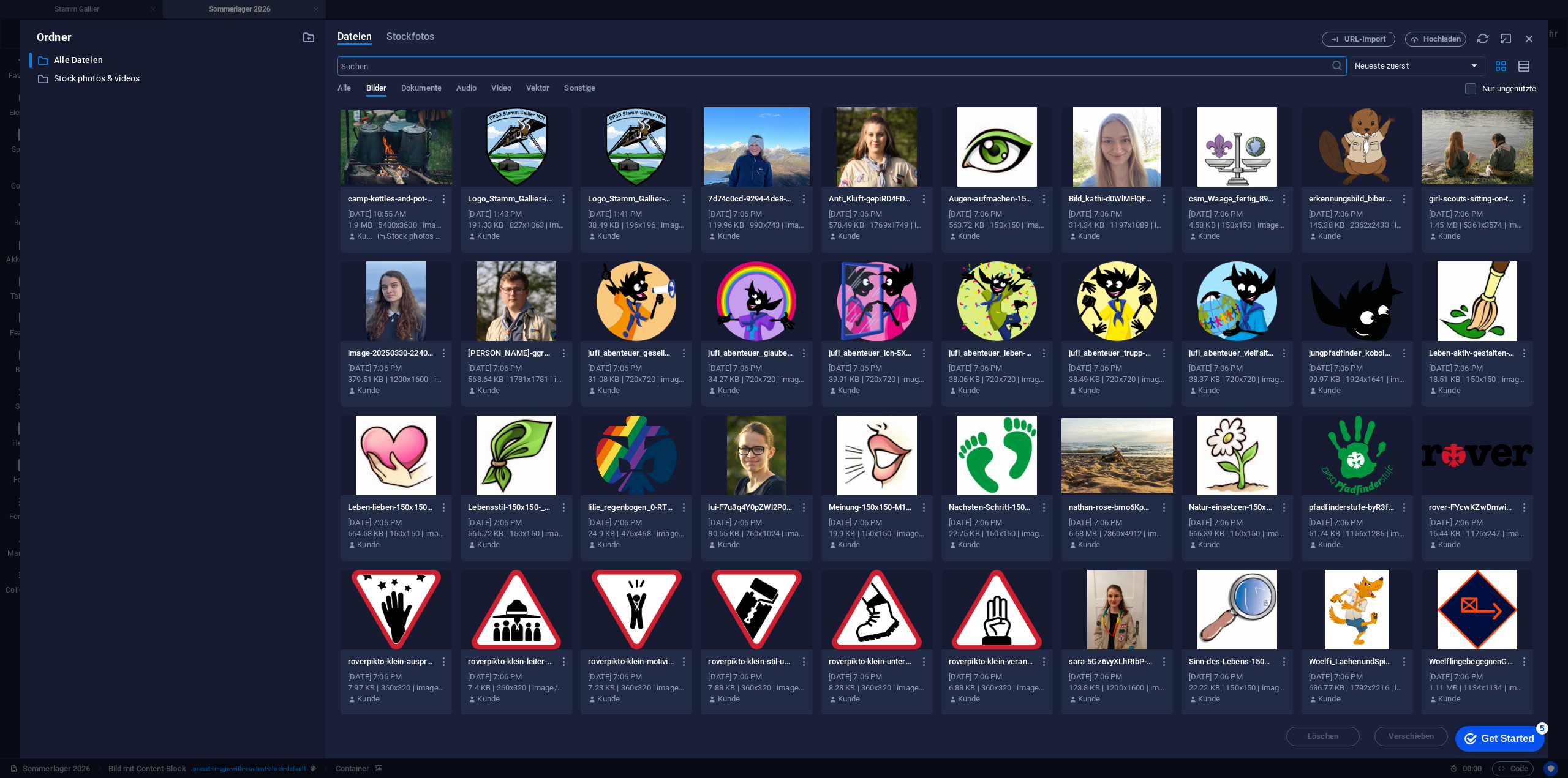
click at [417, 25] on div "Dateien Stockfotos URL-Import Hochladen ​ Neueste zuerst Älteste zuerst Name (A…" at bounding box center [937, 389] width 1223 height 739
click at [417, 34] on span "Stockfotos" at bounding box center [410, 37] width 48 height 15
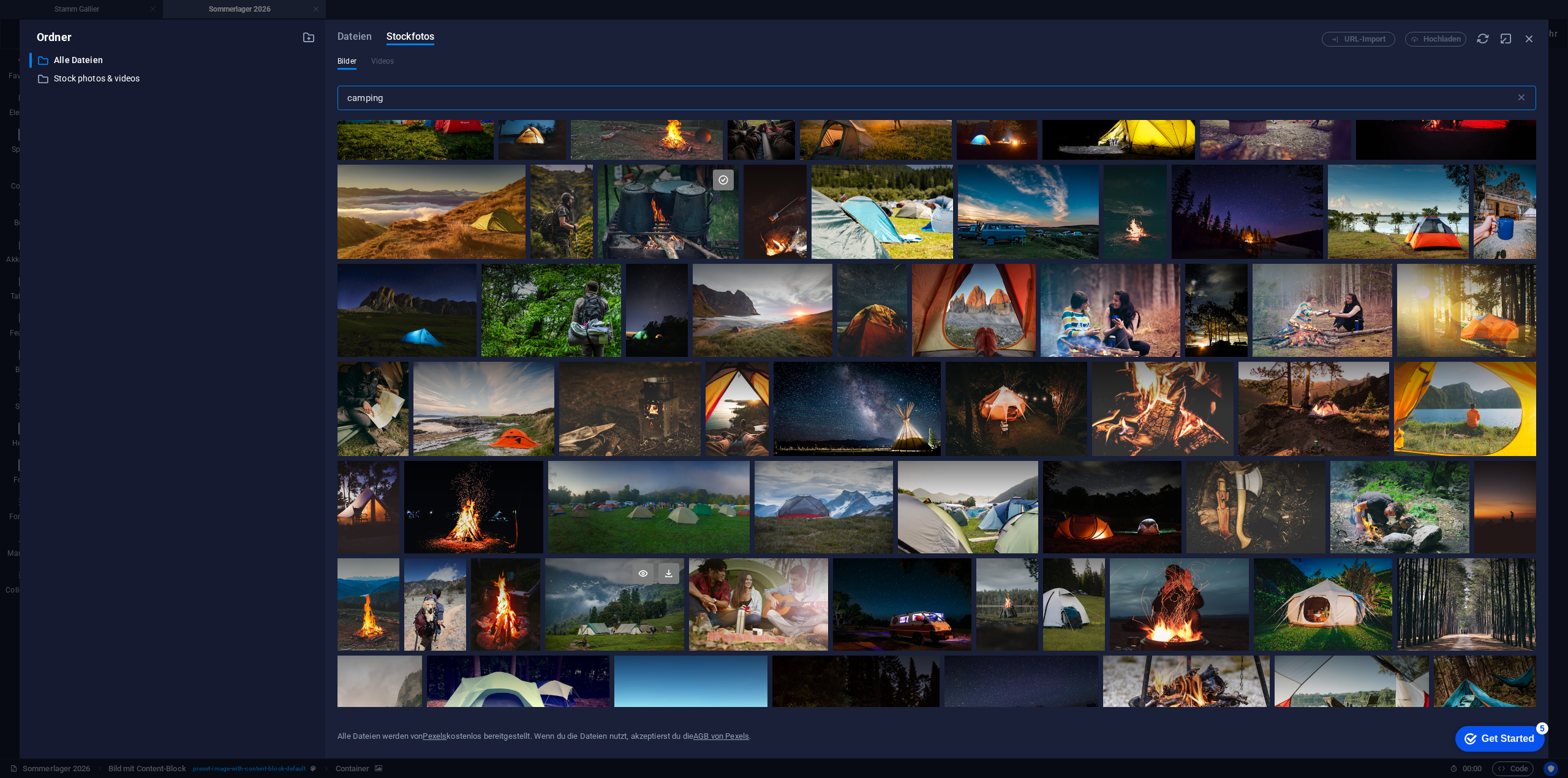
click at [605, 618] on div at bounding box center [615, 604] width 139 height 92
click at [659, 577] on icon at bounding box center [669, 574] width 21 height 21
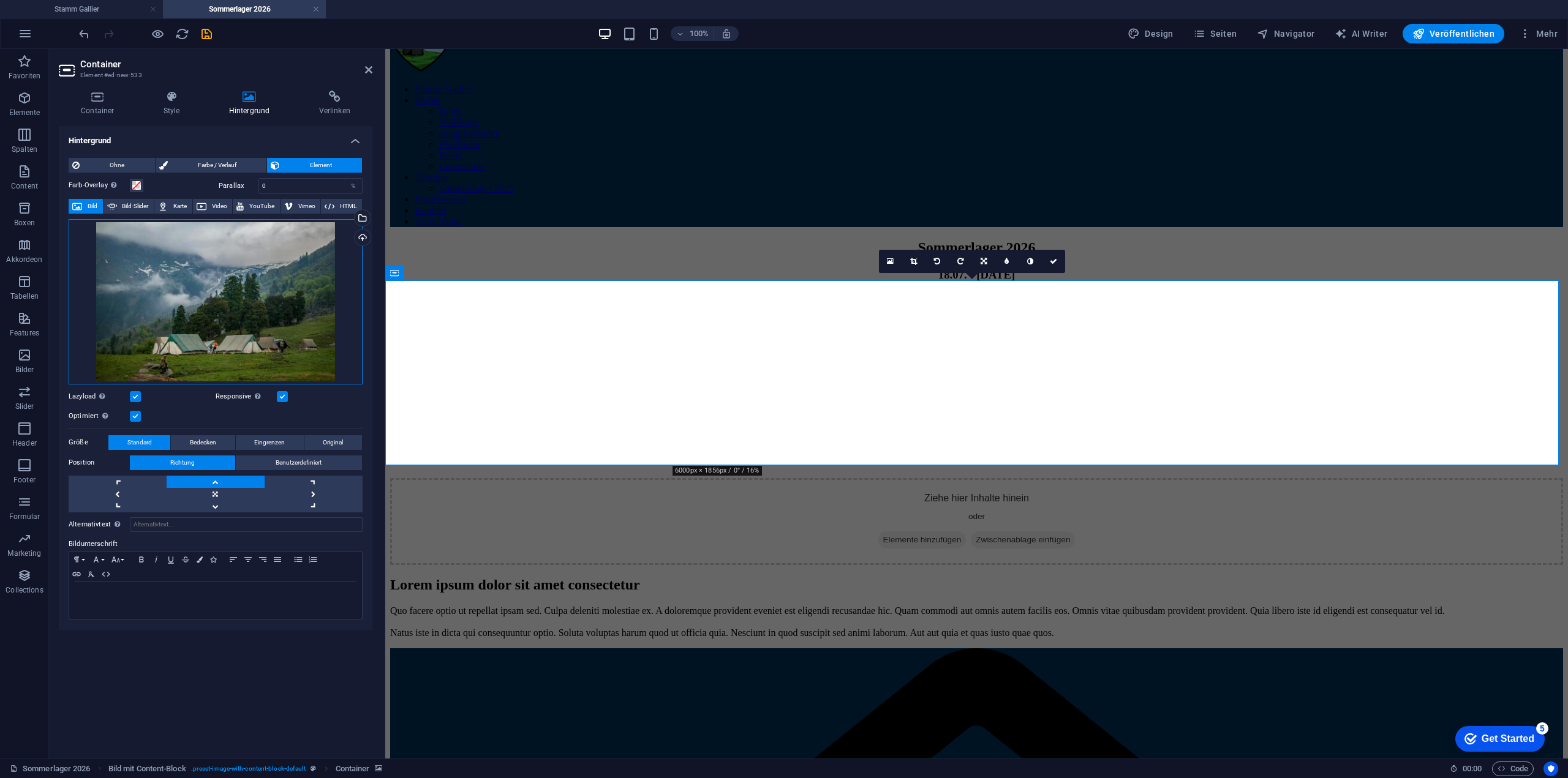
drag, startPoint x: 243, startPoint y: 319, endPoint x: 246, endPoint y: 294, distance: 25.2
click at [246, 295] on div "Ziehe Dateien zum Hochladen hierher oder klicke hier, um aus Dateien oder koste…" at bounding box center [215, 302] width 294 height 165
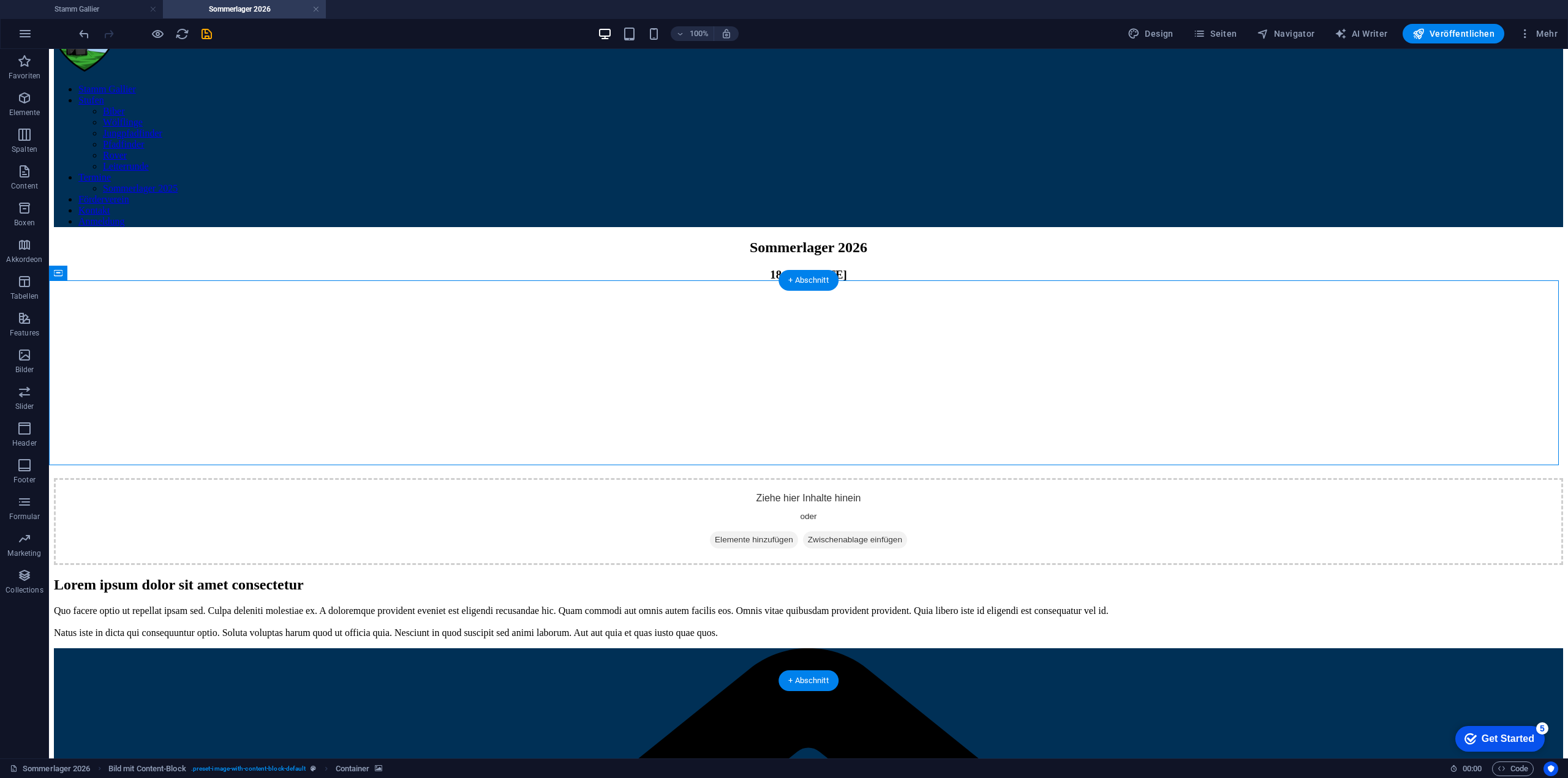
click at [442, 293] on figure at bounding box center [809, 293] width 1509 height 0
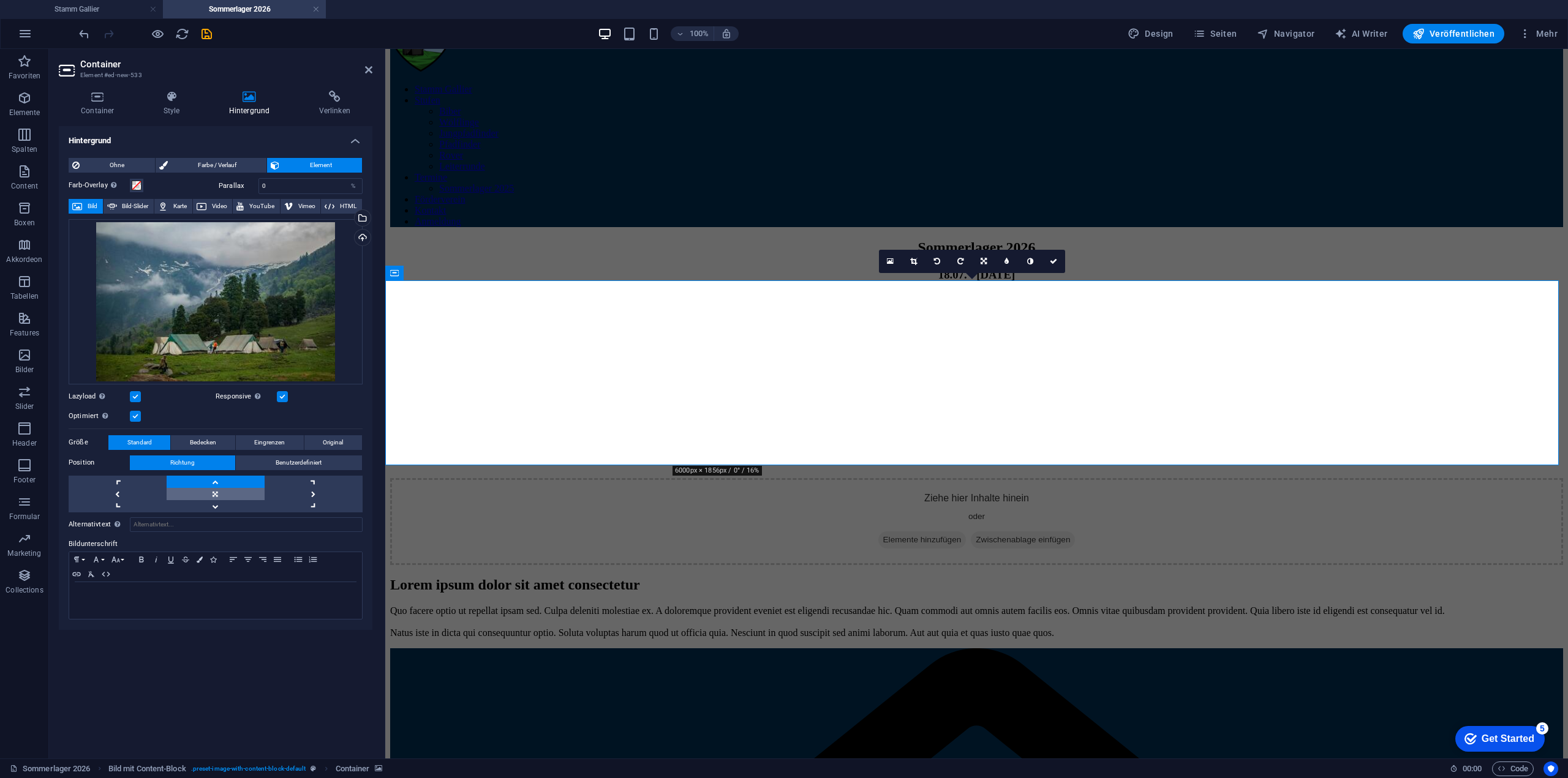
click at [220, 492] on link at bounding box center [215, 494] width 98 height 12
click at [213, 509] on link at bounding box center [215, 506] width 98 height 12
click at [246, 483] on link at bounding box center [215, 481] width 98 height 12
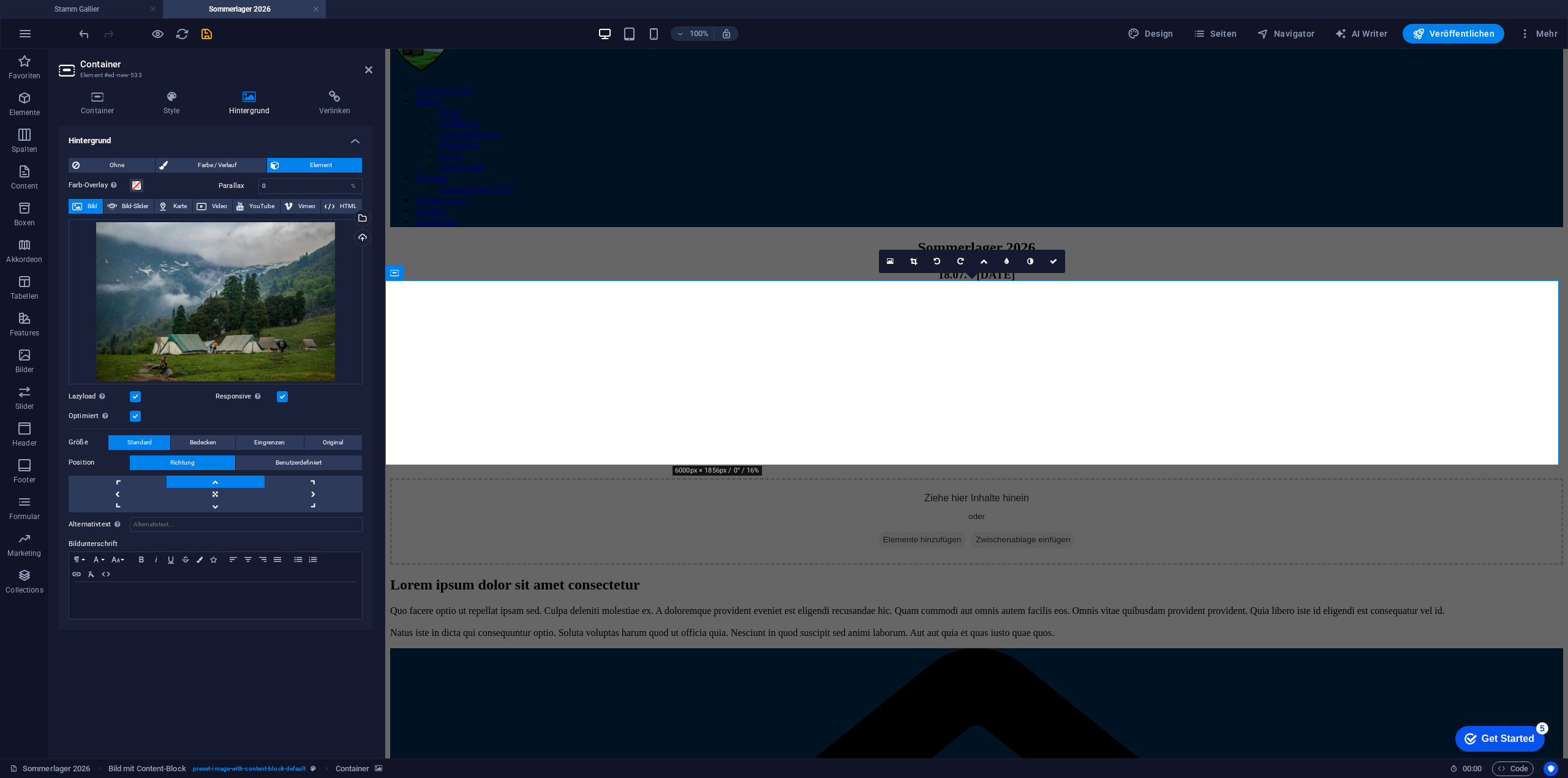
click at [246, 483] on link at bounding box center [215, 481] width 98 height 12
click at [215, 440] on span "Bedecken" at bounding box center [203, 442] width 26 height 15
click at [258, 437] on span "Eingrenzen" at bounding box center [270, 442] width 31 height 15
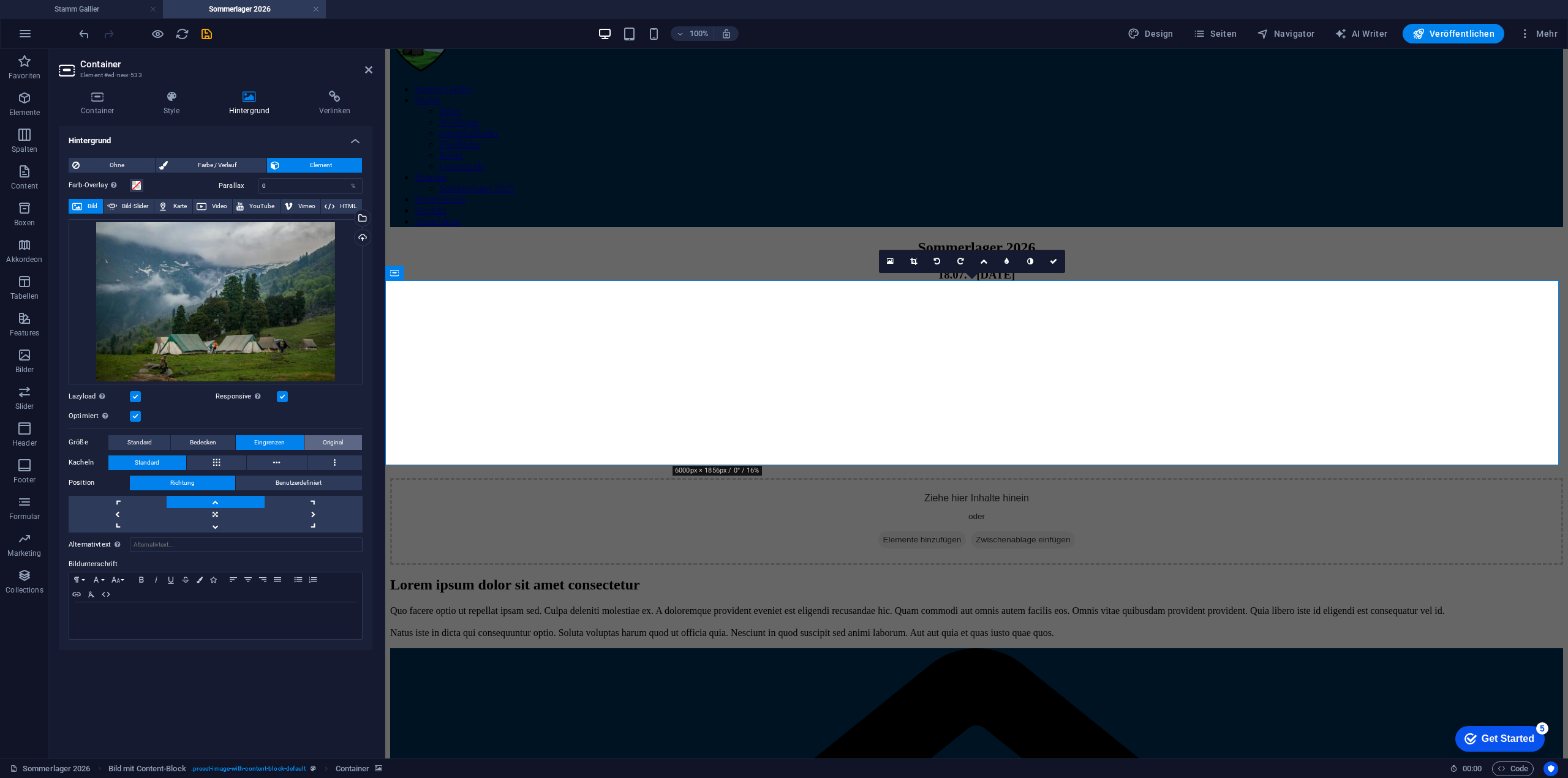
click at [334, 437] on span "Original" at bounding box center [333, 442] width 20 height 15
click at [267, 443] on span "Eingrenzen" at bounding box center [270, 442] width 31 height 15
click at [339, 441] on span "Original" at bounding box center [333, 442] width 20 height 15
click at [294, 476] on span "Benutzerdefiniert" at bounding box center [298, 483] width 46 height 15
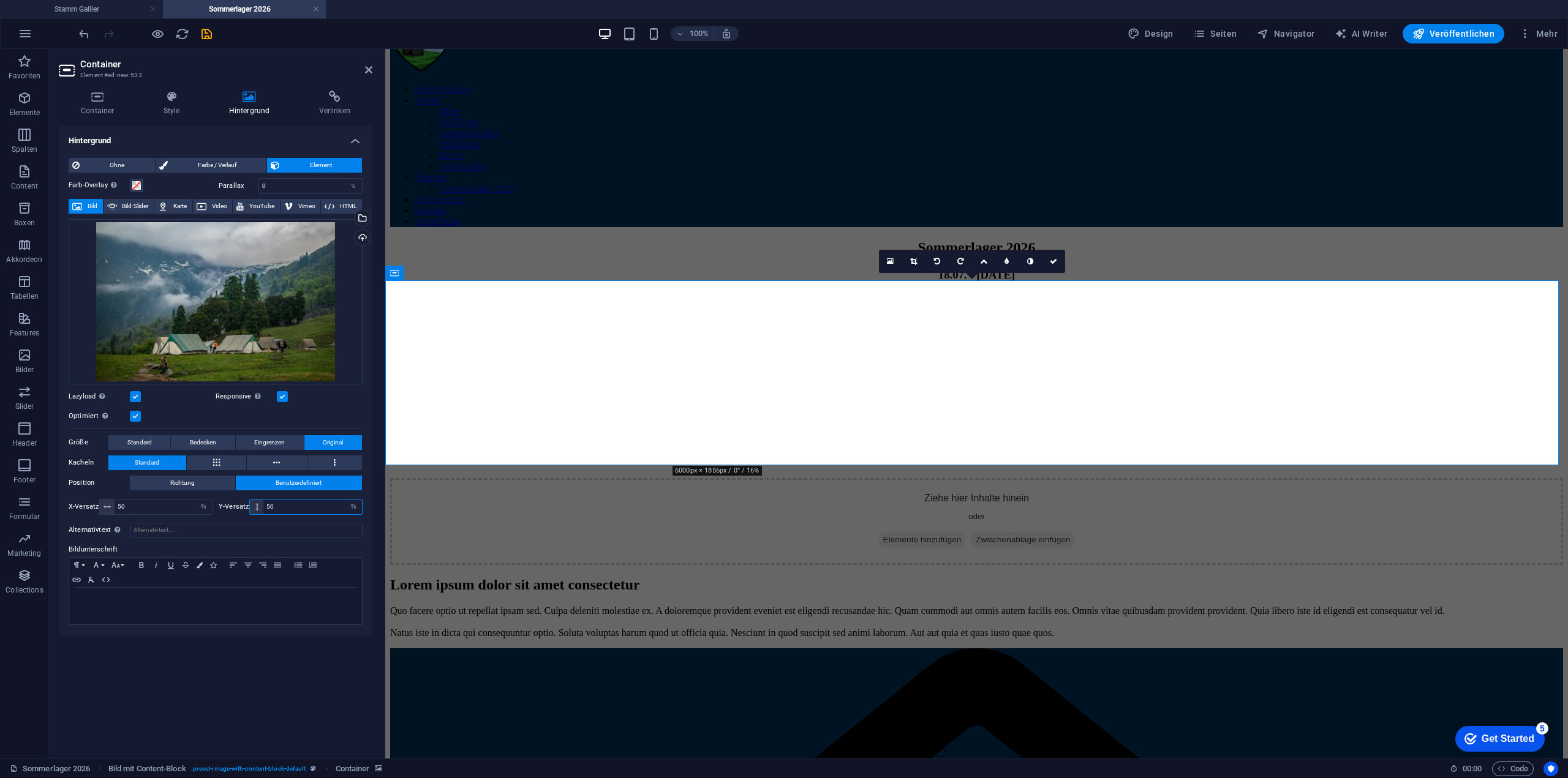
click at [277, 509] on input "50" at bounding box center [312, 506] width 99 height 15
drag, startPoint x: 277, startPoint y: 510, endPoint x: 267, endPoint y: 510, distance: 10.0
click at [267, 510] on input "50" at bounding box center [312, 506] width 99 height 15
type input "3"
type input "2"
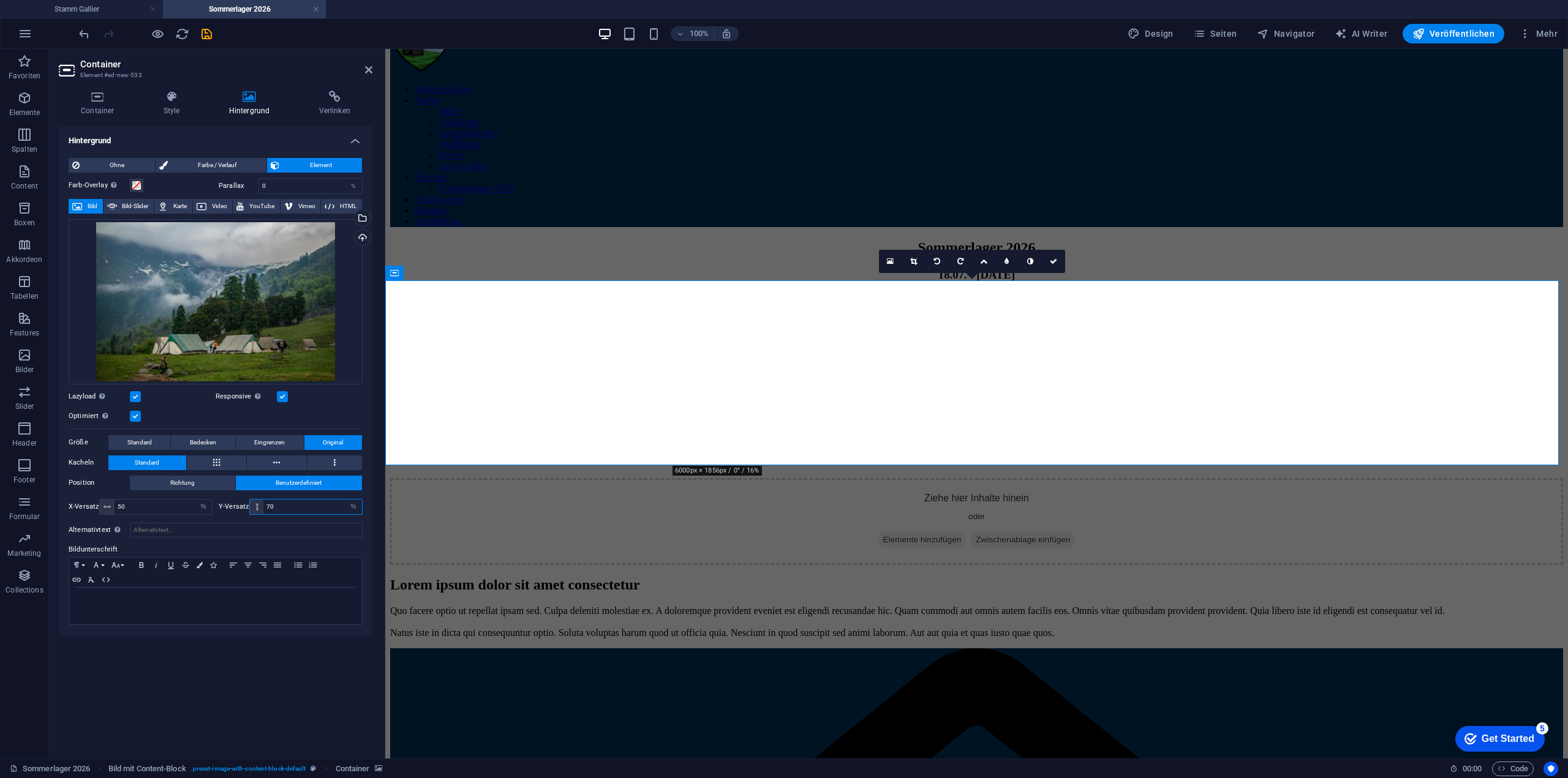
type input "7"
type input "80"
click at [293, 679] on div "Hintergrund Ohne Farbe / Verlauf Element Hintergrund über volle Breite strecken…" at bounding box center [216, 437] width 314 height 623
click at [736, 239] on div "Sommerlager 2026" at bounding box center [976, 247] width 1173 height 16
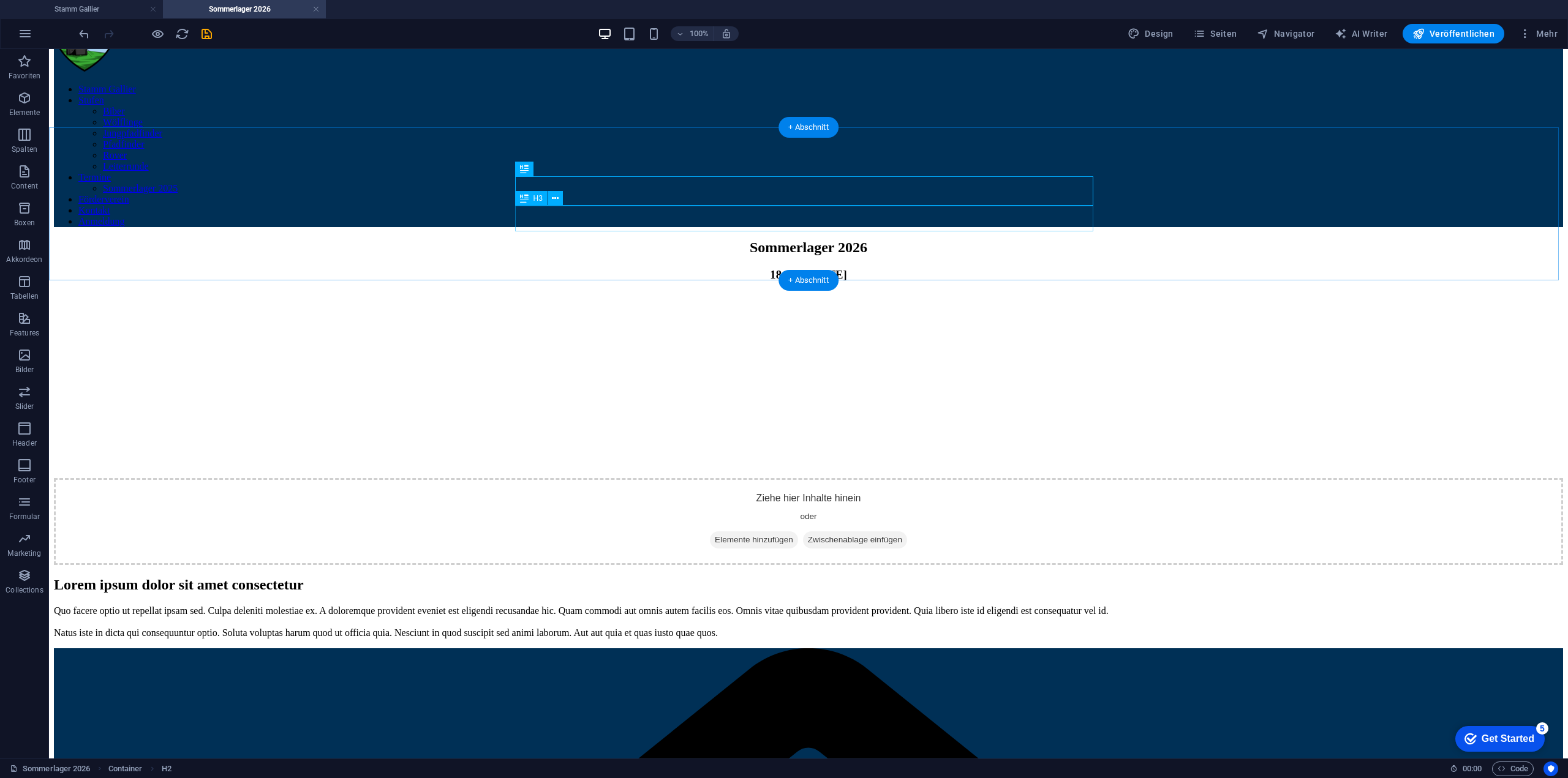
click at [339, 239] on div "Sommerlager 2026 18.07. - [DATE]" at bounding box center [809, 260] width 1509 height 42
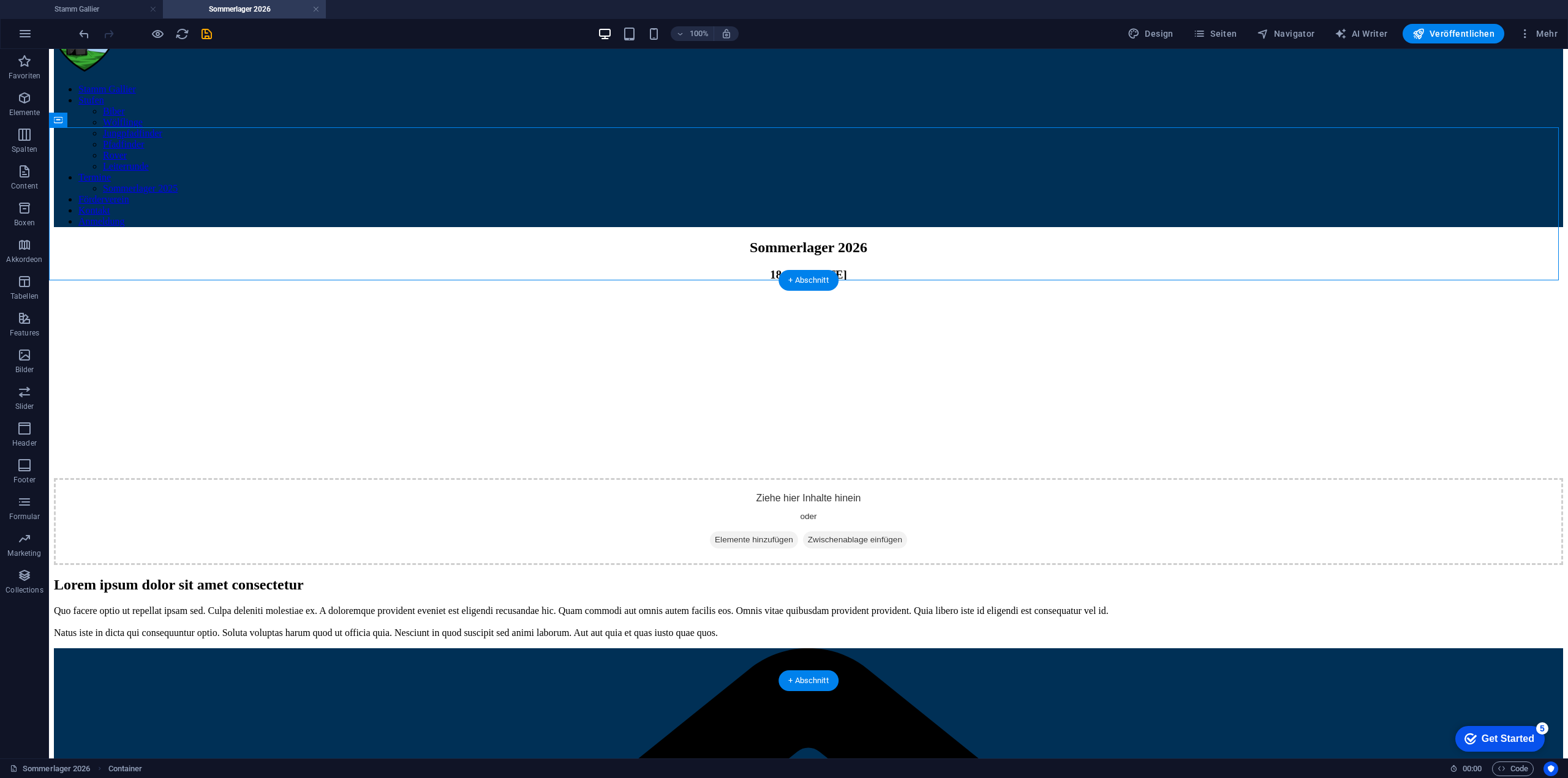
click at [472, 293] on figure at bounding box center [809, 293] width 1509 height 0
click at [1334, 293] on figure at bounding box center [809, 293] width 1509 height 0
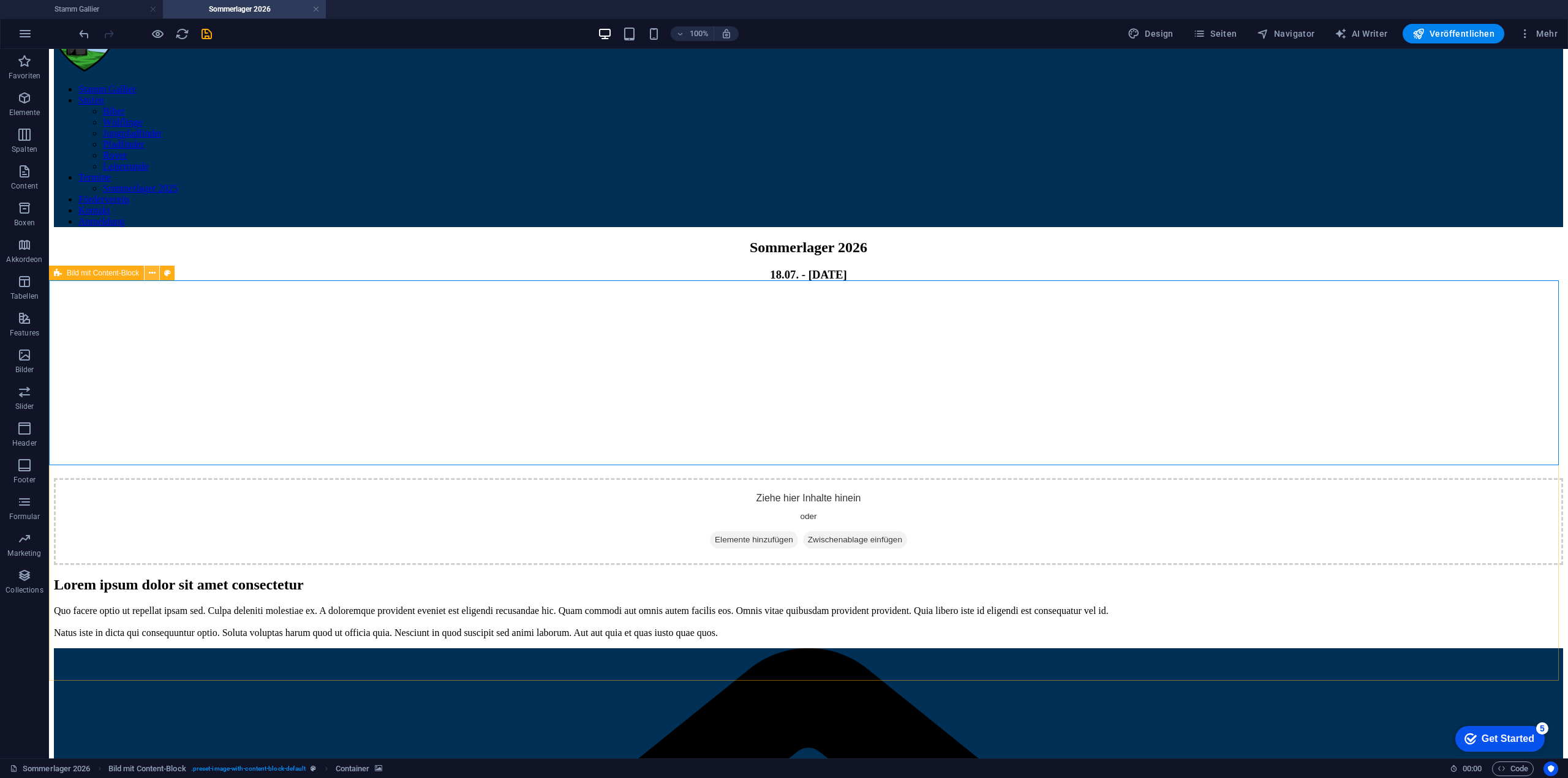
click at [151, 273] on icon at bounding box center [152, 273] width 7 height 13
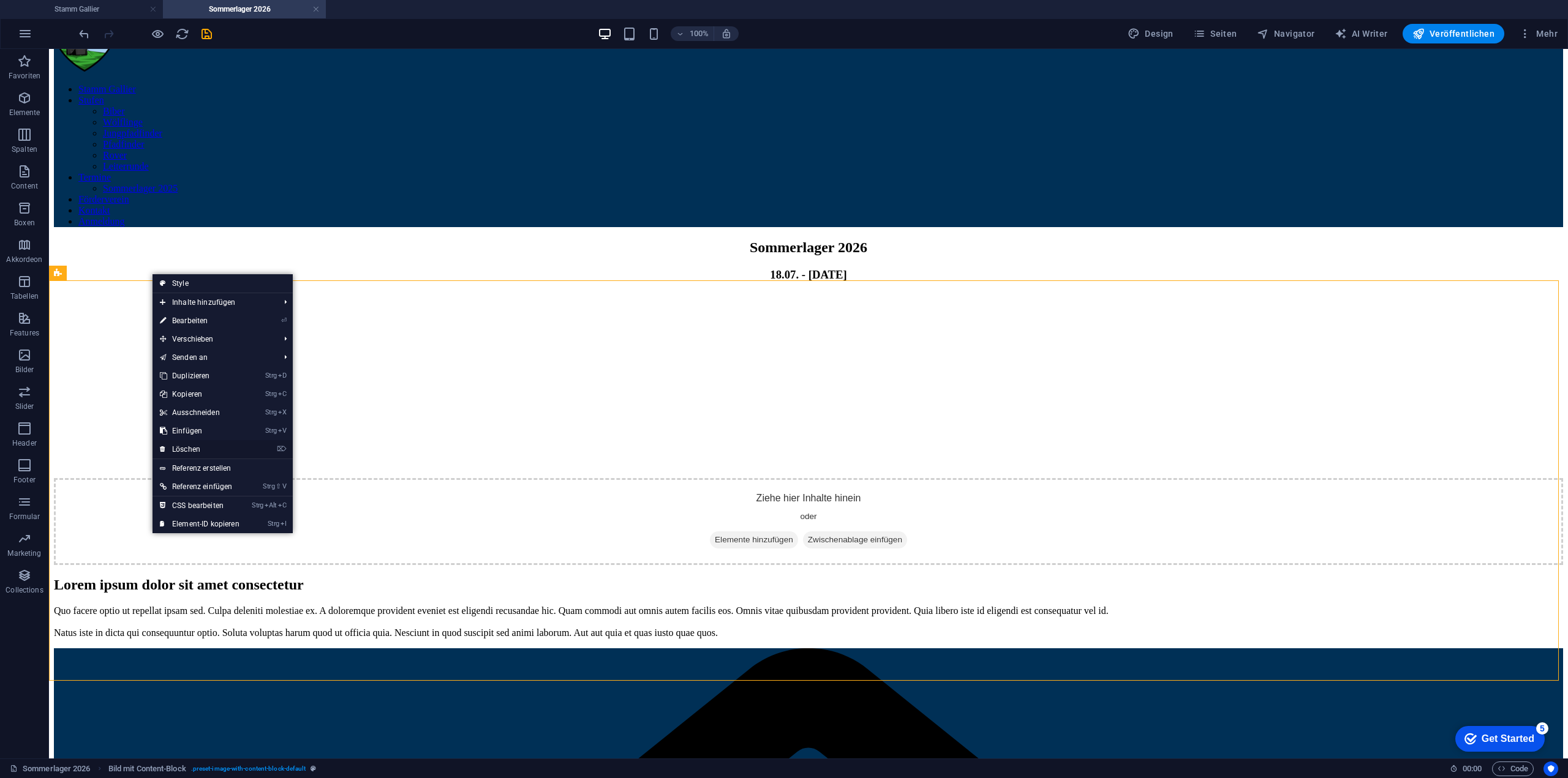
click at [206, 452] on link "⌦ Löschen" at bounding box center [200, 449] width 94 height 18
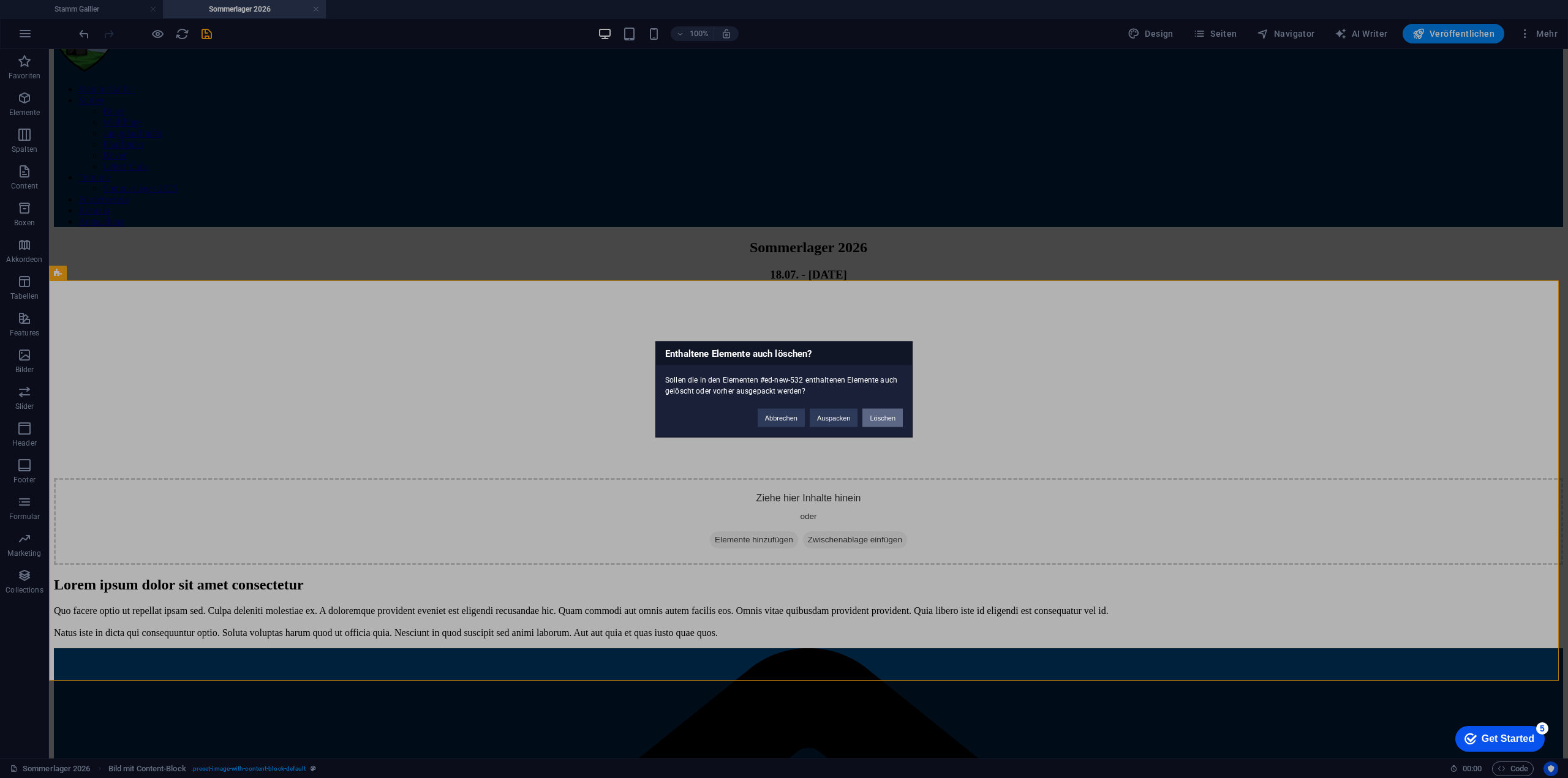
drag, startPoint x: 890, startPoint y: 416, endPoint x: 842, endPoint y: 367, distance: 68.6
click at [890, 416] on button "Löschen" at bounding box center [882, 417] width 40 height 18
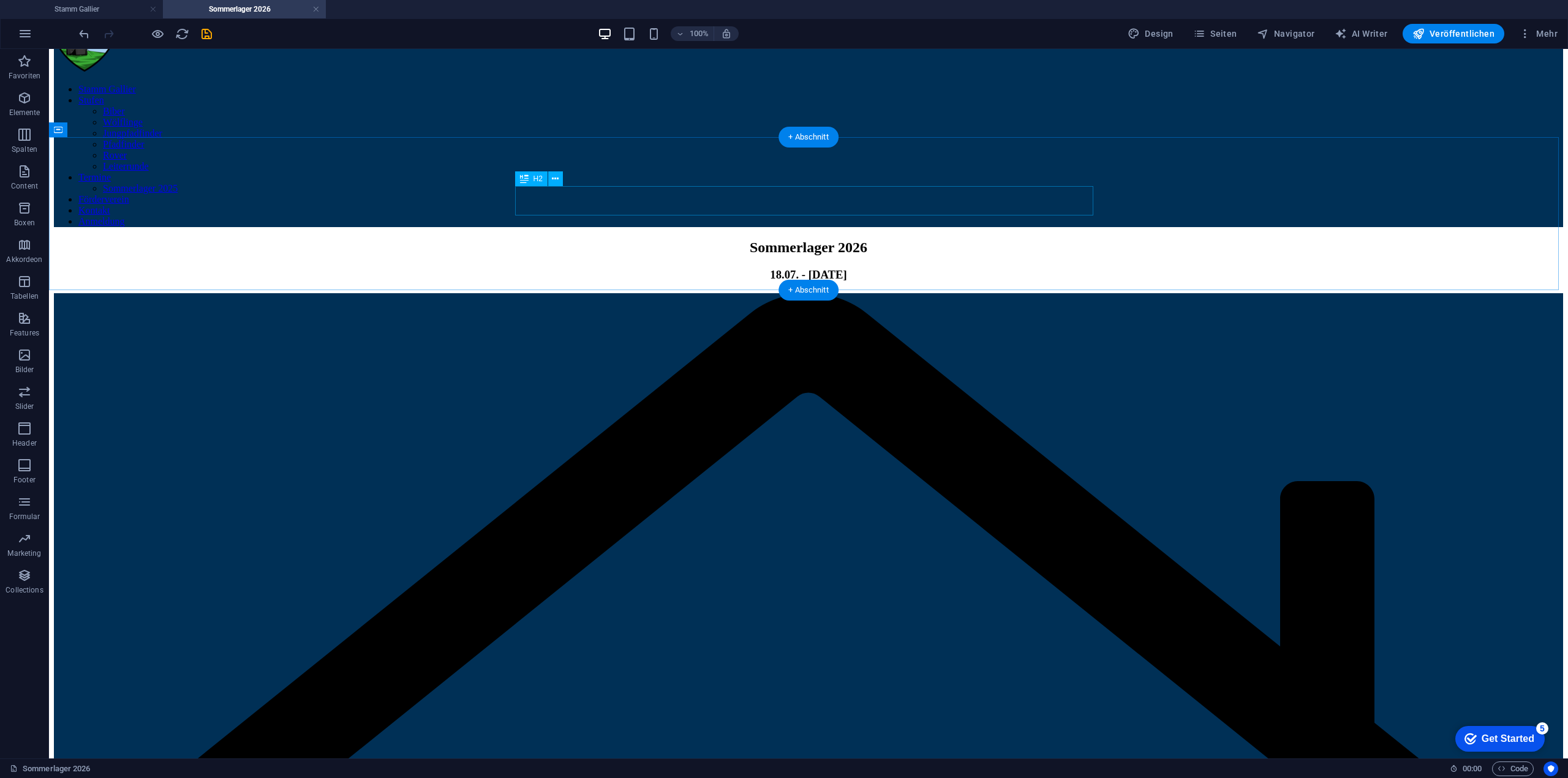
scroll to position [0, 0]
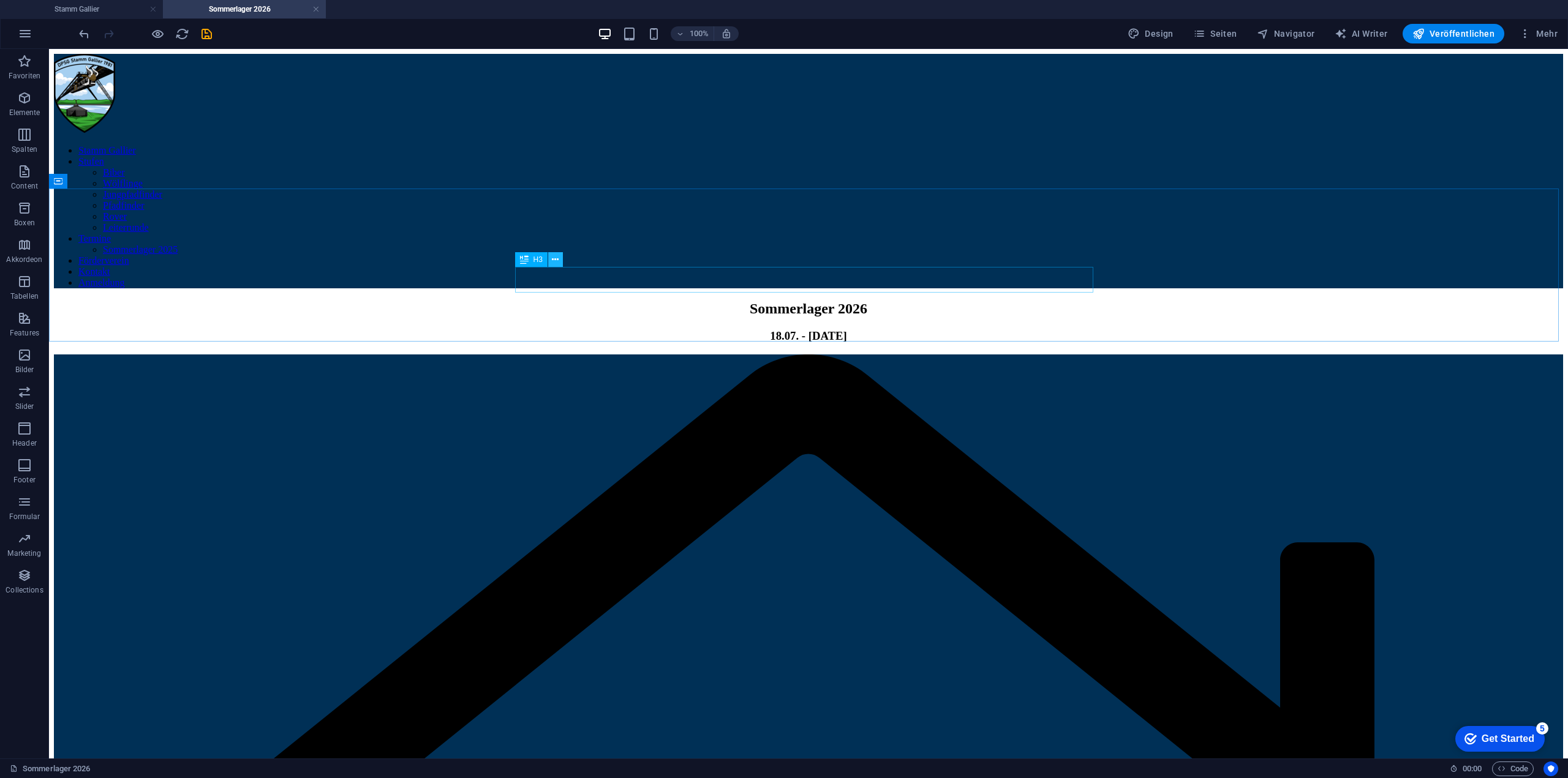
click at [557, 264] on icon at bounding box center [555, 260] width 7 height 13
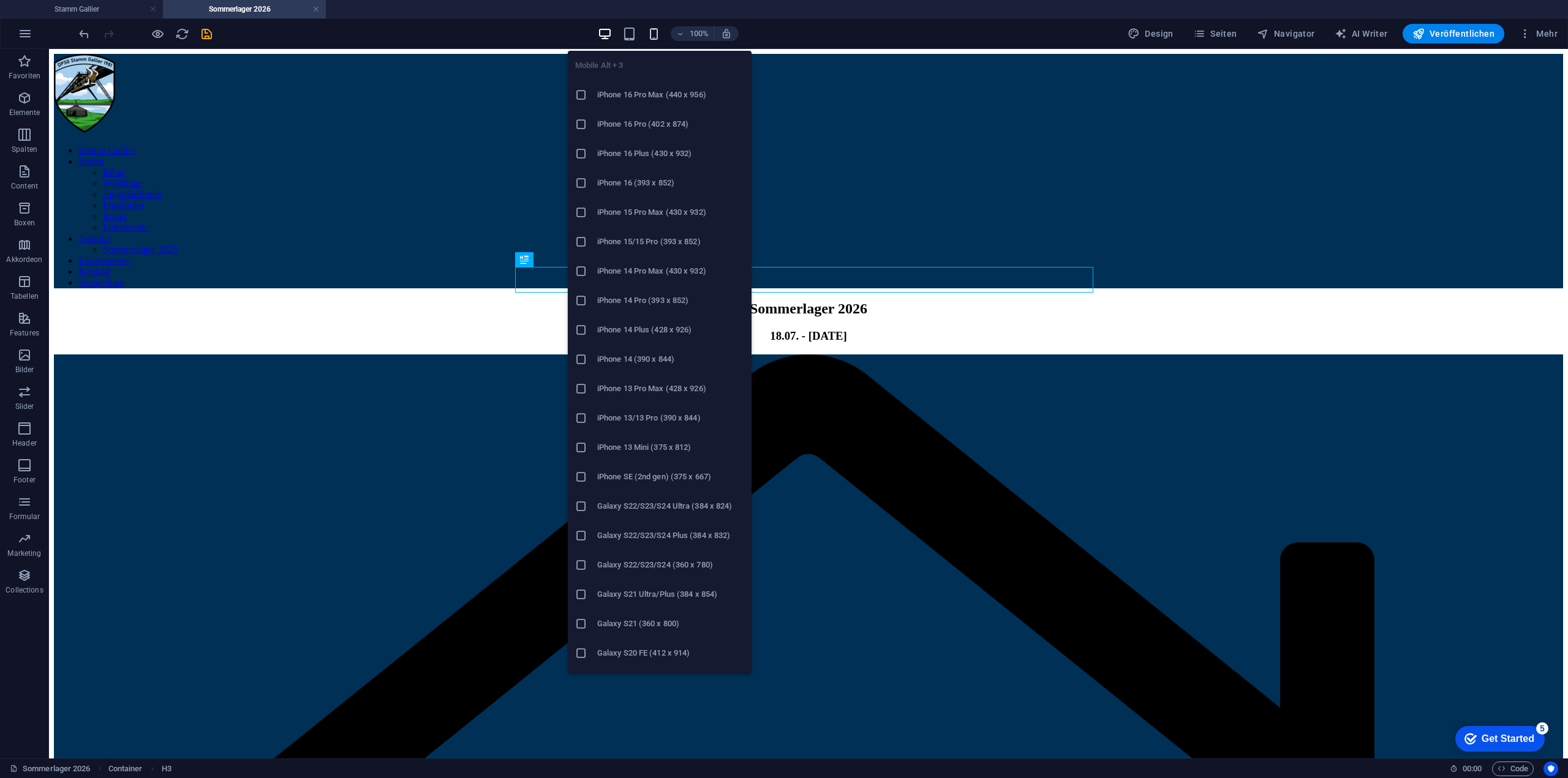
click at [661, 33] on span "button" at bounding box center [653, 34] width 15 height 14
click at [654, 106] on li "iPhone 16 Pro Max (440 x 956)" at bounding box center [659, 95] width 184 height 30
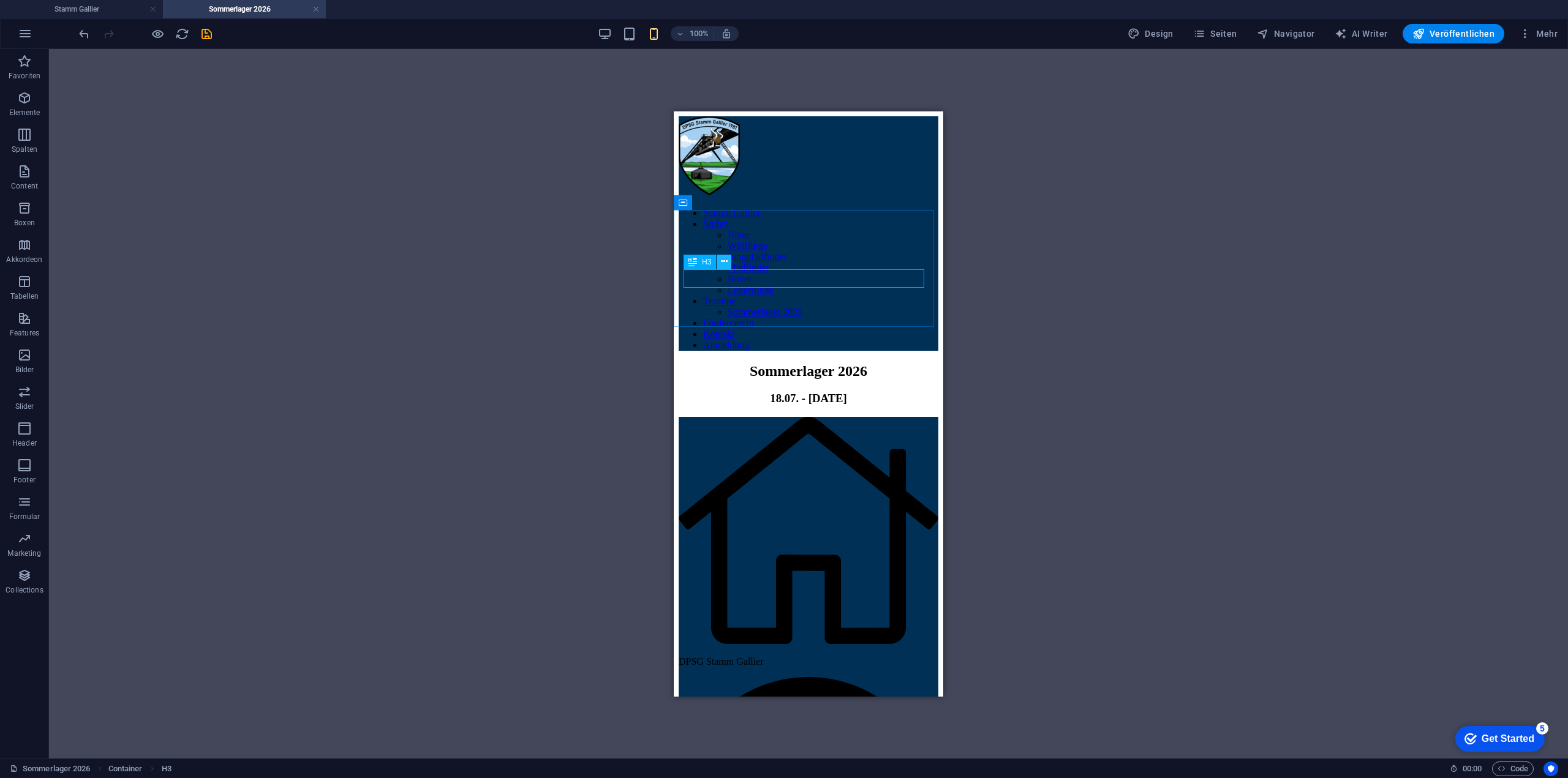
click at [726, 262] on icon at bounding box center [724, 262] width 7 height 13
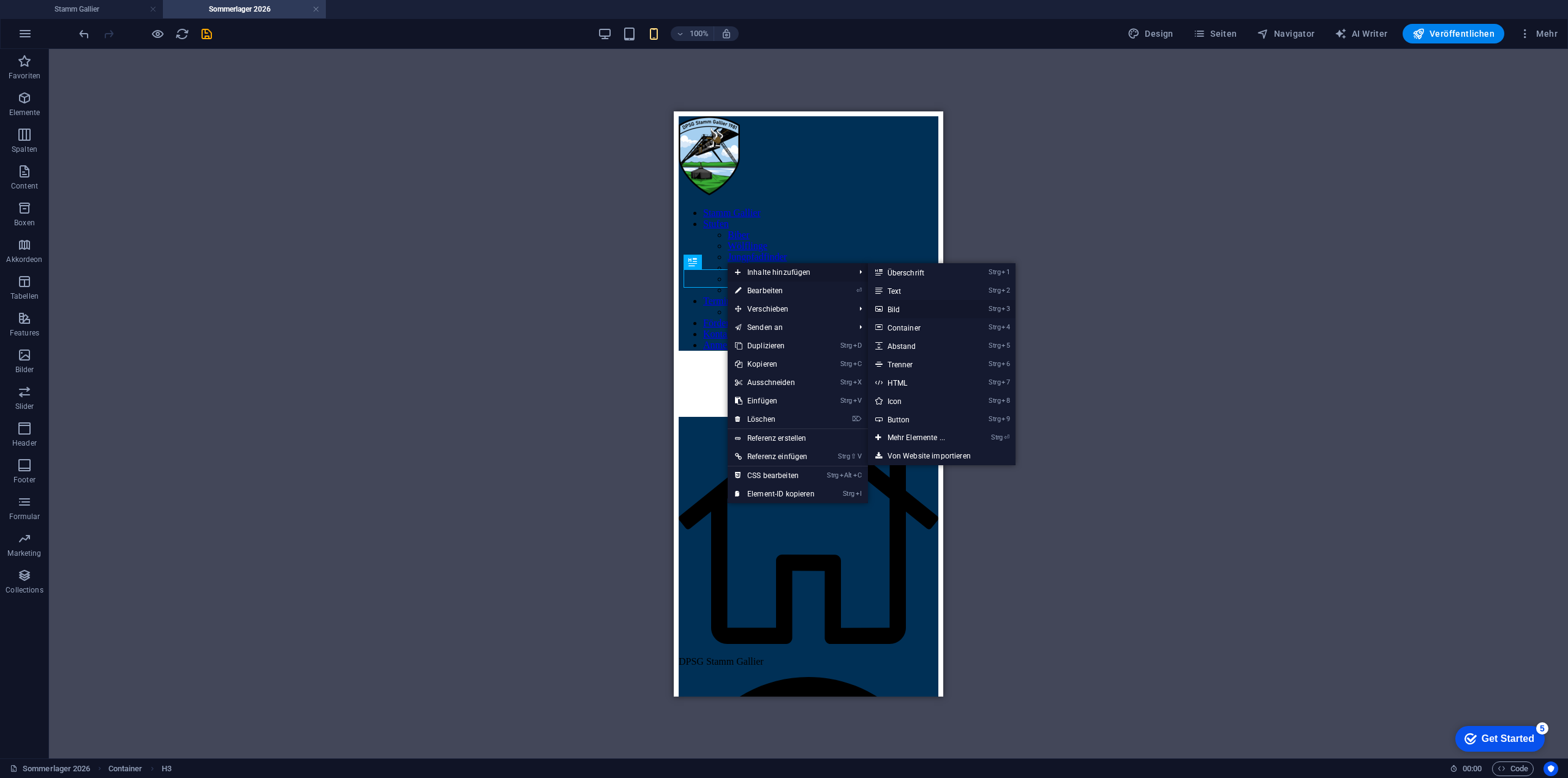
click at [906, 309] on link "Strg 3 Bild" at bounding box center [918, 309] width 101 height 18
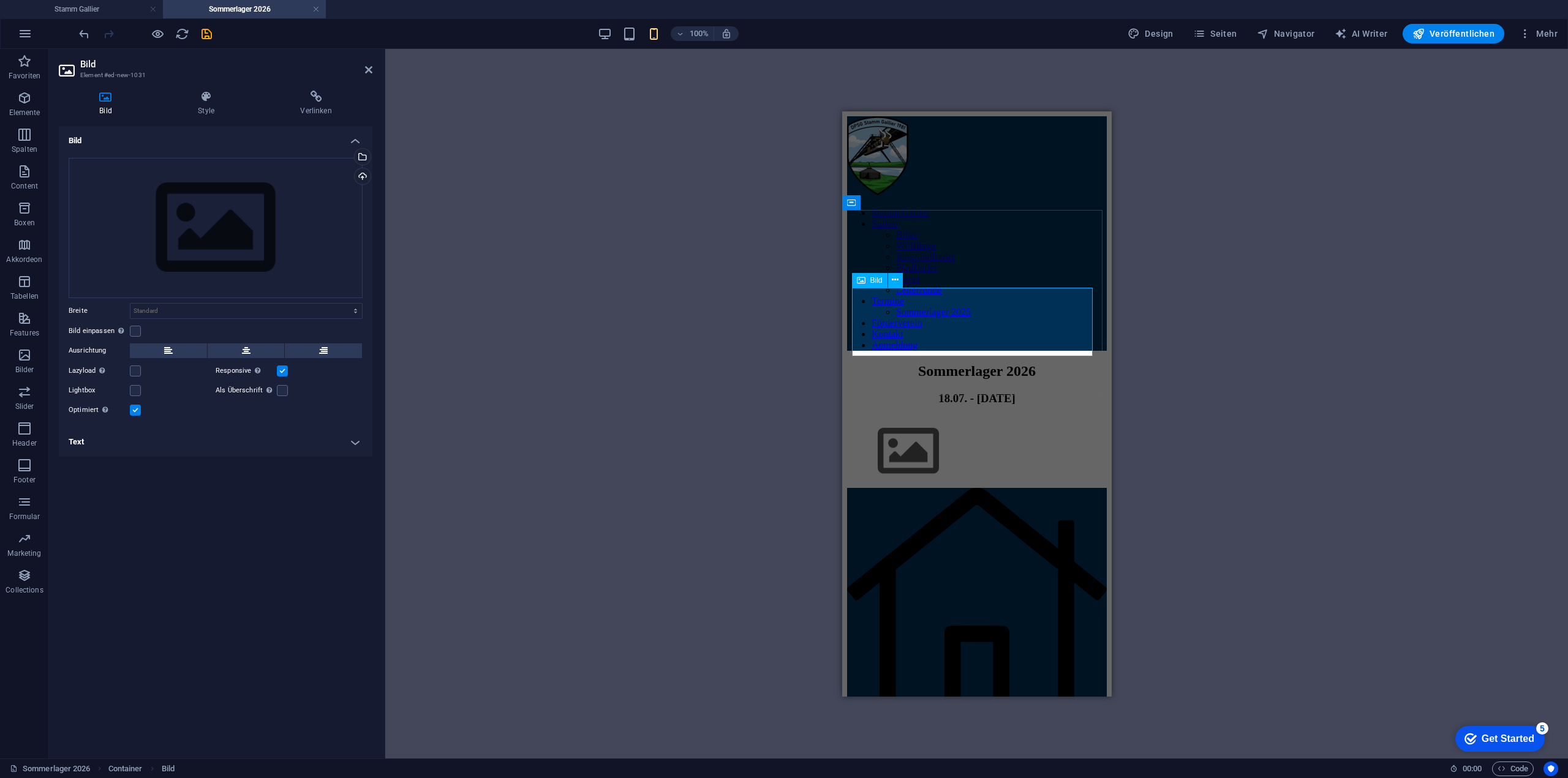
click at [973, 416] on figure at bounding box center [976, 452] width 260 height 72
click at [974, 416] on figure at bounding box center [976, 452] width 260 height 72
click at [148, 204] on div "Ziehe Dateien zum Hochladen hierher oder klicke hier, um aus Dateien oder koste…" at bounding box center [215, 228] width 294 height 140
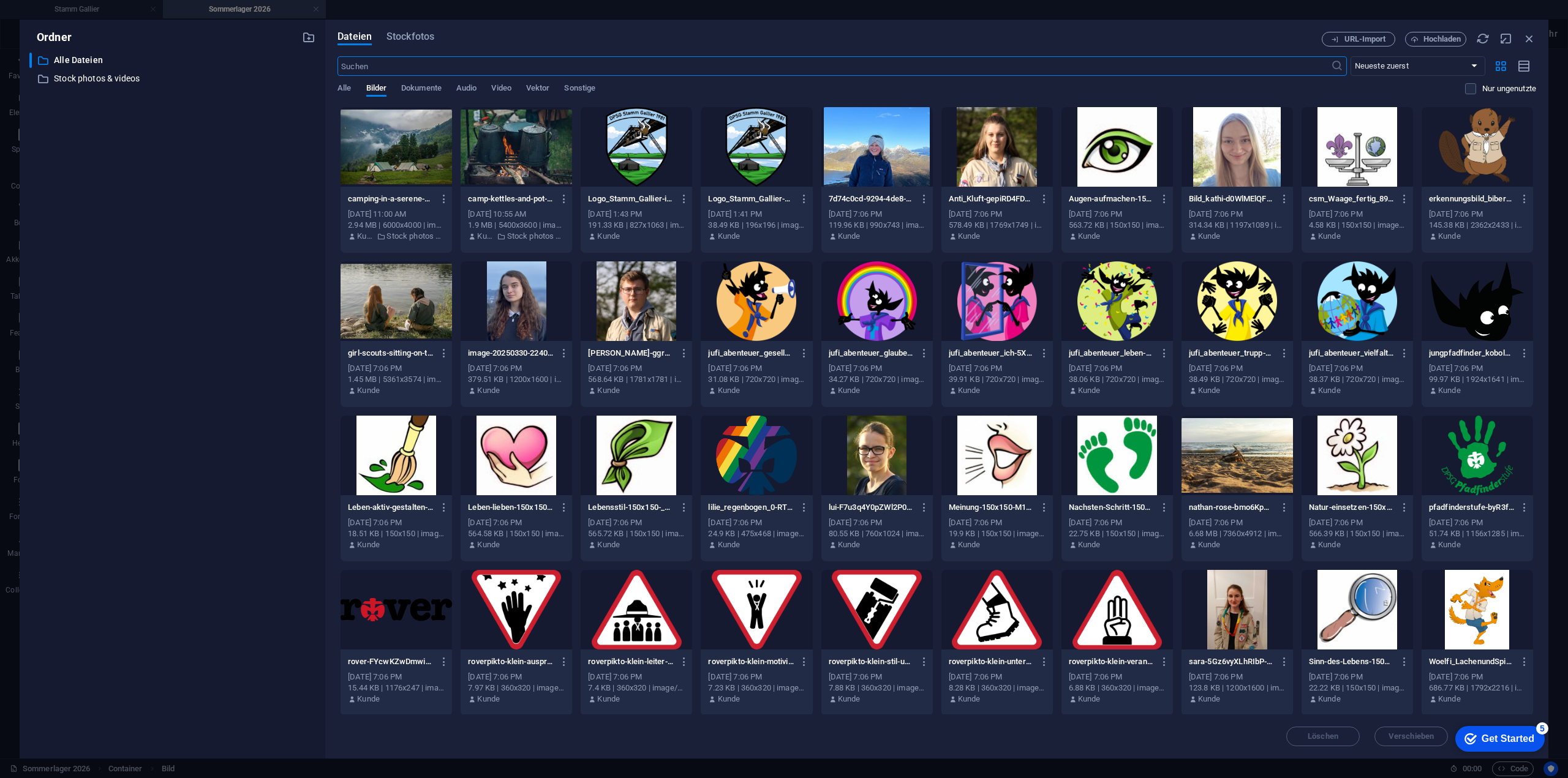
click at [374, 140] on div at bounding box center [396, 146] width 111 height 79
click at [507, 144] on div at bounding box center [516, 146] width 111 height 79
click at [524, 161] on div "1" at bounding box center [516, 146] width 111 height 79
click at [524, 161] on div at bounding box center [516, 146] width 111 height 79
click at [524, 161] on div "1" at bounding box center [516, 146] width 111 height 79
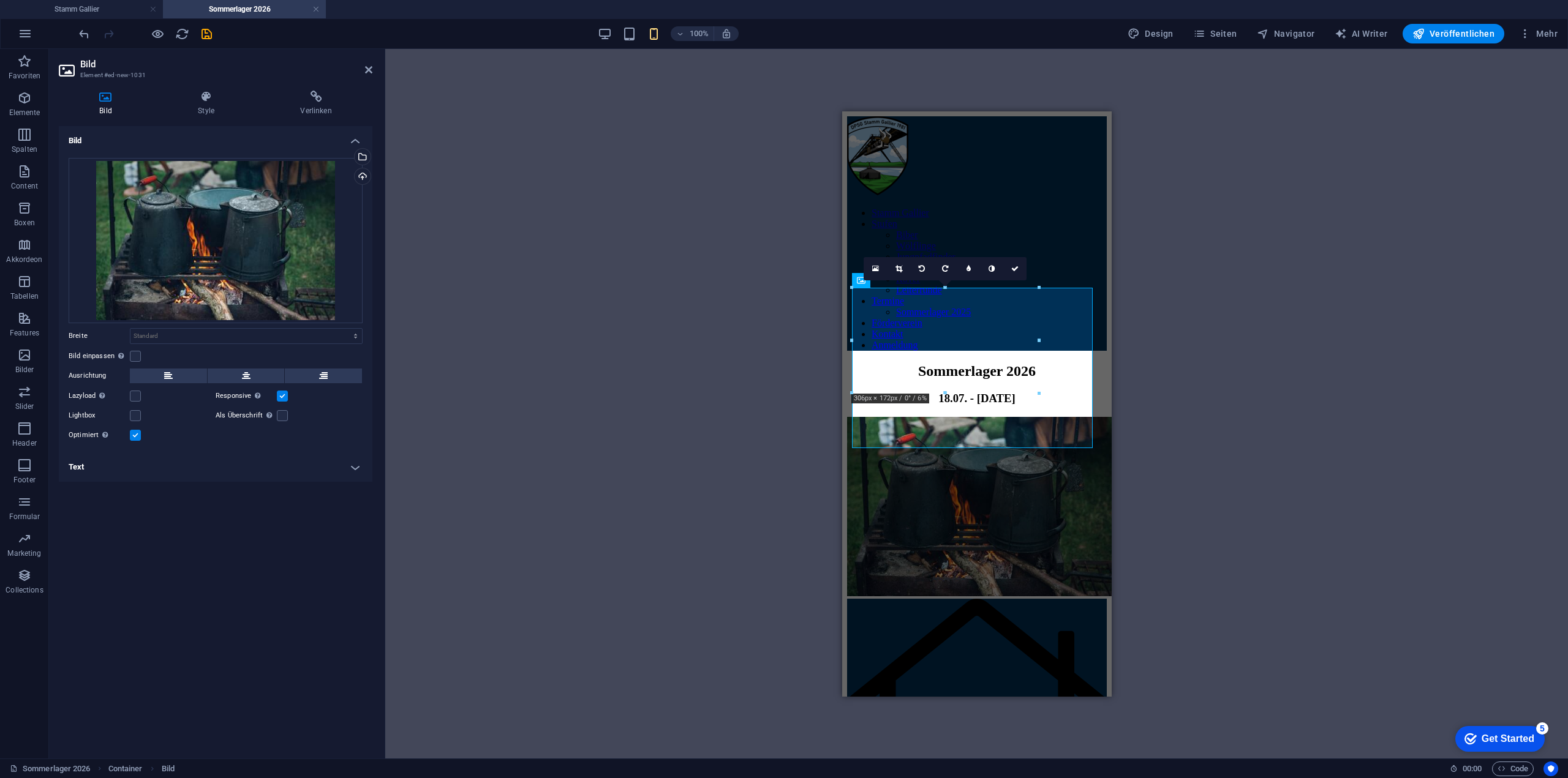
click at [284, 399] on label at bounding box center [282, 396] width 11 height 11
click at [0, 0] on input "Responsive Automatisch Retina-Bilder und kleinere Bilder auf Smartphones laden" at bounding box center [0, 0] width 0 height 0
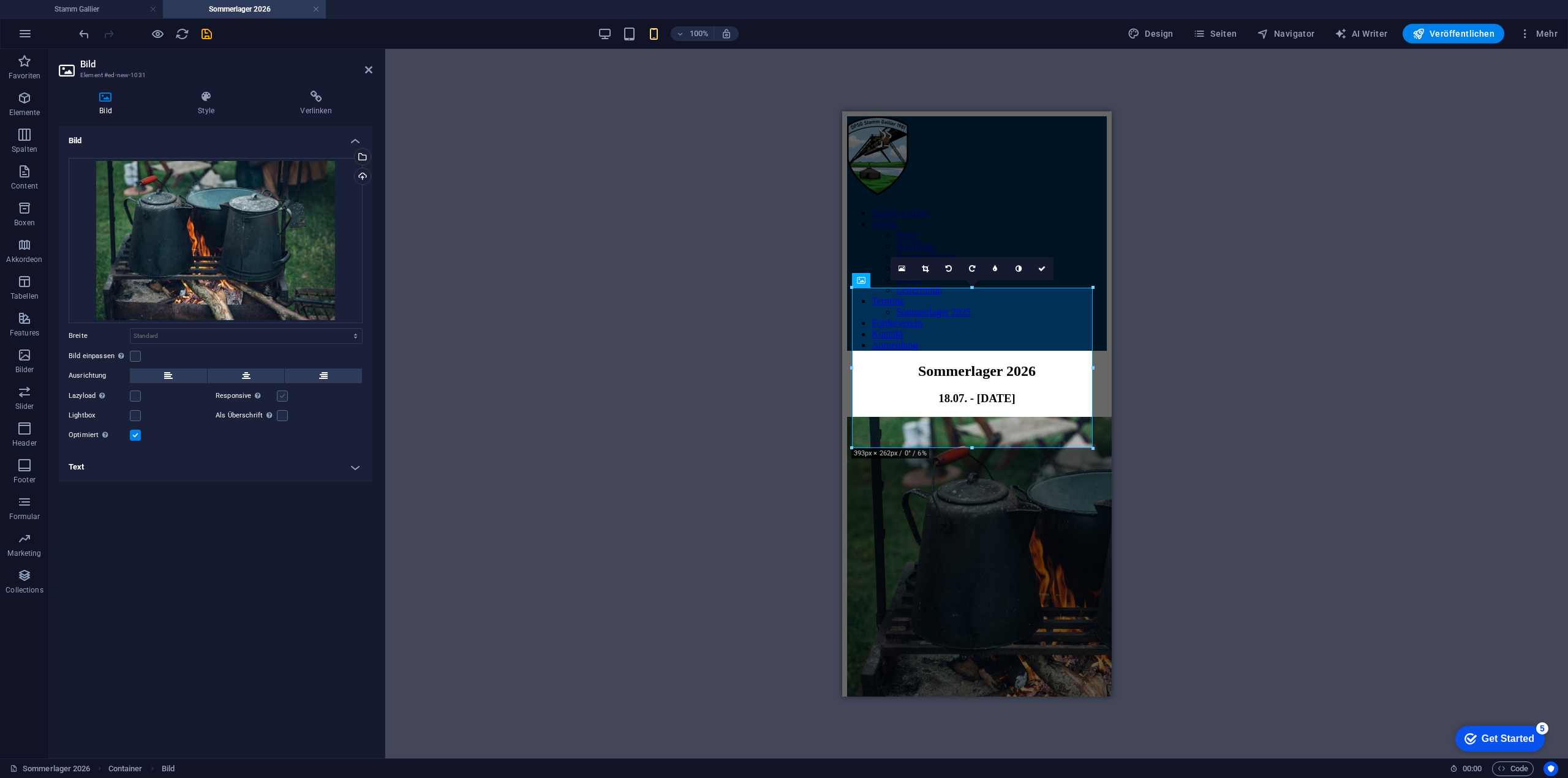
click at [284, 399] on label at bounding box center [282, 396] width 11 height 11
click at [0, 0] on input "Responsive Automatisch Retina-Bilder und kleinere Bilder auf Smartphones laden" at bounding box center [0, 0] width 0 height 0
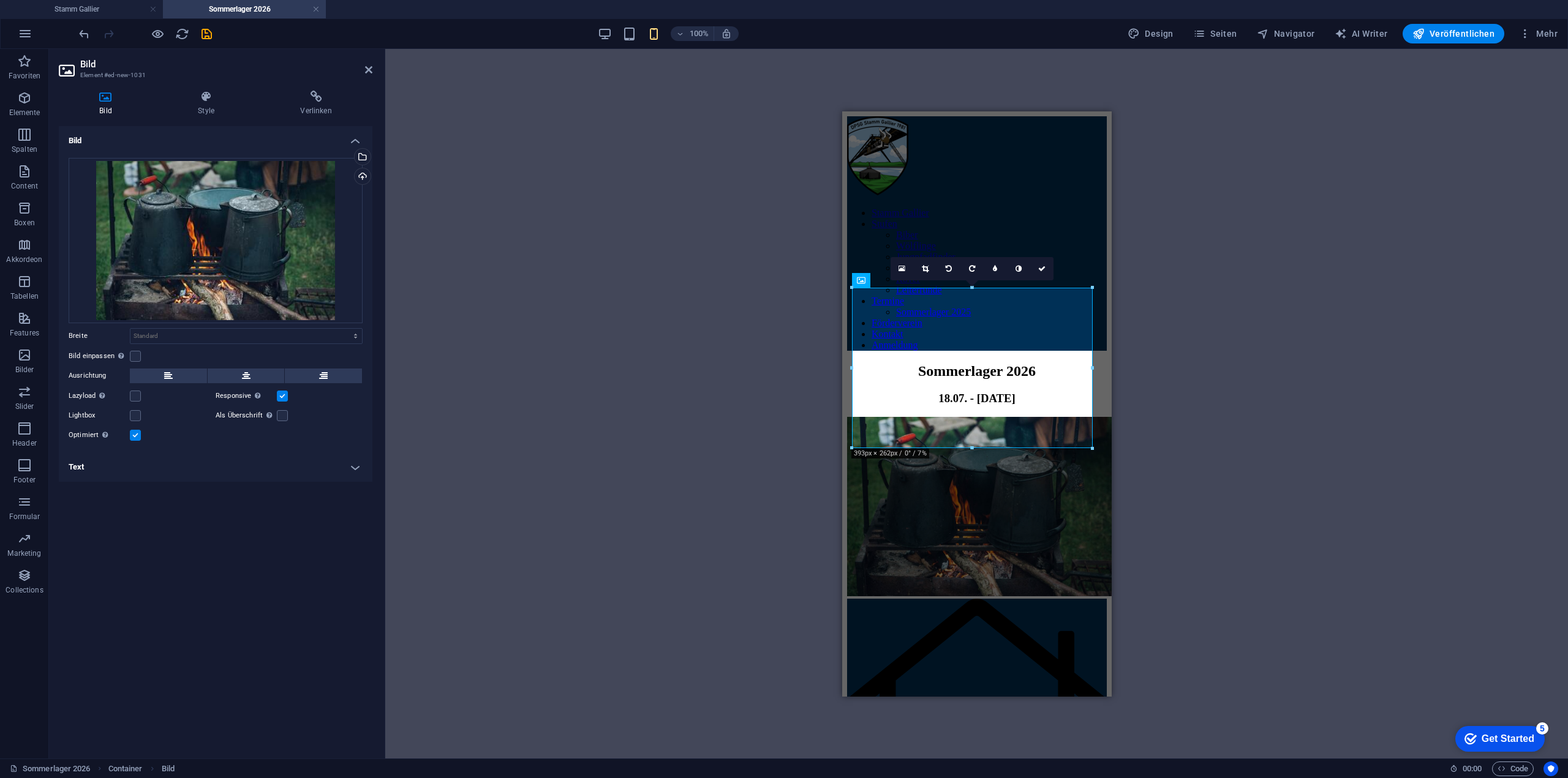
click at [284, 399] on label at bounding box center [282, 396] width 11 height 11
click at [0, 0] on input "Responsive Automatisch Retina-Bilder und kleinere Bilder auf Smartphones laden" at bounding box center [0, 0] width 0 height 0
click at [284, 399] on label at bounding box center [282, 396] width 11 height 11
click at [0, 0] on input "Responsive Automatisch Retina-Bilder und kleinere Bilder auf Smartphones laden" at bounding box center [0, 0] width 0 height 0
click at [227, 87] on div "Bild Style Verlinken Bild Ziehe Dateien zum Hochladen hierher oder klicke hier,…" at bounding box center [215, 419] width 333 height 677
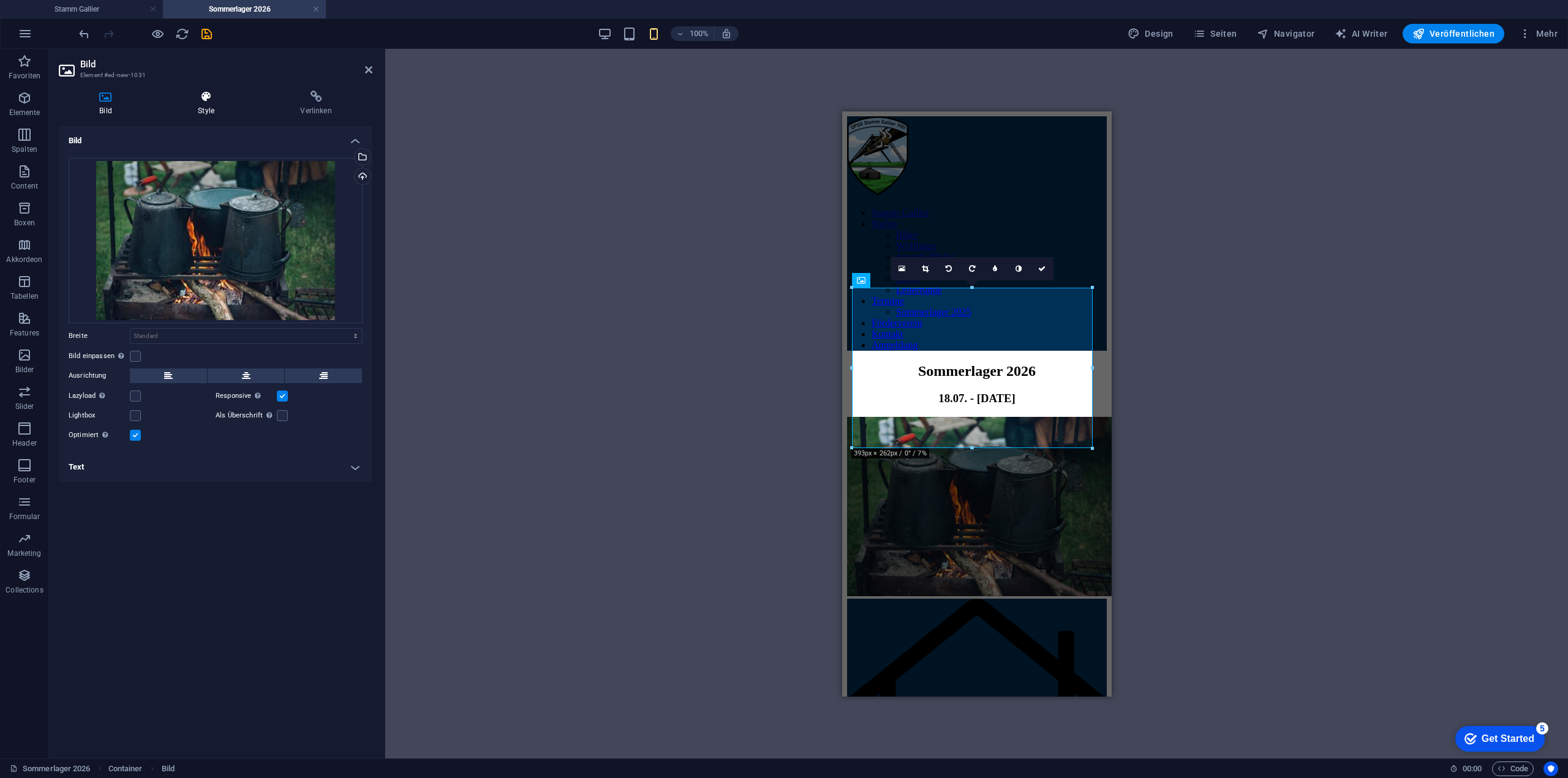
click at [215, 111] on h4 "Style" at bounding box center [208, 103] width 102 height 26
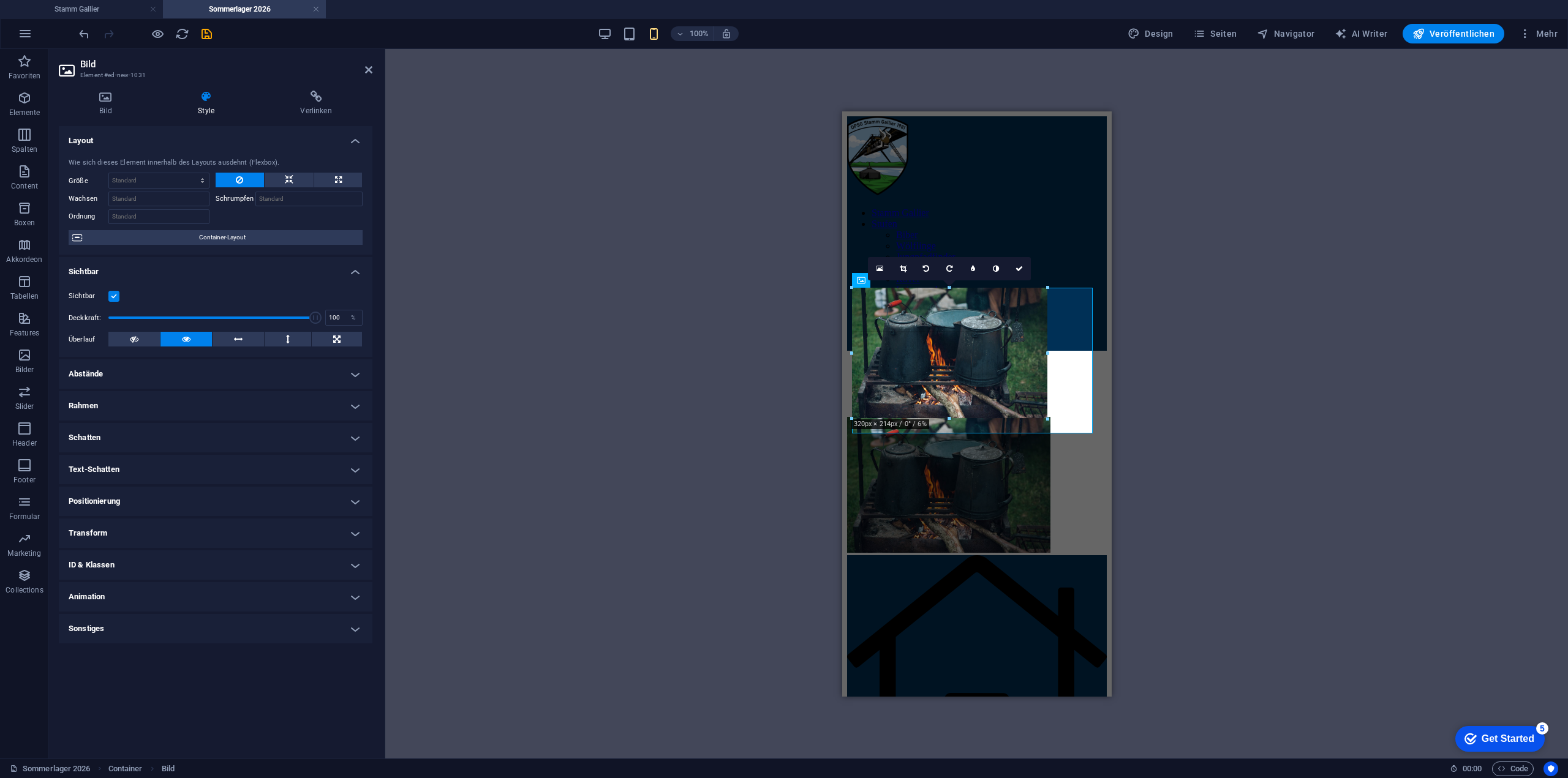
drag, startPoint x: 850, startPoint y: 447, endPoint x: 925, endPoint y: 412, distance: 82.8
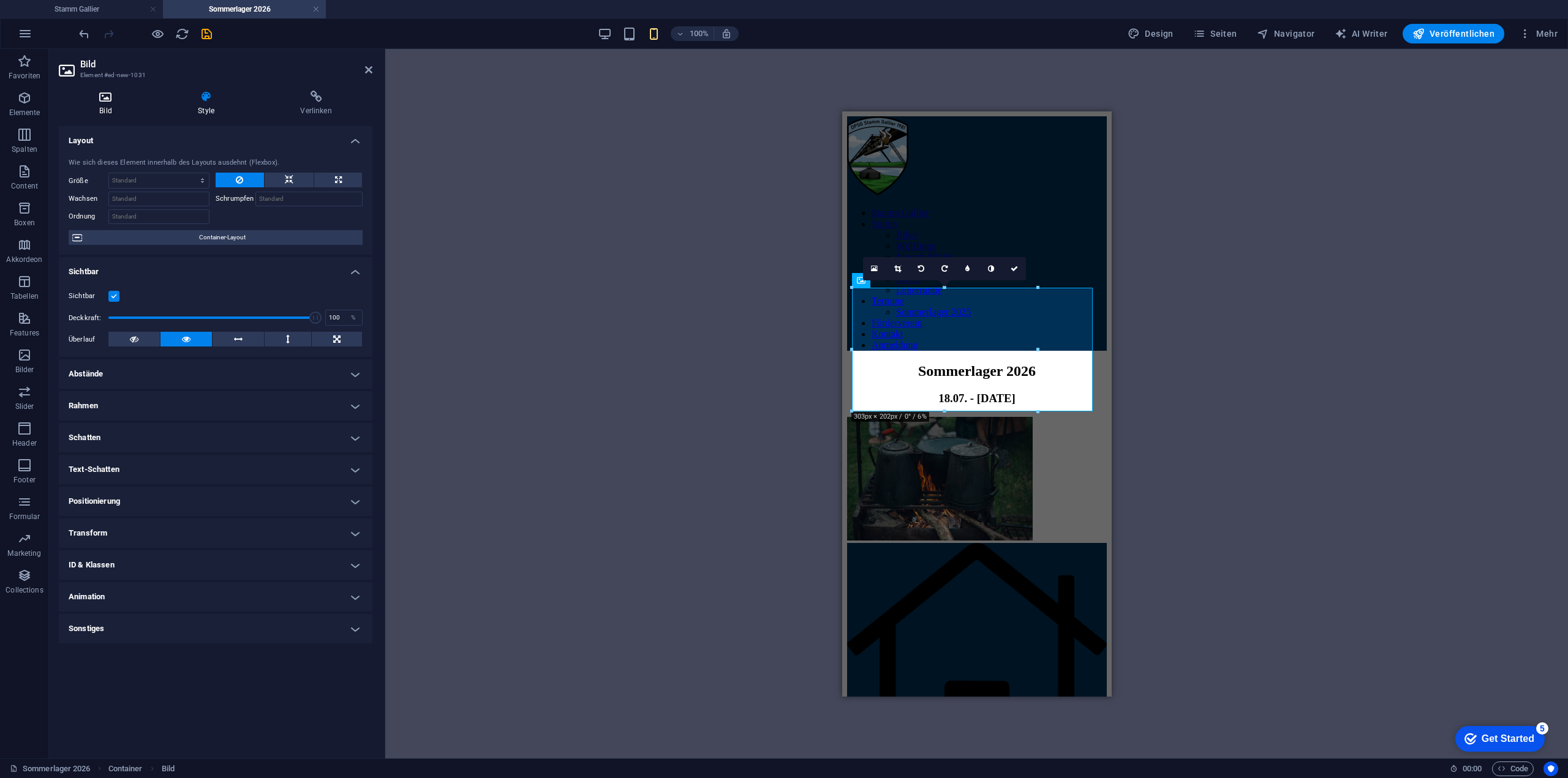
click at [114, 97] on icon at bounding box center [106, 96] width 94 height 12
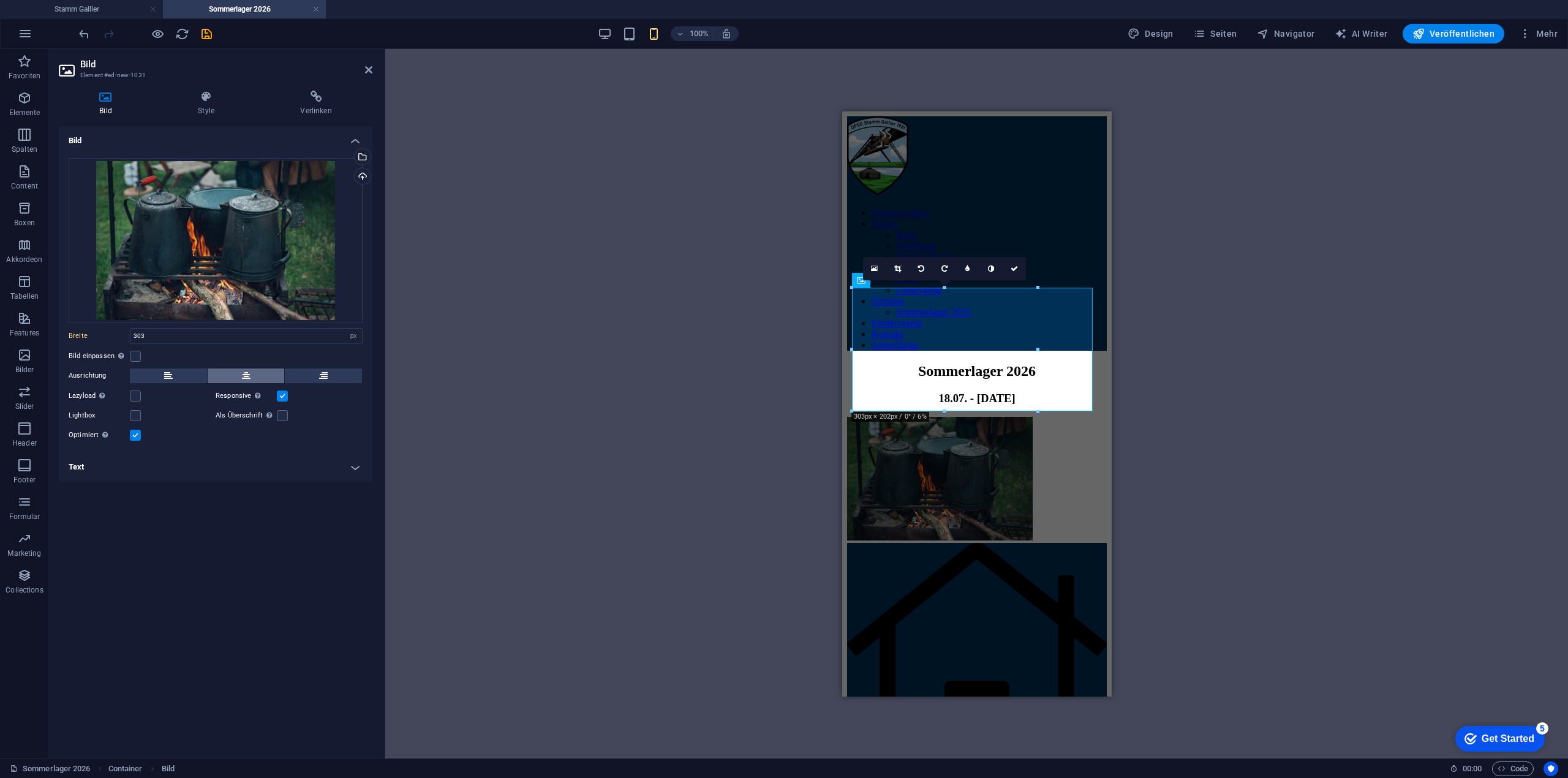
click at [252, 376] on button at bounding box center [246, 376] width 77 height 15
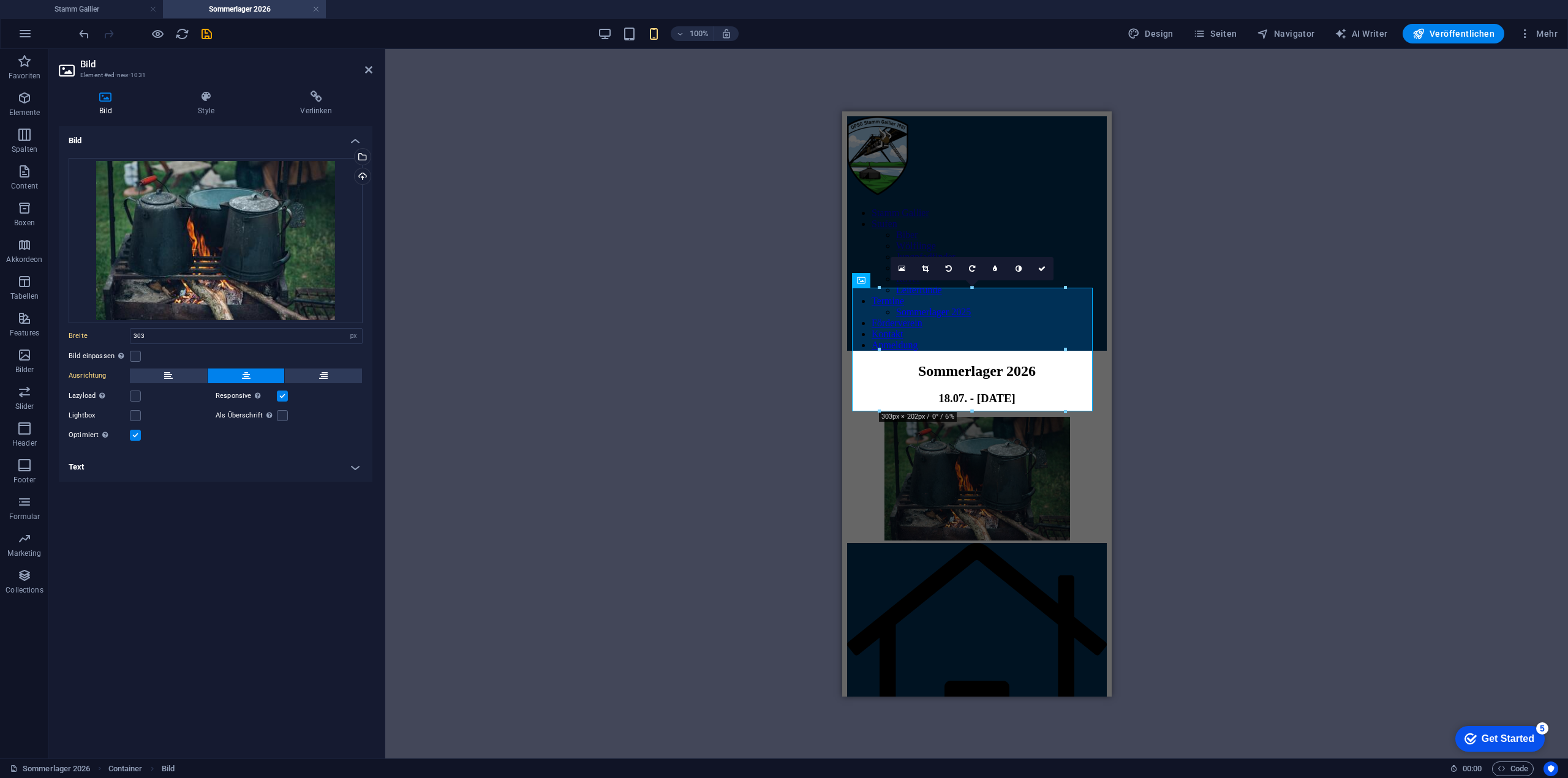
click at [764, 378] on div "Ziehe hier rein, um den vorhandenen Inhalt zu ersetzen. Drücke "Strg", wenn du …" at bounding box center [976, 404] width 1182 height 710
click at [1033, 362] on div "Sommerlager 2026 18.07. - [DATE]" at bounding box center [976, 452] width 260 height 180
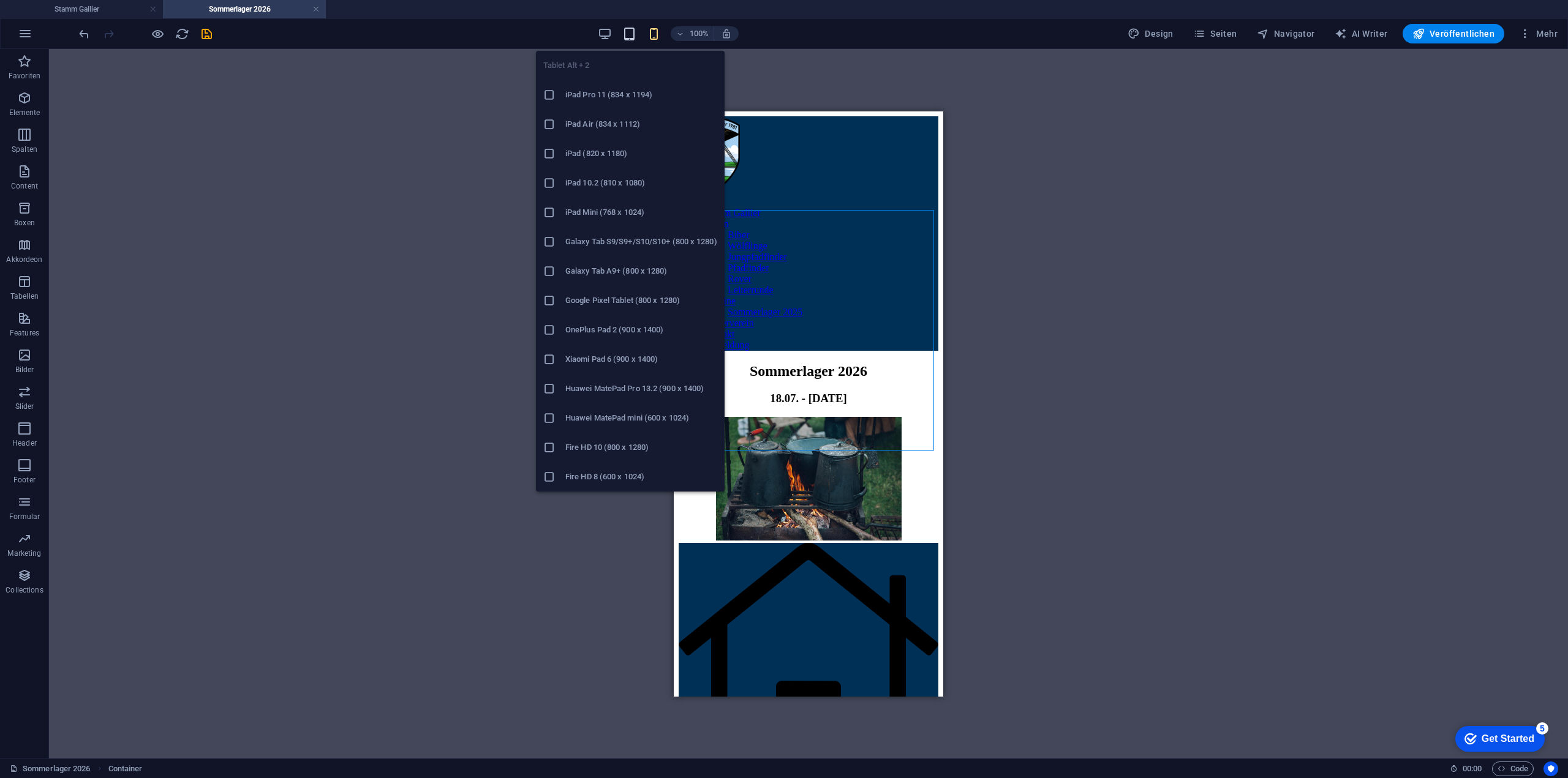
click at [633, 32] on icon "button" at bounding box center [629, 34] width 14 height 14
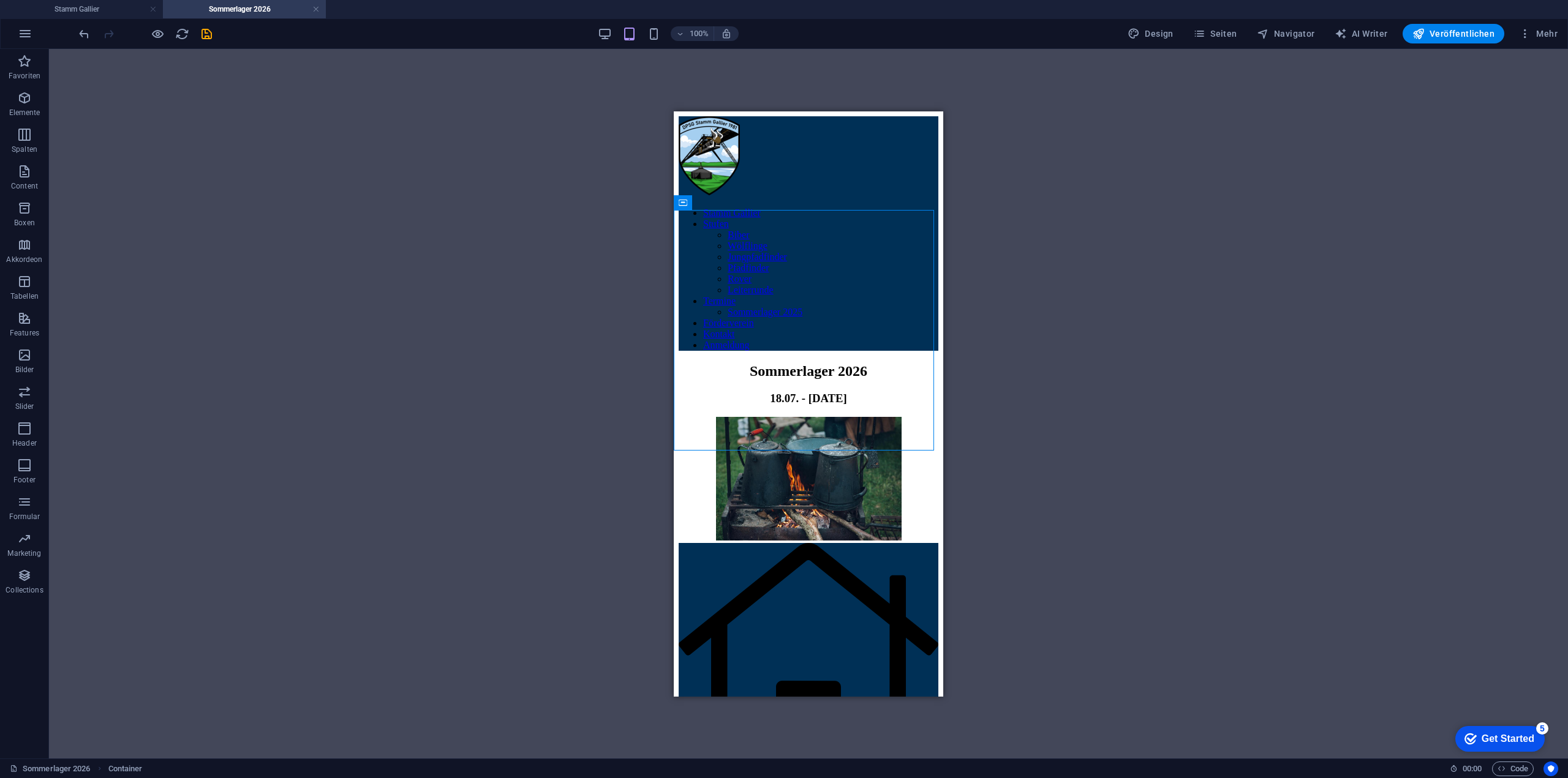
click at [598, 34] on div "100% Design Seiten Navigator AI Writer Veröffentlichen Mehr" at bounding box center [819, 34] width 1486 height 20
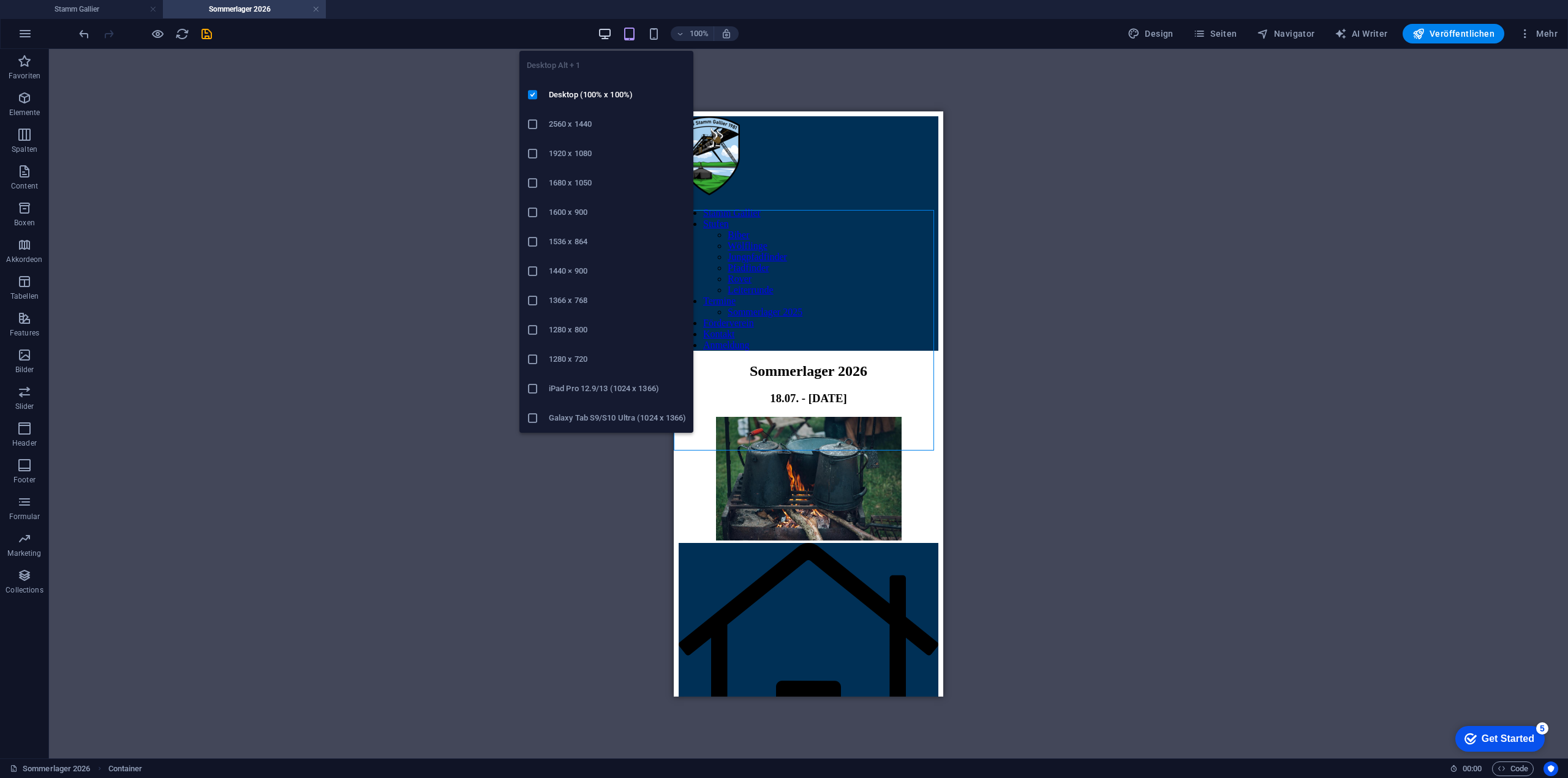
click at [602, 34] on icon "button" at bounding box center [605, 34] width 14 height 14
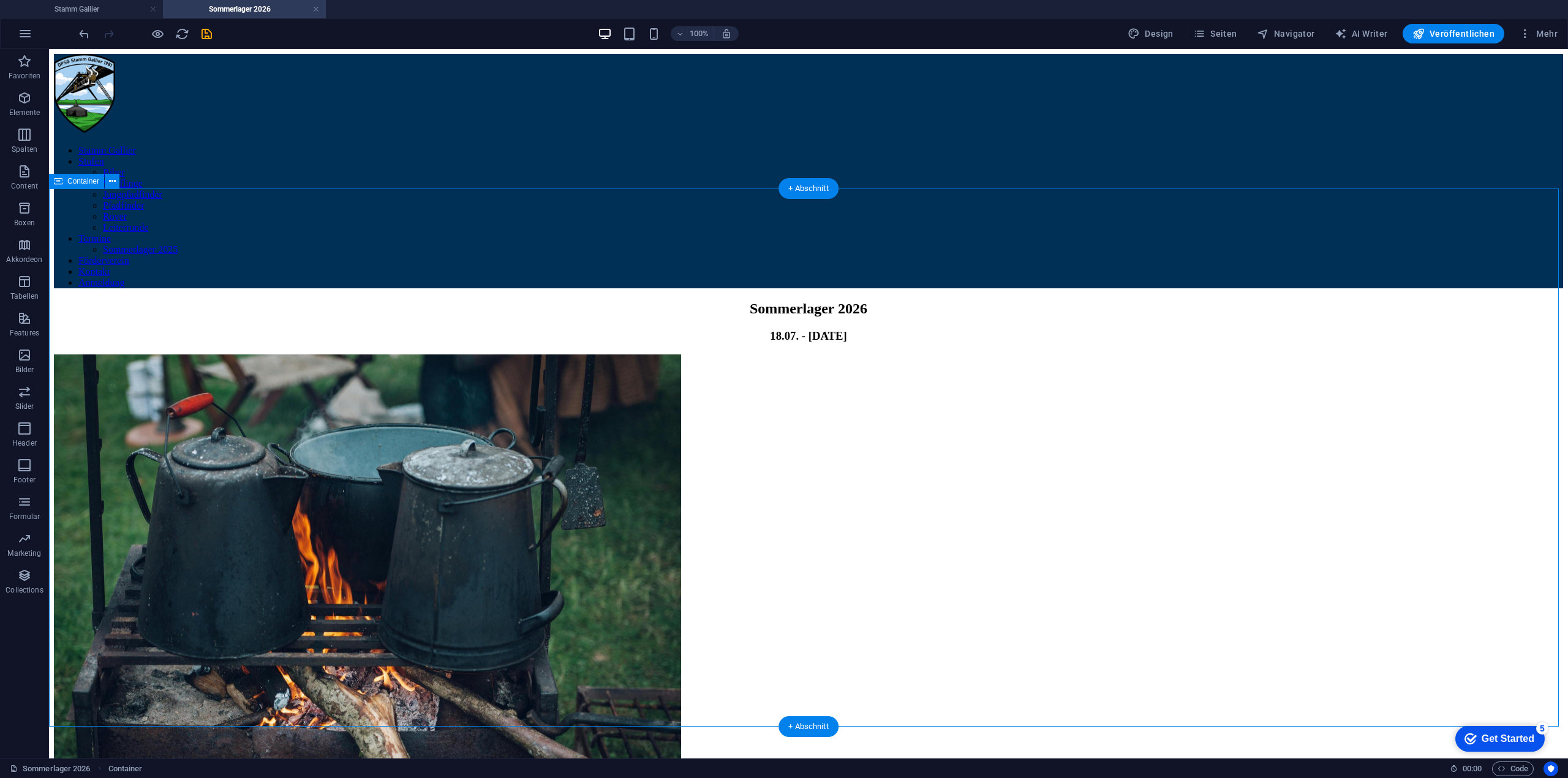
click at [1368, 427] on div "Sommerlager 2026 18.07. - [DATE]" at bounding box center [809, 537] width 1509 height 474
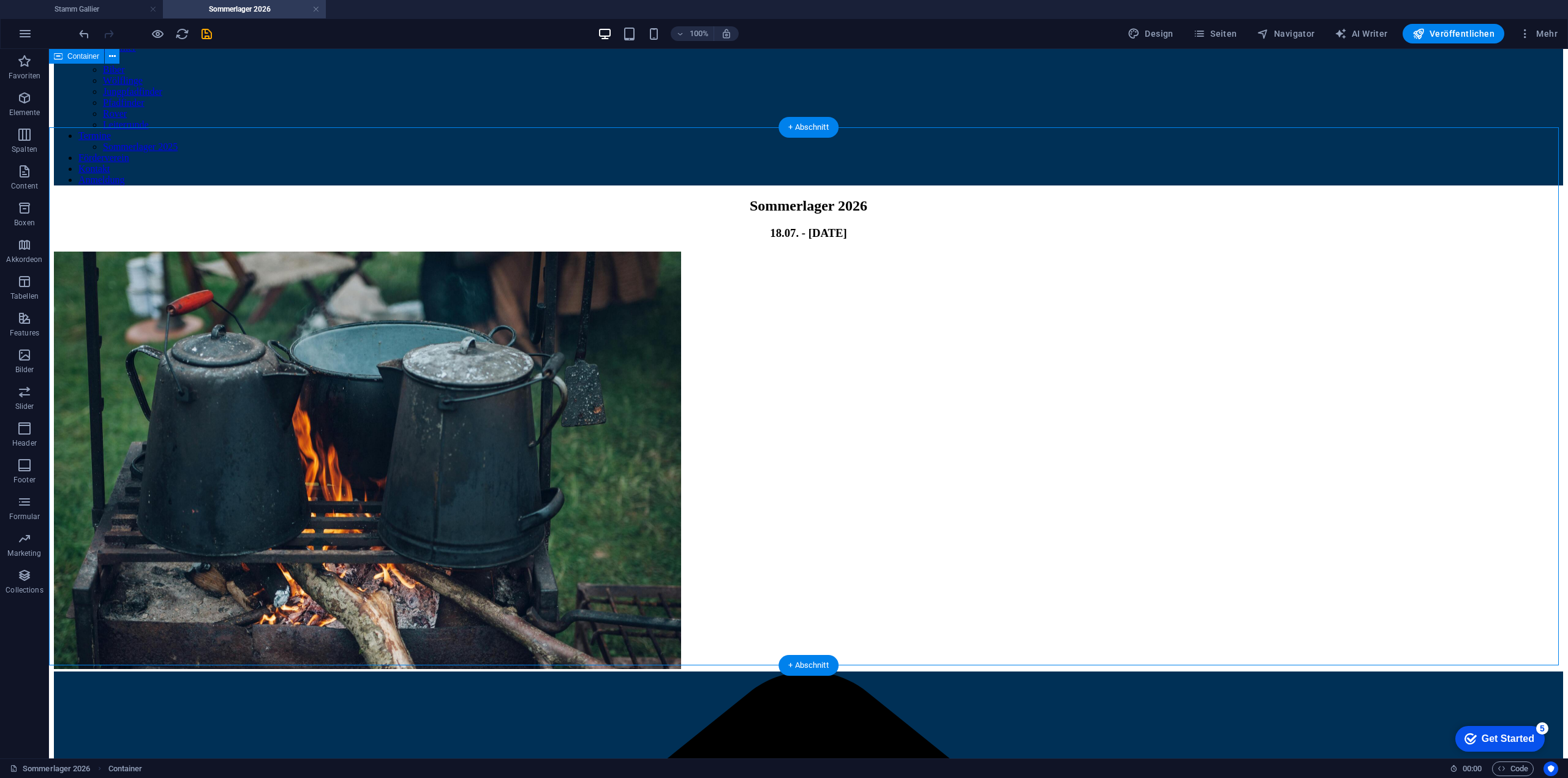
scroll to position [61, 0]
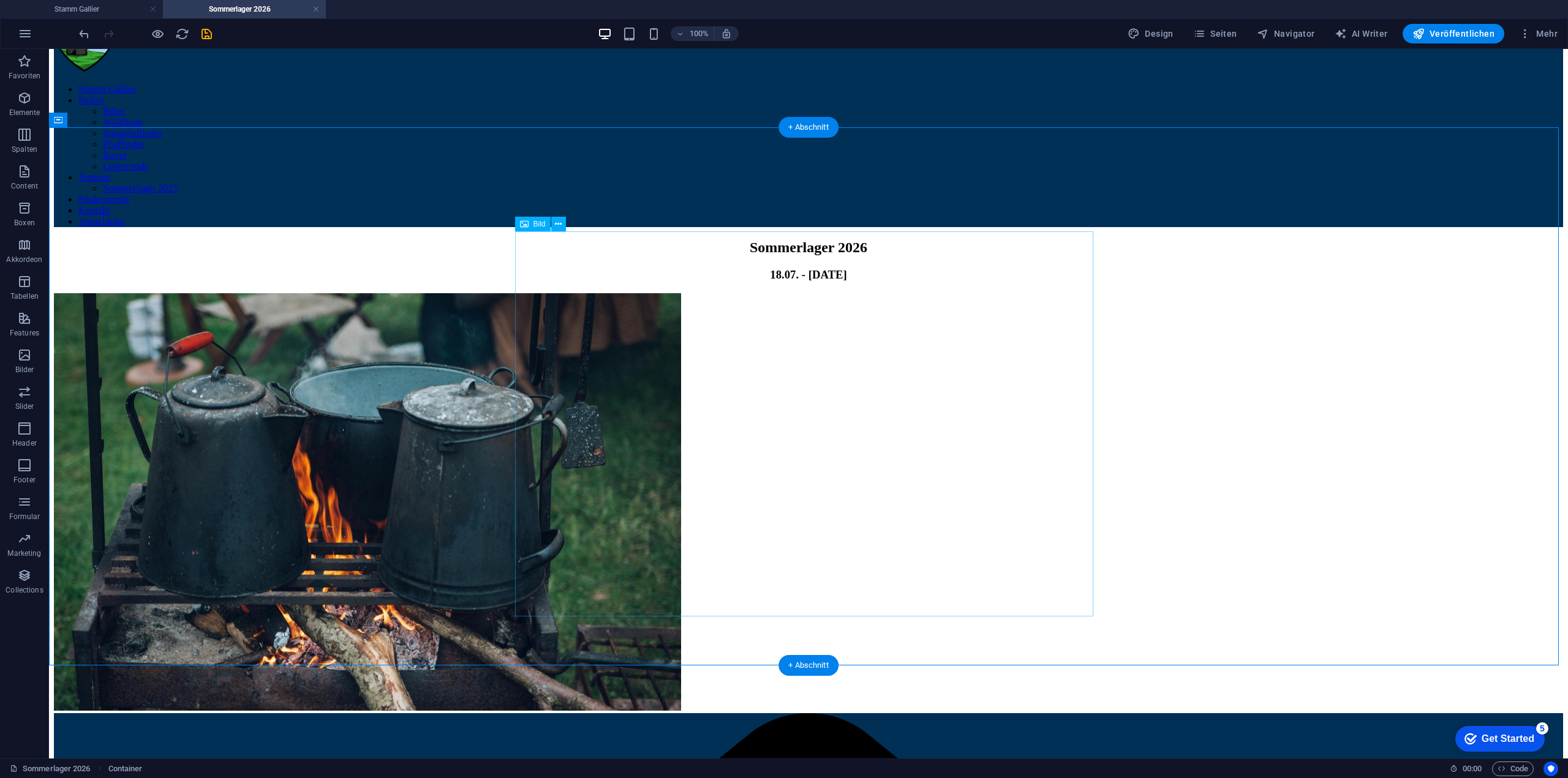
click at [830, 412] on figure at bounding box center [809, 504] width 1509 height 421
click at [556, 268] on div "18.07. - [DATE]" at bounding box center [809, 274] width 1509 height 13
click at [559, 229] on icon at bounding box center [558, 224] width 7 height 13
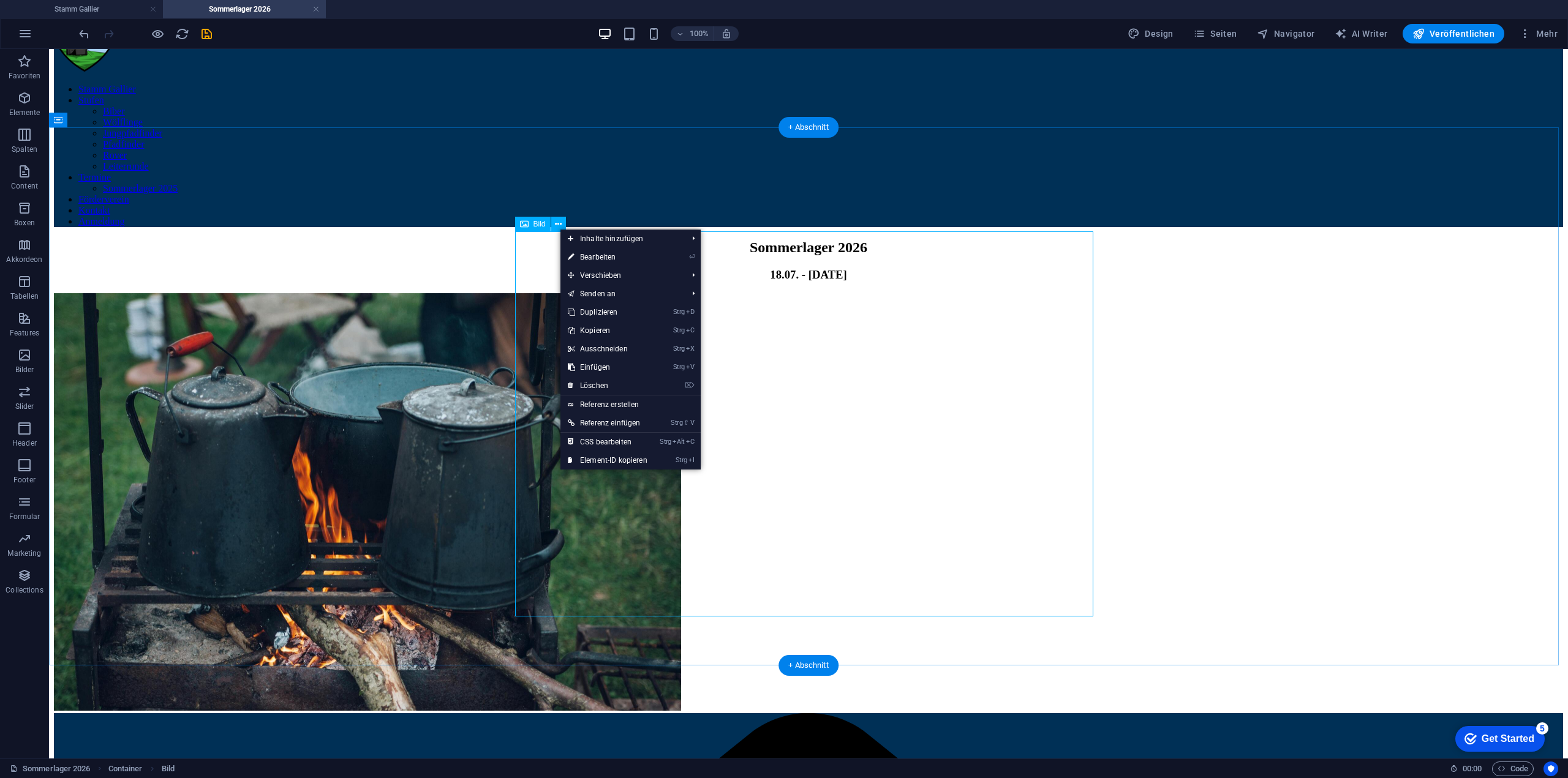
click at [969, 333] on figure at bounding box center [809, 504] width 1509 height 421
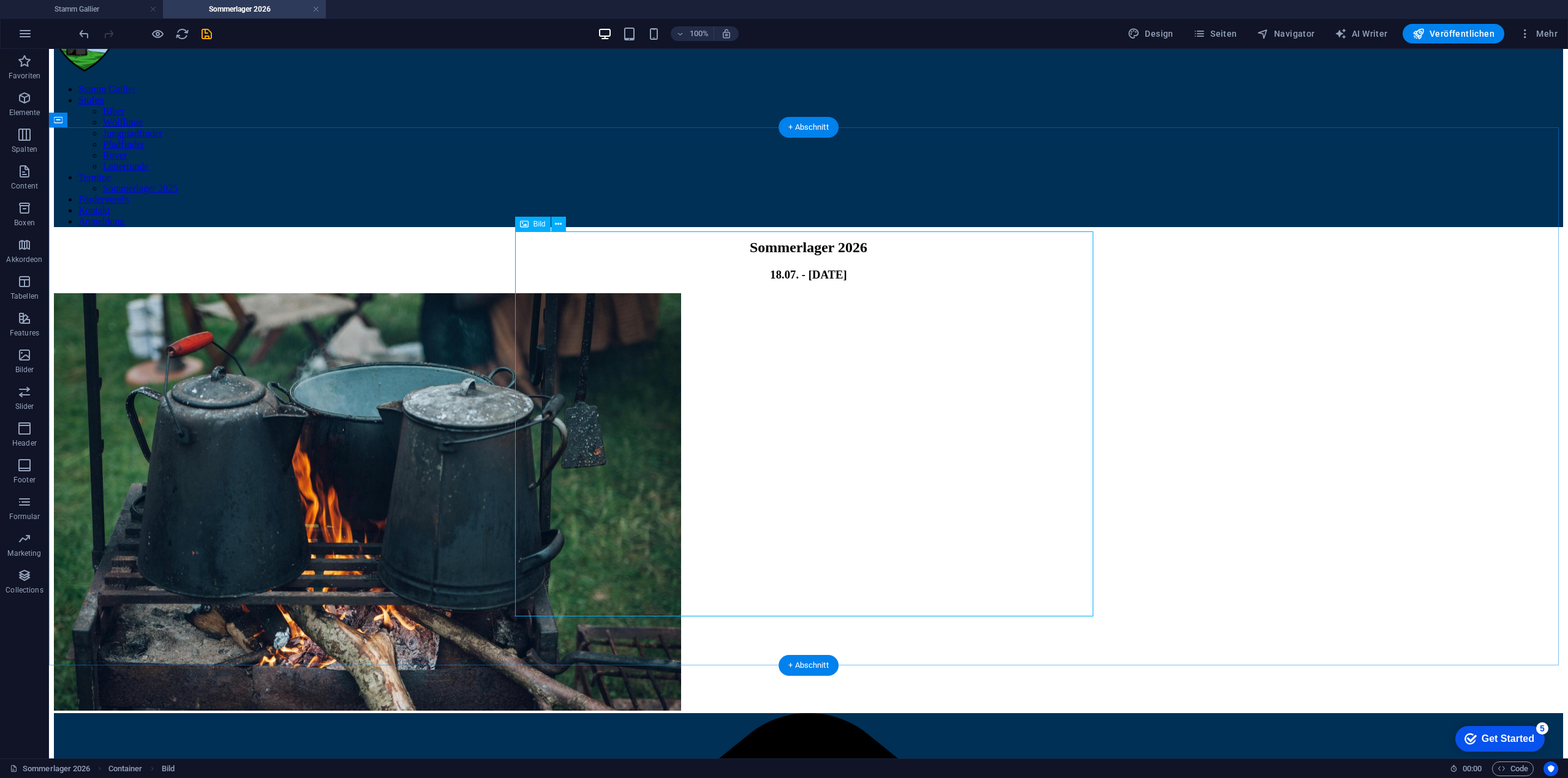
click at [767, 354] on figure at bounding box center [809, 504] width 1509 height 421
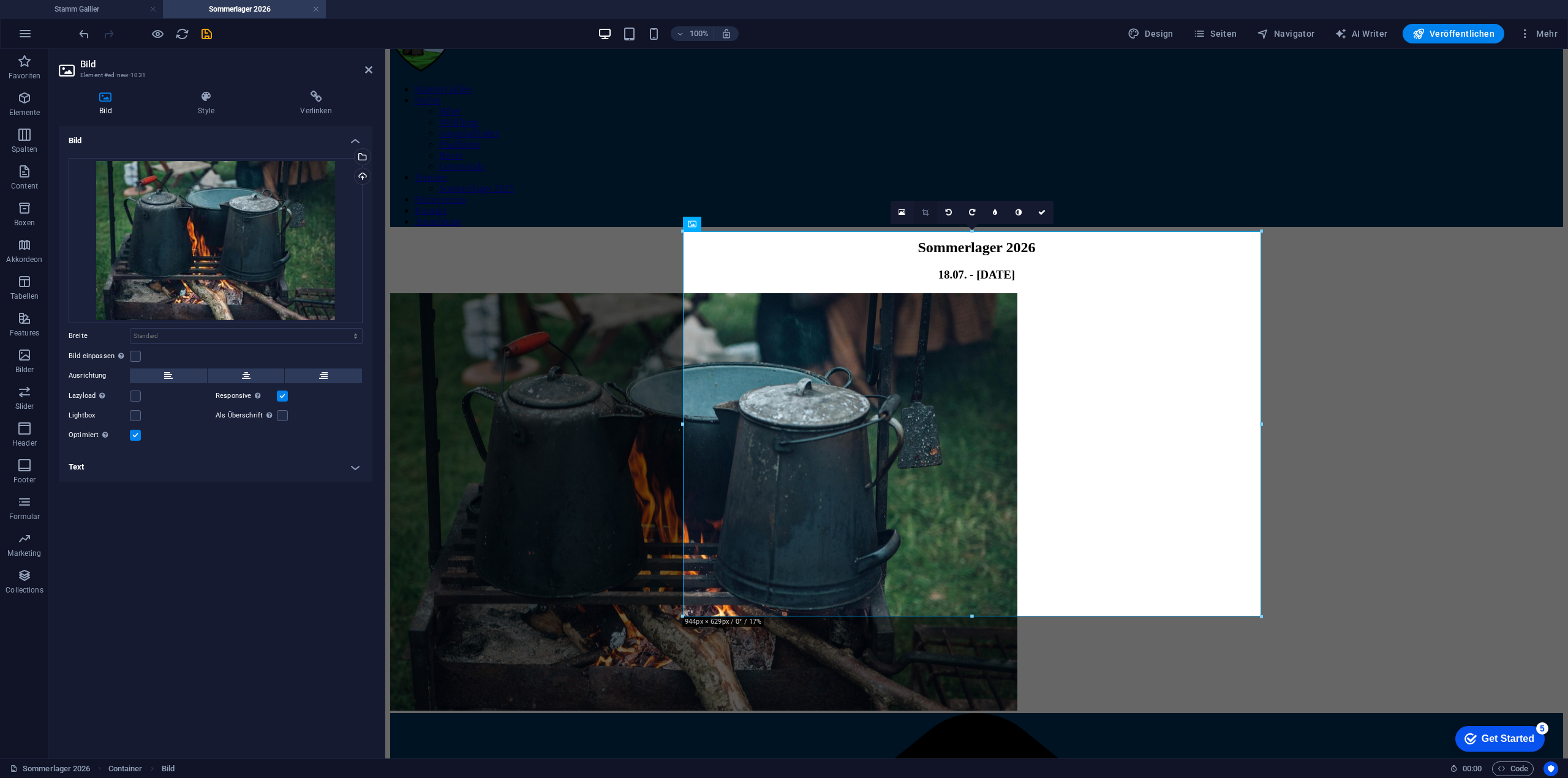
click at [927, 209] on icon at bounding box center [925, 212] width 7 height 7
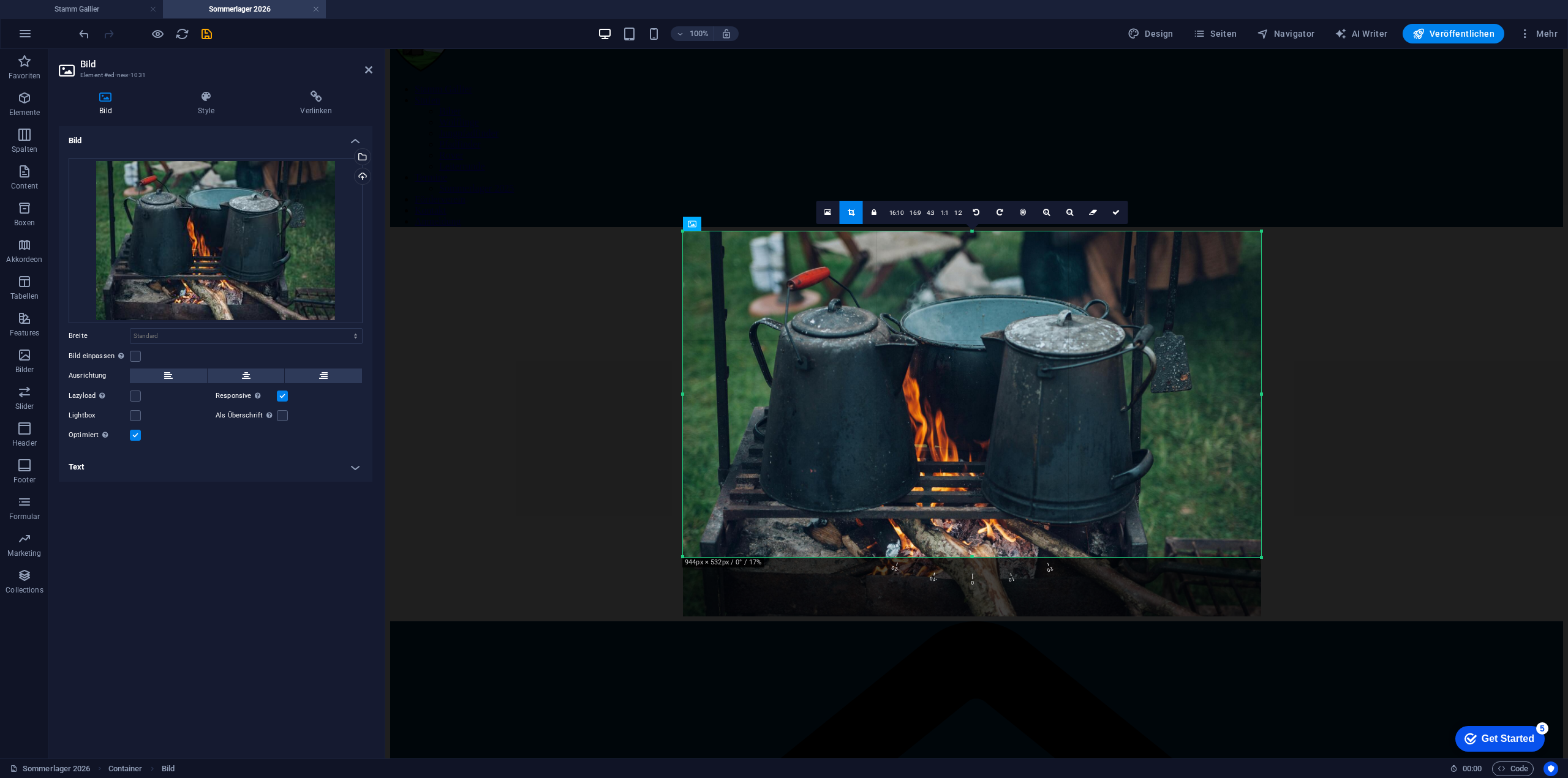
drag, startPoint x: 970, startPoint y: 616, endPoint x: 970, endPoint y: 557, distance: 59.0
click at [970, 557] on div at bounding box center [972, 557] width 578 height 4
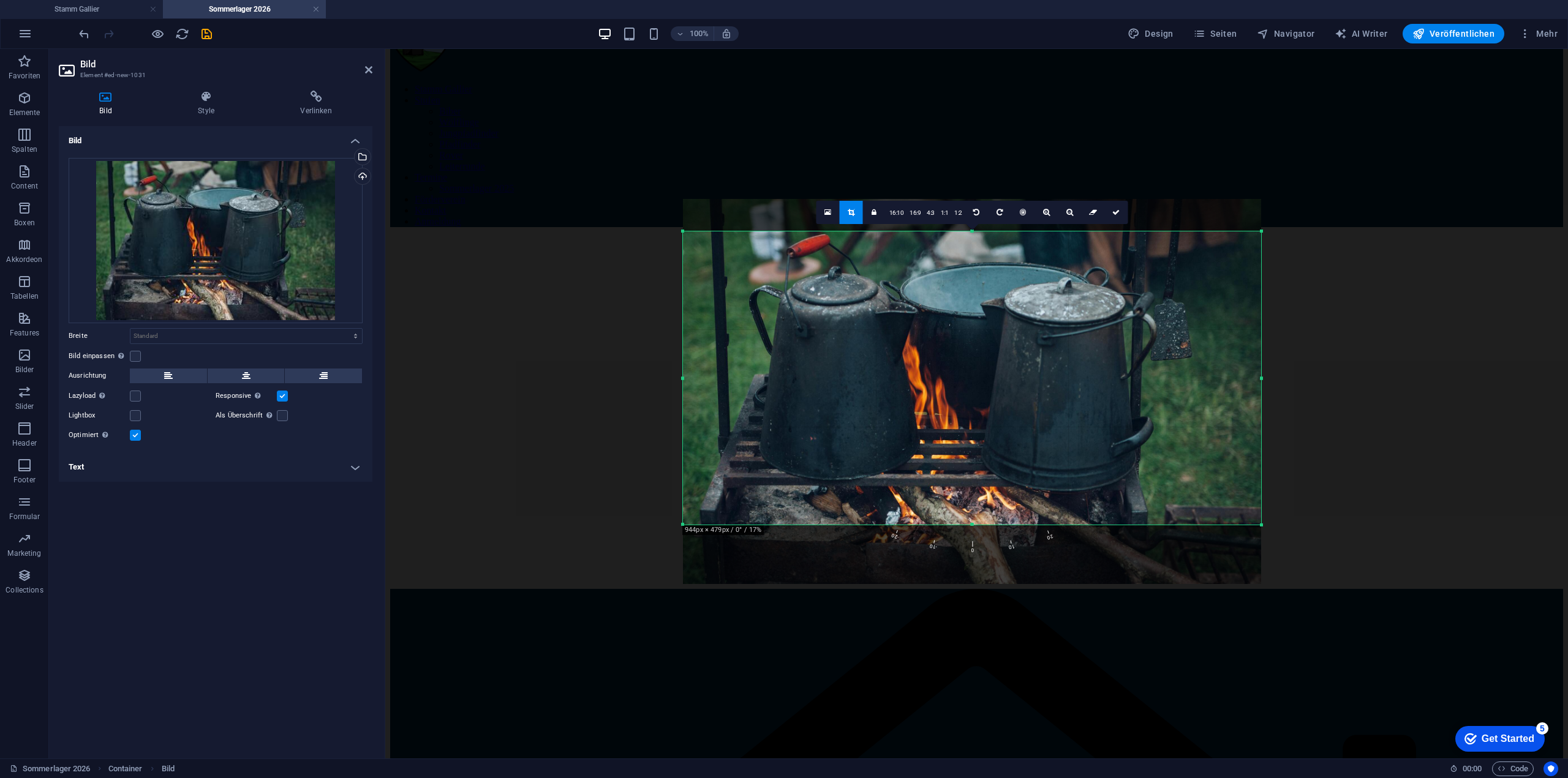
drag, startPoint x: 972, startPoint y: 231, endPoint x: 969, endPoint y: 263, distance: 32.1
click at [969, 263] on div "180 170 160 150 140 130 120 110 100 90 80 70 60 50 40 30 20 10 0 -10 -20 -30 -4…" at bounding box center [972, 378] width 578 height 293
click at [1117, 212] on icon at bounding box center [1115, 212] width 7 height 7
type input "944"
select select "px"
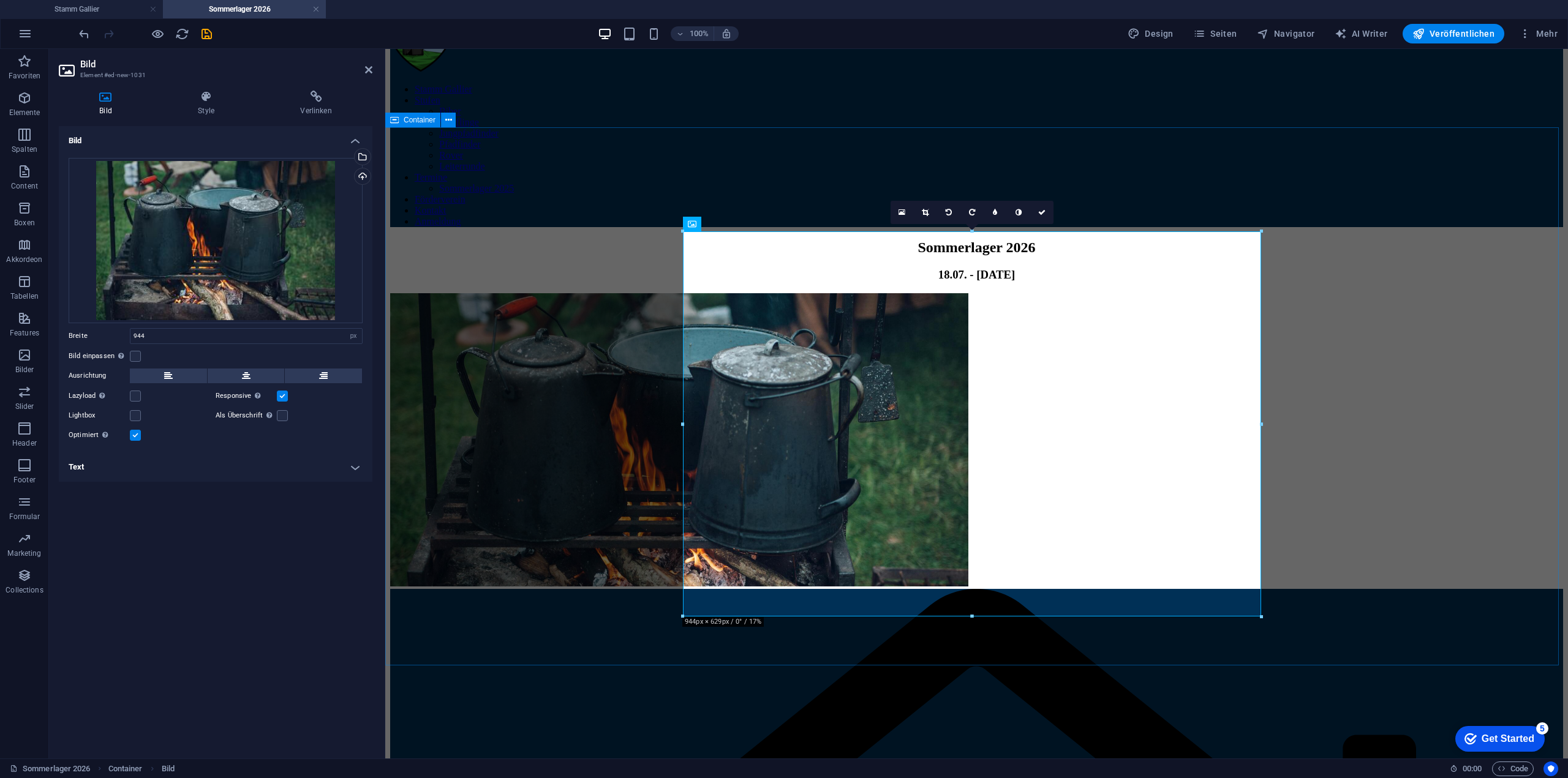
click at [1423, 347] on div "Sommerlager 2026 18.07. - [DATE]" at bounding box center [976, 414] width 1173 height 350
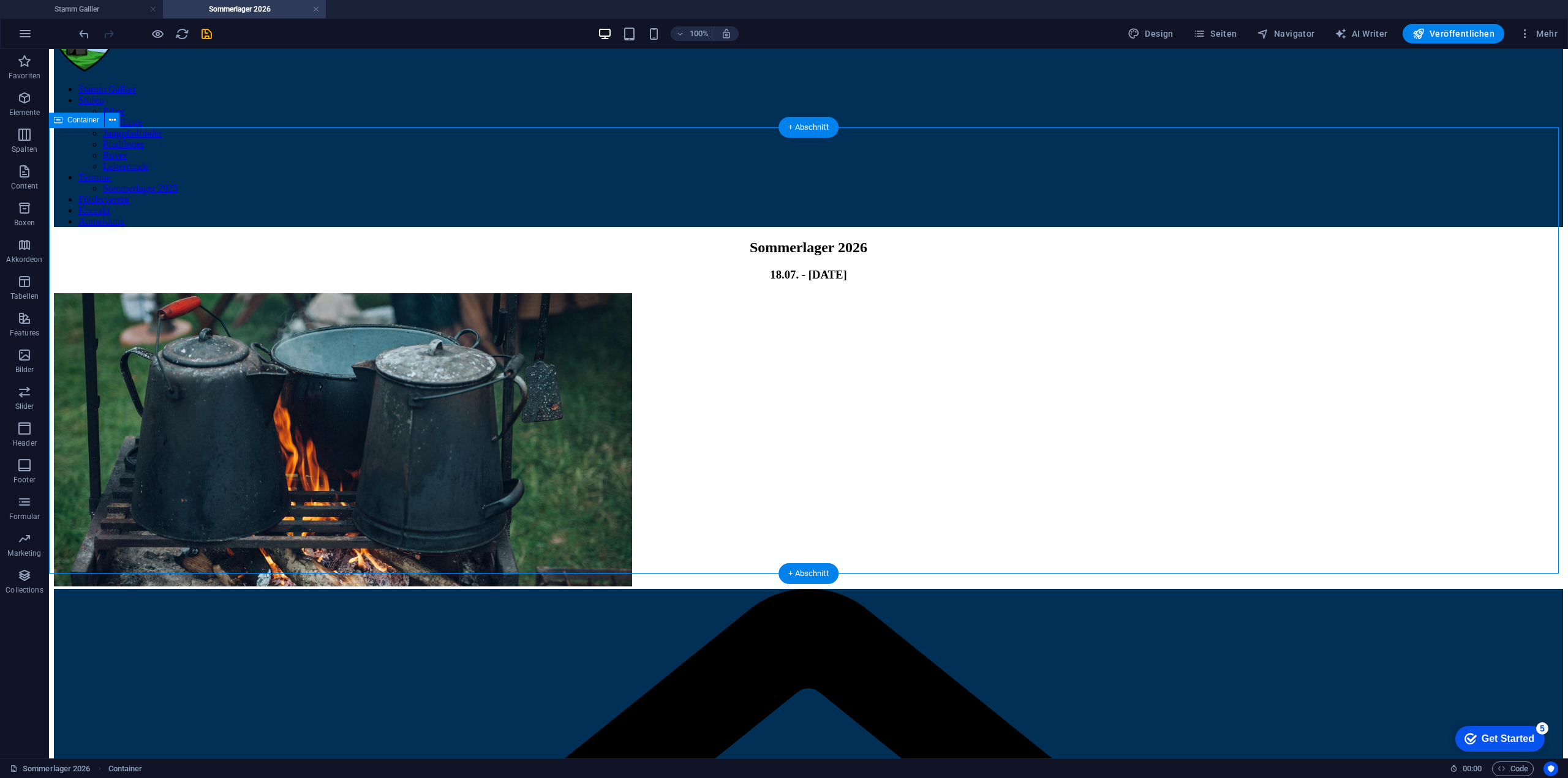
click at [1244, 391] on div "Sommerlager 2026 18.07. - [DATE]" at bounding box center [809, 414] width 1509 height 350
click at [554, 195] on icon at bounding box center [555, 198] width 7 height 13
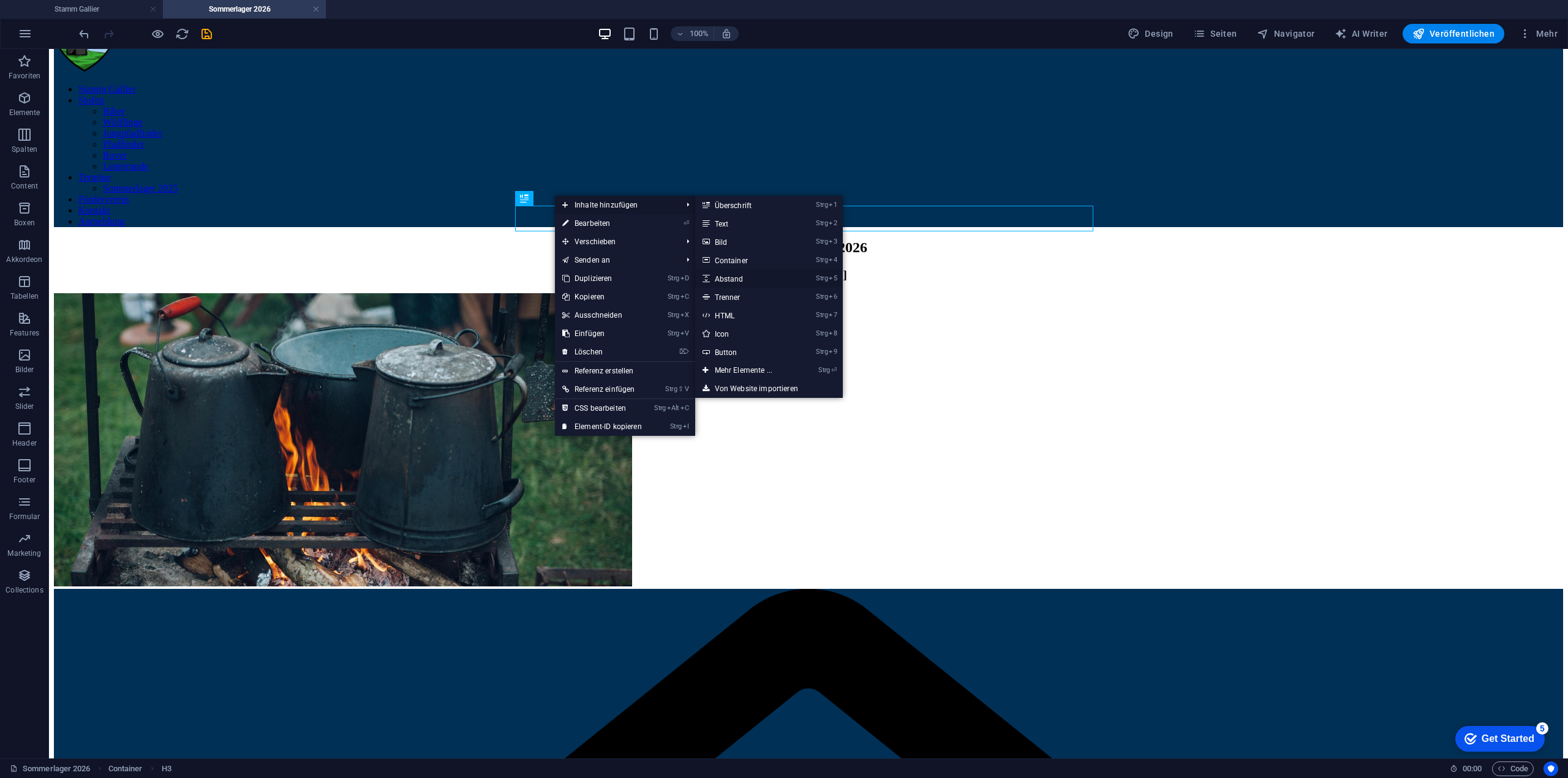
drag, startPoint x: 739, startPoint y: 274, endPoint x: 376, endPoint y: 224, distance: 366.4
click at [739, 274] on link "Strg 5 Abstand" at bounding box center [746, 279] width 101 height 18
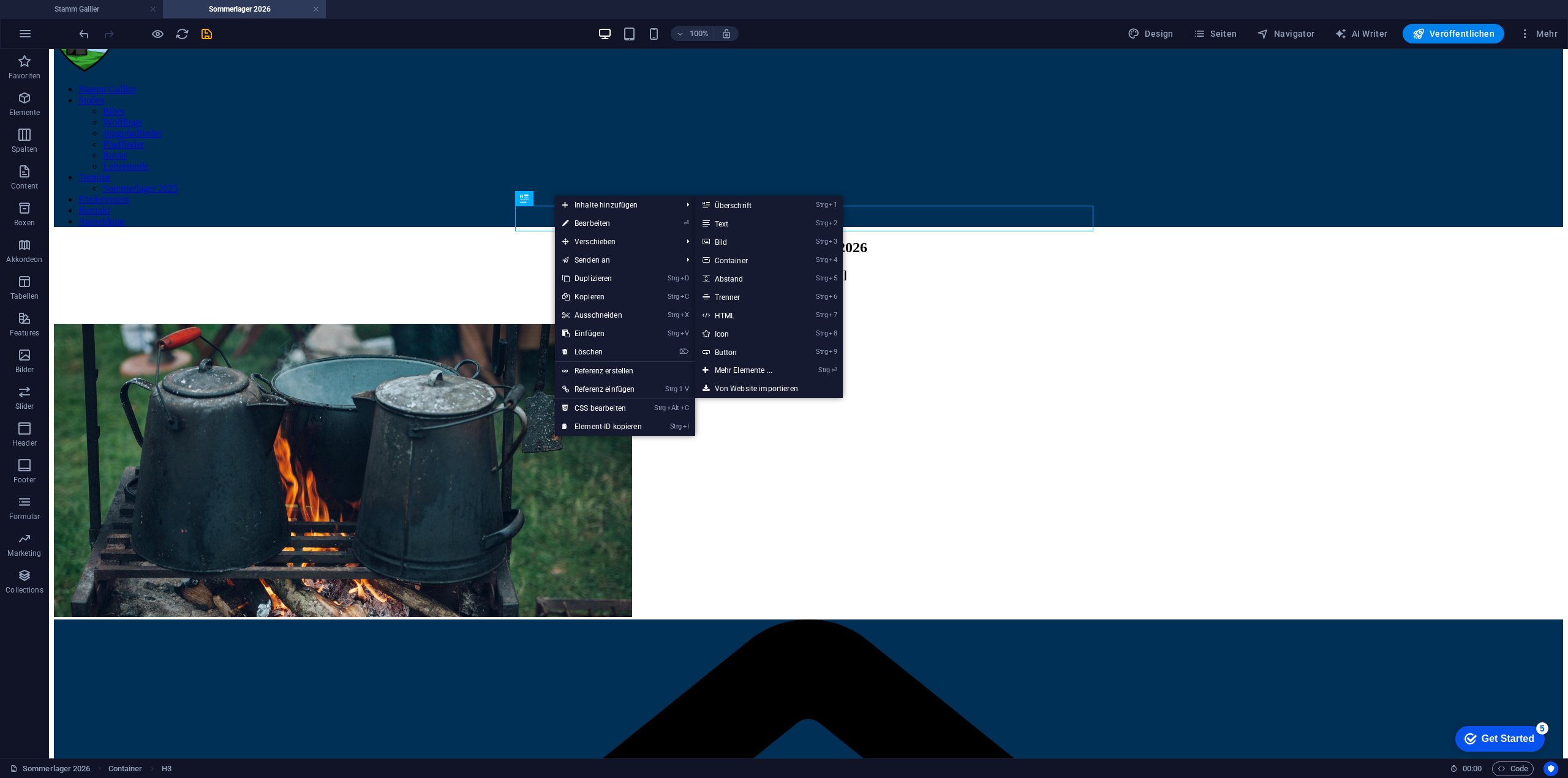
select select "px"
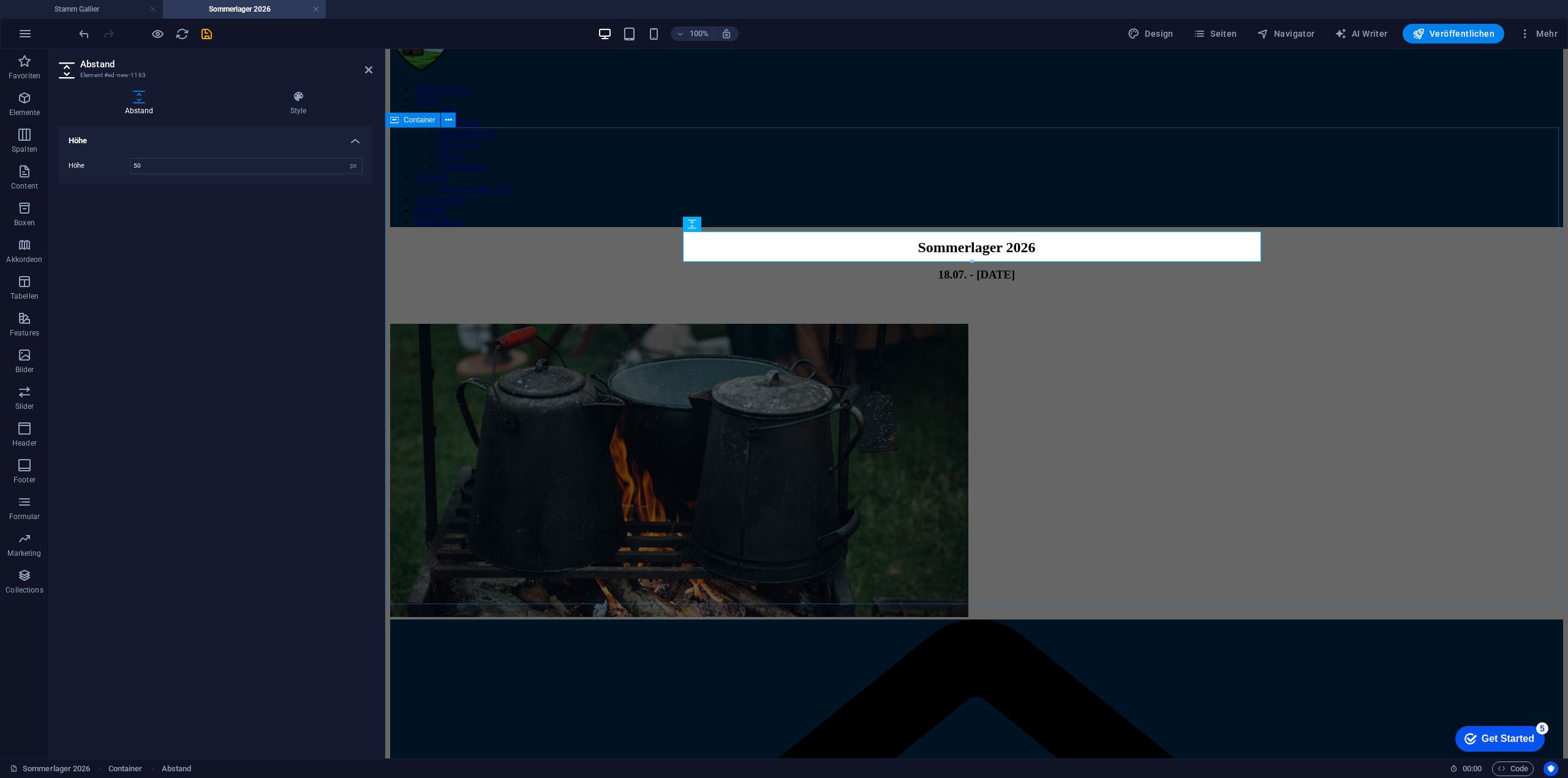
drag, startPoint x: 1522, startPoint y: 277, endPoint x: 1855, endPoint y: 277, distance: 333.0
click at [1563, 277] on div "Sommerlager 2026 18.07. - [DATE]" at bounding box center [976, 429] width 1173 height 380
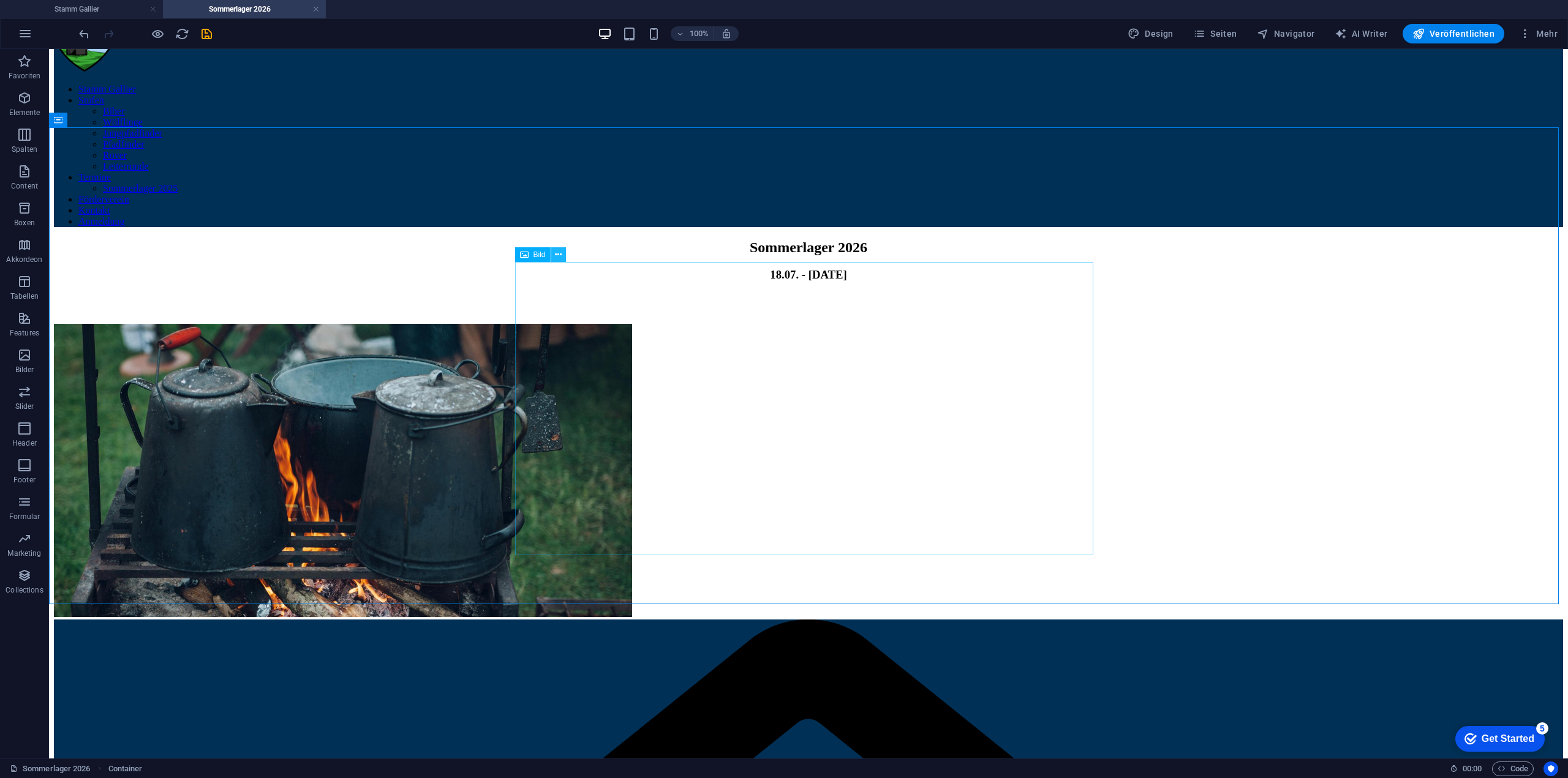
click at [562, 257] on button at bounding box center [558, 255] width 15 height 15
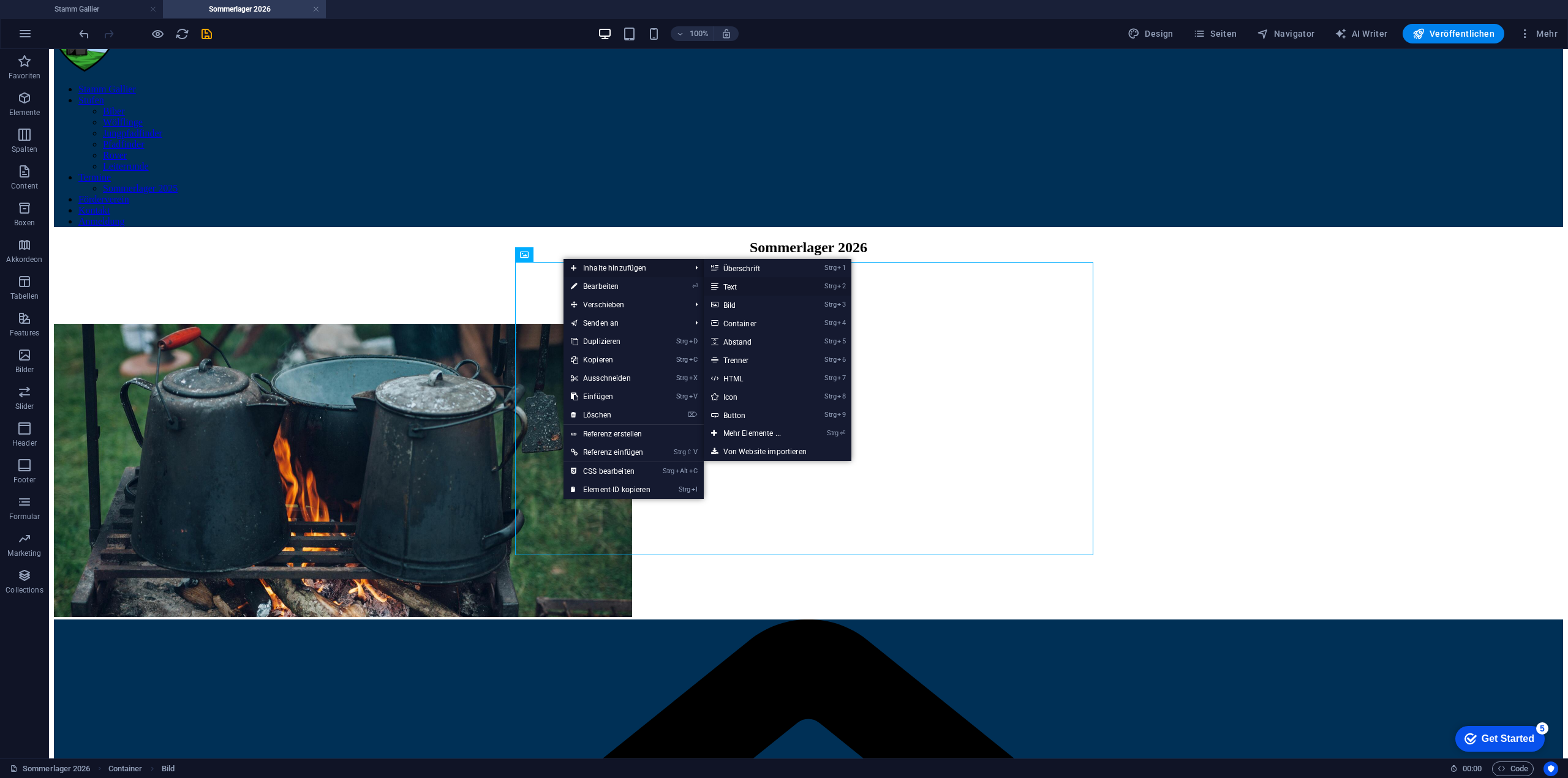
click at [750, 286] on link "Strg 2 Text" at bounding box center [754, 286] width 101 height 18
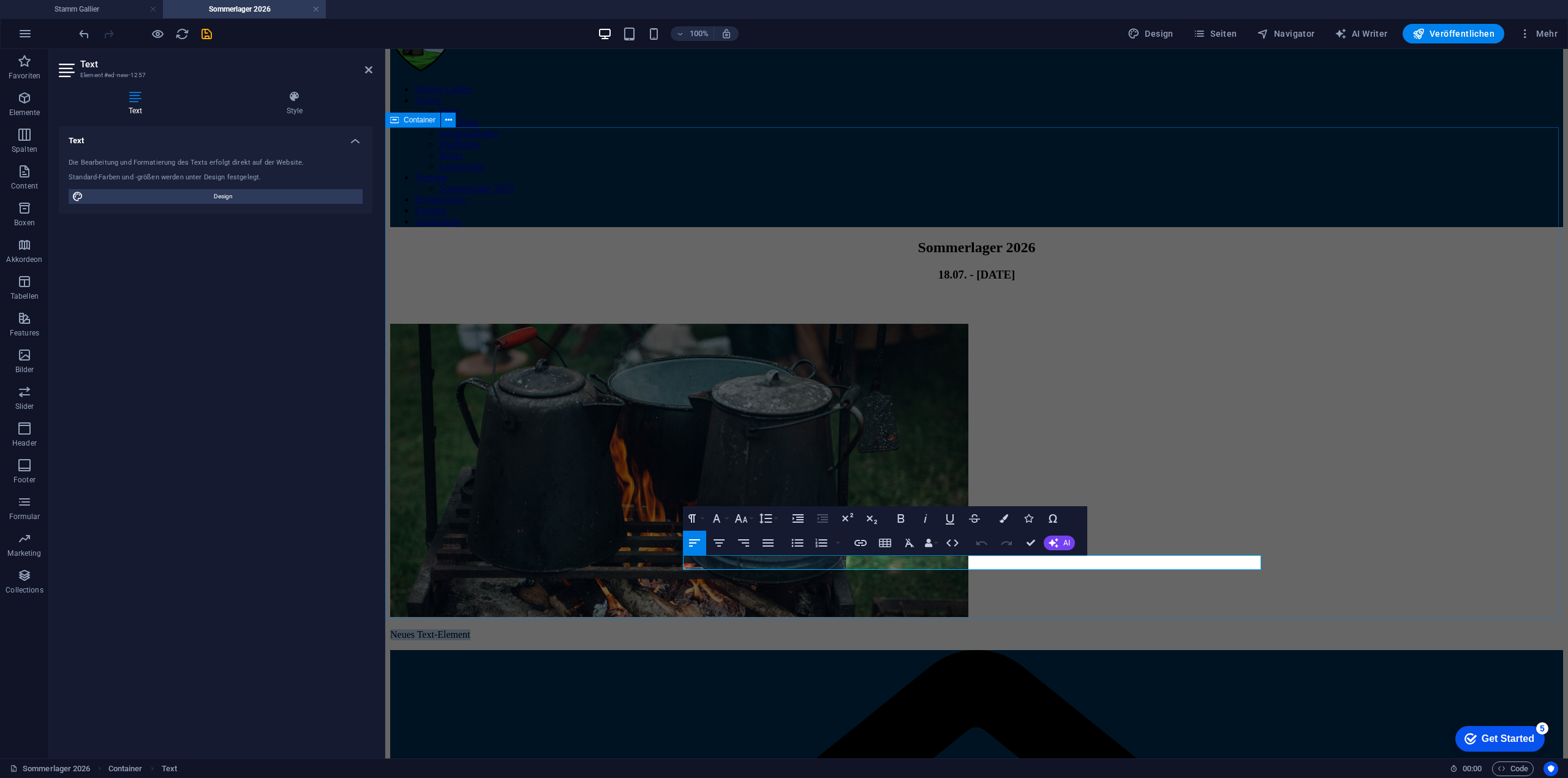
click at [1380, 594] on div "Sommerlager 2026 18.07. - [DATE] Neues Text-Element" at bounding box center [976, 440] width 1173 height 401
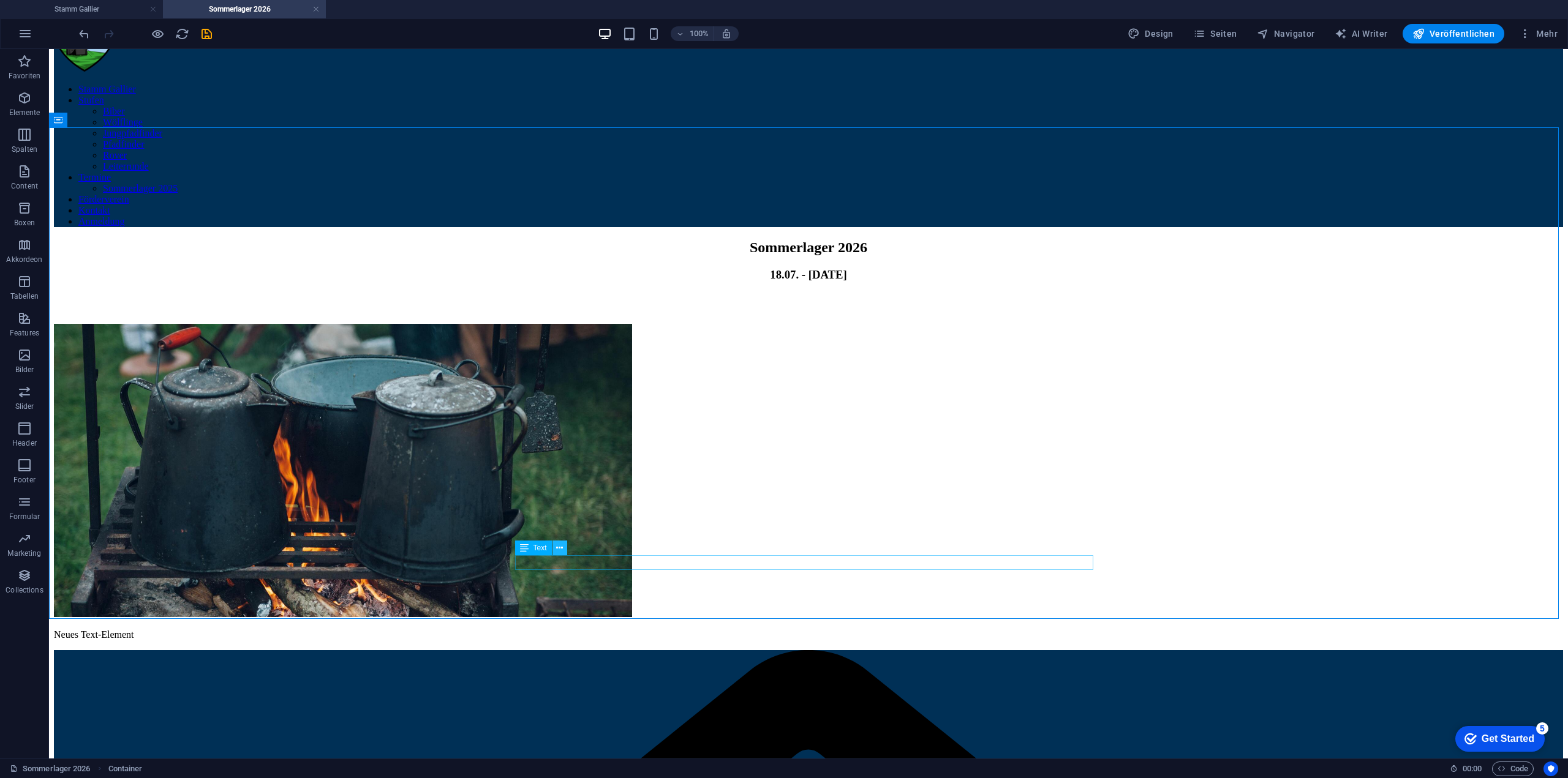
click at [558, 551] on icon at bounding box center [559, 548] width 7 height 13
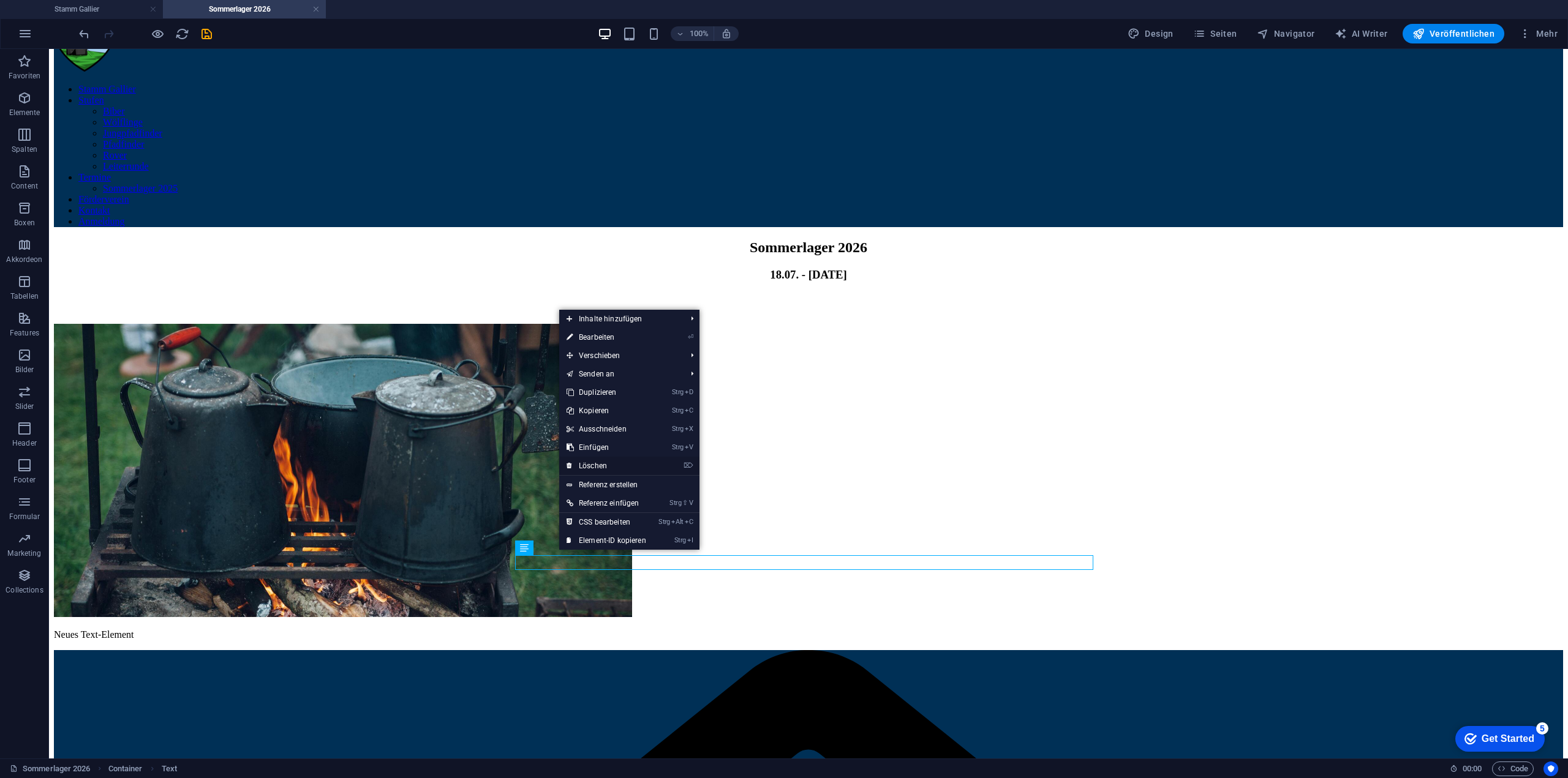
click at [603, 465] on link "⌦ Löschen" at bounding box center [607, 466] width 94 height 18
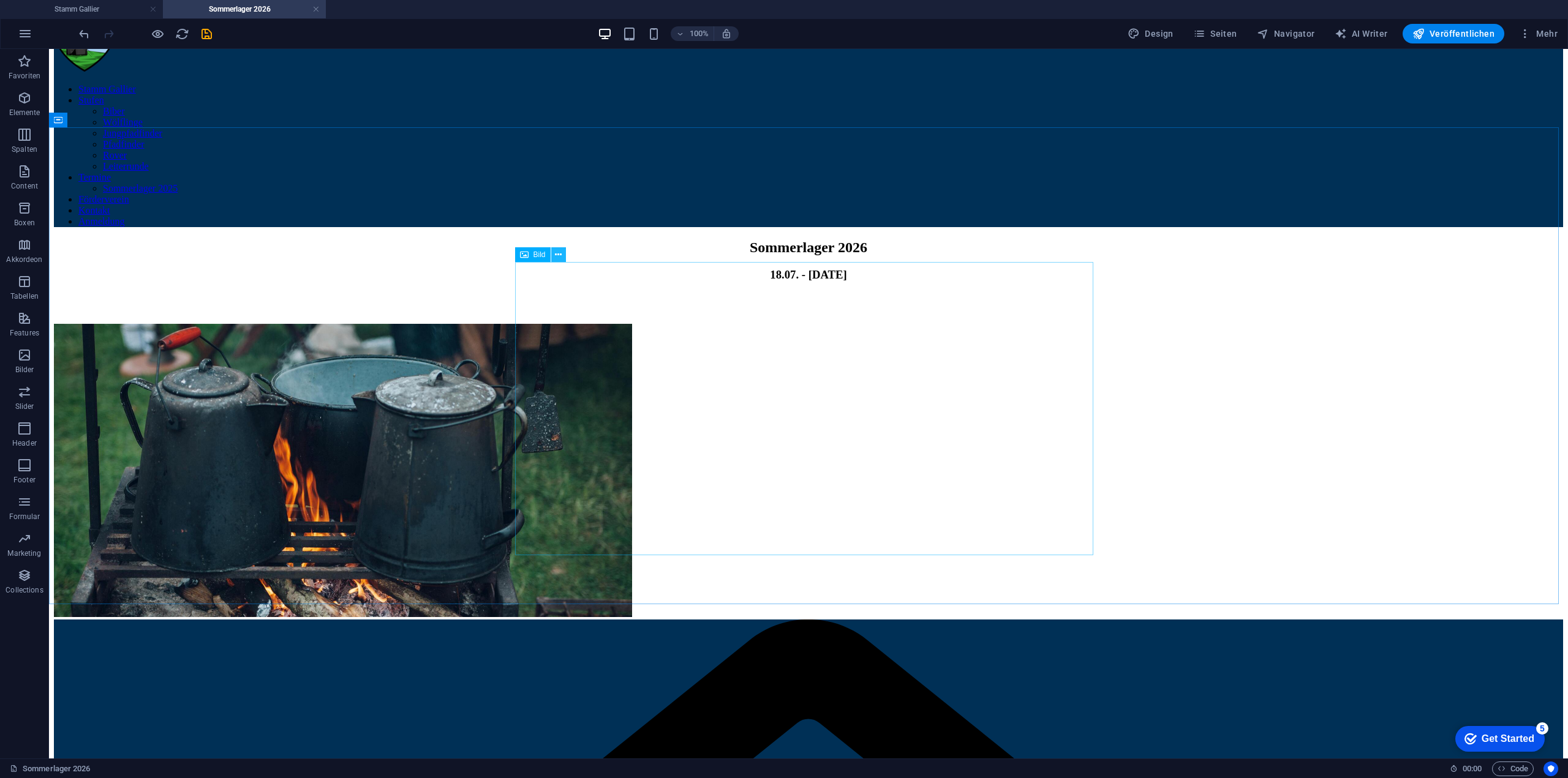
click at [557, 251] on icon at bounding box center [558, 255] width 7 height 13
click at [798, 324] on figure at bounding box center [809, 471] width 1509 height 295
click at [561, 257] on icon at bounding box center [558, 255] width 7 height 13
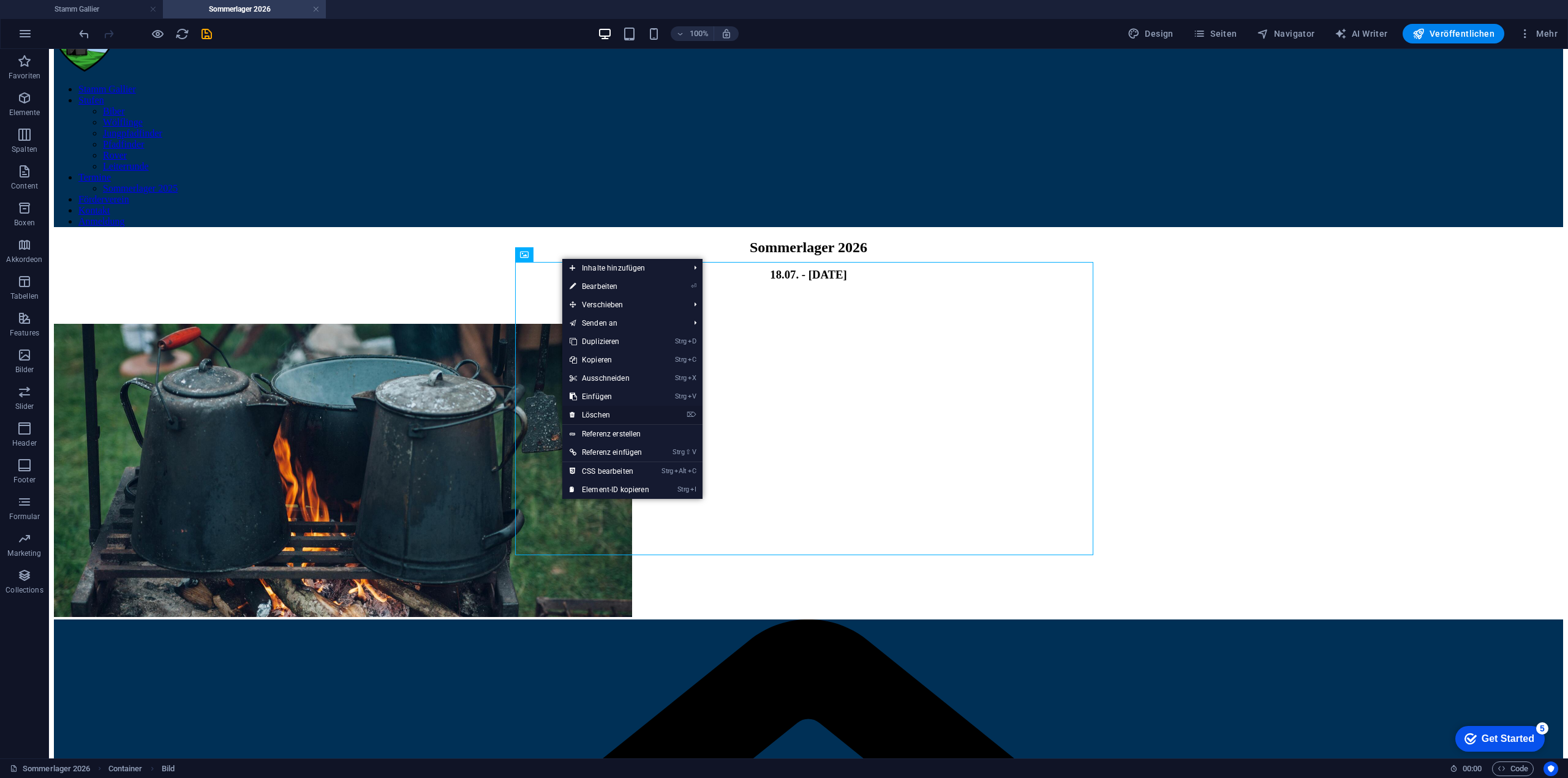
drag, startPoint x: 554, startPoint y: 366, endPoint x: 602, endPoint y: 414, distance: 67.9
click at [602, 414] on link "⌦ Löschen" at bounding box center [609, 415] width 94 height 18
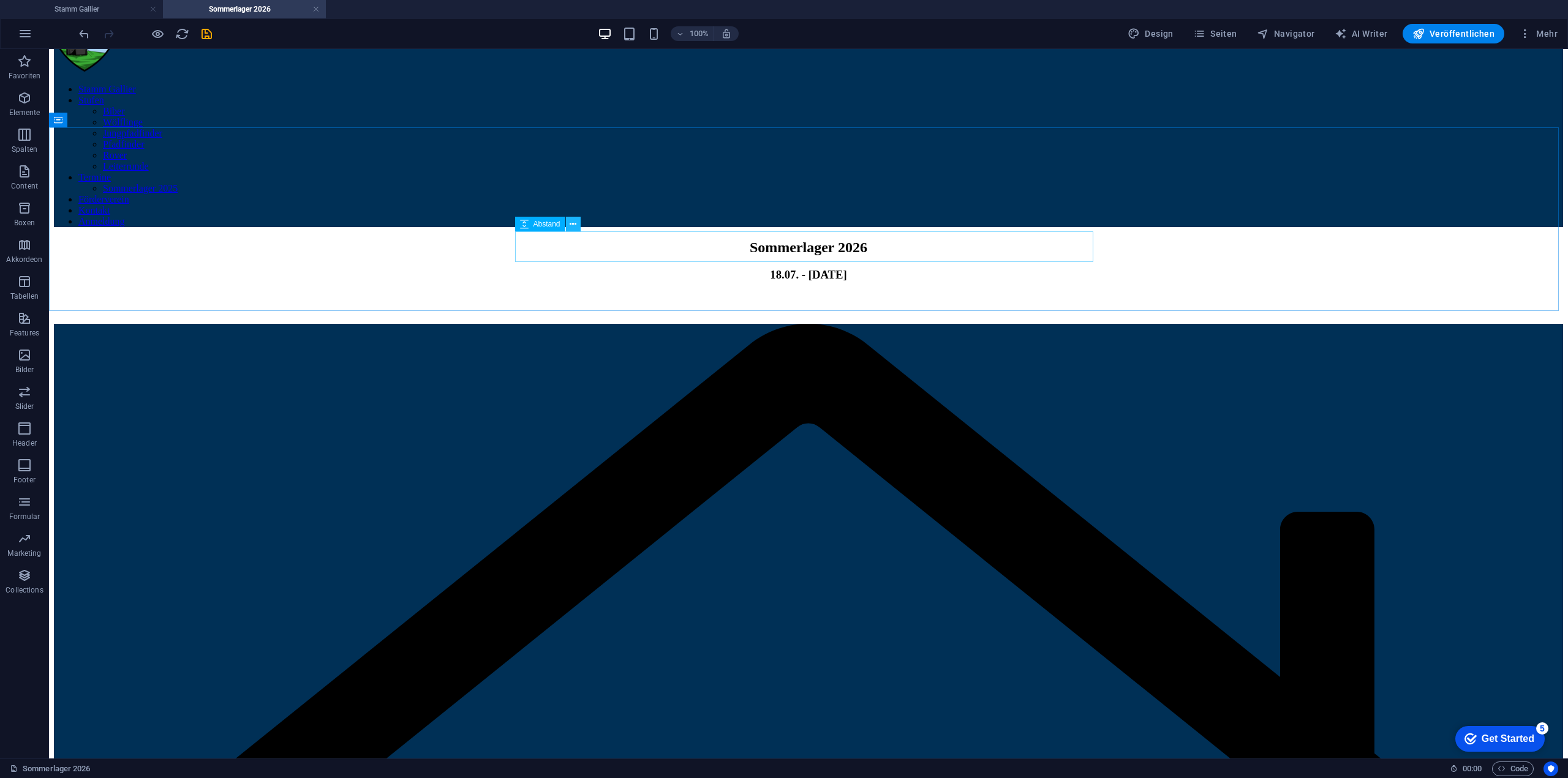
click at [572, 227] on icon at bounding box center [573, 224] width 7 height 13
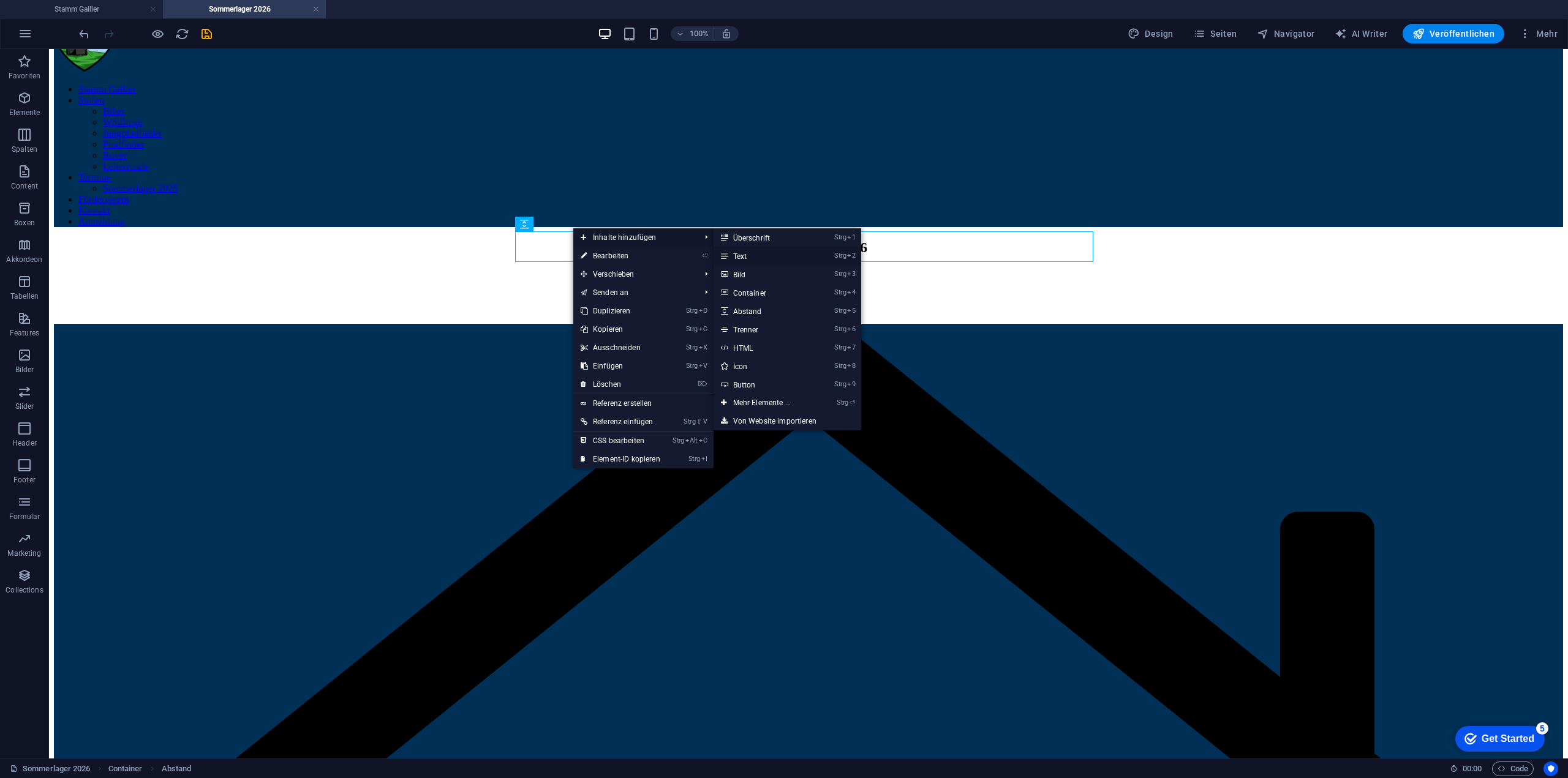
click at [752, 253] on link "Strg 2 Text" at bounding box center [764, 256] width 101 height 18
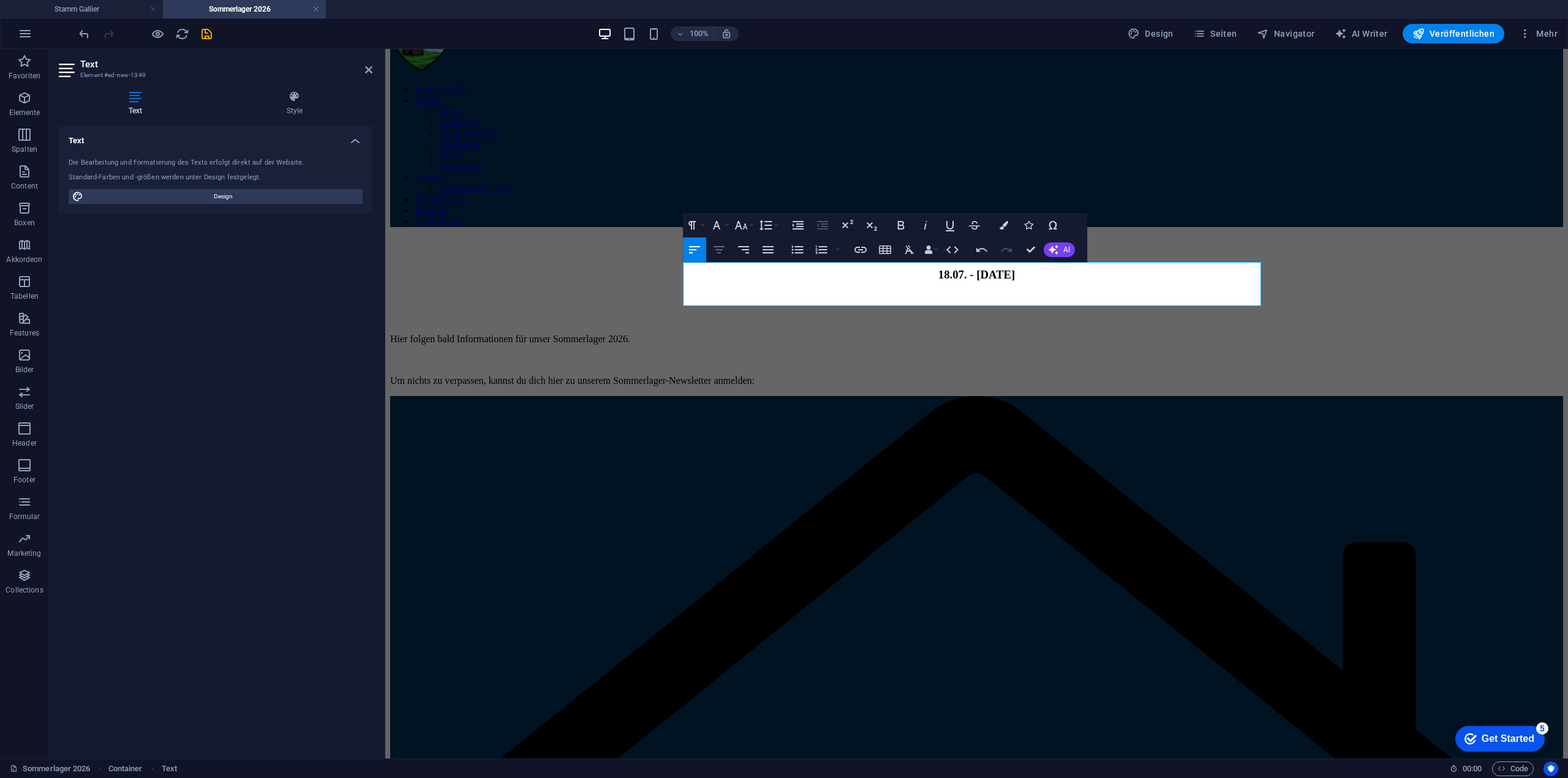
click at [725, 250] on icon "button" at bounding box center [719, 250] width 15 height 15
click at [956, 355] on p at bounding box center [976, 360] width 1173 height 11
click at [720, 248] on icon "button" at bounding box center [719, 250] width 15 height 15
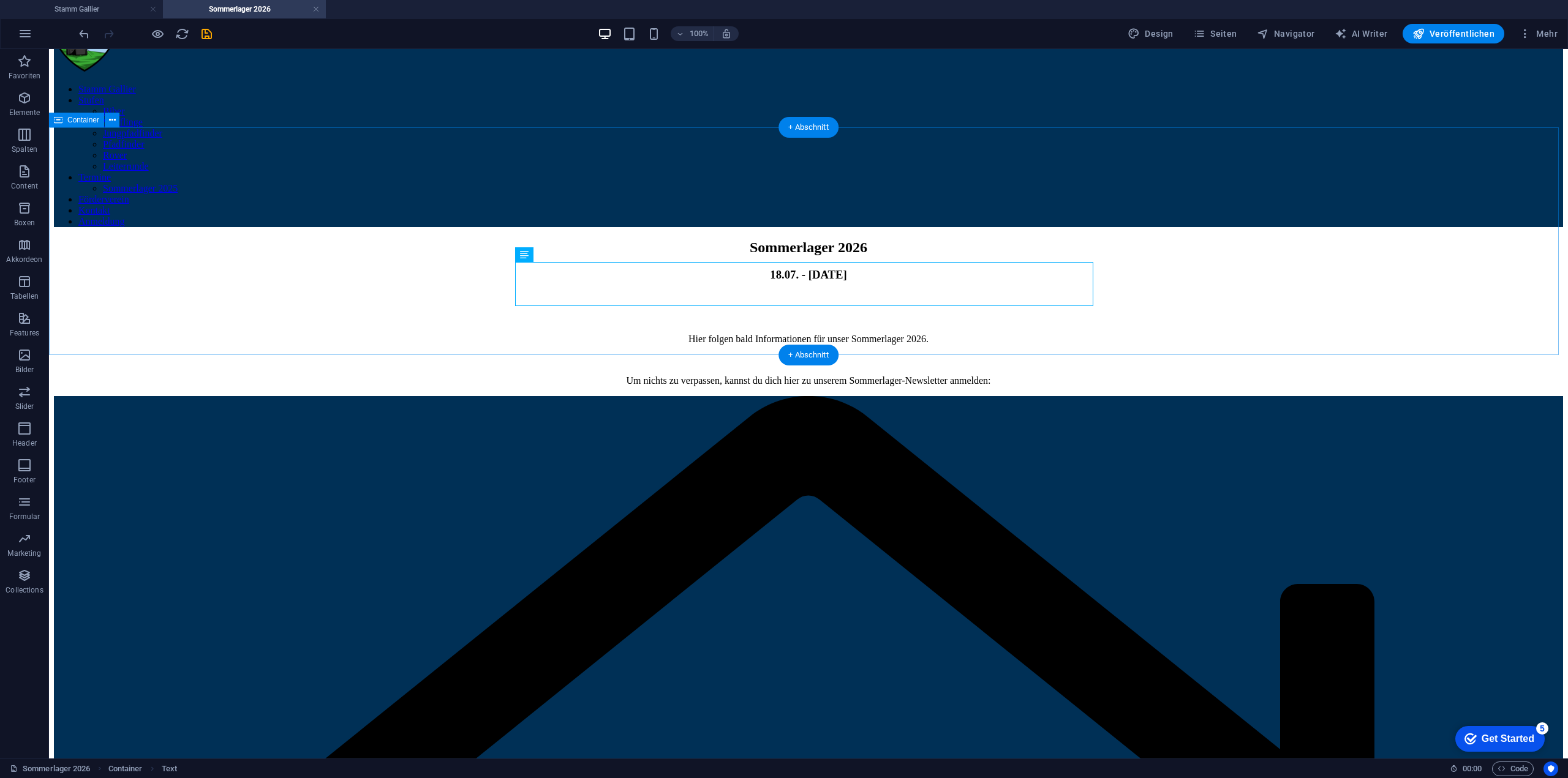
click at [1310, 239] on div "Sommerlager 2026 18.07. - [DATE] Hier folgen bald Informationen für unser Somme…" at bounding box center [809, 312] width 1509 height 147
click at [559, 254] on icon at bounding box center [559, 255] width 7 height 13
drag, startPoint x: 562, startPoint y: 255, endPoint x: 530, endPoint y: 207, distance: 57.7
click at [562, 255] on icon at bounding box center [559, 255] width 7 height 13
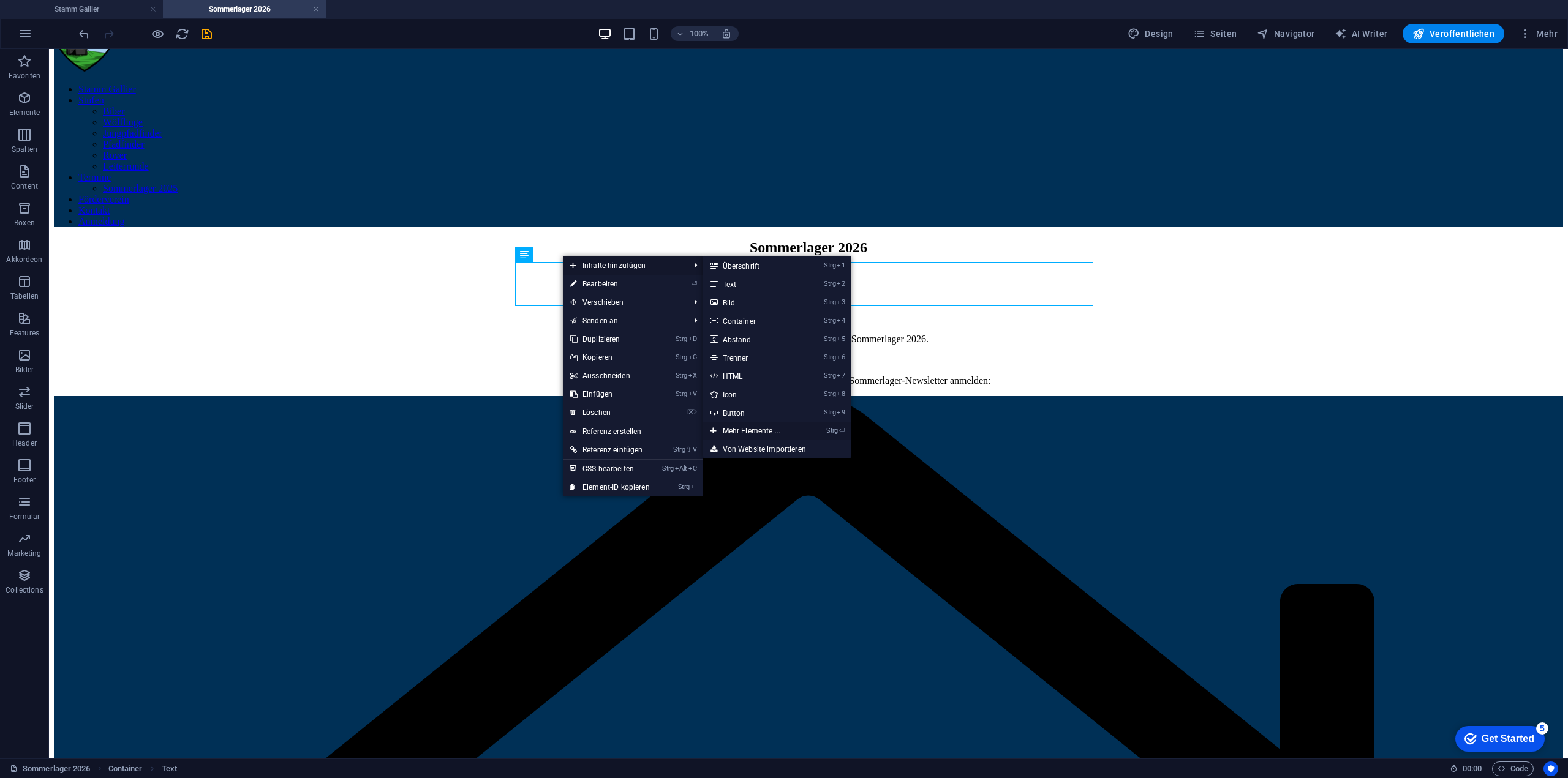
click at [748, 429] on link "Strg ⏎ Mehr Elemente ..." at bounding box center [754, 431] width 101 height 18
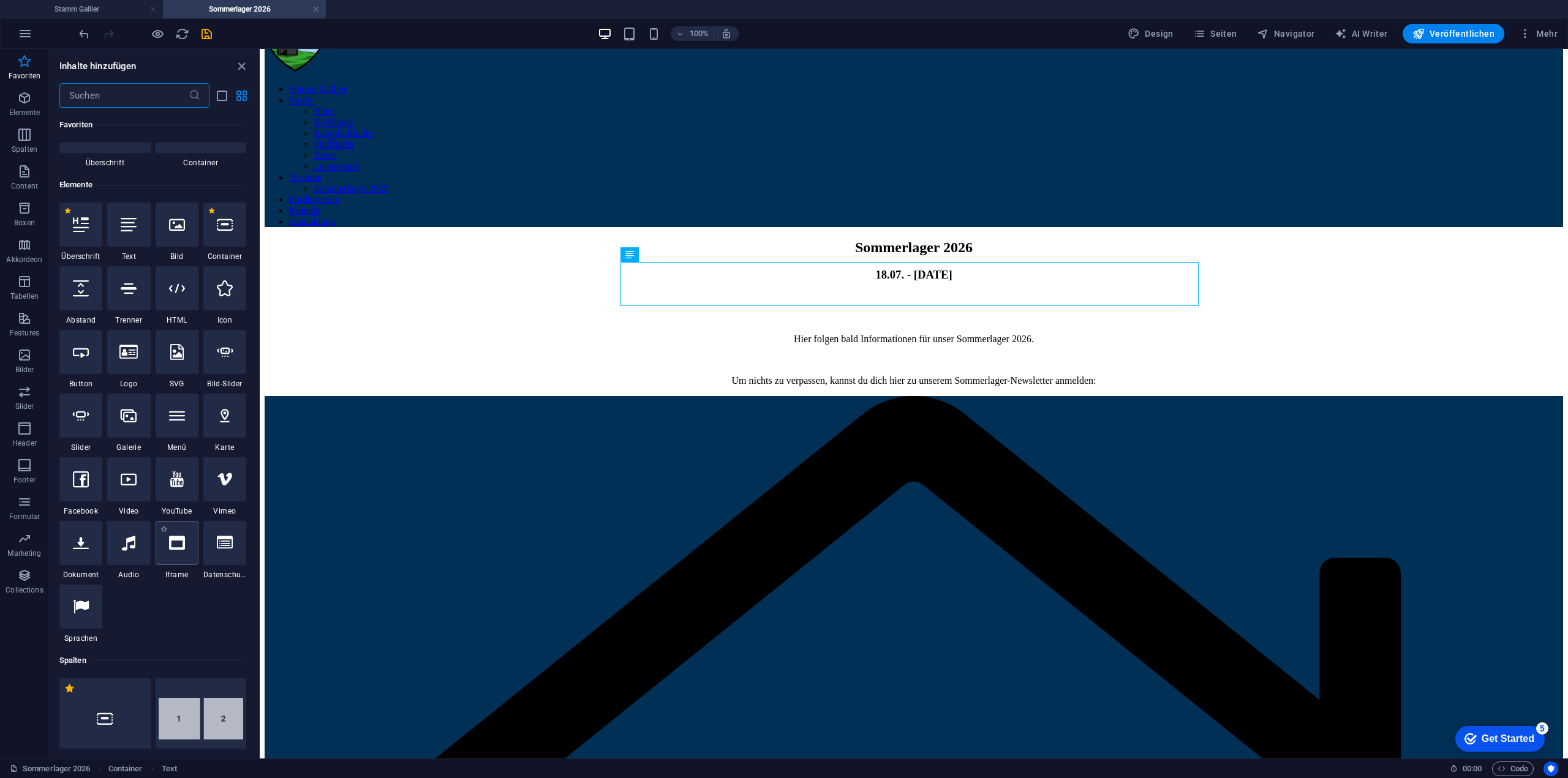
scroll to position [69, 0]
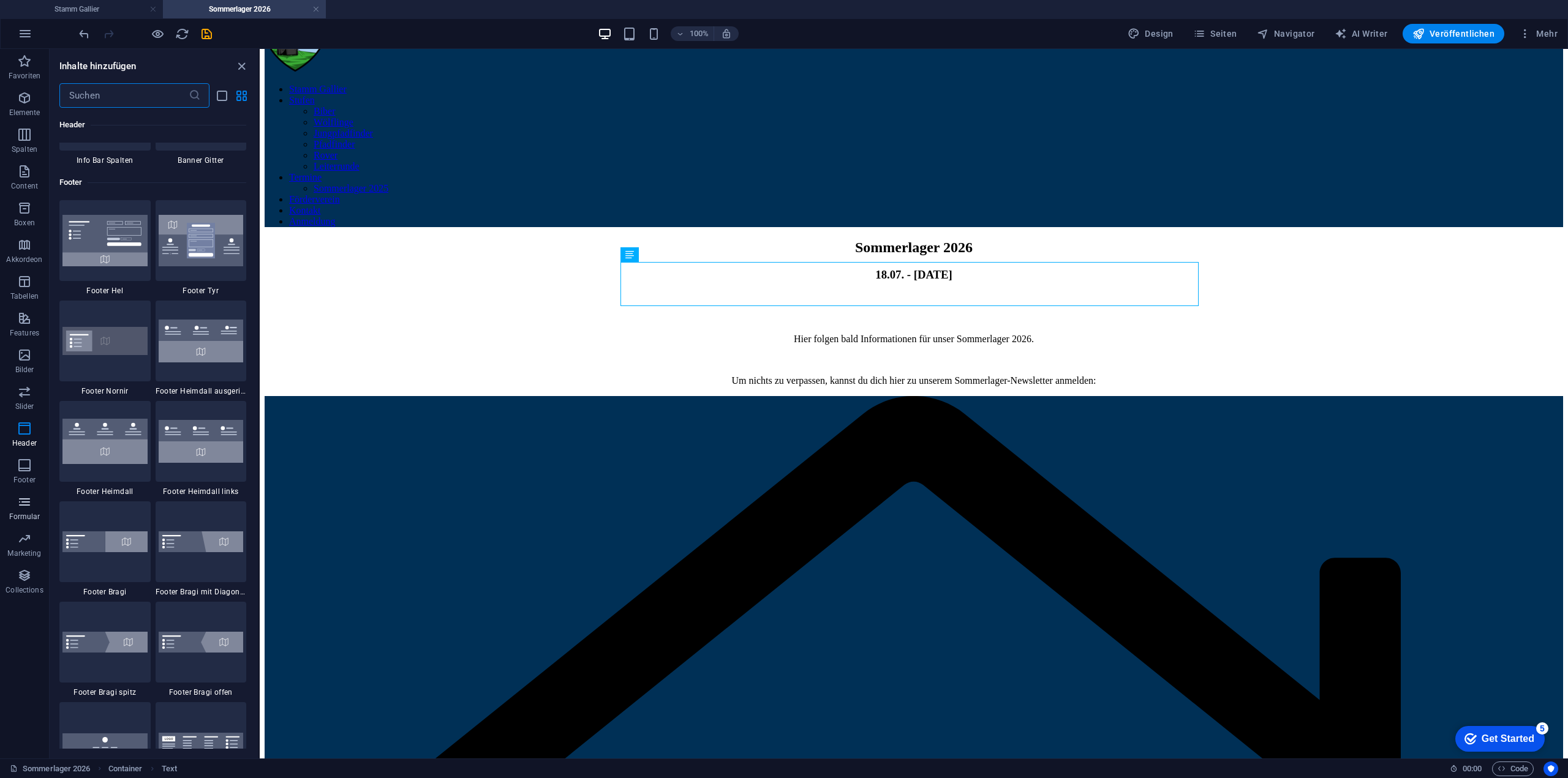
click at [17, 502] on icon "button" at bounding box center [24, 502] width 15 height 15
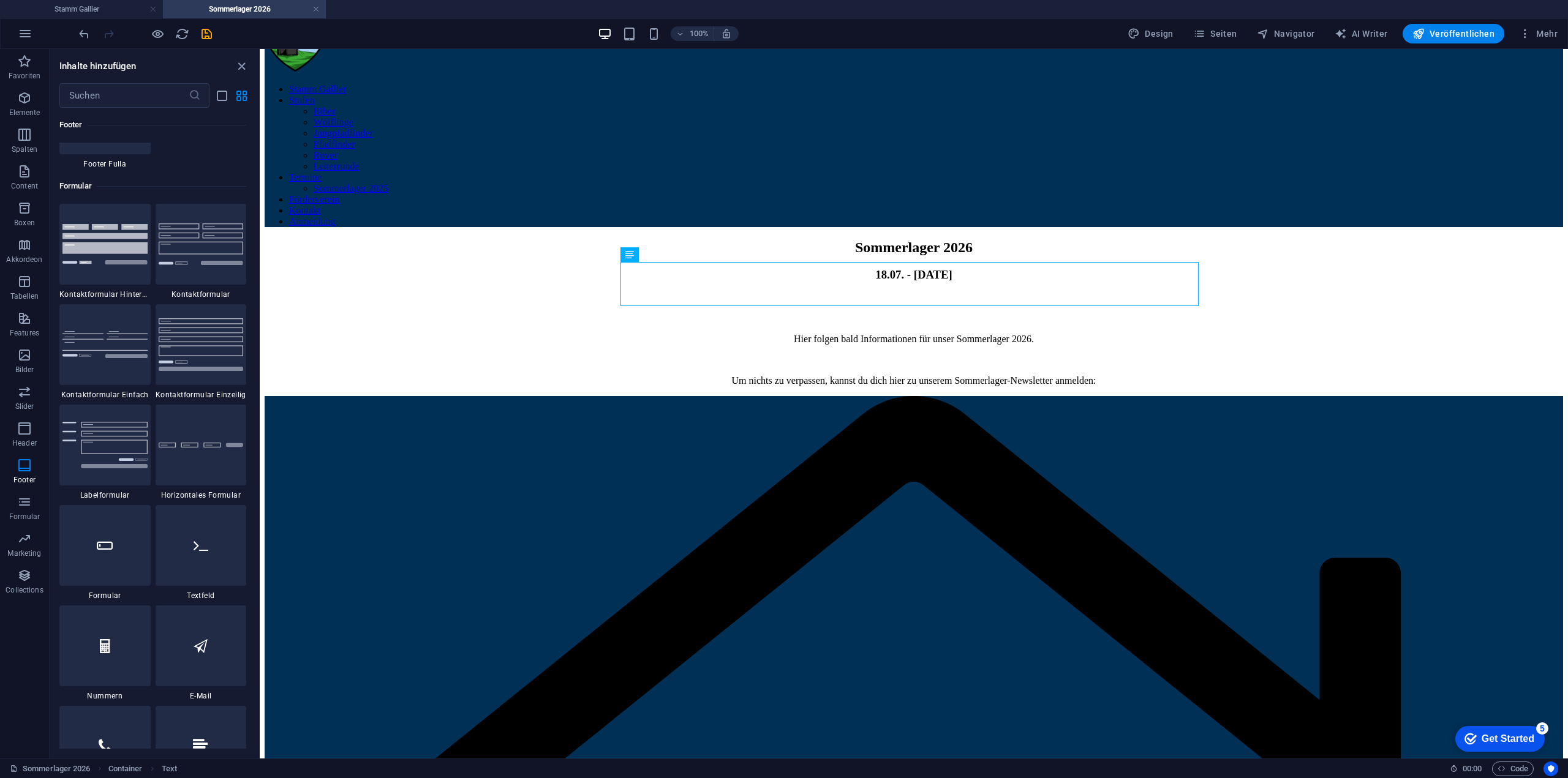
scroll to position [8815, 0]
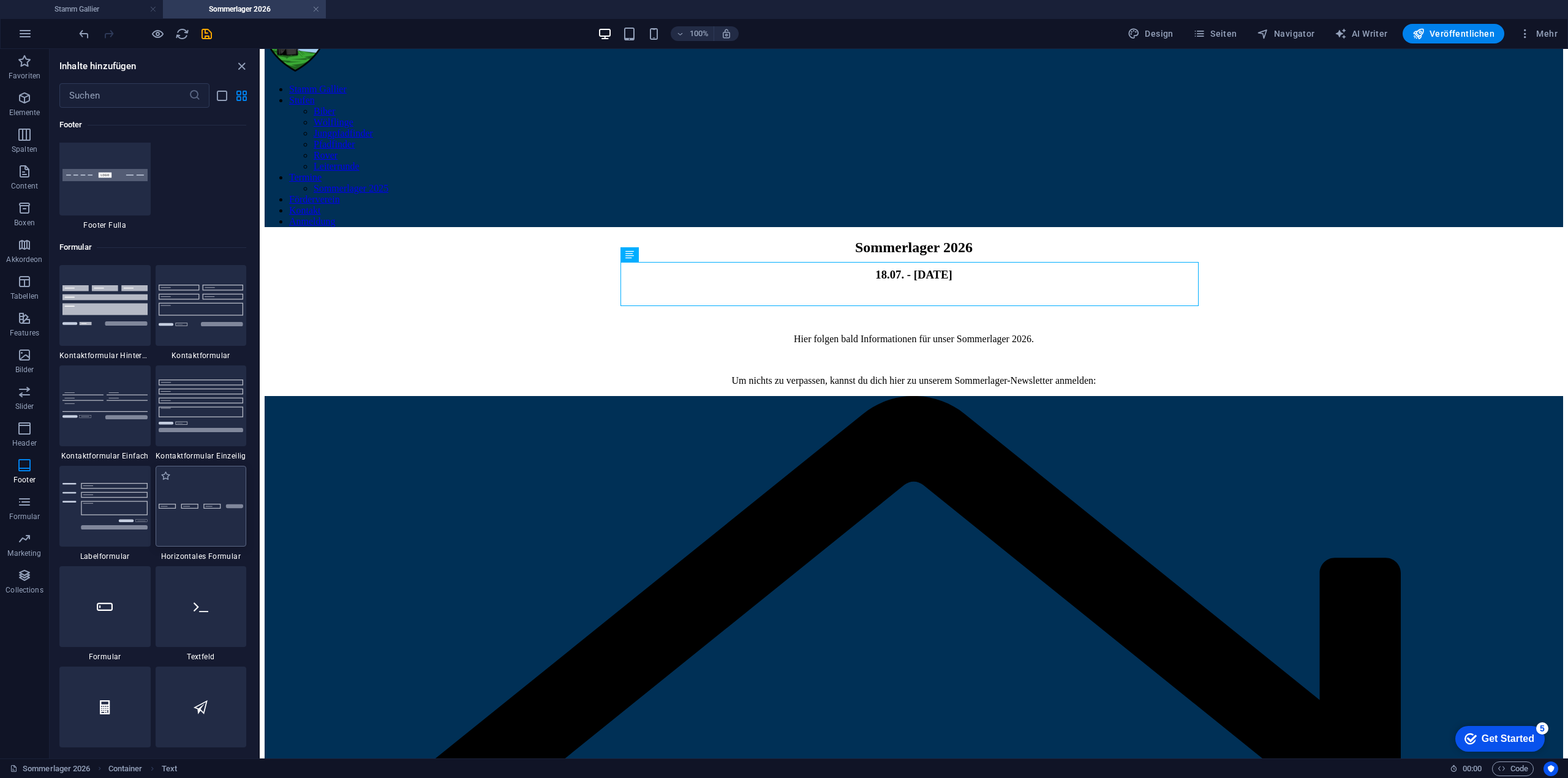
click at [188, 502] on div at bounding box center [201, 506] width 91 height 81
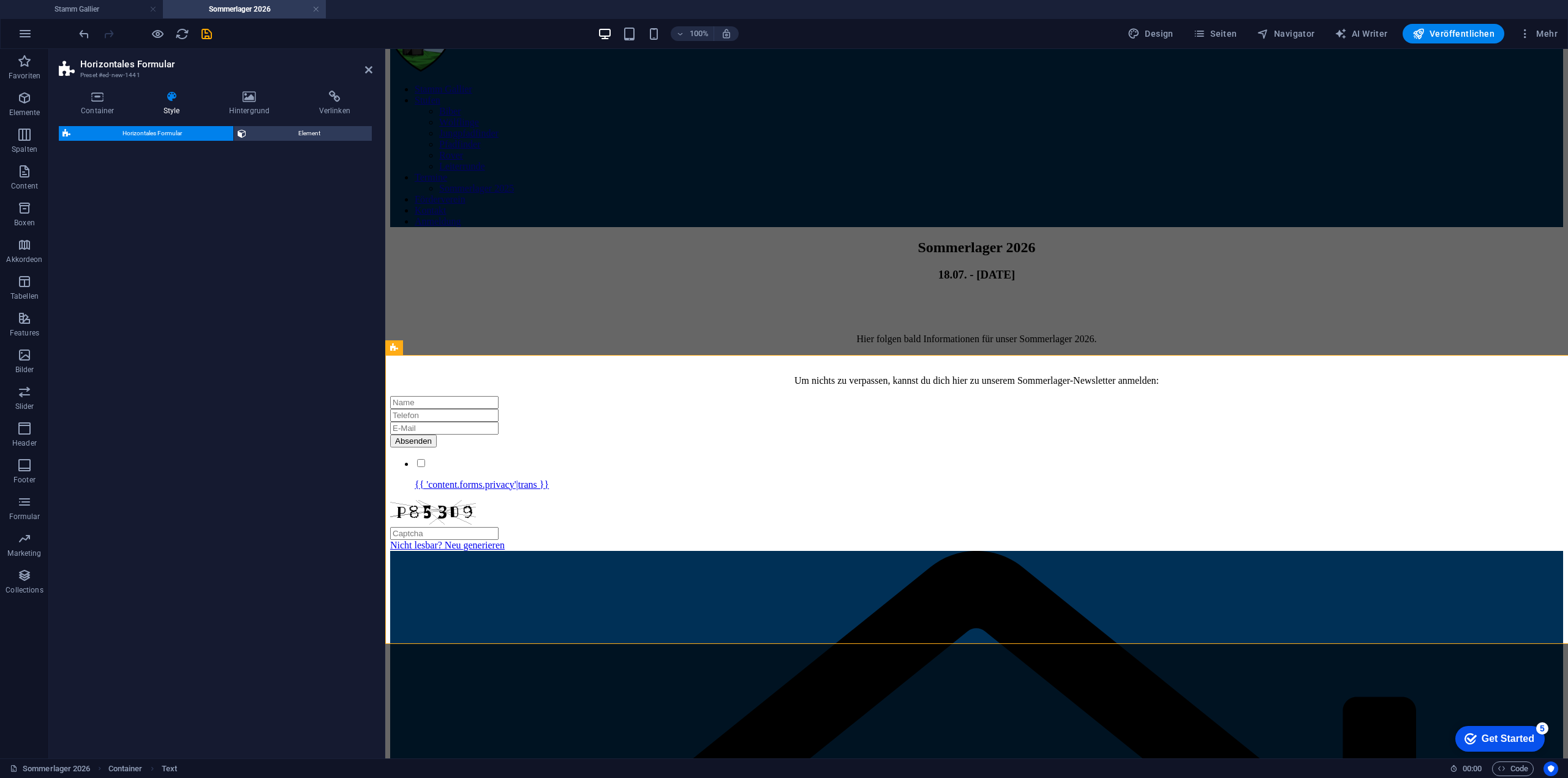
select select "rem"
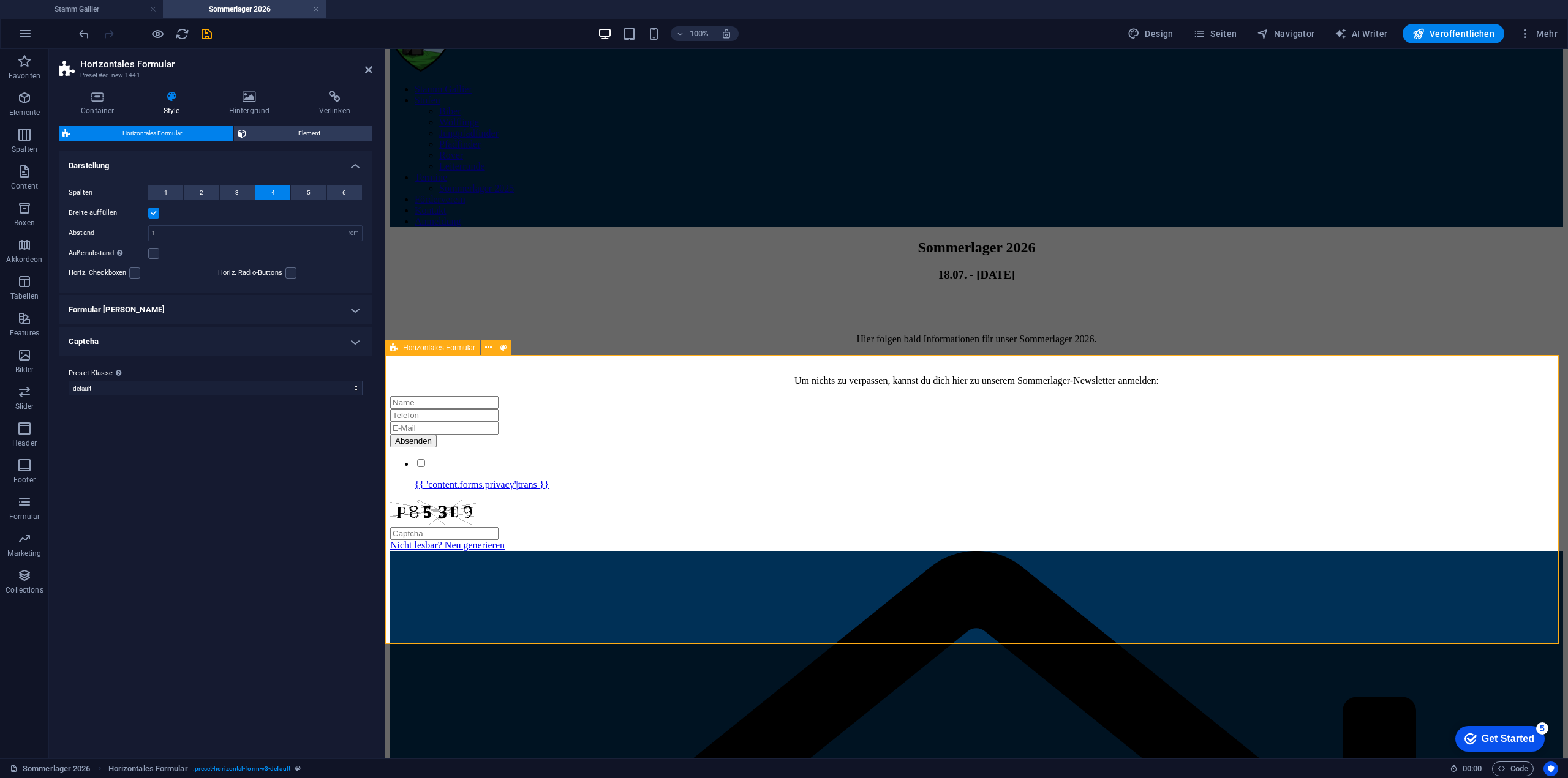
click at [606, 545] on div "Absenden {{ 'content.forms.privacy'|trans }} Nicht lesbar? Neu generieren" at bounding box center [976, 473] width 1173 height 155
click at [324, 127] on span "Element" at bounding box center [309, 133] width 118 height 15
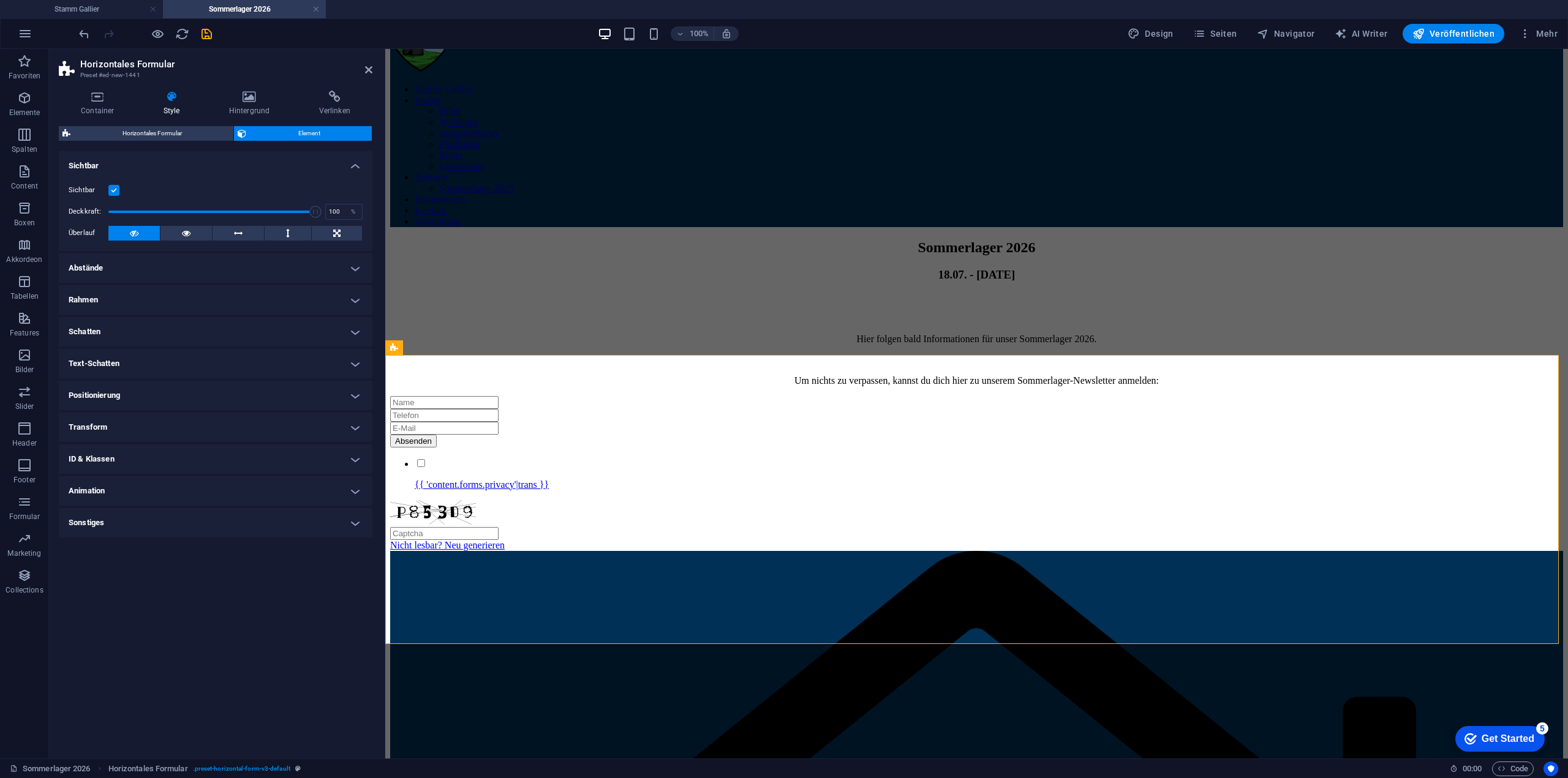
click at [191, 125] on div "Container Style Hintergrund Verlinken Größe Höhe Standard px rem % vh vw Mind. …" at bounding box center [216, 420] width 314 height 658
click at [187, 129] on span "Horizontales Formular" at bounding box center [151, 133] width 156 height 15
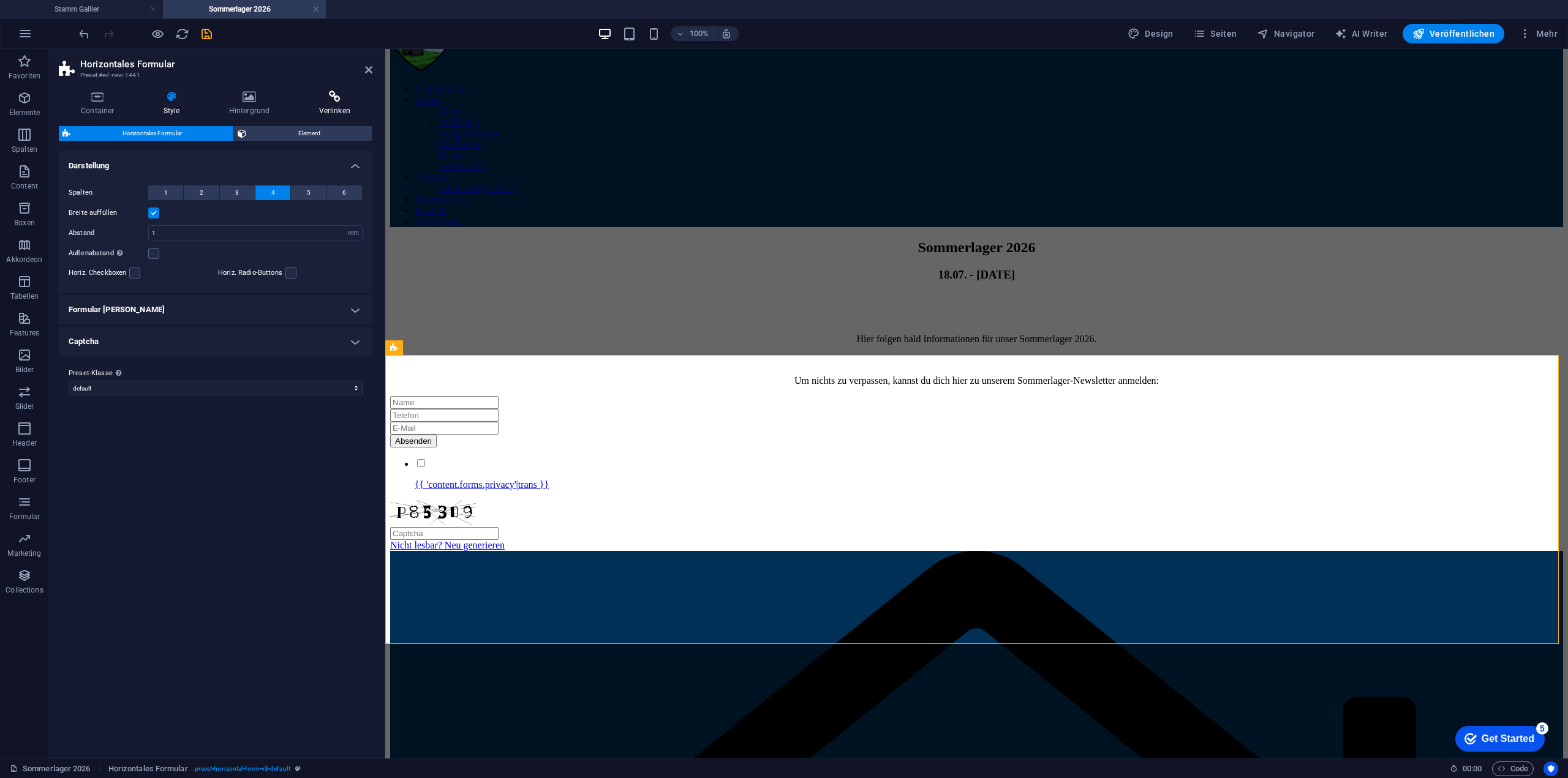
click at [333, 97] on icon at bounding box center [334, 96] width 76 height 12
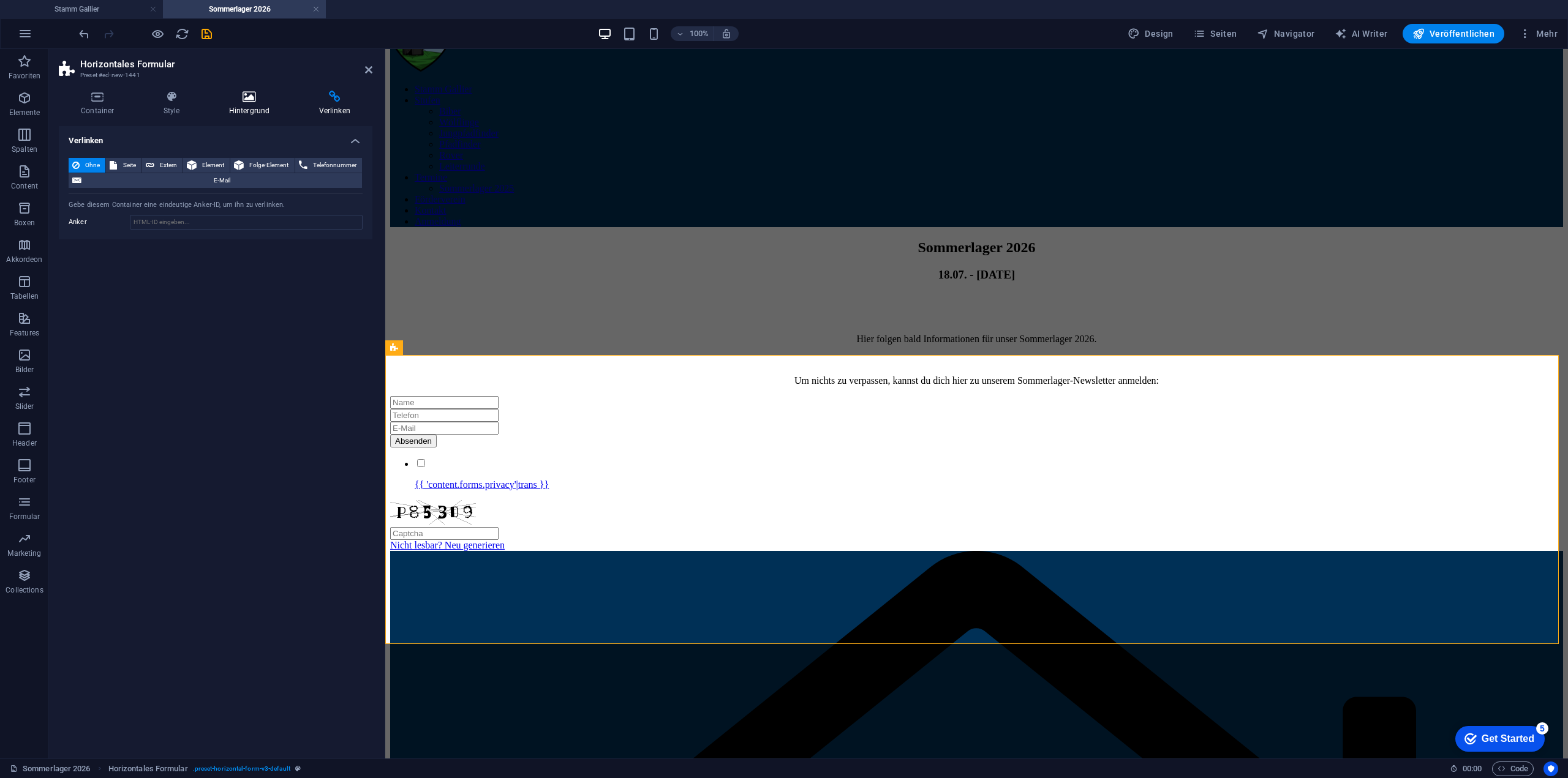
click at [255, 96] on icon at bounding box center [249, 96] width 85 height 12
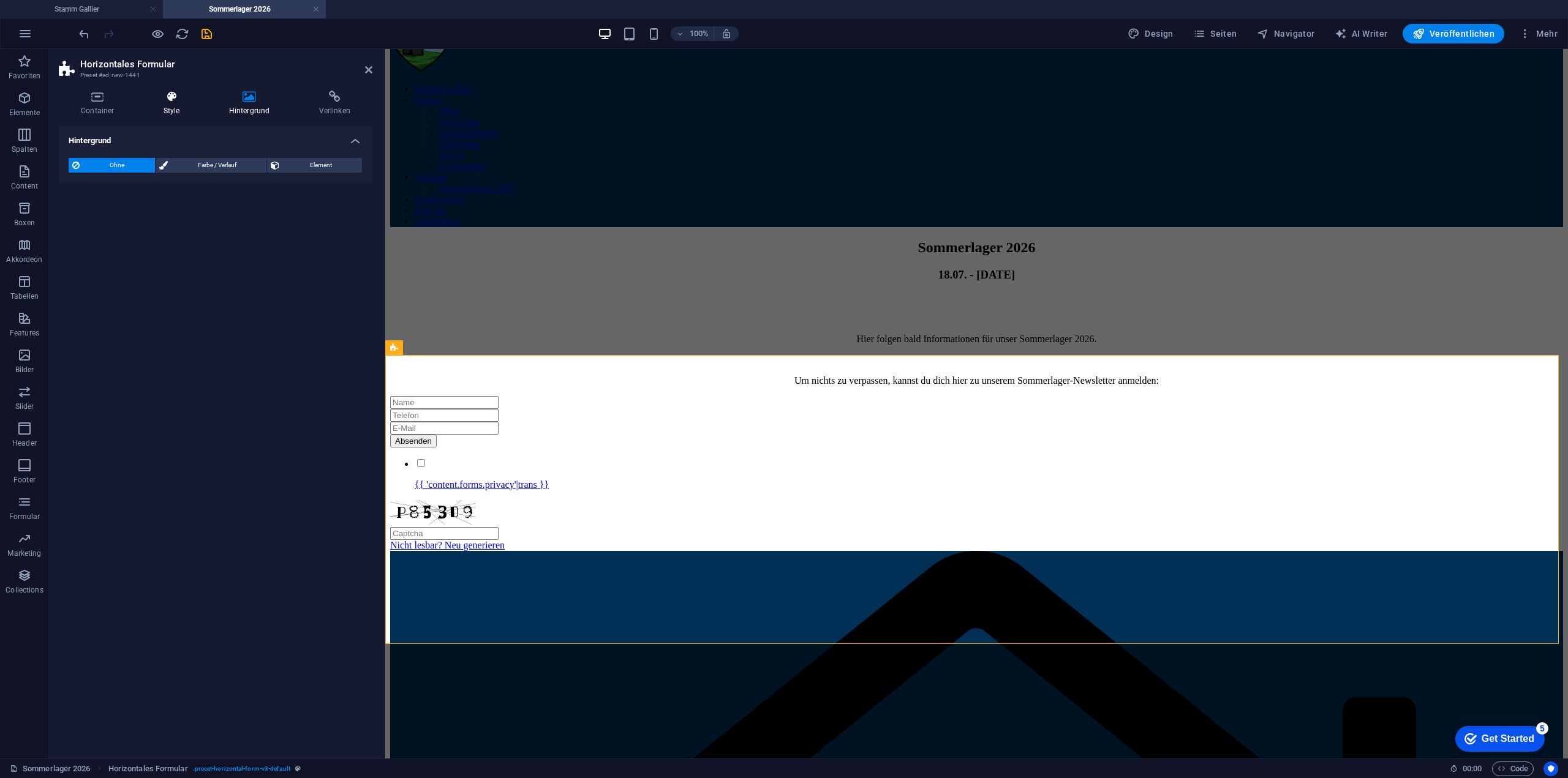
click at [185, 92] on icon at bounding box center [172, 96] width 61 height 12
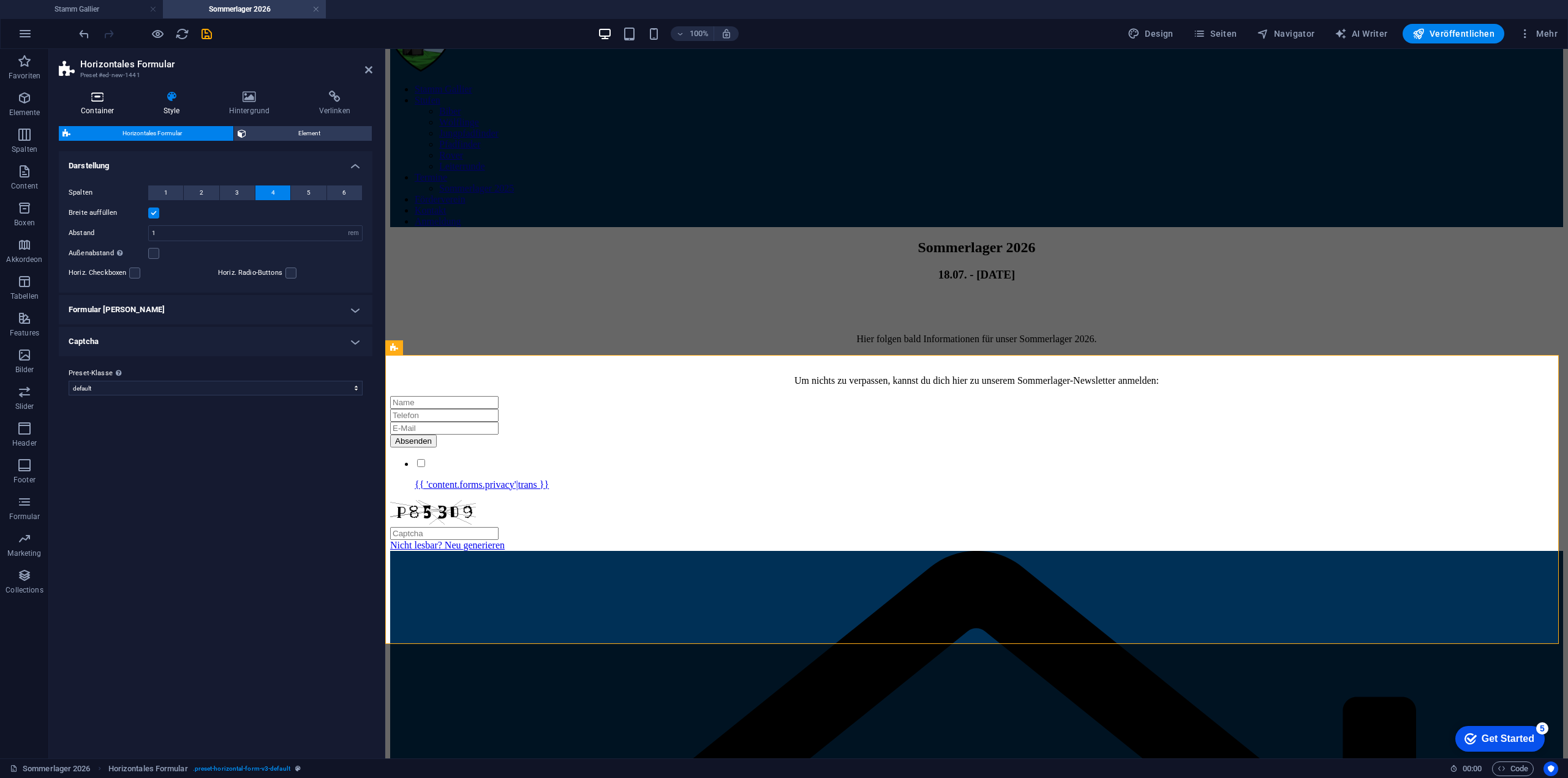
click at [113, 102] on icon at bounding box center [98, 96] width 78 height 12
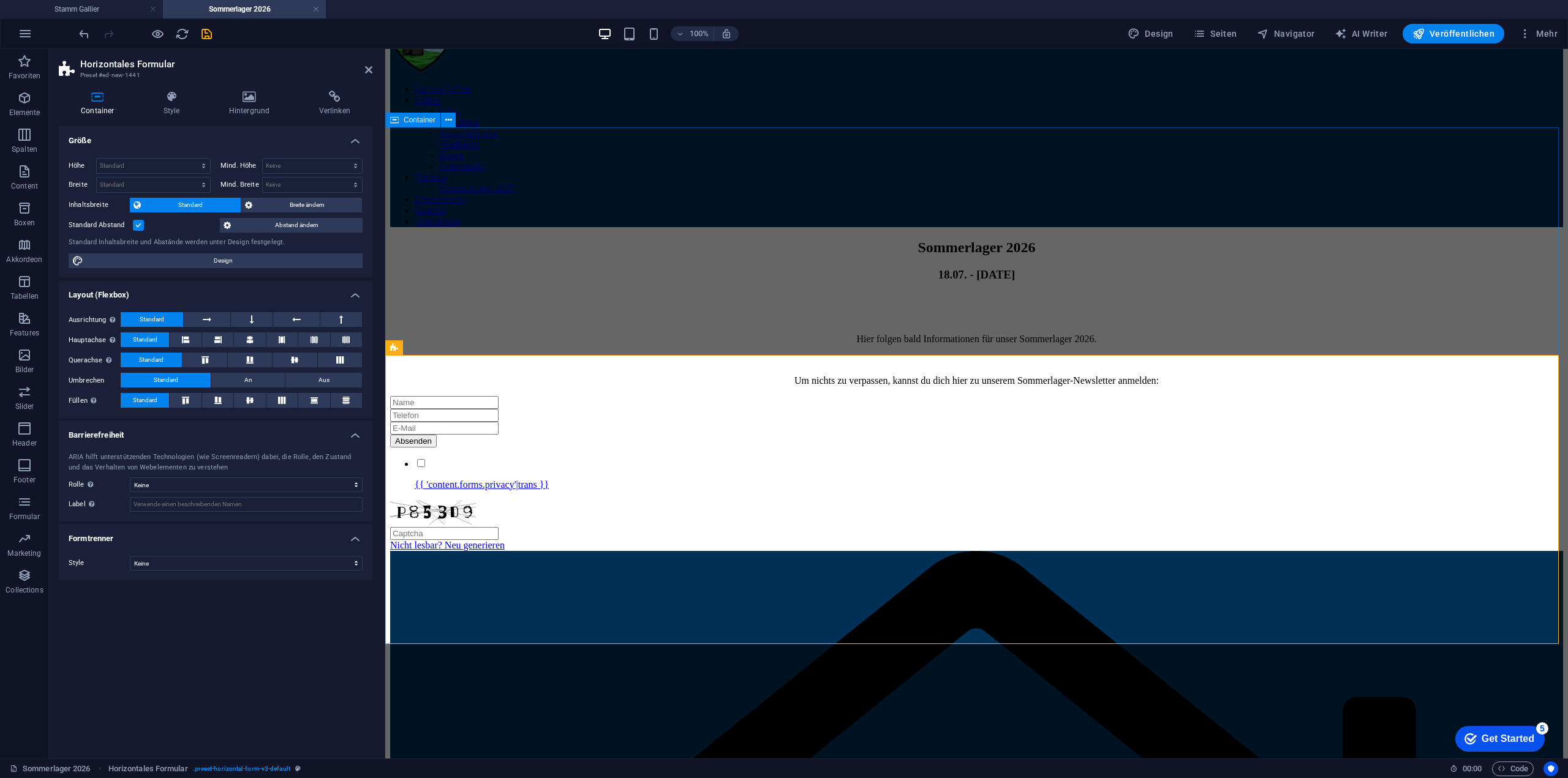
click at [673, 285] on div "Sommerlager 2026 18.07. - [DATE] Hier folgen bald Informationen für unser Somme…" at bounding box center [976, 312] width 1173 height 147
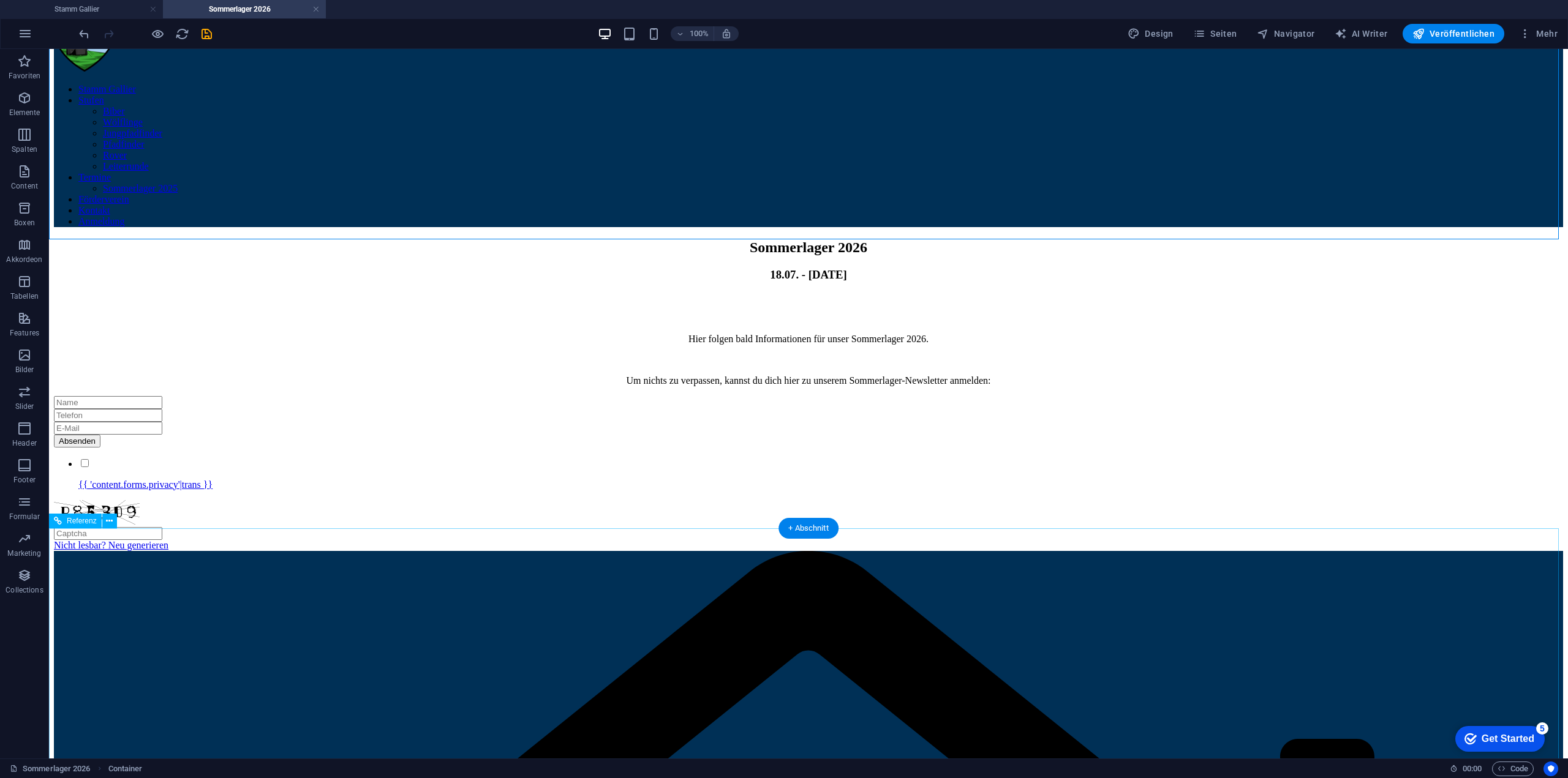
scroll to position [306, 0]
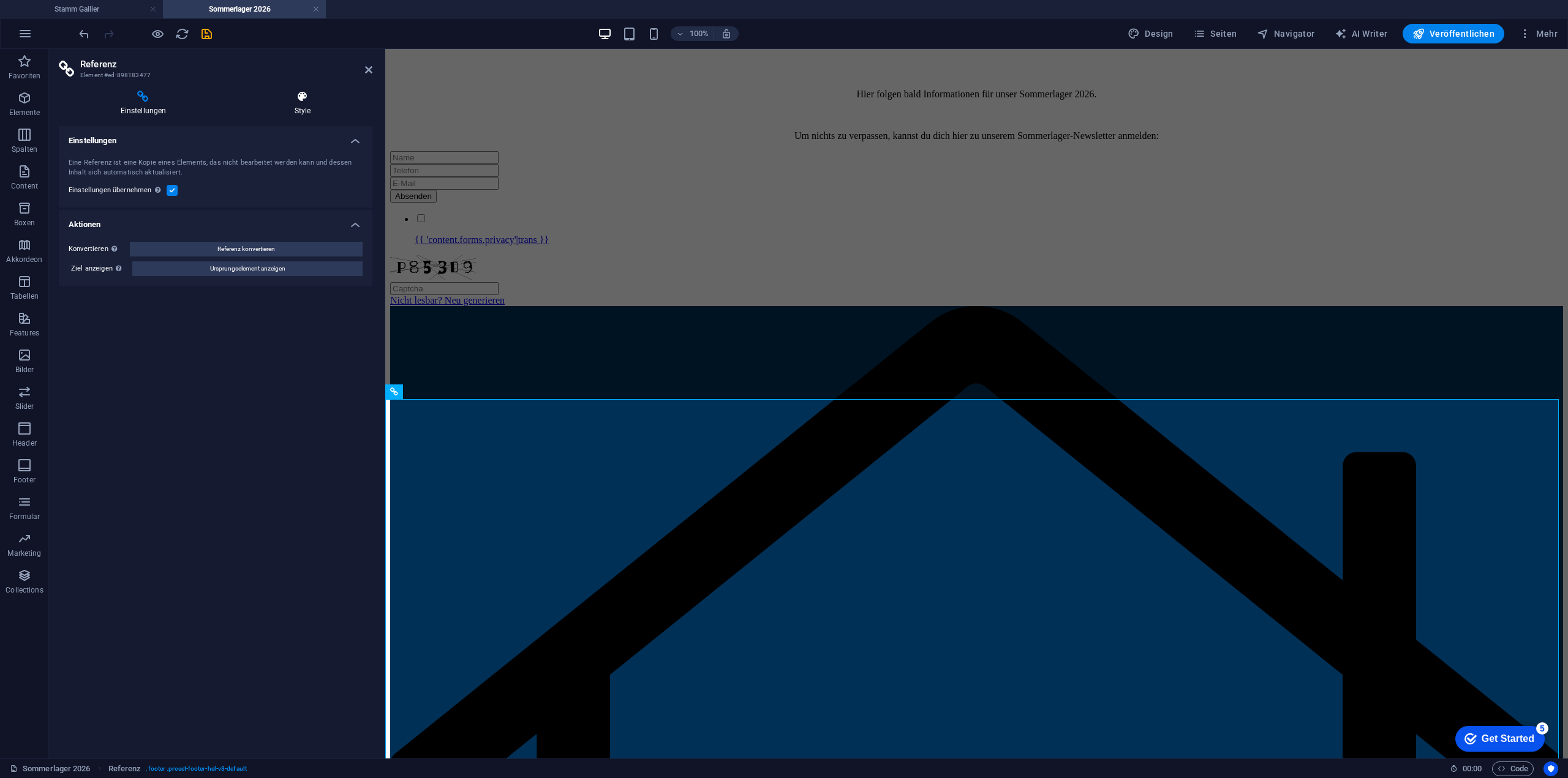
click at [309, 96] on icon at bounding box center [303, 96] width 139 height 12
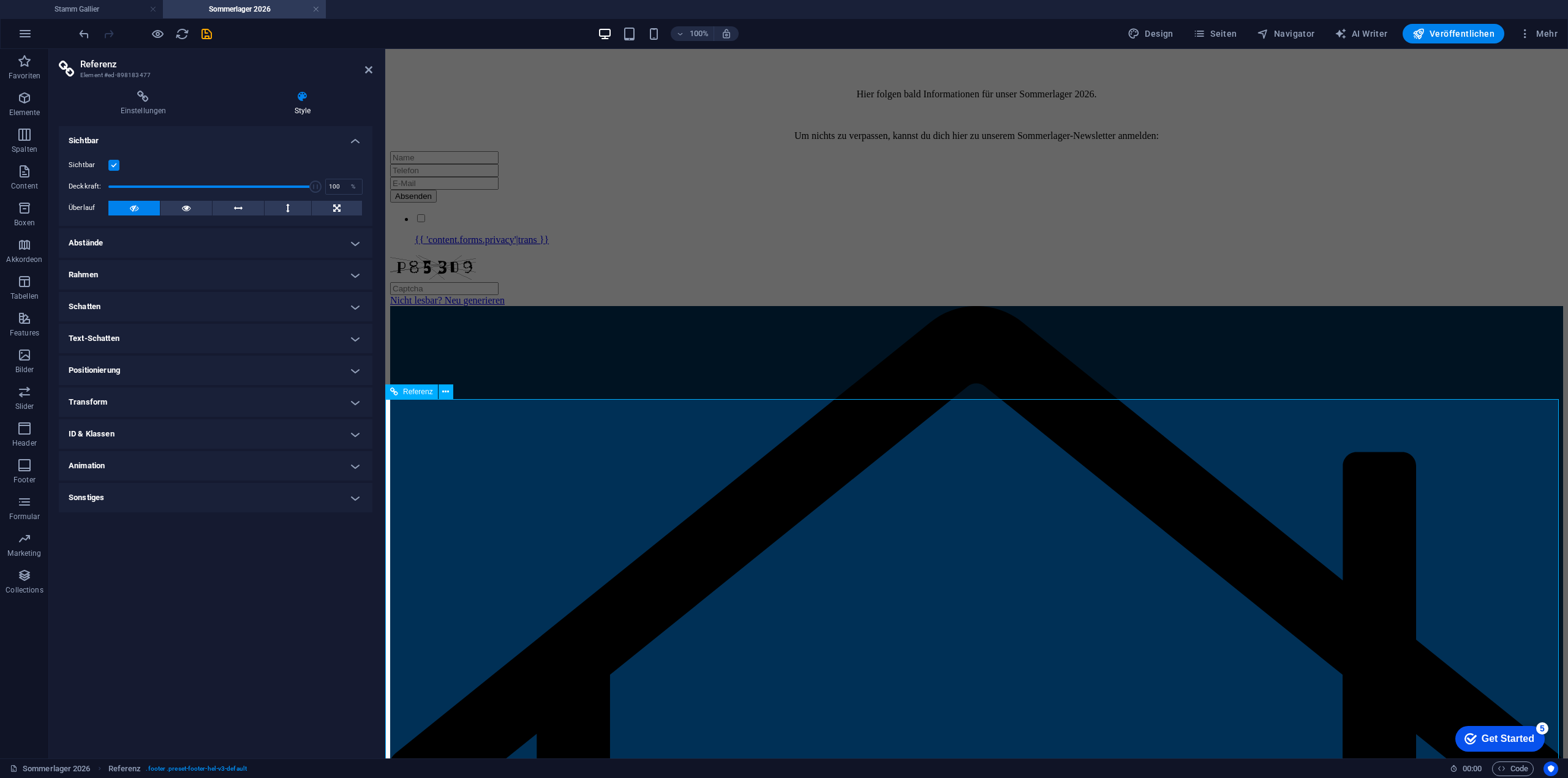
click at [396, 393] on icon at bounding box center [393, 392] width 8 height 15
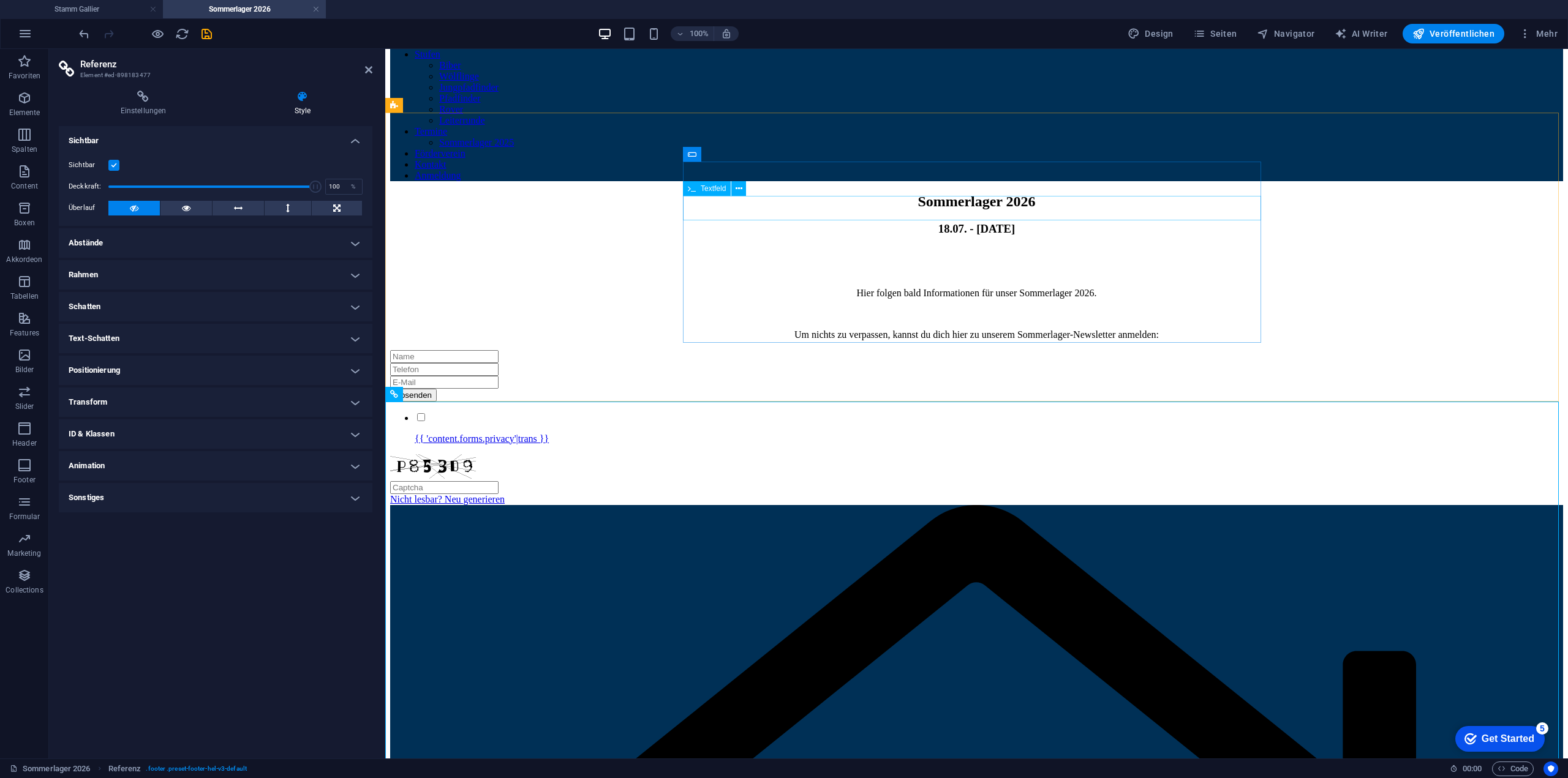
scroll to position [0, 0]
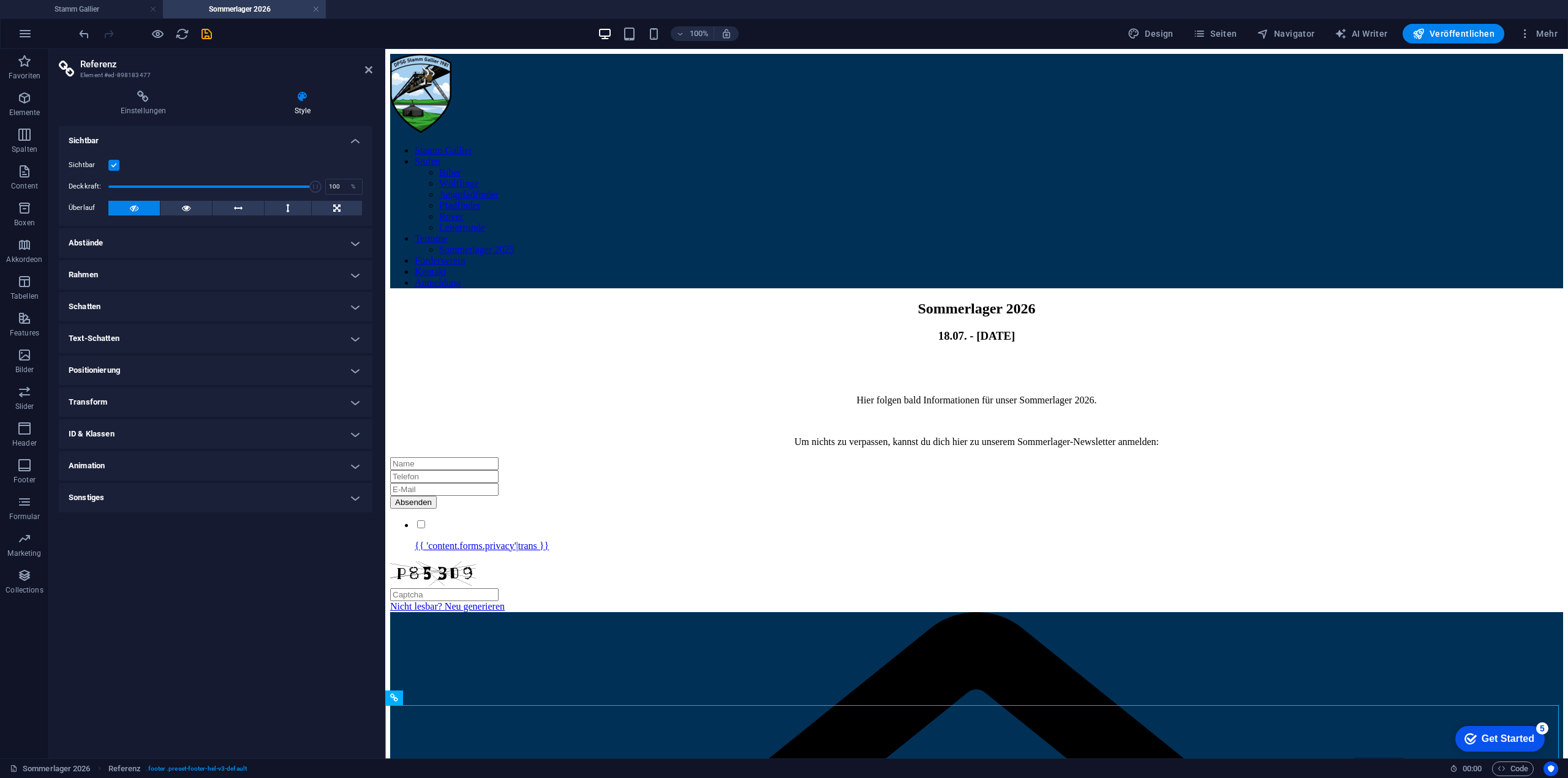
click at [372, 64] on aside "Referenz Element #ed-898183477 Einstellungen Style Einstellungen Eine Referenz …" at bounding box center [217, 404] width 336 height 710
drag, startPoint x: 367, startPoint y: 68, endPoint x: 318, endPoint y: 18, distance: 70.0
click at [367, 68] on icon at bounding box center [369, 70] width 7 height 10
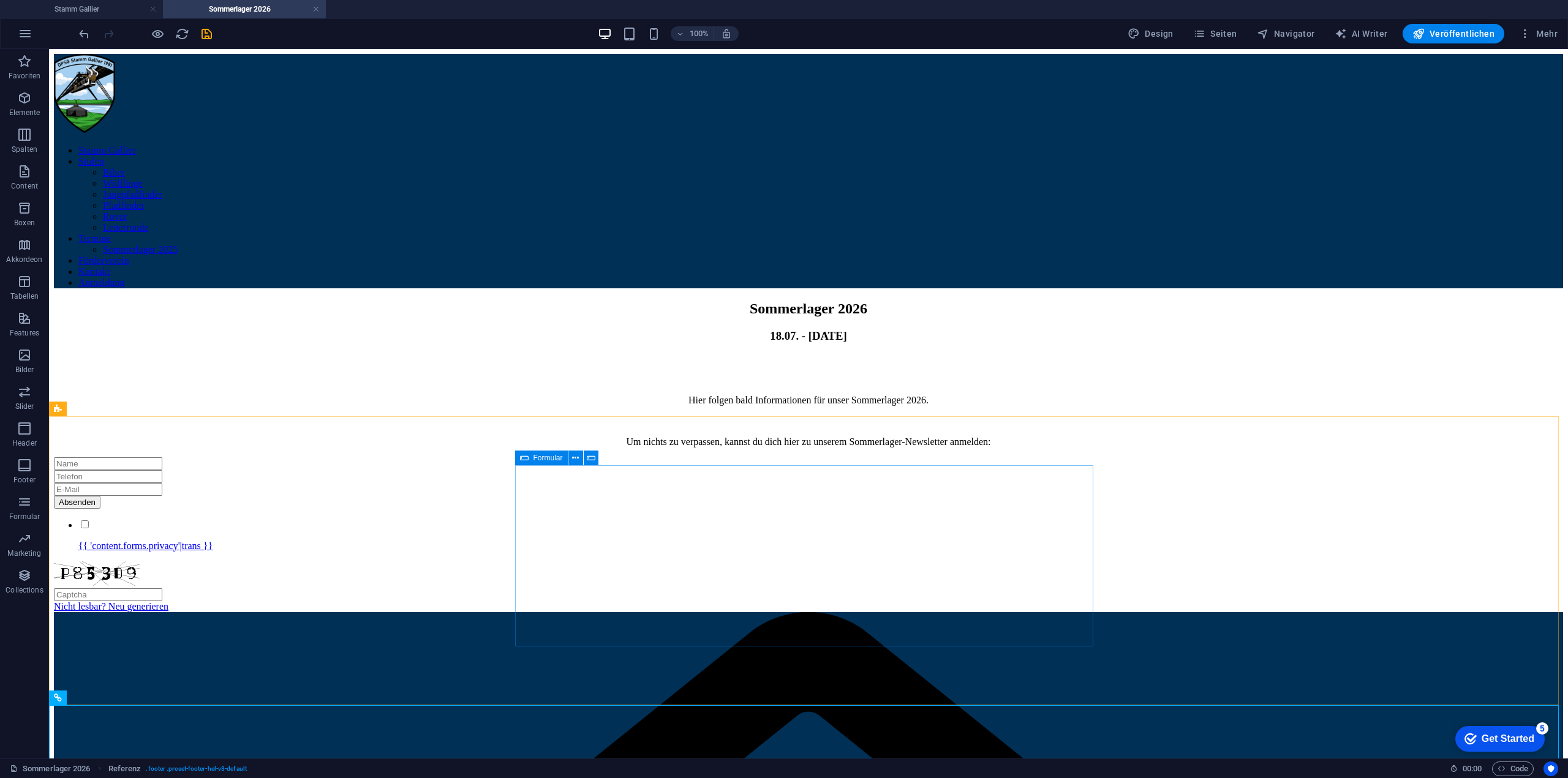
click at [524, 457] on icon at bounding box center [524, 458] width 8 height 15
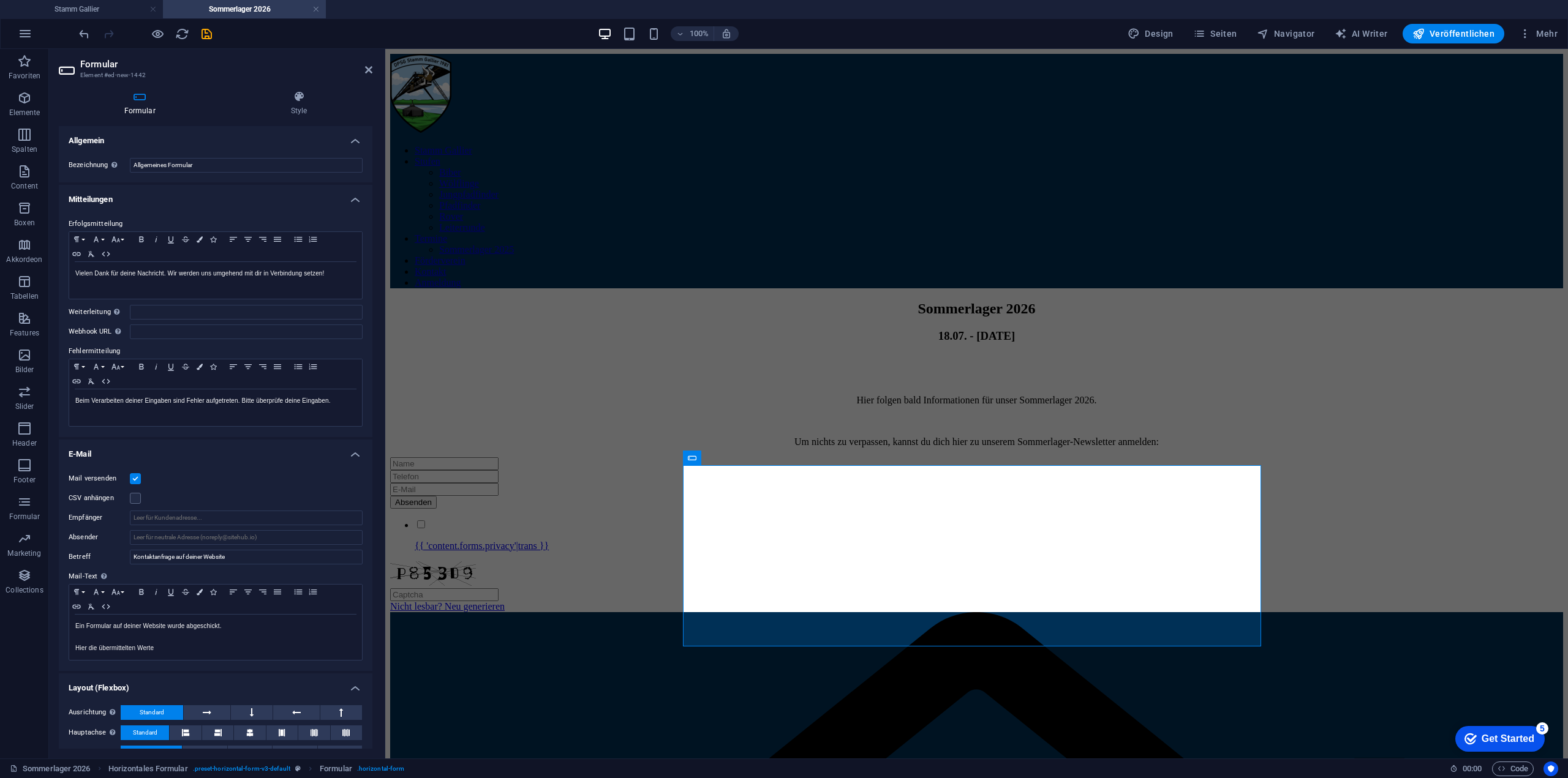
scroll to position [63, 0]
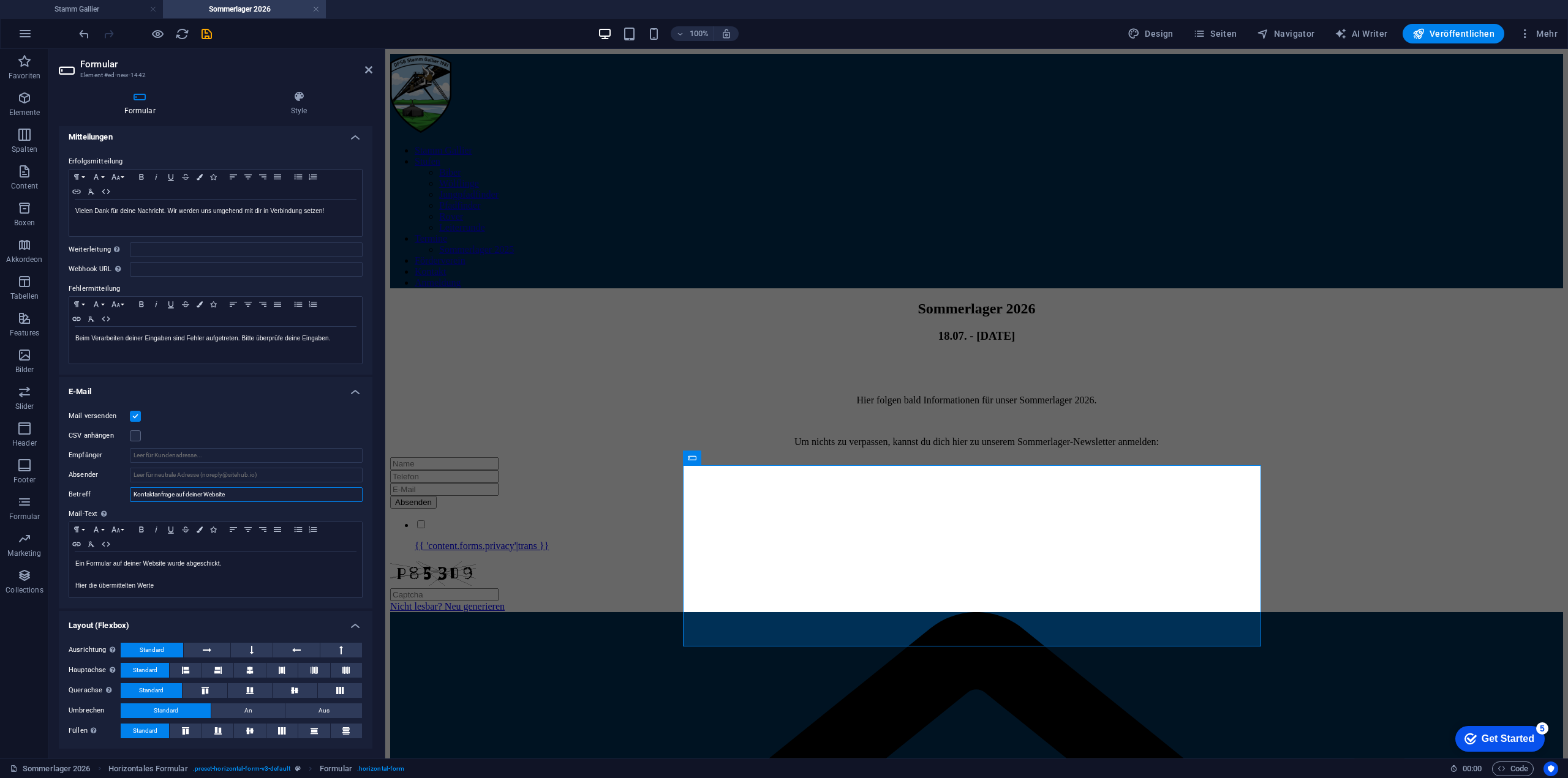
click at [258, 492] on input "Kontaktanfrage auf deiner Website" at bounding box center [246, 495] width 233 height 15
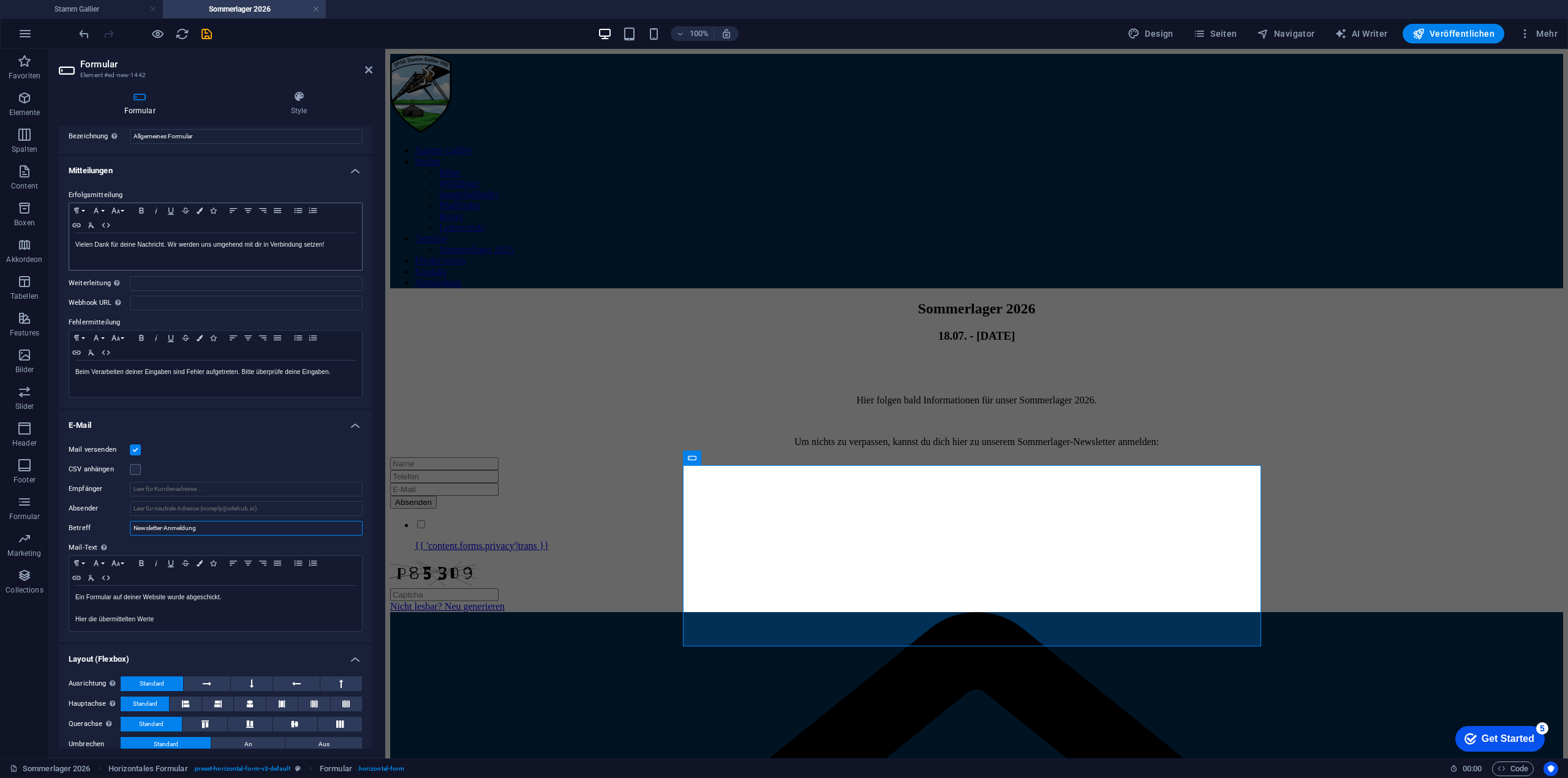
scroll to position [0, 0]
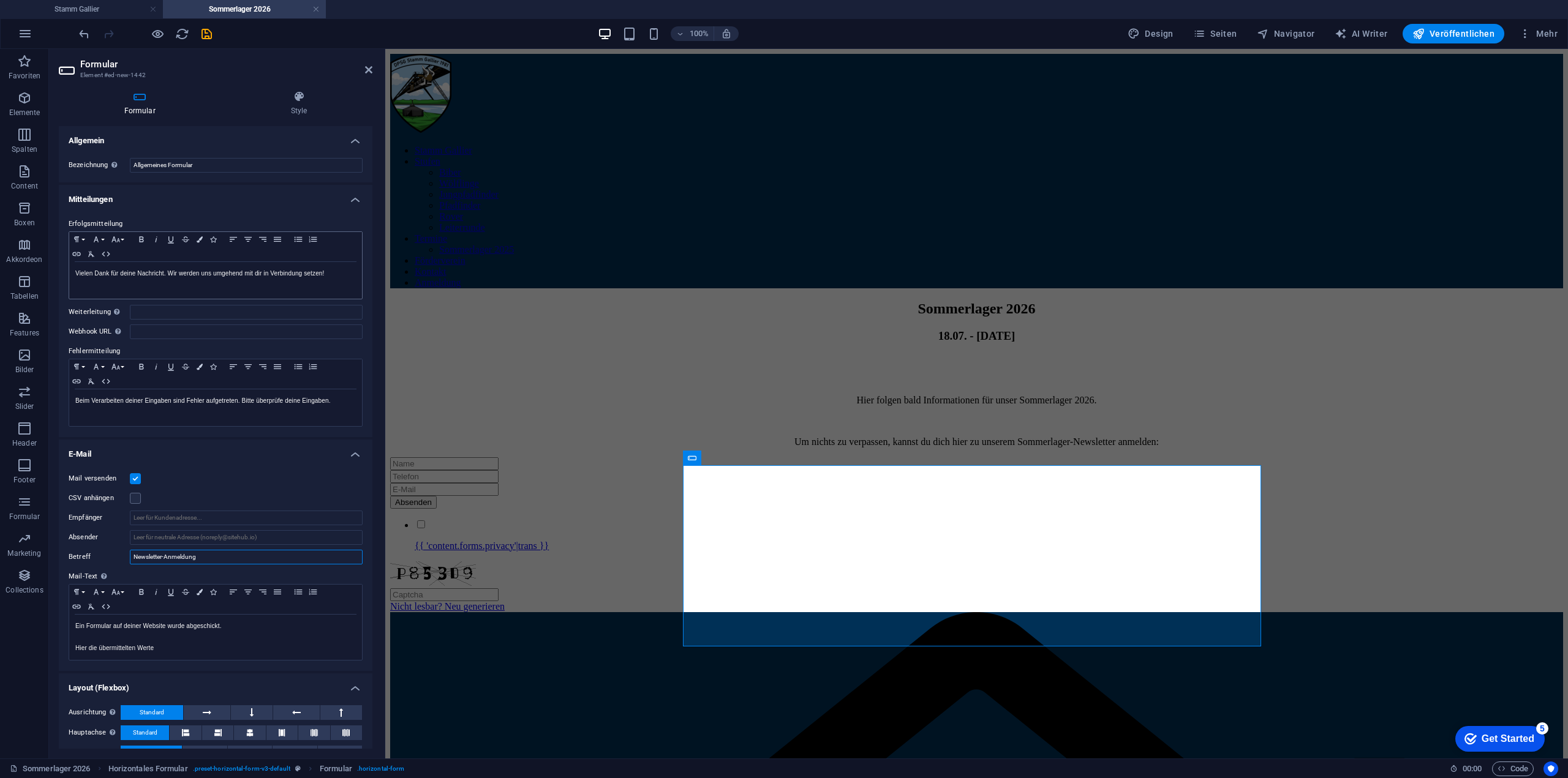
type input "Newsletter-Anmeldung"
drag, startPoint x: 350, startPoint y: 277, endPoint x: 57, endPoint y: 264, distance: 293.3
click at [57, 264] on div "Formular Style Allgemein Bezeichnung Lege eine Bezeichnung für das Formular fes…" at bounding box center [215, 419] width 333 height 677
click at [201, 166] on input "Allgemeines Formular" at bounding box center [246, 165] width 233 height 15
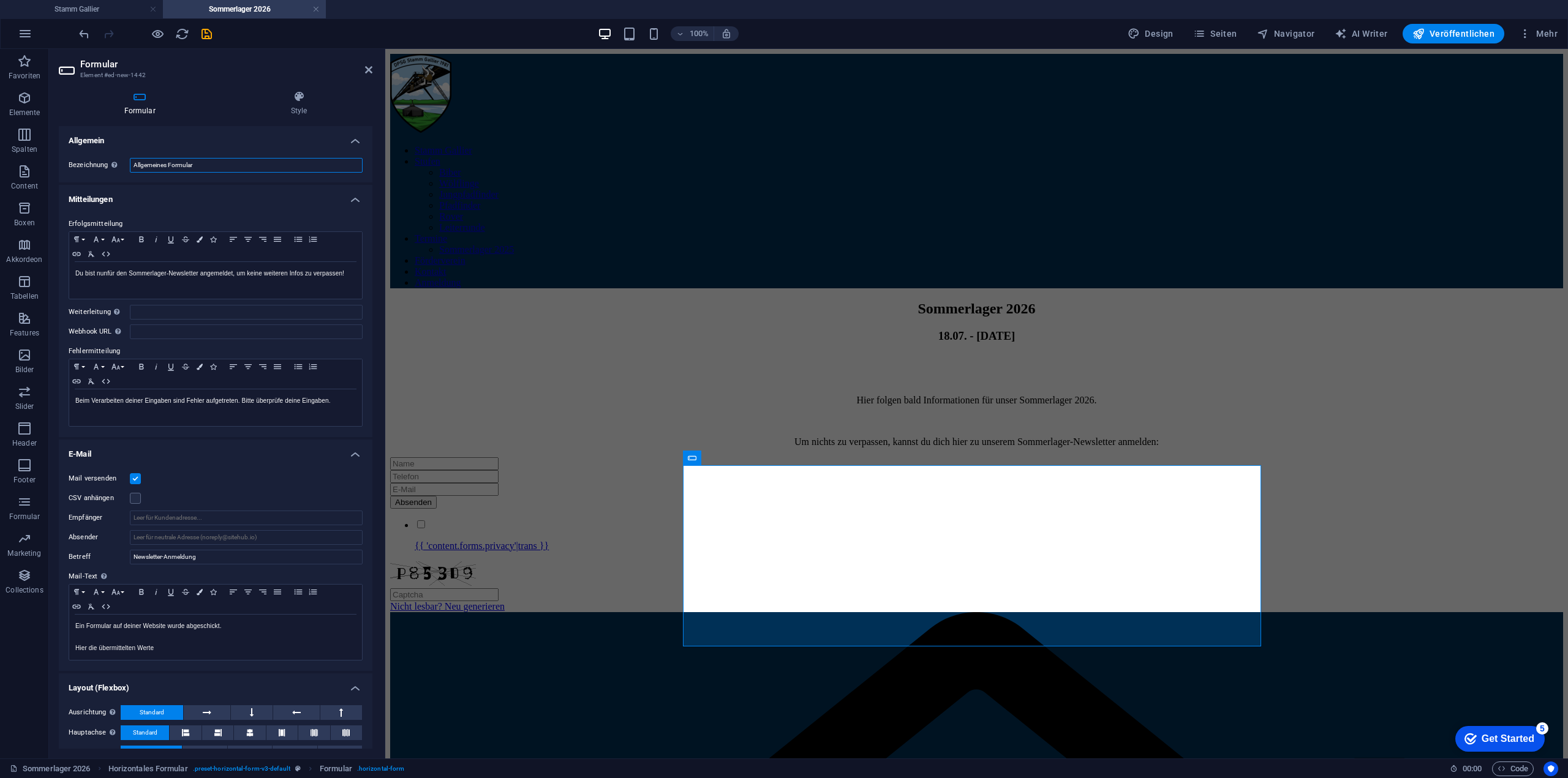
click at [201, 166] on input "Allgemeines Formular" at bounding box center [246, 165] width 233 height 15
type input "Sommerlager-newsletter"
click at [220, 137] on h4 "Allgemein" at bounding box center [216, 136] width 314 height 22
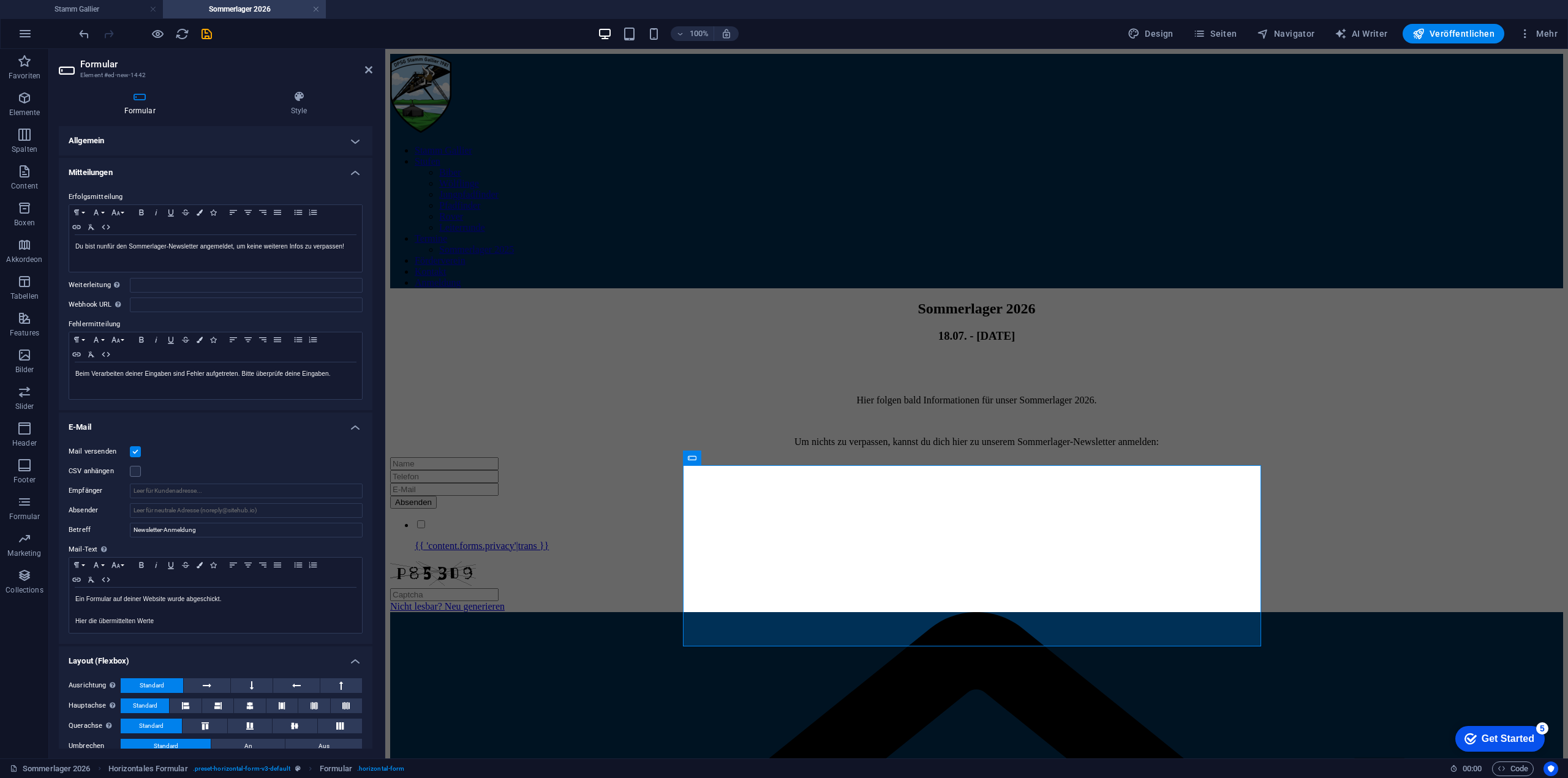
click at [220, 139] on h4 "Allgemein" at bounding box center [216, 141] width 314 height 30
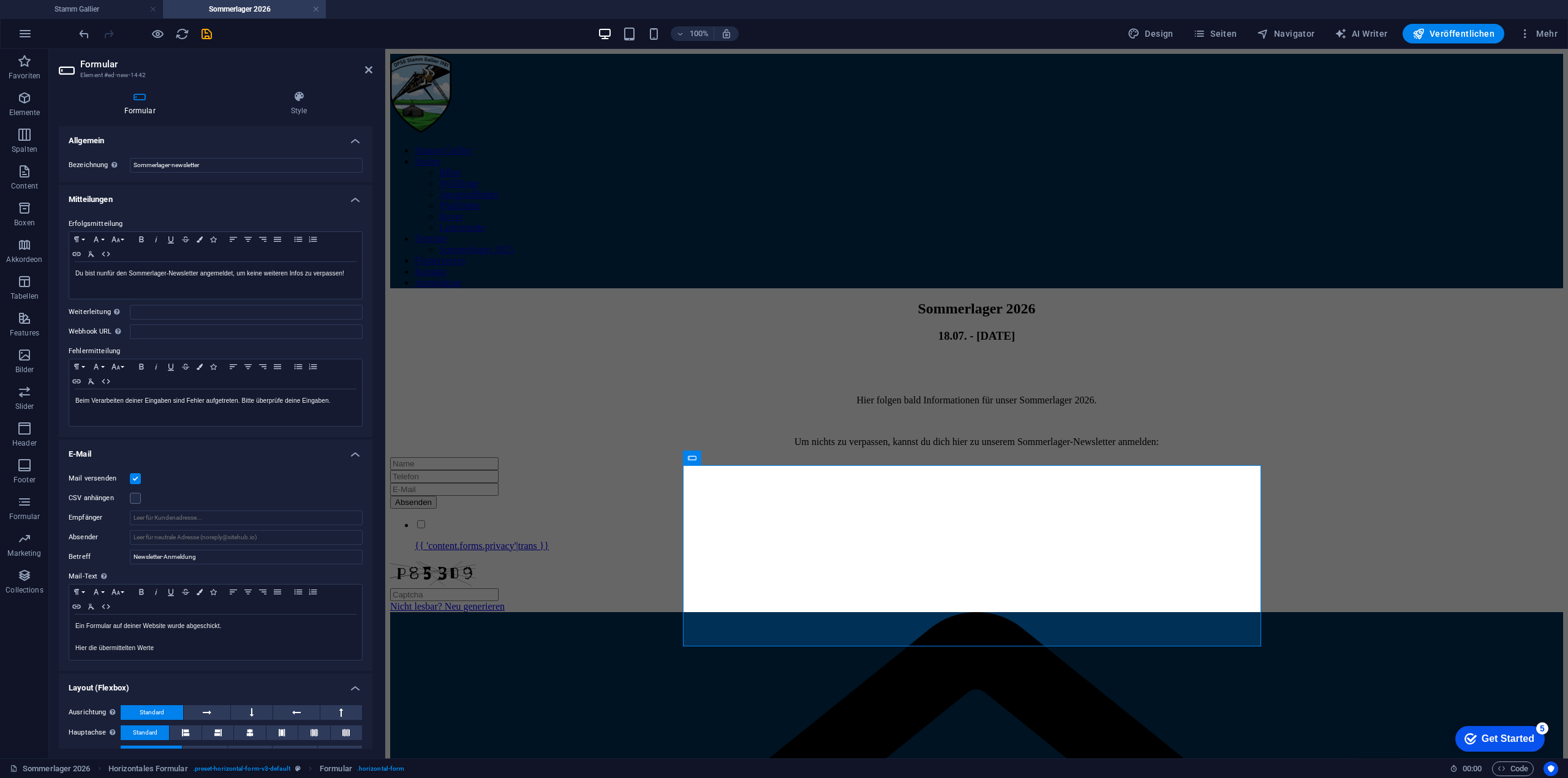
click at [217, 193] on h4 "Mitteilungen" at bounding box center [216, 196] width 314 height 22
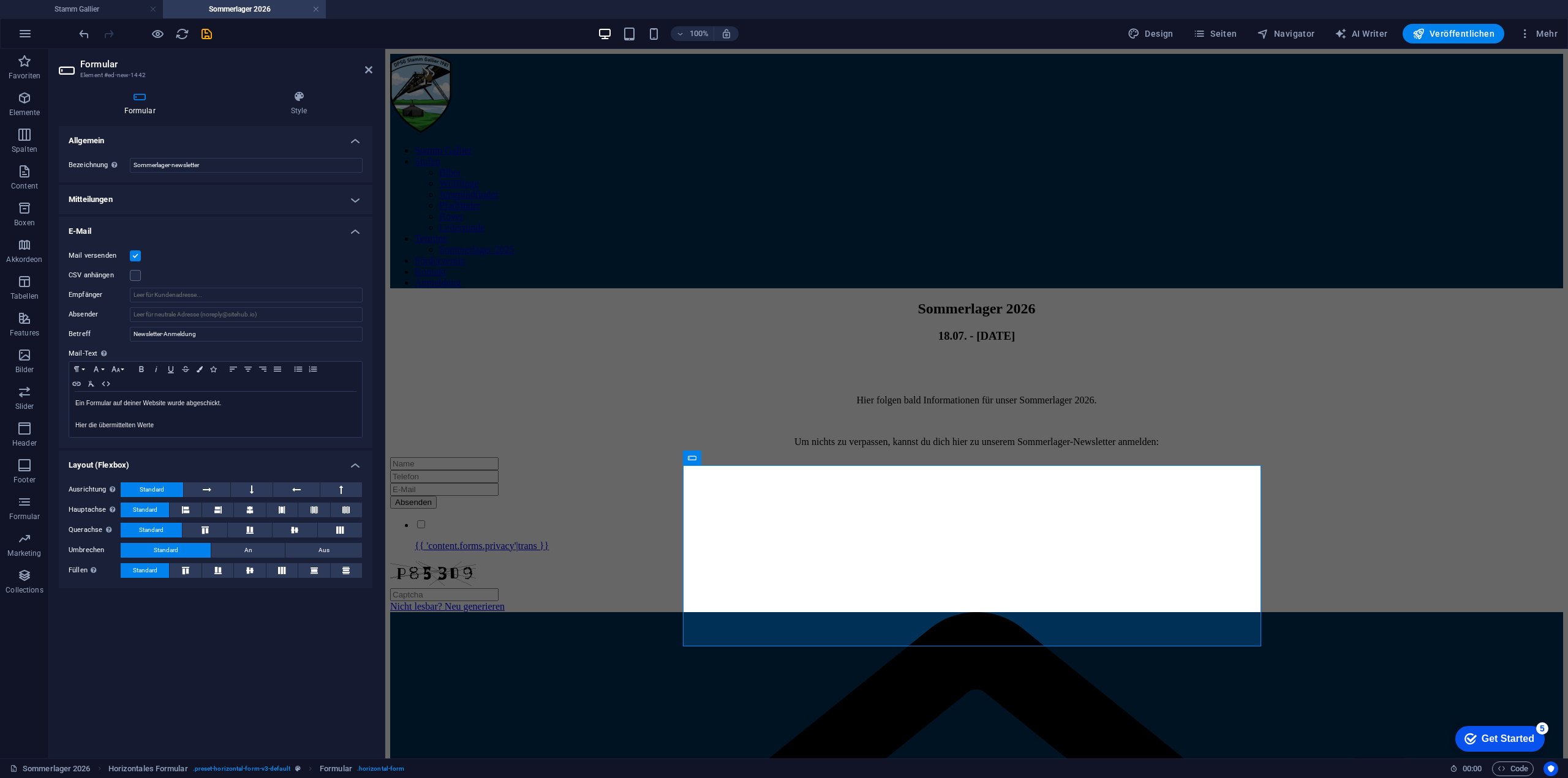
click at [215, 193] on h4 "Mitteilungen" at bounding box center [216, 200] width 314 height 30
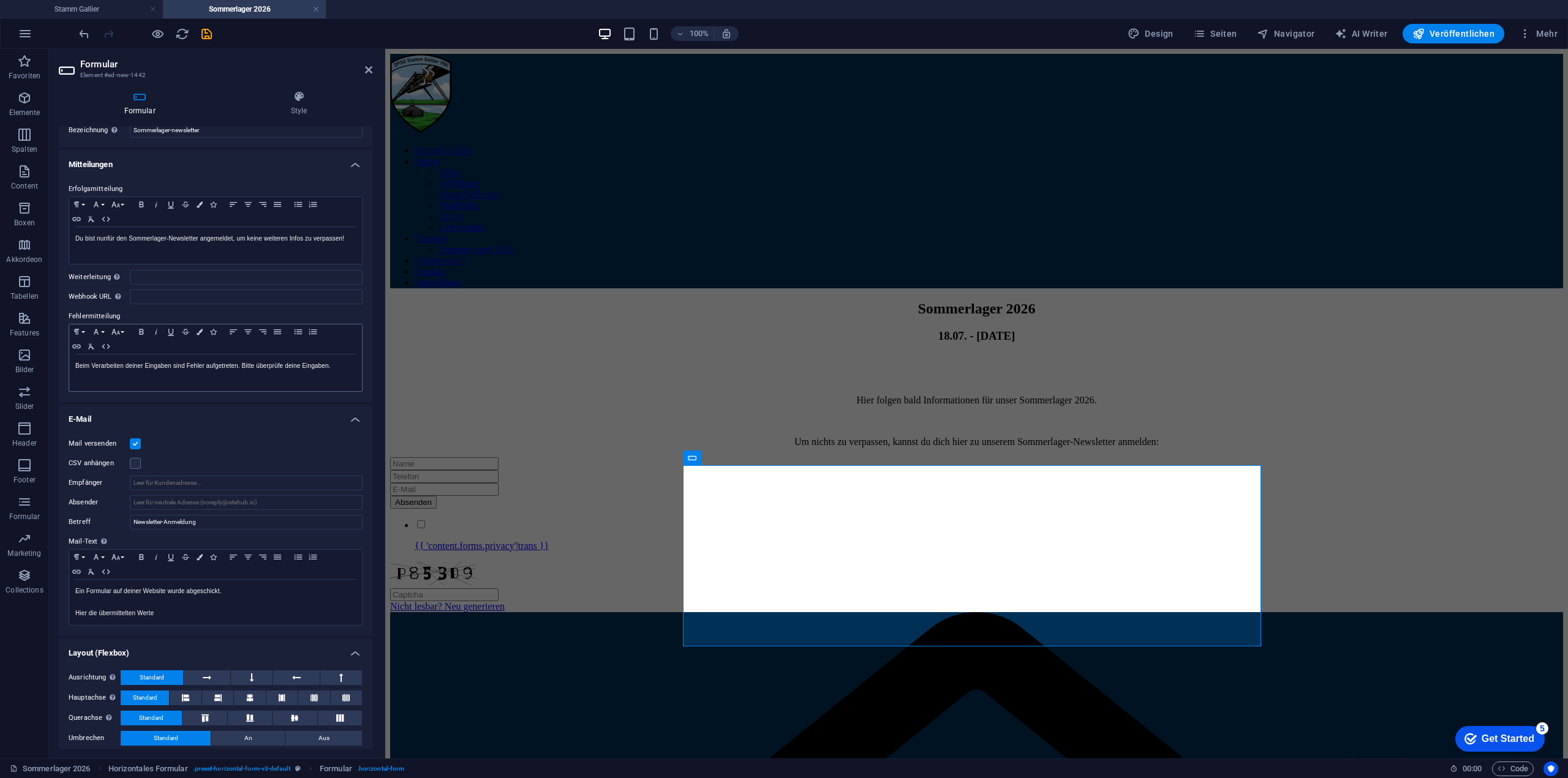
scroll to position [63, 0]
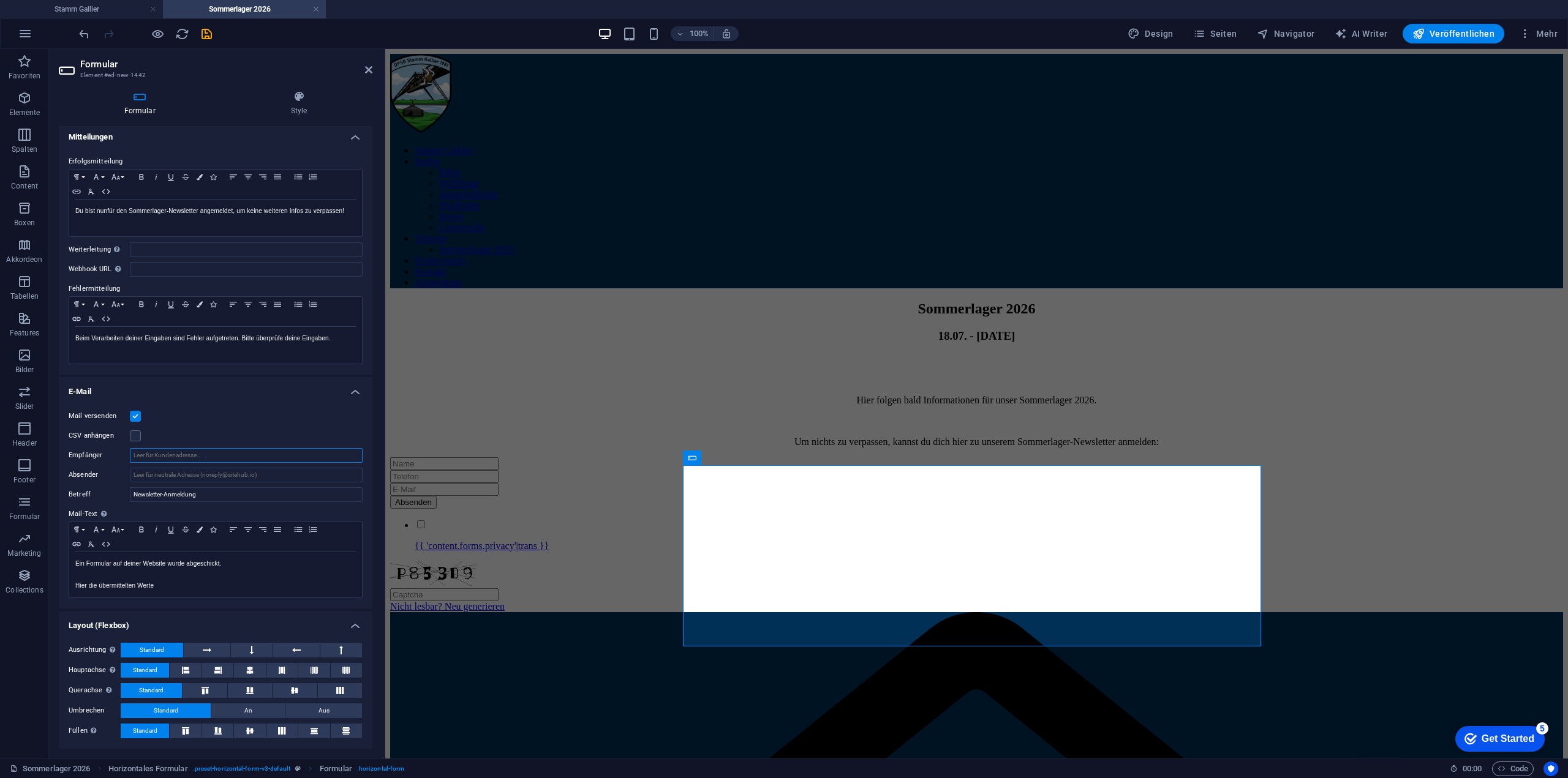
click at [167, 455] on input "Empfänger" at bounding box center [246, 455] width 233 height 15
type input "[EMAIL_ADDRESS][PERSON_NAME][DOMAIN_NAME]"
click at [244, 426] on div "Mail versenden CSV anhängen Empfänger [EMAIL_ADDRESS][PERSON_NAME][DOMAIN_NAME]…" at bounding box center [216, 504] width 314 height 210
click at [152, 477] on input "Absender" at bounding box center [246, 475] width 233 height 15
click at [247, 512] on label "Mail-Text Lege fest, ob die Formulareingaben per Mail verschickt werden sollen." at bounding box center [215, 514] width 294 height 15
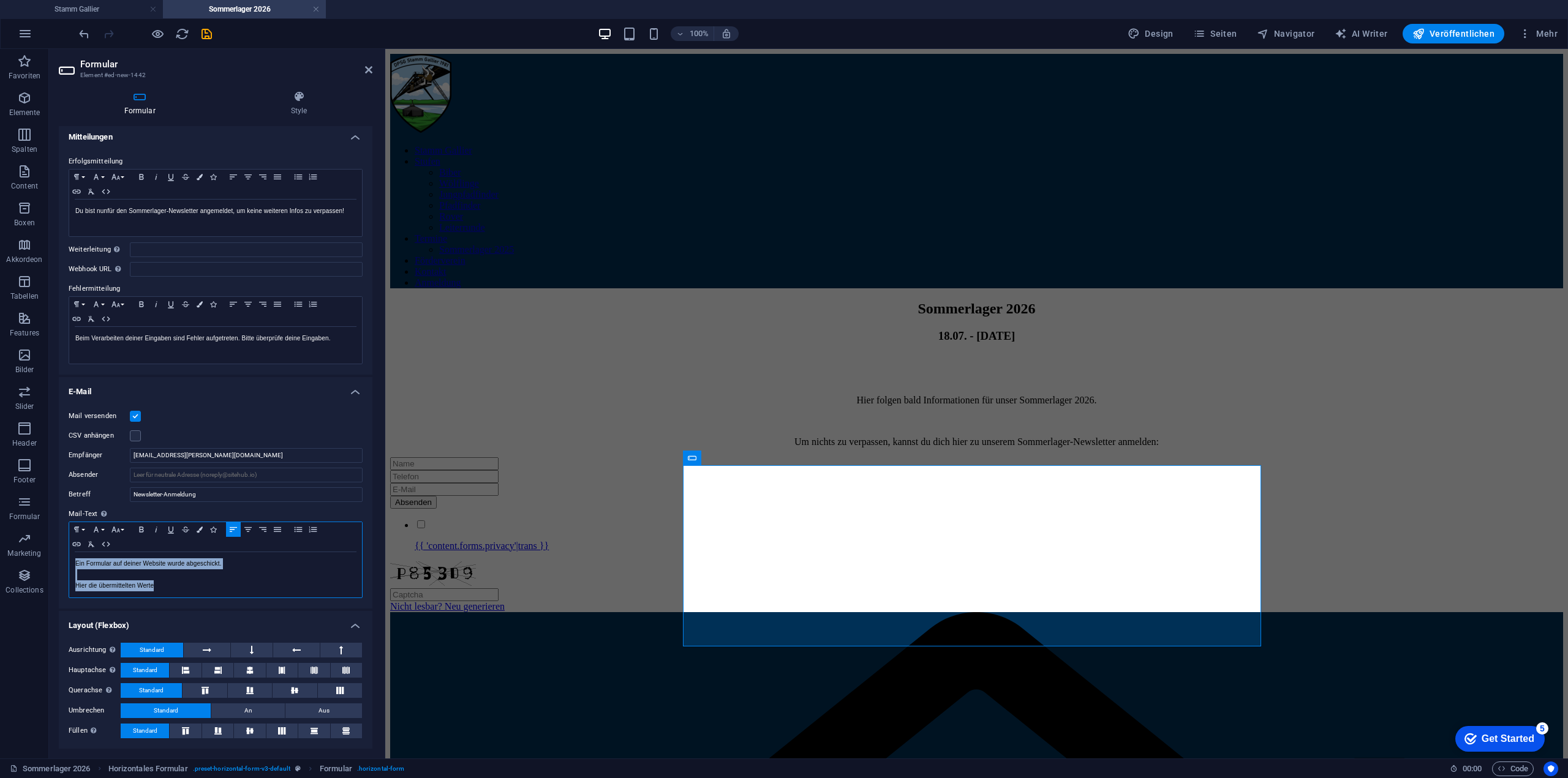
drag, startPoint x: 196, startPoint y: 597, endPoint x: 65, endPoint y: 542, distance: 142.1
click at [75, 544] on div "Paragraph Format Normal Heading 1 Heading 2 Heading 3 Heading 4 Heading 5 Headi…" at bounding box center [215, 559] width 294 height 77
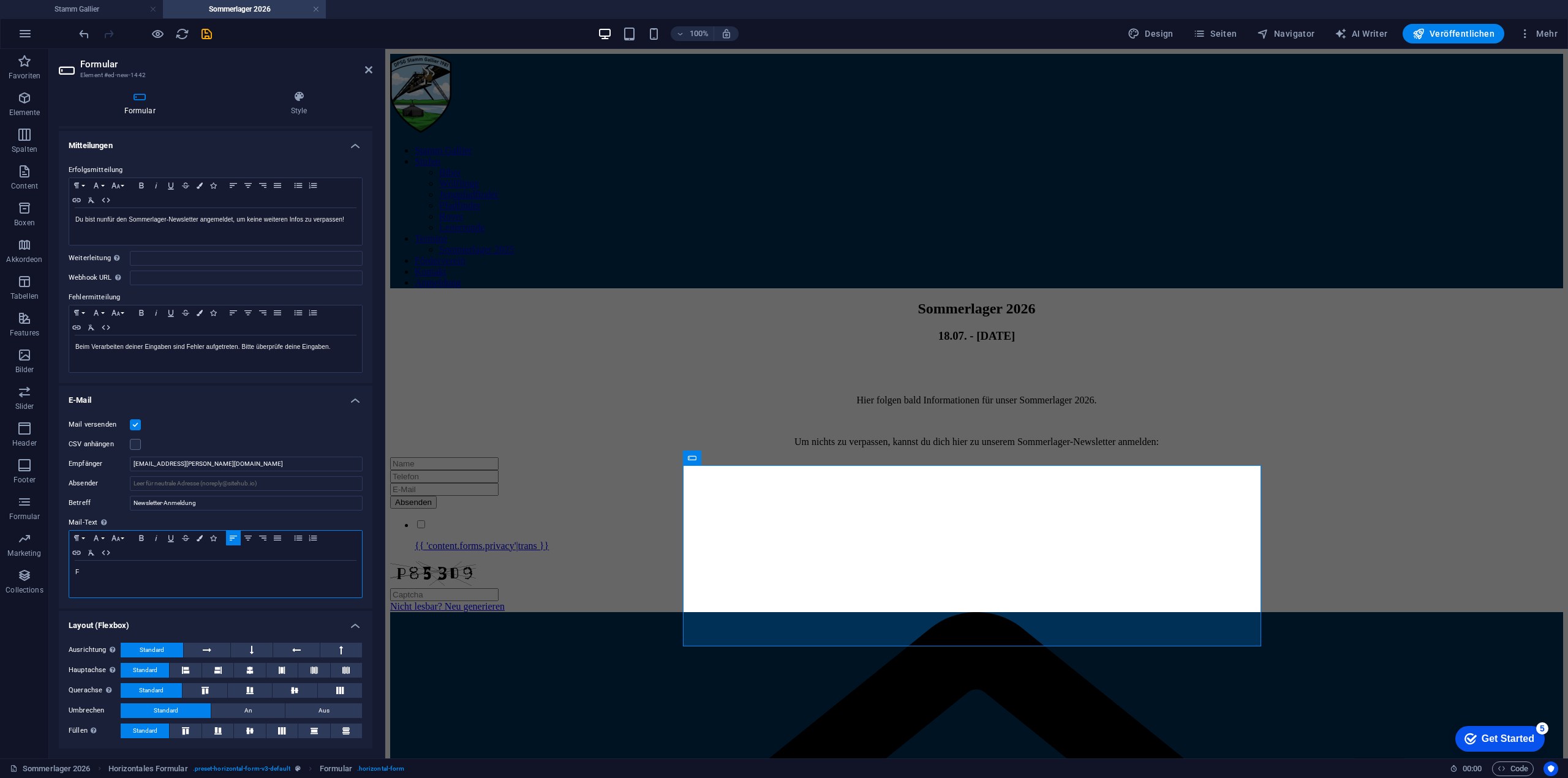
scroll to position [54, 0]
click at [138, 425] on label at bounding box center [135, 425] width 11 height 11
click at [0, 0] on input "Mail versenden" at bounding box center [0, 0] width 0 height 0
click at [138, 425] on label at bounding box center [135, 425] width 11 height 11
click at [0, 0] on input "Mail versenden" at bounding box center [0, 0] width 0 height 0
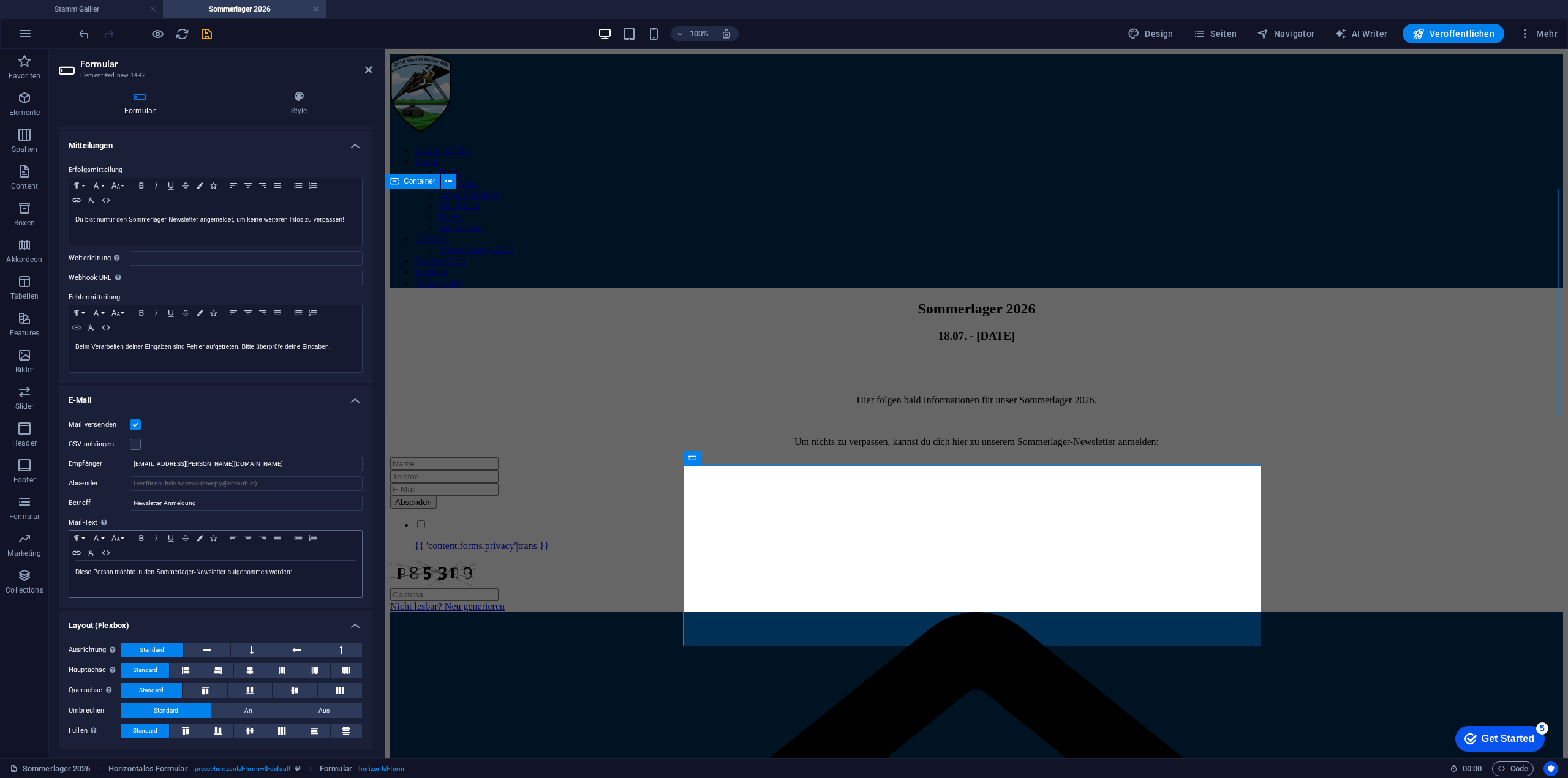
click at [536, 359] on div "Sommerlager 2026 18.07. - [DATE] Hier folgen bald Informationen für unser Somme…" at bounding box center [976, 374] width 1173 height 147
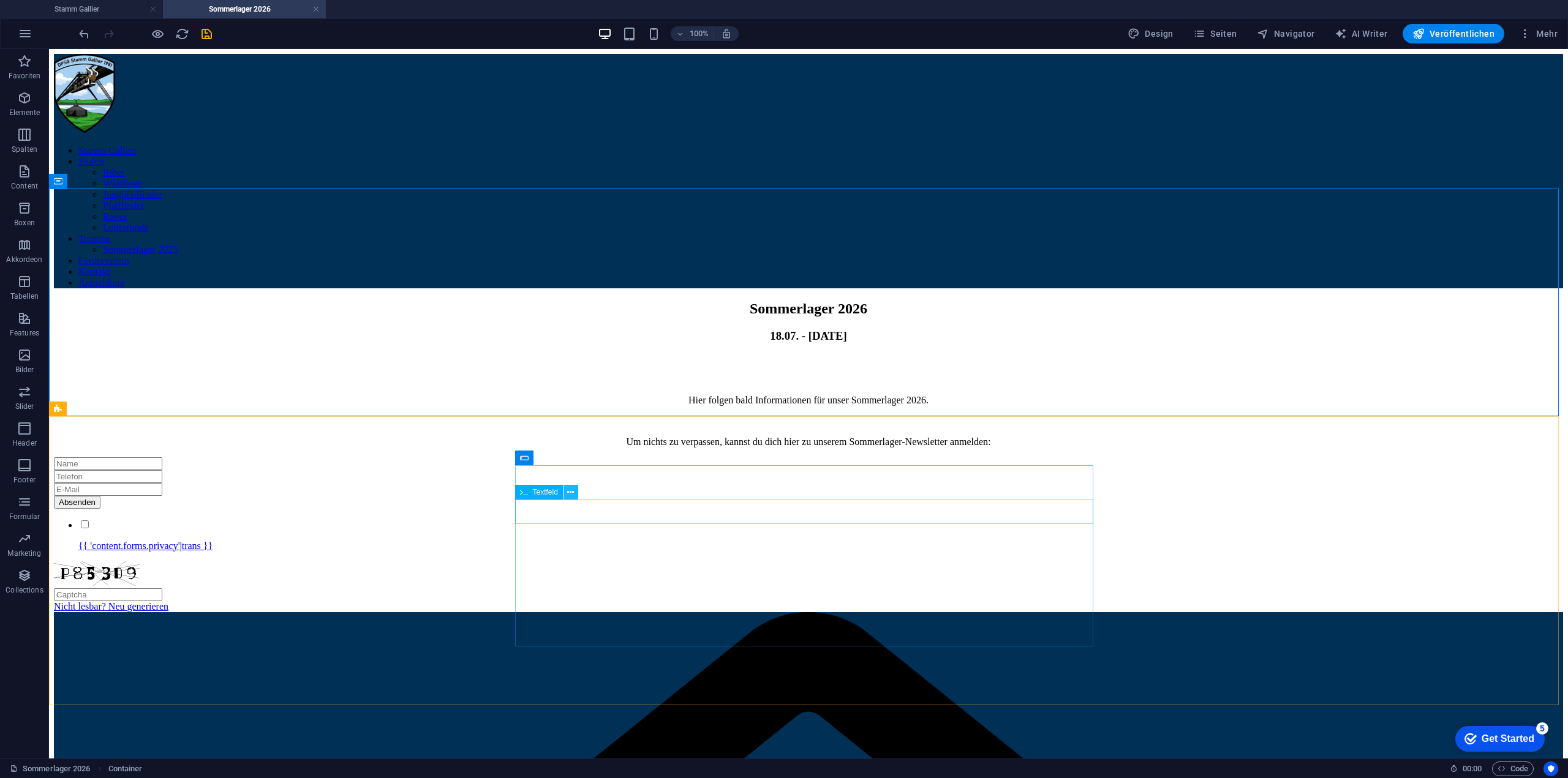
click at [570, 493] on icon at bounding box center [571, 492] width 7 height 13
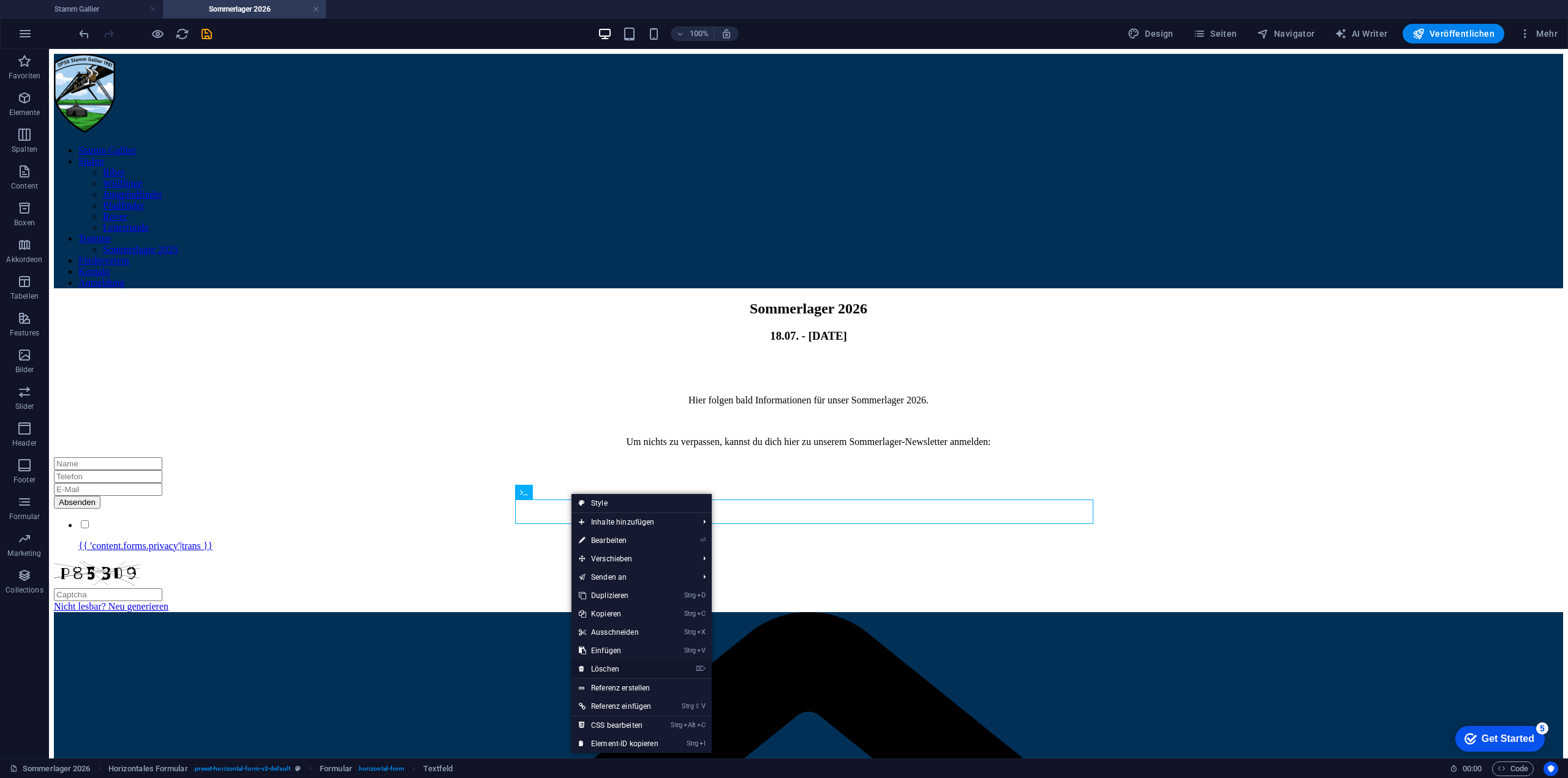
click at [622, 668] on link "⌦ Löschen" at bounding box center [619, 669] width 94 height 18
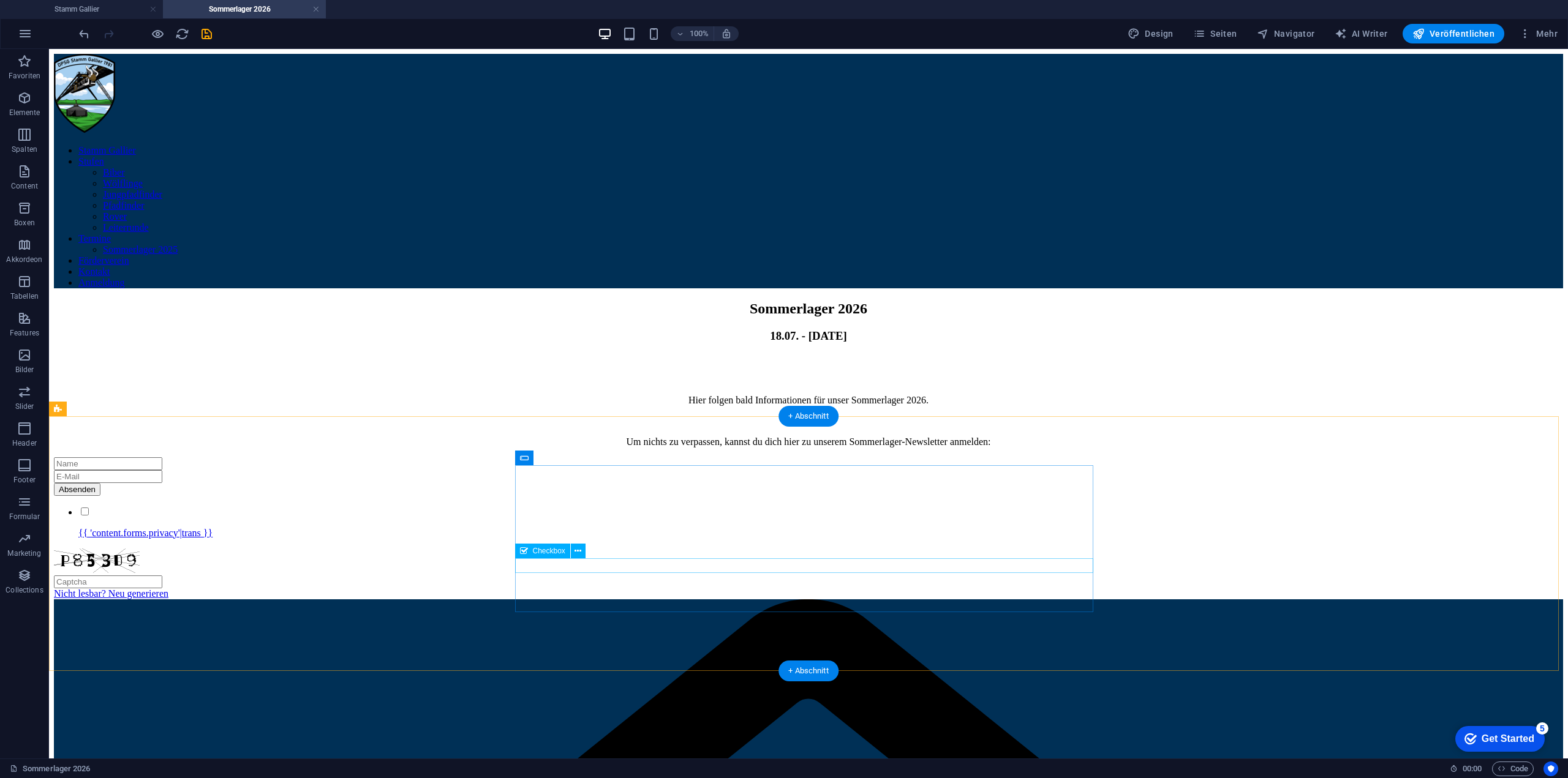
click at [649, 539] on div "{{ 'content.forms.privacy'|trans }}" at bounding box center [809, 522] width 1509 height 33
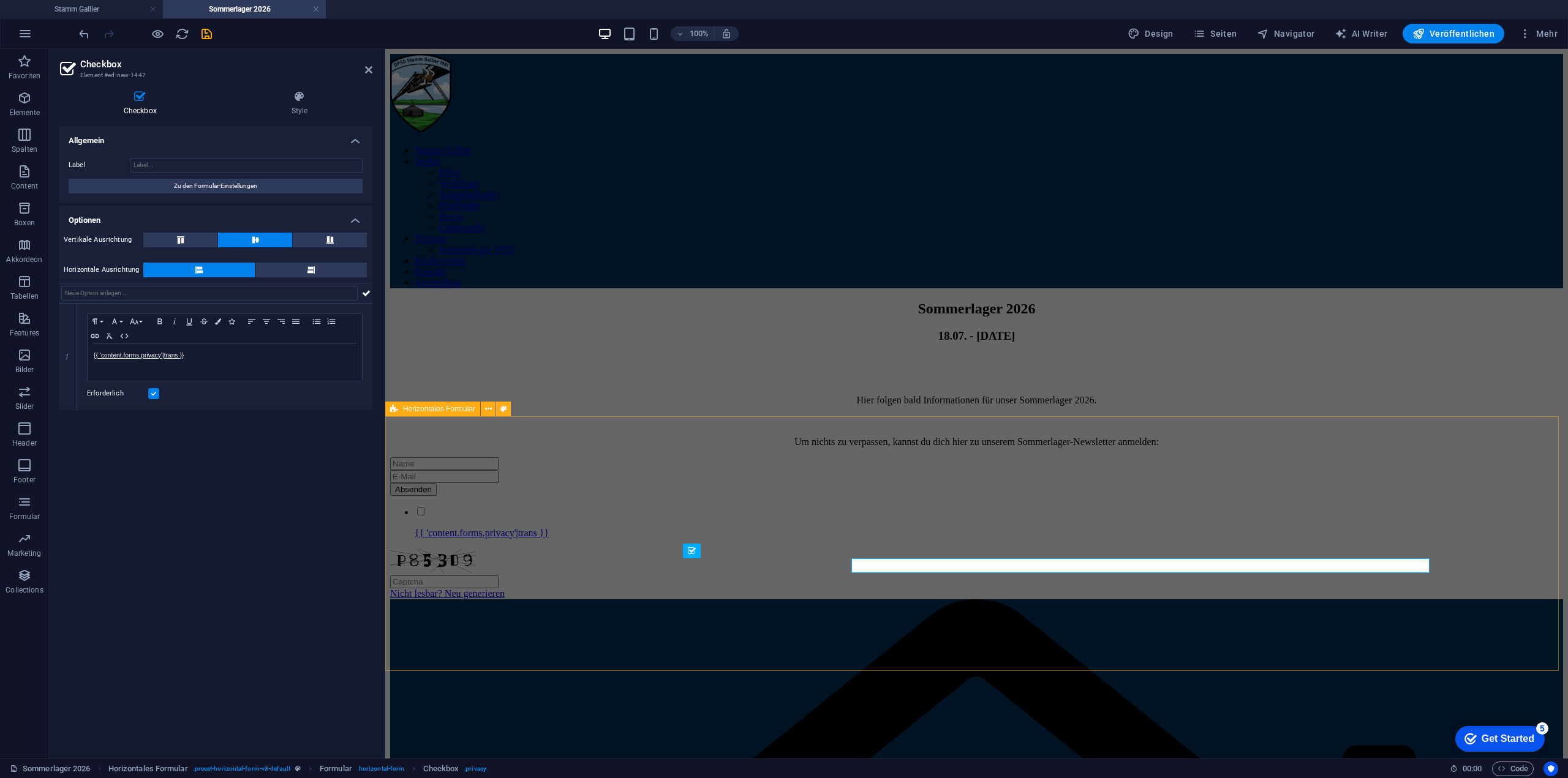
click at [649, 567] on div "Absenden {{ 'content.forms.privacy'|trans }} Nicht lesbar? Neu generieren" at bounding box center [976, 528] width 1173 height 142
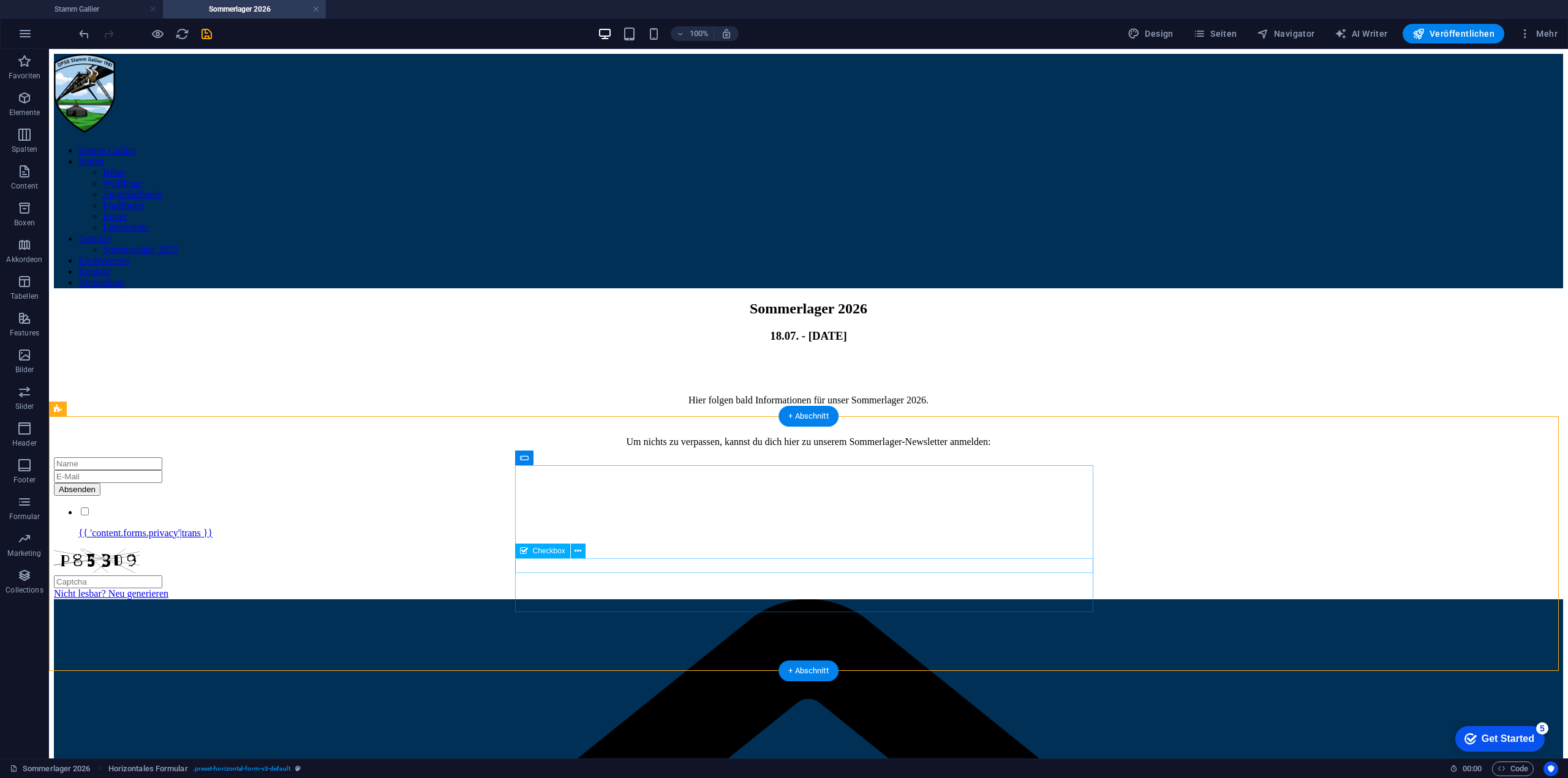
click at [659, 539] on div "{{ 'content.forms.privacy'|trans }}" at bounding box center [809, 522] width 1509 height 33
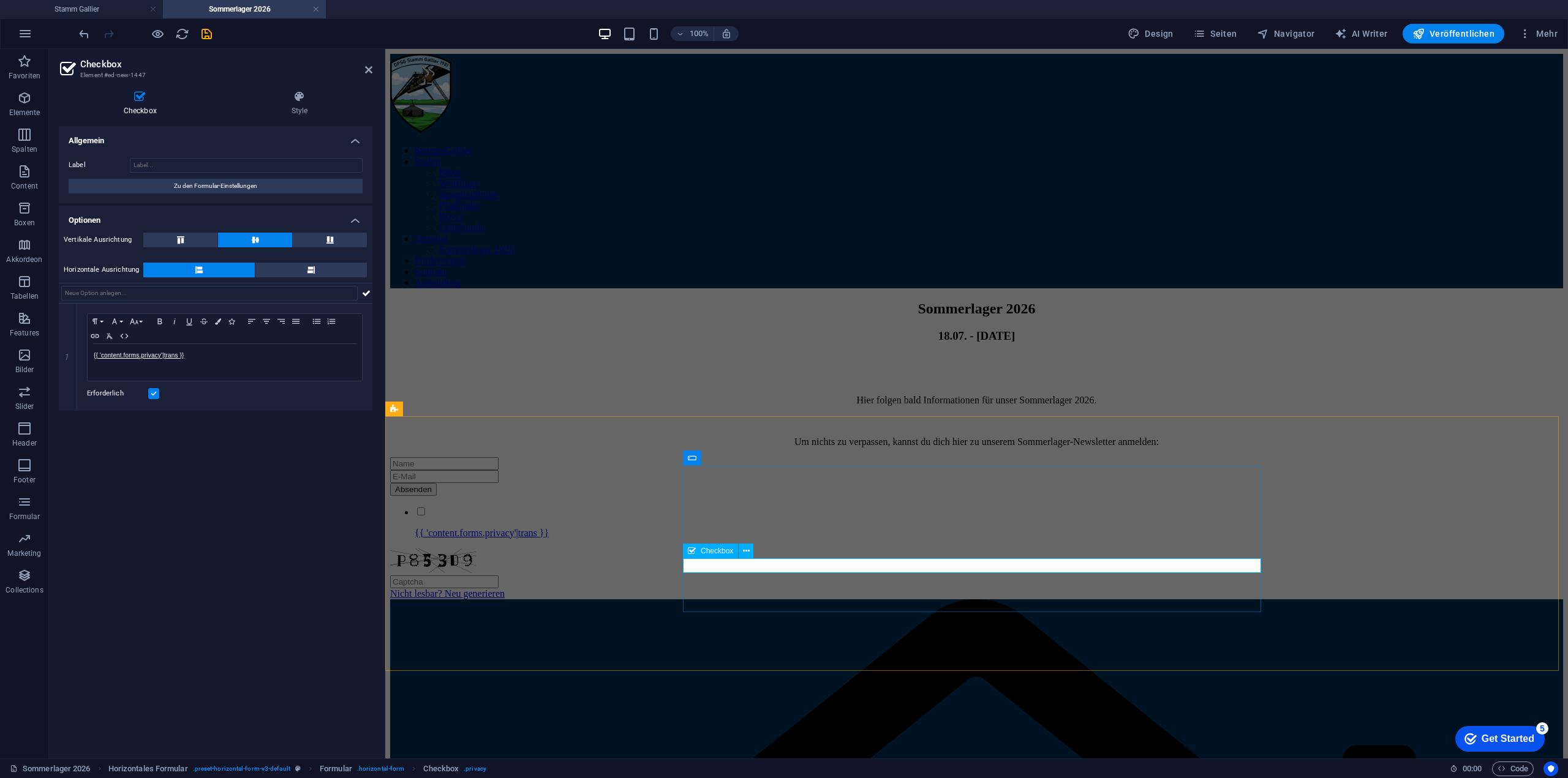
click at [842, 539] on div "{{ 'content.forms.privacy'|trans }}" at bounding box center [976, 522] width 1173 height 33
drag, startPoint x: 229, startPoint y: 359, endPoint x: 83, endPoint y: 342, distance: 147.0
click at [83, 342] on div "Paragraph Format Normal Heading 1 Heading 2 Heading 3 Heading 4 Heading 5 Headi…" at bounding box center [225, 357] width 295 height 107
